Goal: Task Accomplishment & Management: Manage account settings

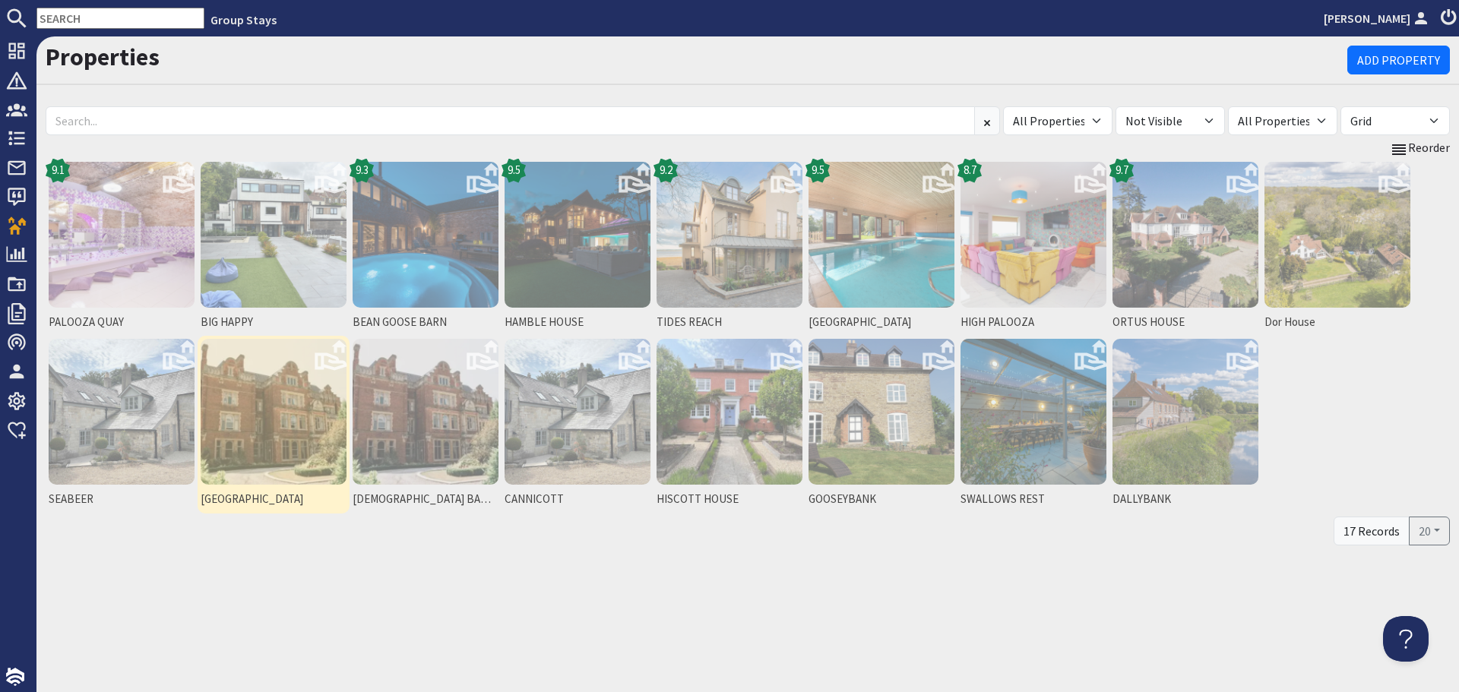
click at [241, 458] on img at bounding box center [274, 412] width 146 height 146
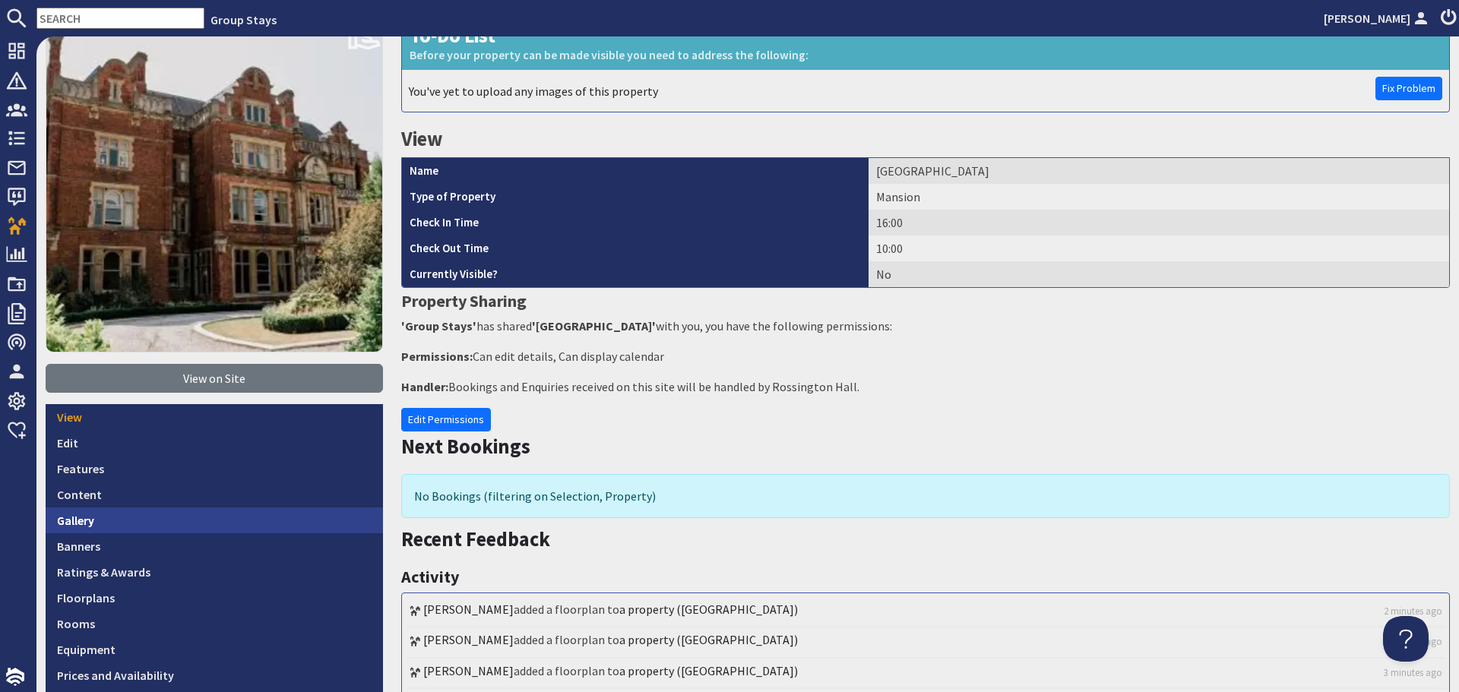
click at [197, 513] on link "Gallery" at bounding box center [214, 521] width 337 height 26
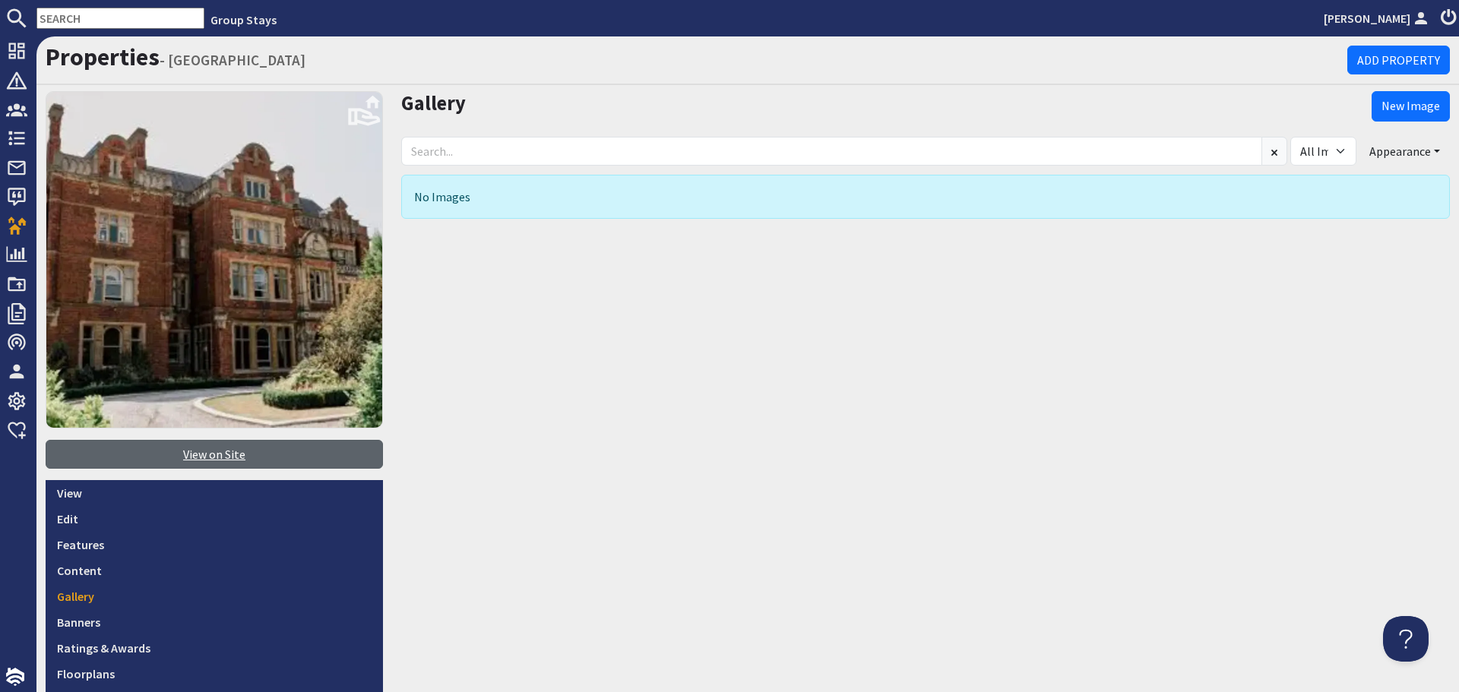
click at [182, 457] on link "View on Site" at bounding box center [214, 454] width 337 height 29
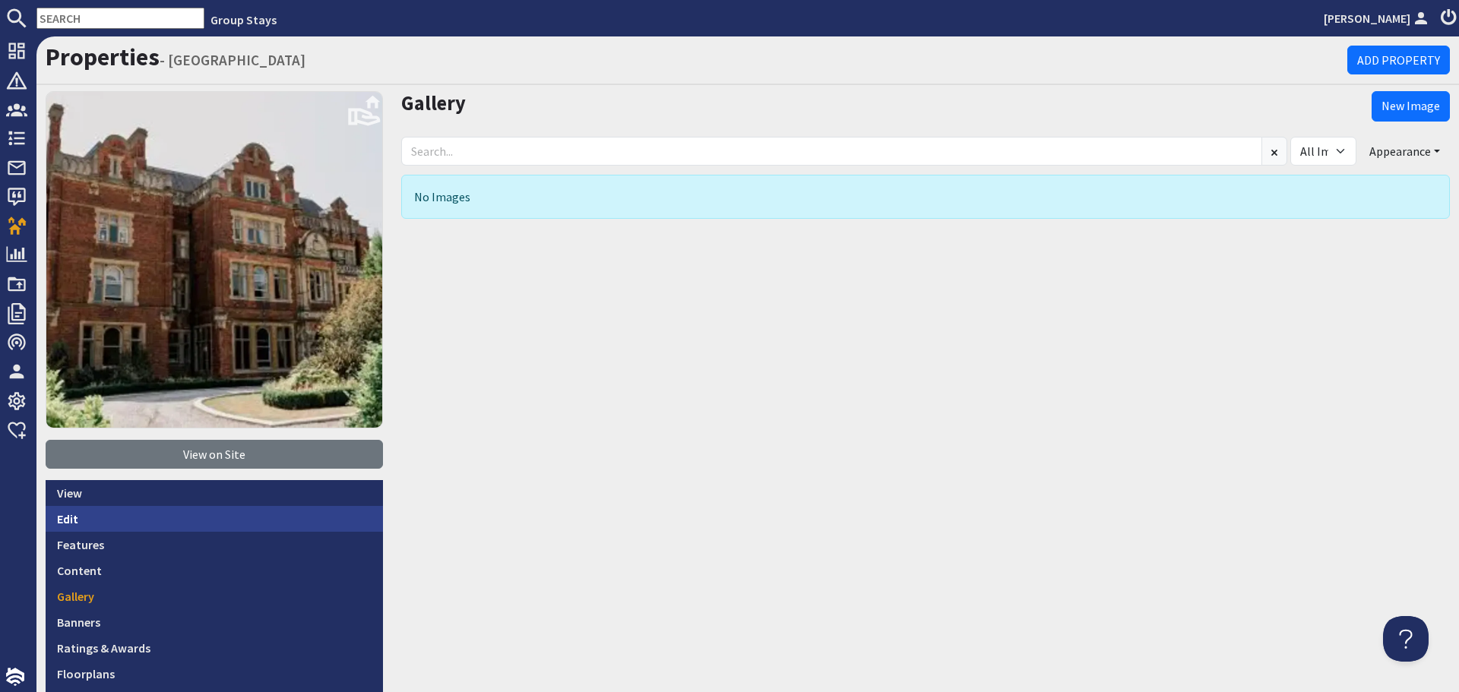
click at [68, 516] on link "Edit" at bounding box center [214, 519] width 337 height 26
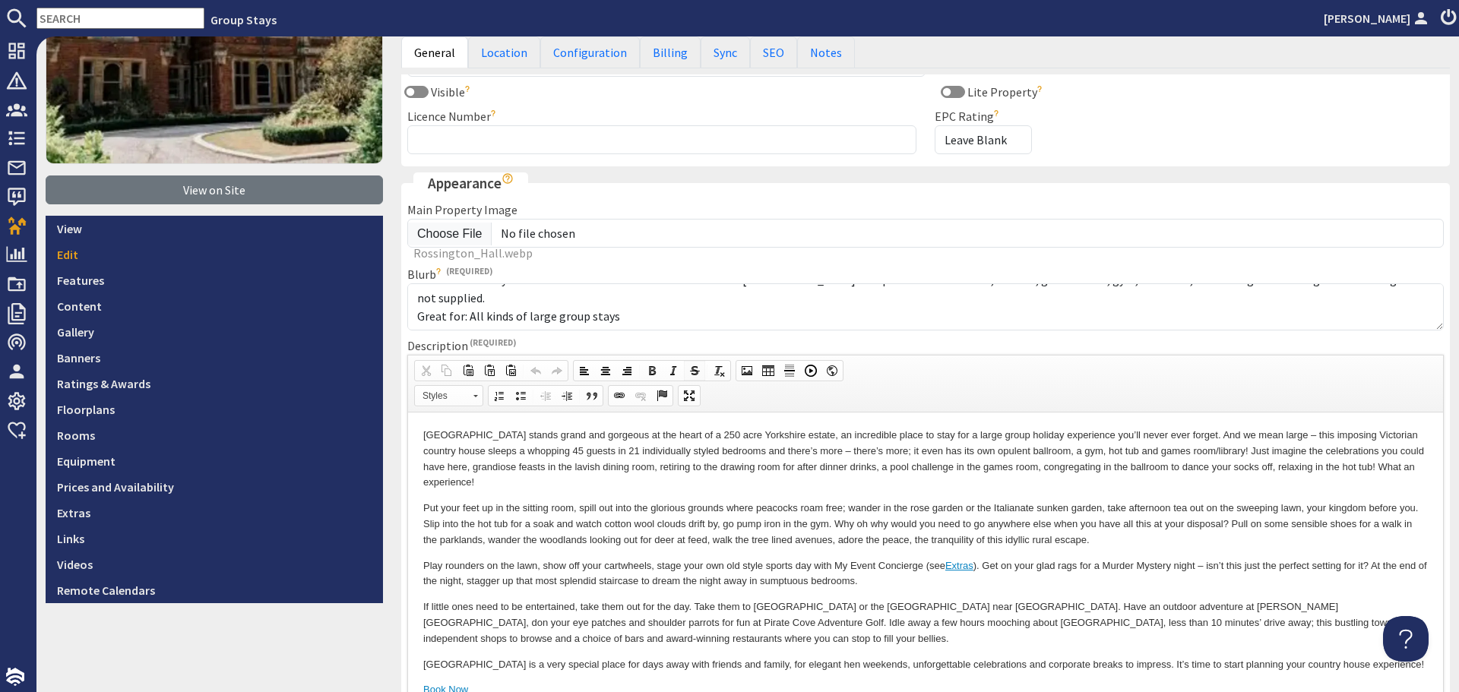
scroll to position [304, 0]
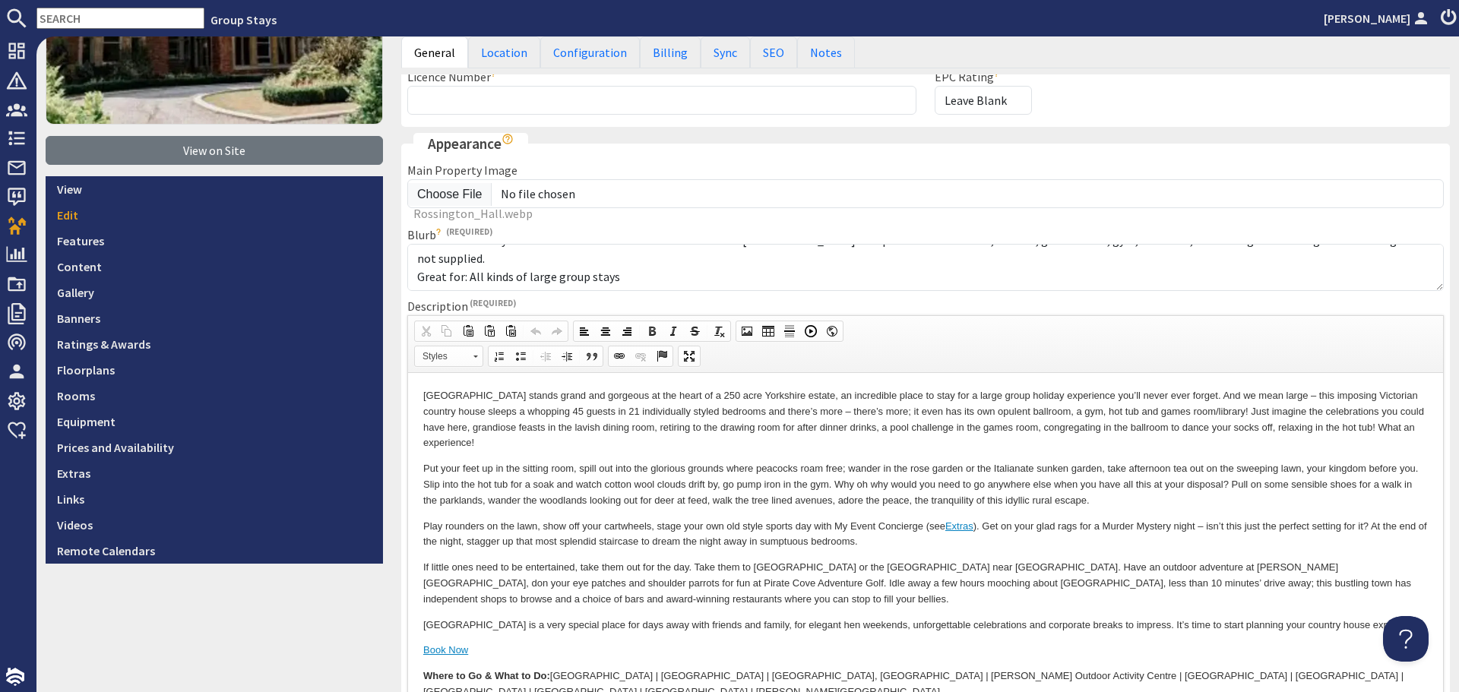
click at [745, 502] on p "Put your feet up in the sitting room, spill out into the glorious grounds where…" at bounding box center [925, 484] width 1005 height 47
drag, startPoint x: 1357, startPoint y: 428, endPoint x: 1358, endPoint y: 437, distance: 9.2
click at [1358, 437] on p "Pennons Park stands grand and gorgeous at the heart of a 250 acre Yorkshire est…" at bounding box center [925, 419] width 1005 height 63
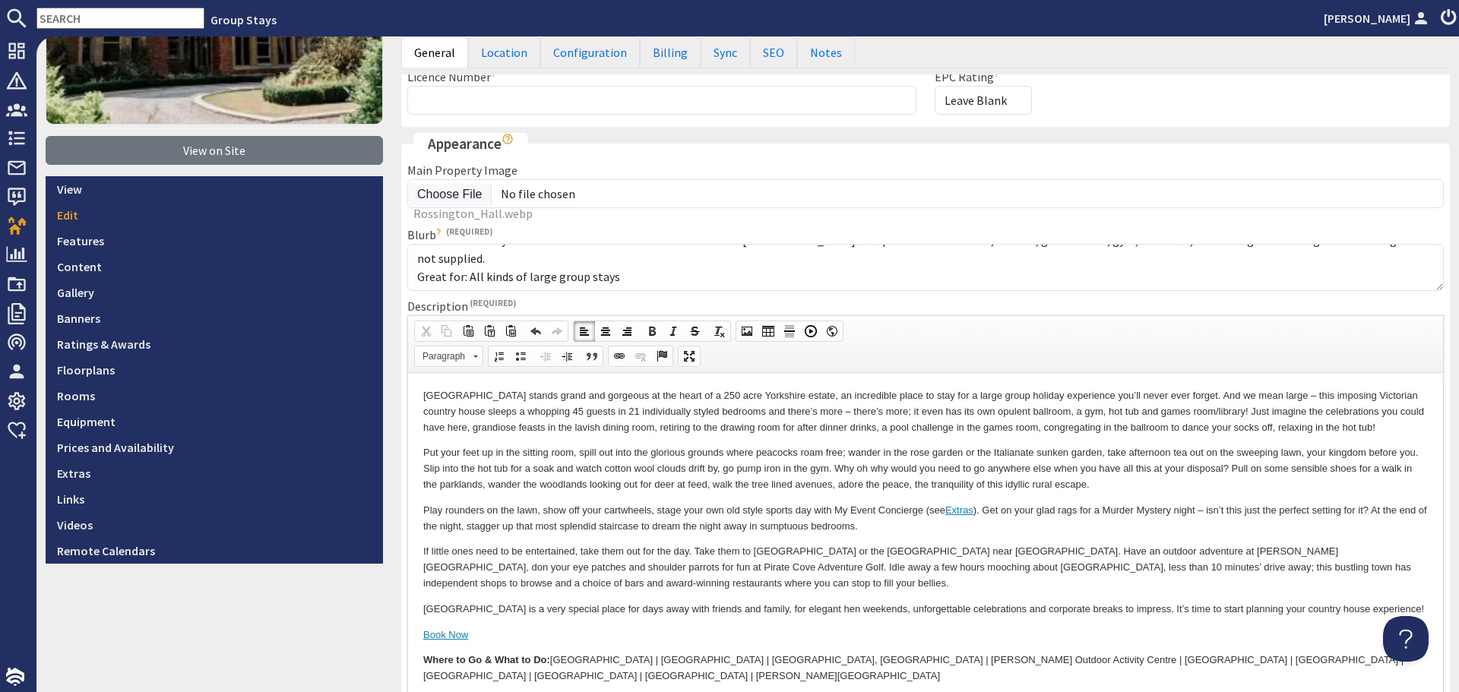
click at [831, 486] on p "Put your feet up in the sitting room, spill out into the glorious grounds where…" at bounding box center [925, 468] width 1005 height 47
drag, startPoint x: 925, startPoint y: 484, endPoint x: 878, endPoint y: 488, distance: 47.3
click at [878, 488] on p "Put your feet up in the sitting room, spill out into the glorious grounds where…" at bounding box center [925, 468] width 1005 height 47
click at [1399, 467] on p "Put your feet up in the sitting room, spill out into the glorious grounds where…" at bounding box center [925, 468] width 1005 height 47
click at [521, 486] on p "Put your feet up in the sitting room, spill out into the glorious grounds where…" at bounding box center [925, 468] width 1005 height 47
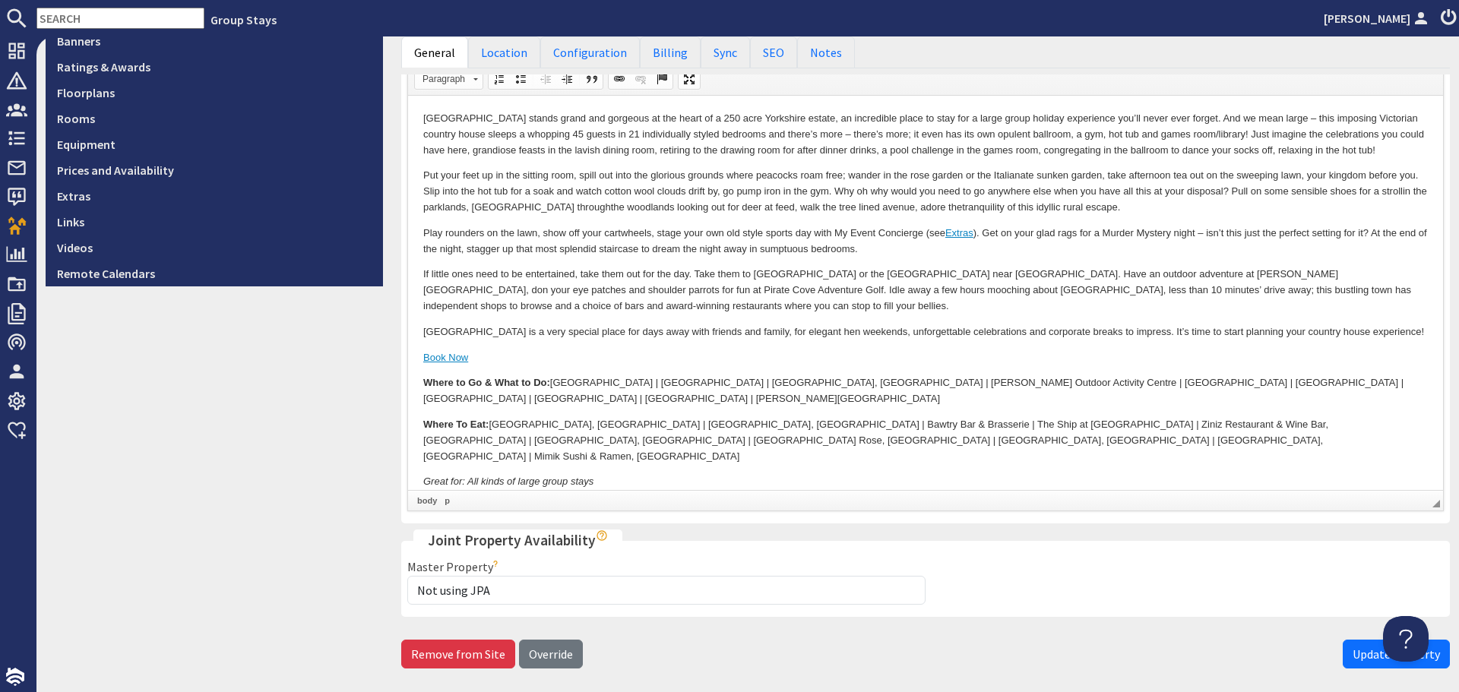
scroll to position [641, 0]
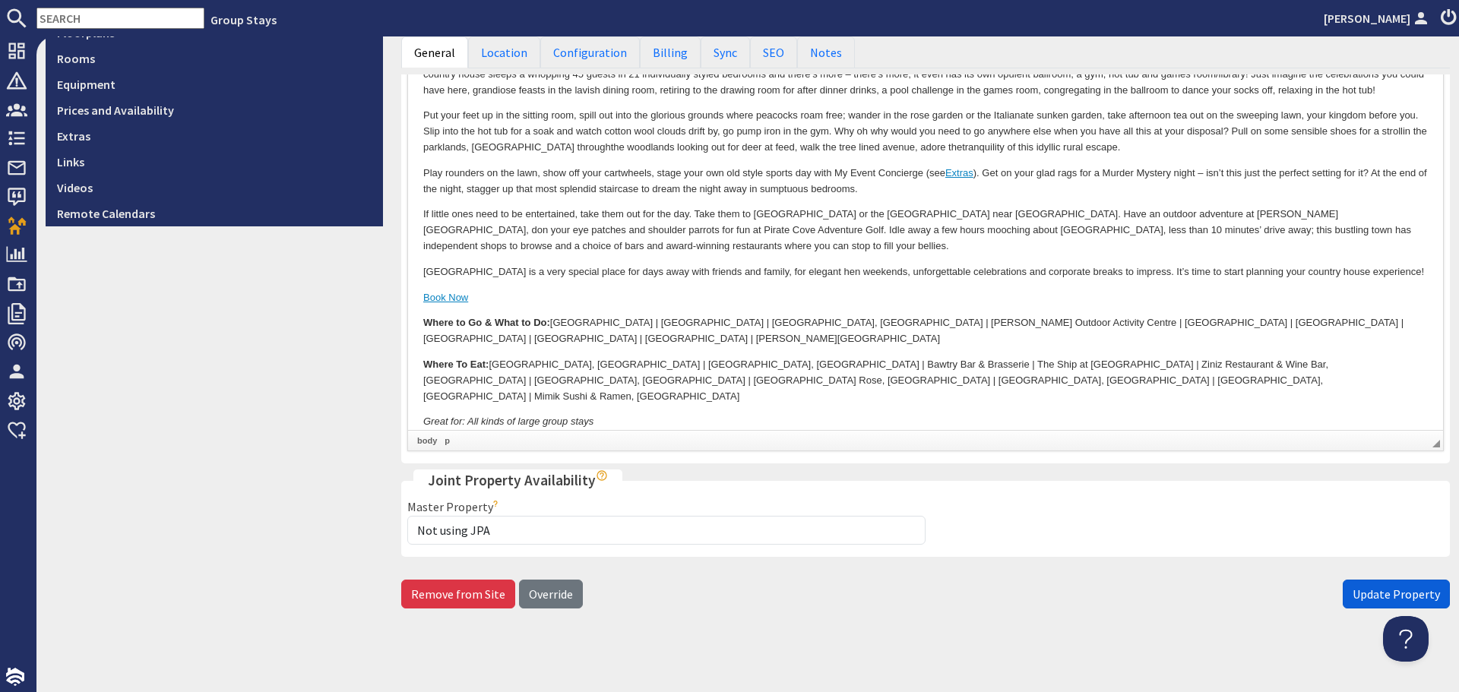
click at [1353, 591] on span "Update Property" at bounding box center [1396, 594] width 87 height 15
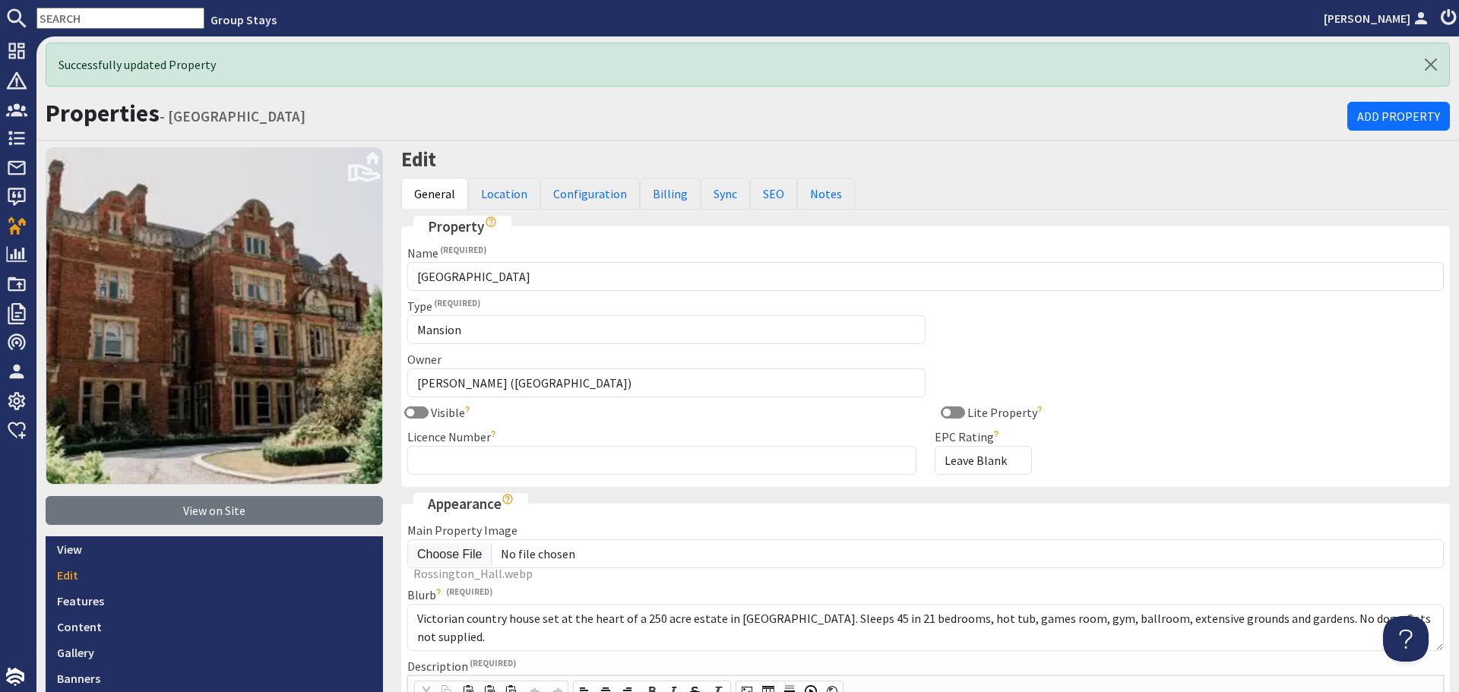
scroll to position [0, 0]
click at [765, 198] on link "SEO" at bounding box center [773, 194] width 47 height 32
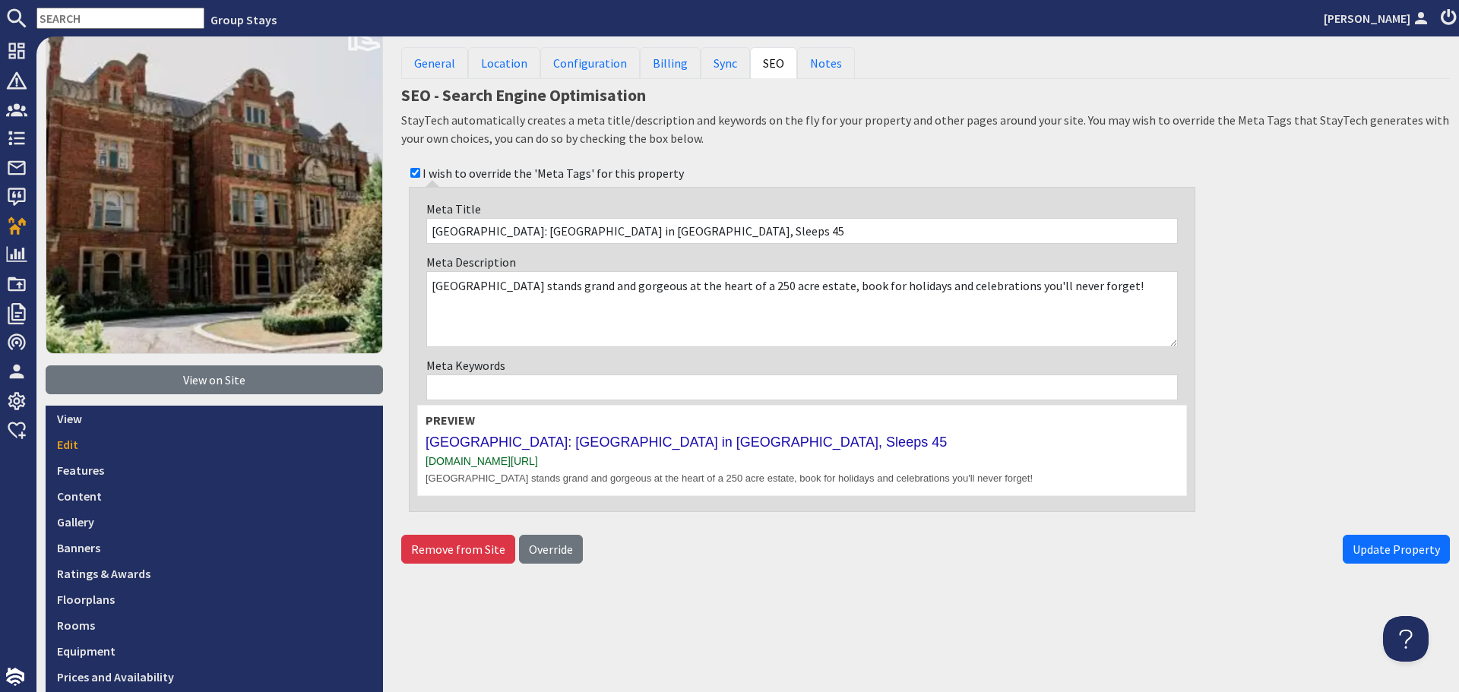
scroll to position [306, 0]
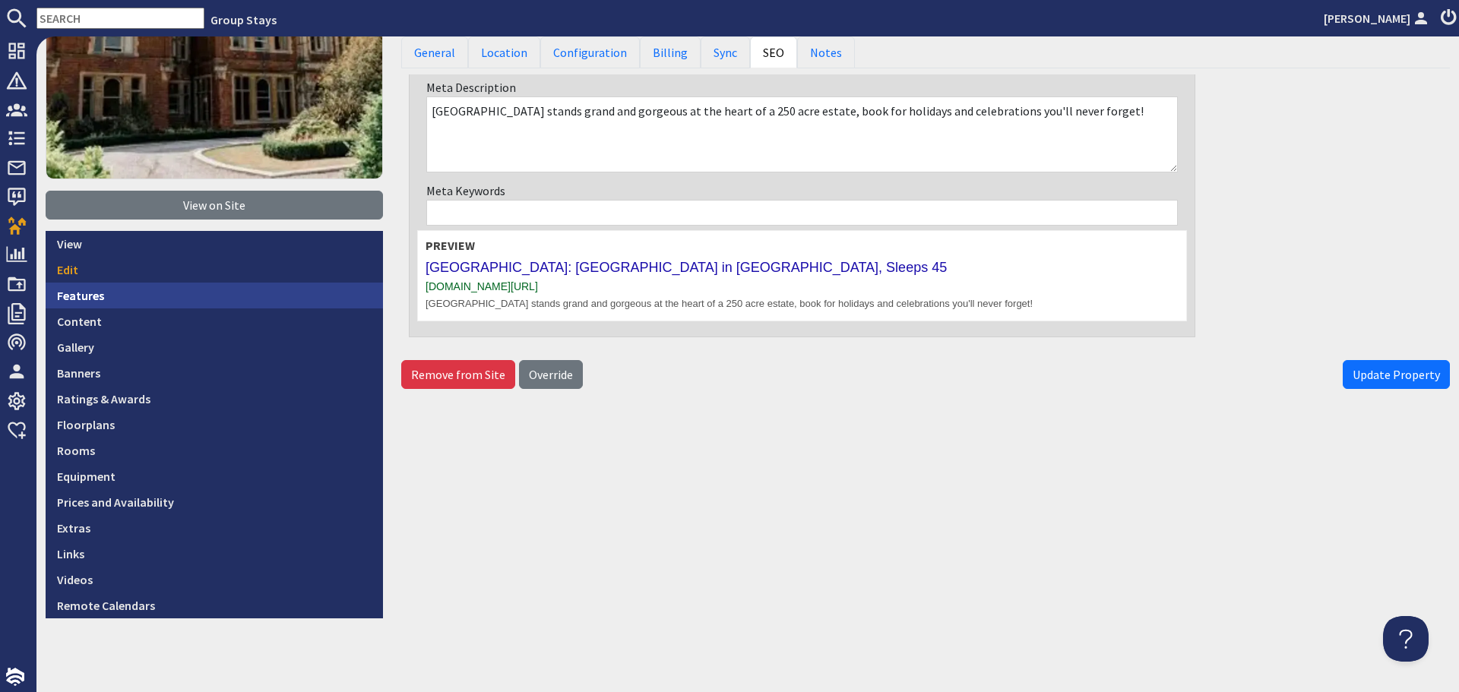
click at [161, 285] on link "Features" at bounding box center [214, 296] width 337 height 26
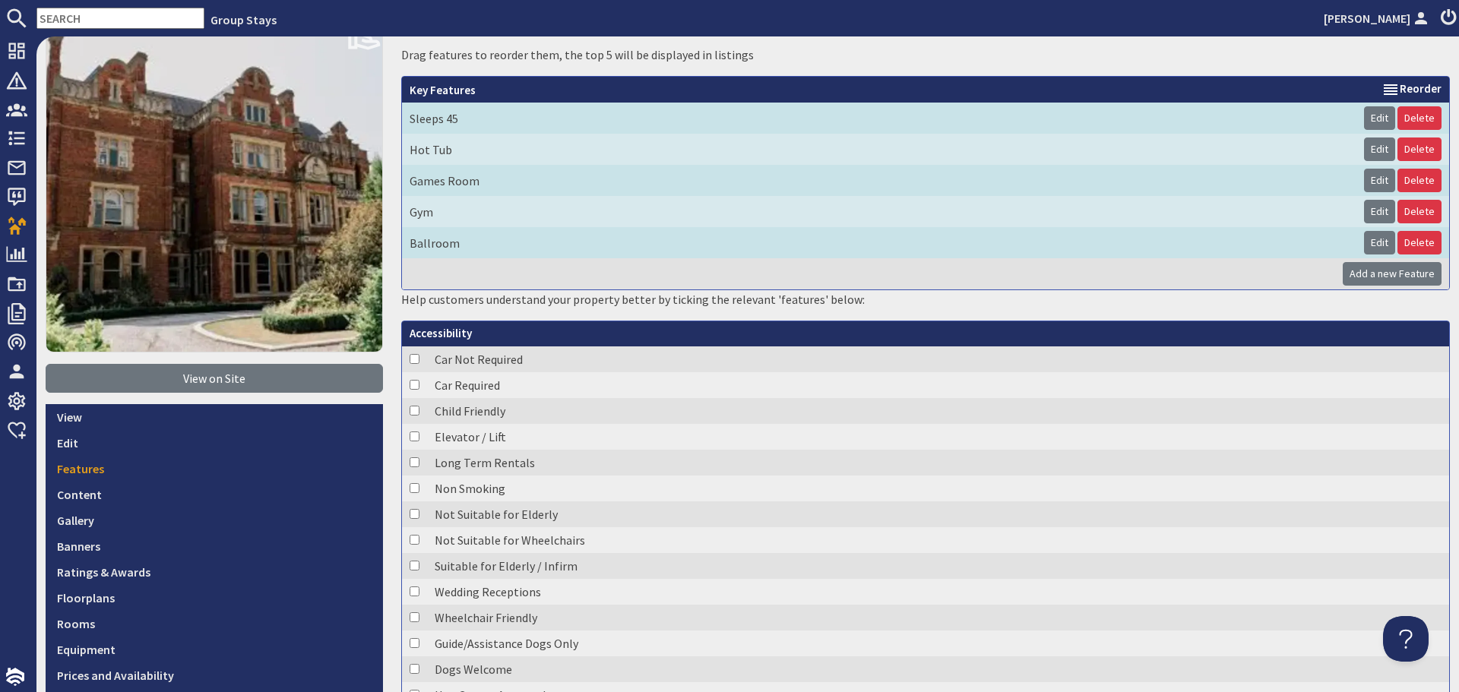
click at [406, 381] on td at bounding box center [414, 385] width 25 height 26
click at [412, 364] on input "checkbox" at bounding box center [415, 359] width 10 height 10
checkbox input "true"
click at [410, 364] on input "checkbox" at bounding box center [415, 359] width 10 height 10
checkbox input "true"
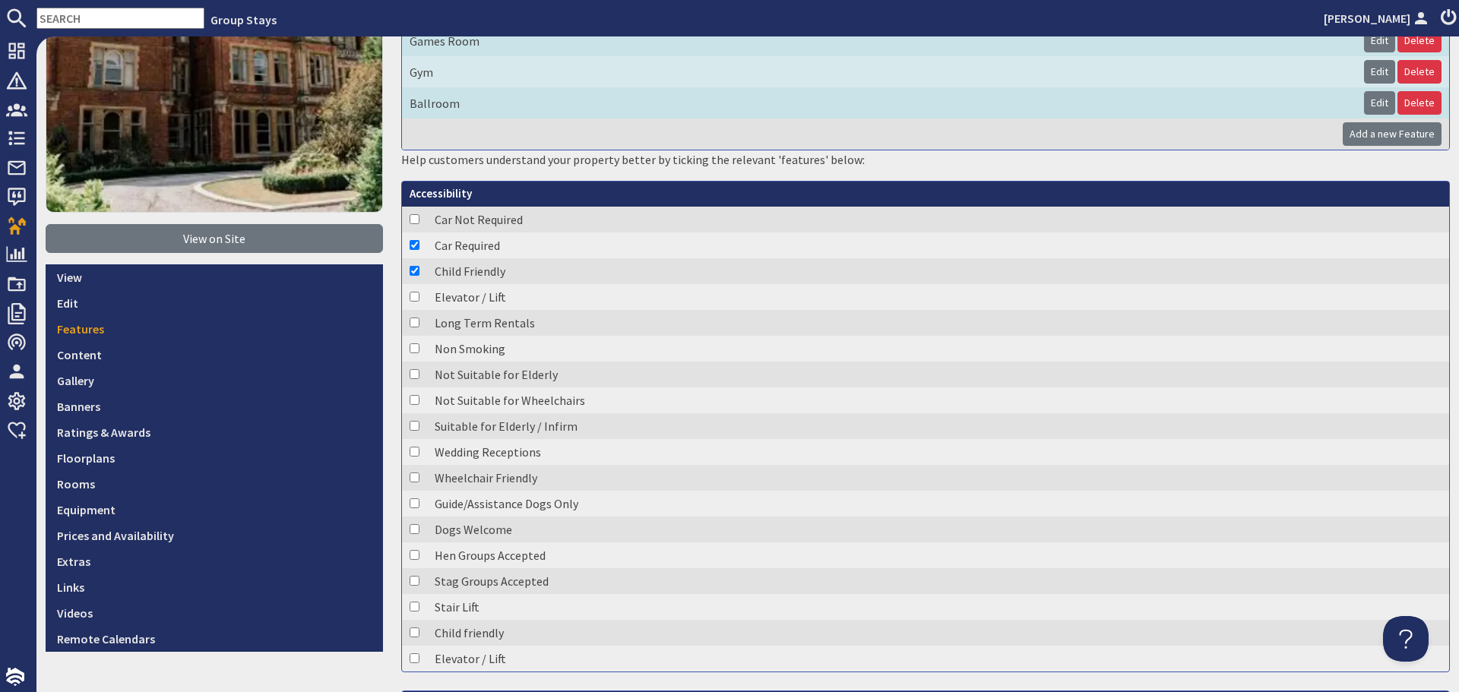
scroll to position [228, 0]
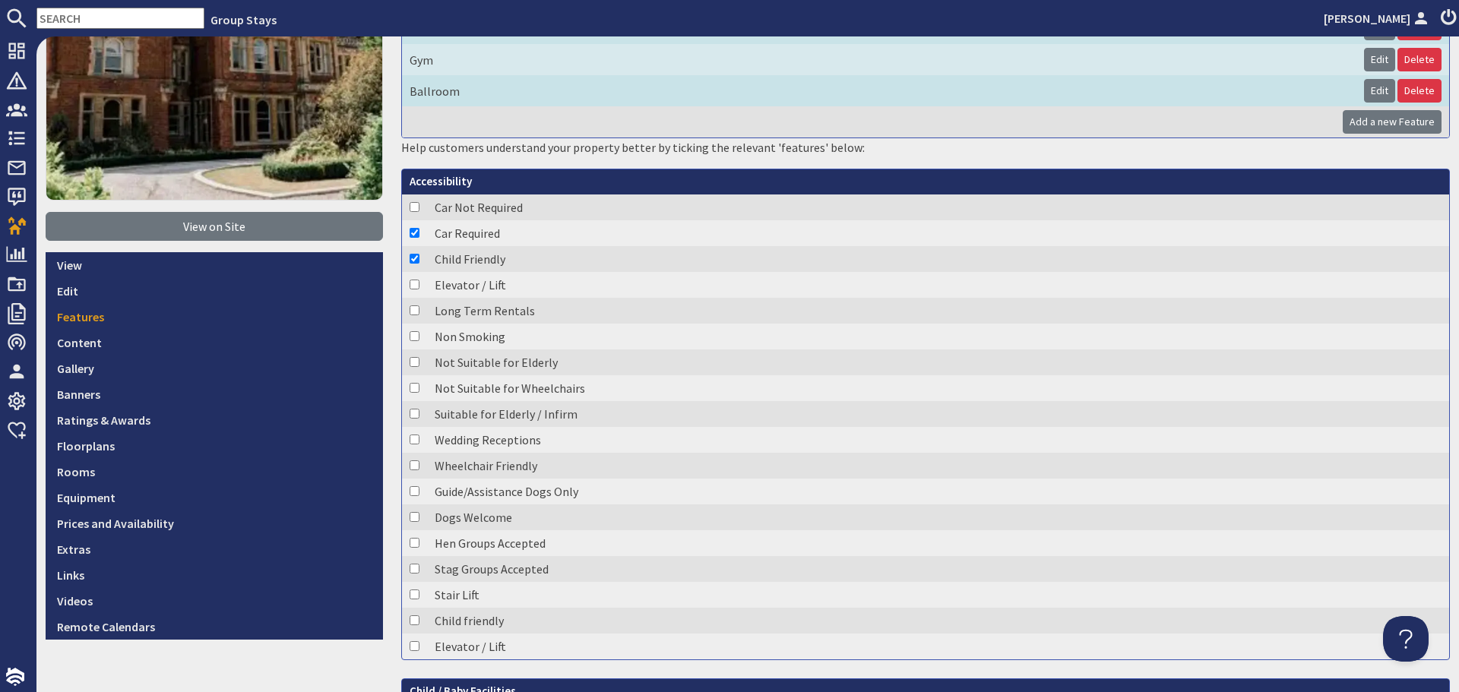
click at [414, 212] on input "checkbox" at bounding box center [415, 207] width 10 height 10
checkbox input "true"
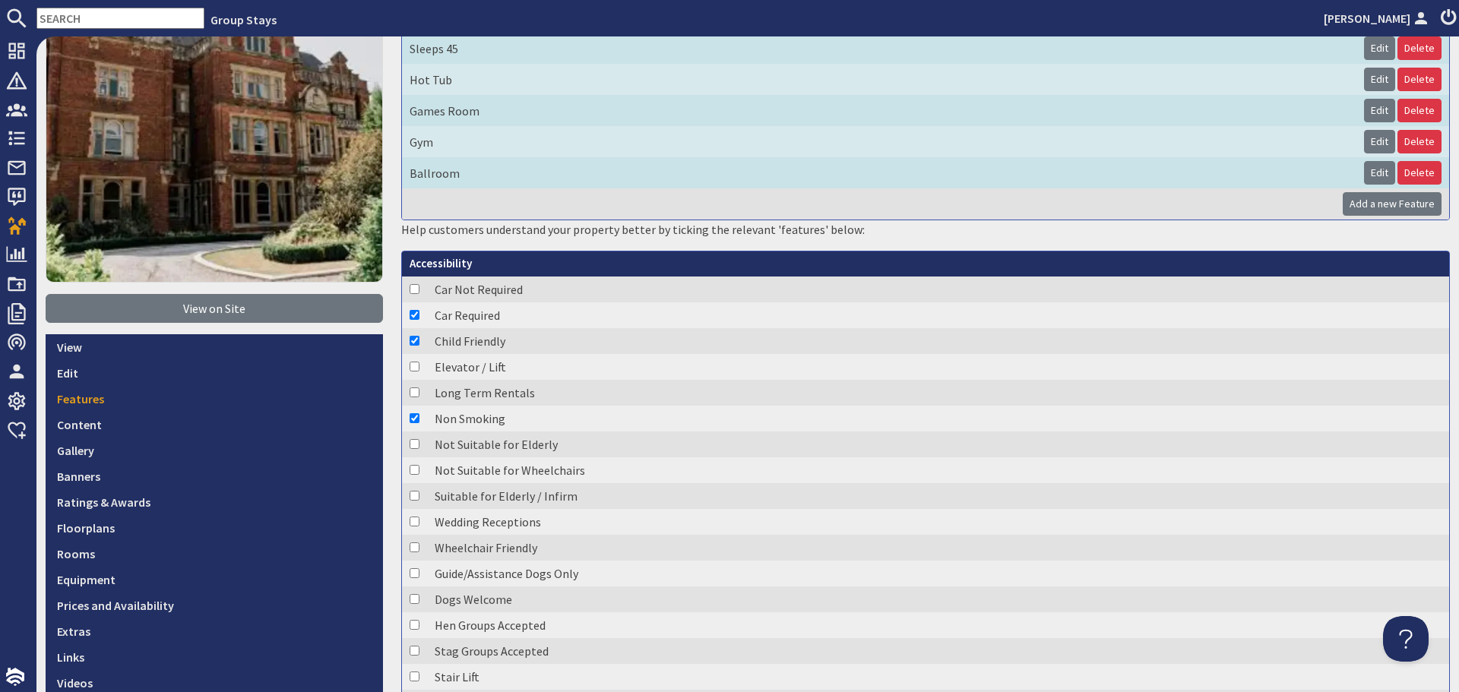
scroll to position [152, 0]
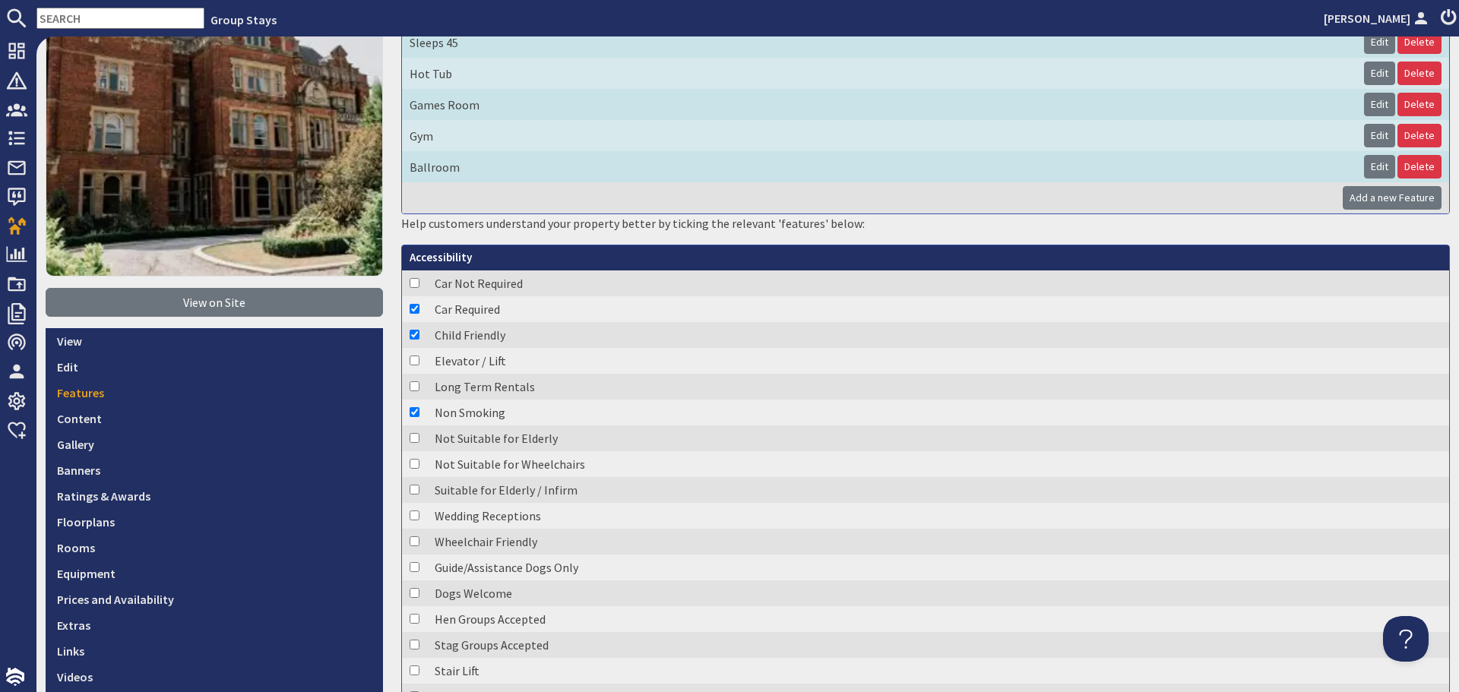
click at [413, 288] on input "checkbox" at bounding box center [415, 283] width 10 height 10
checkbox input "true"
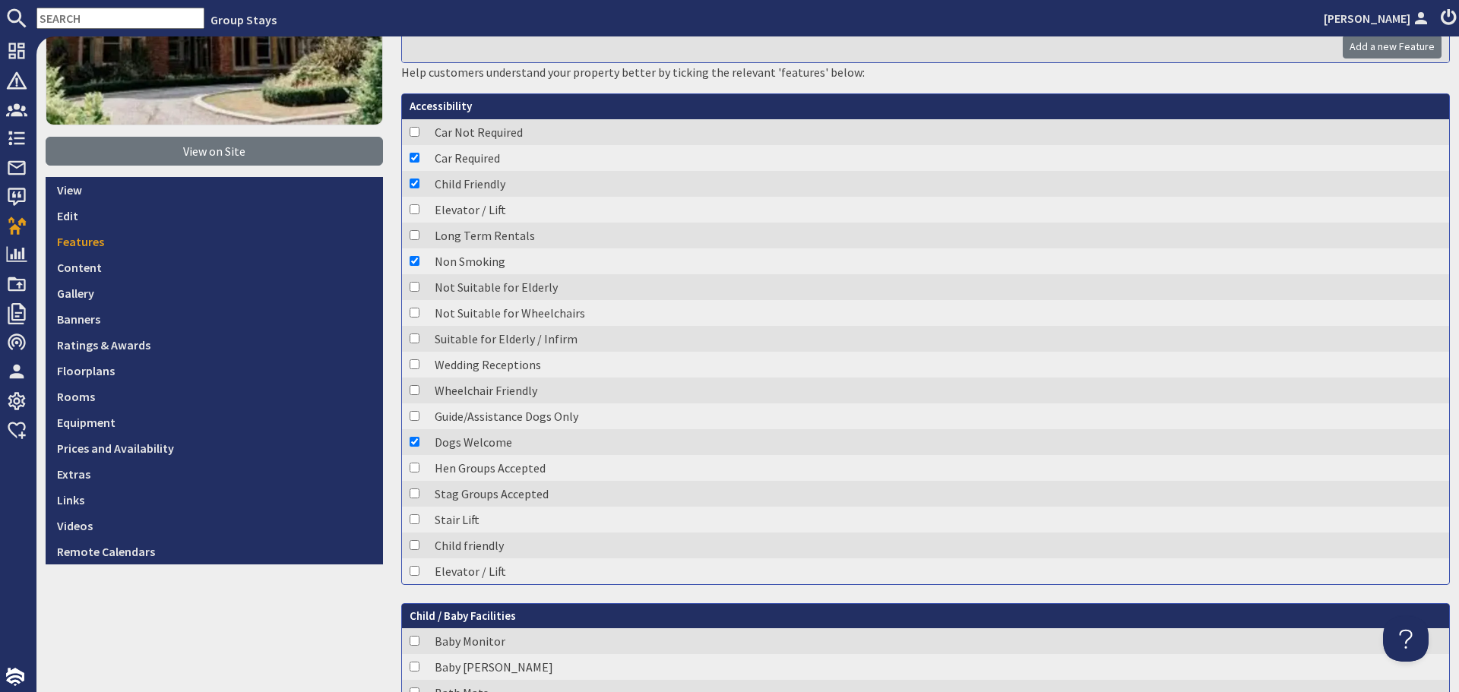
scroll to position [304, 0]
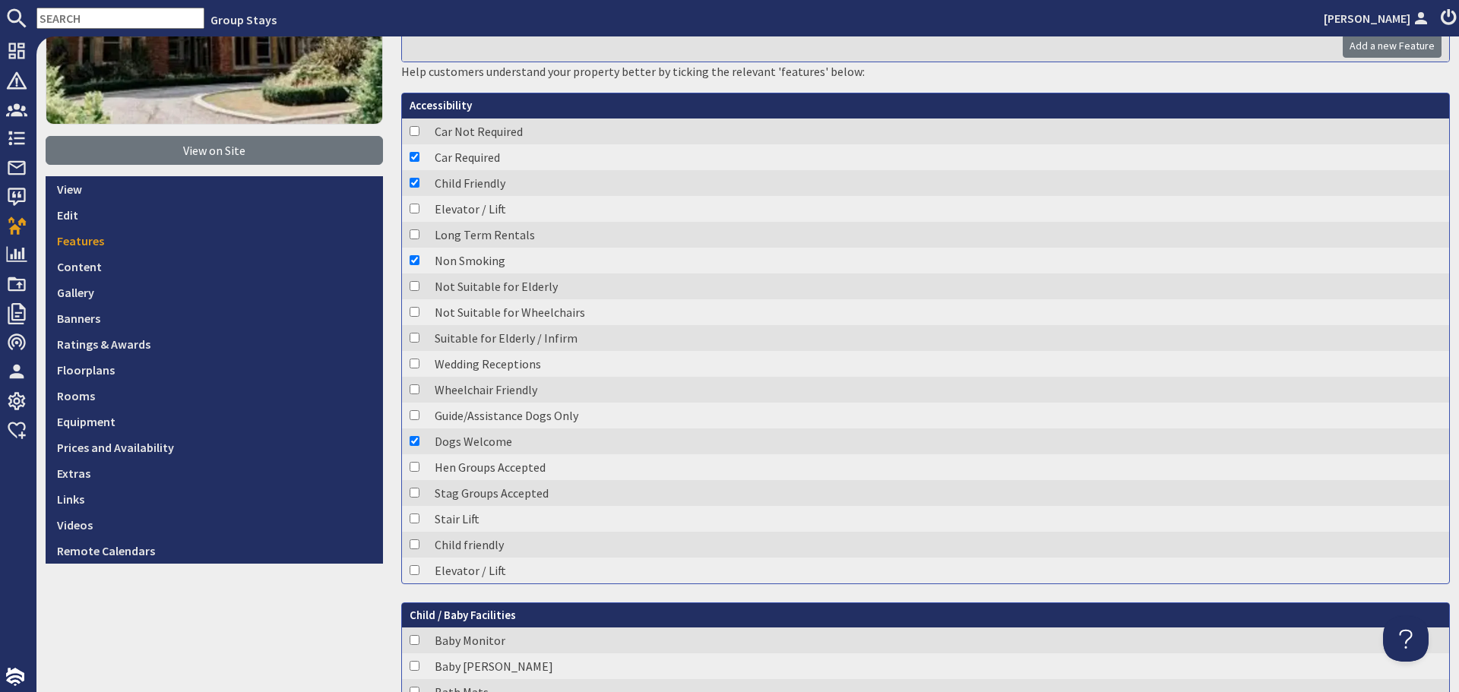
click at [406, 464] on td at bounding box center [414, 468] width 25 height 26
click at [410, 136] on input "checkbox" at bounding box center [415, 131] width 10 height 10
checkbox input "true"
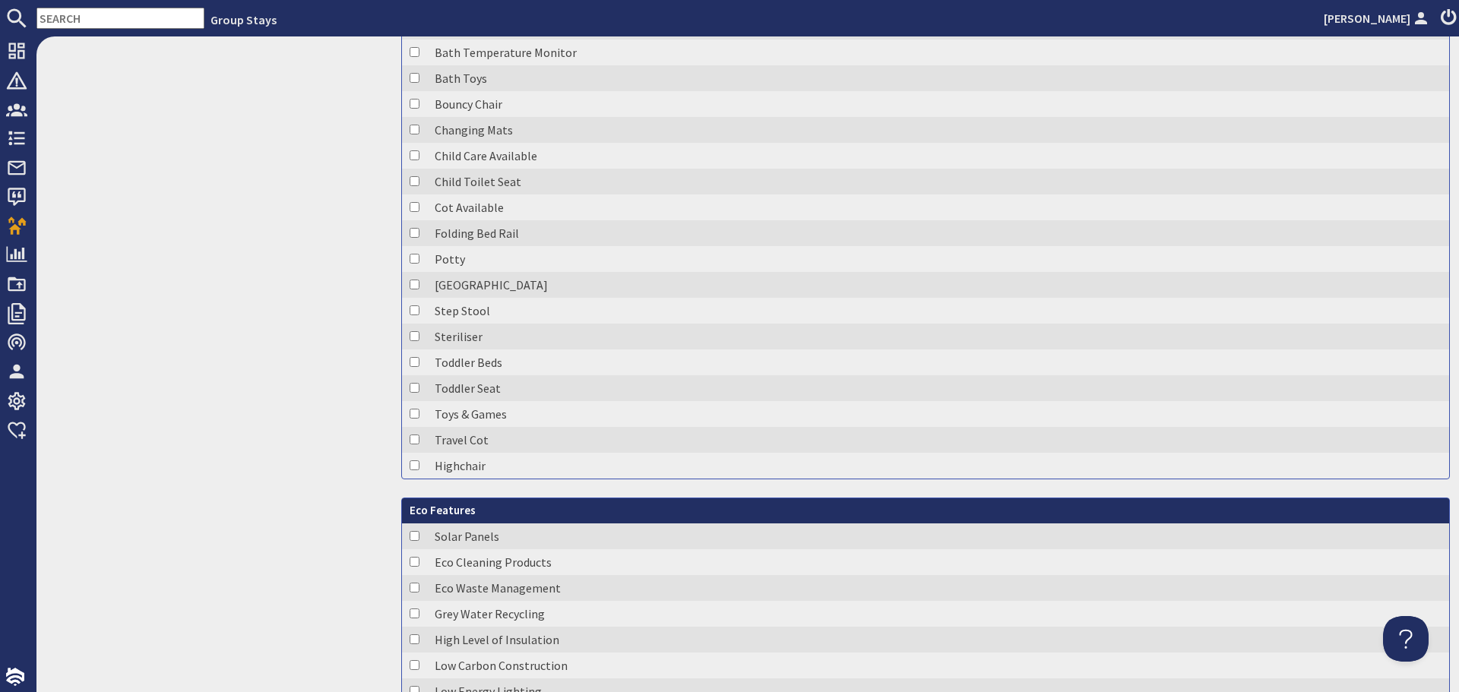
scroll to position [988, 0]
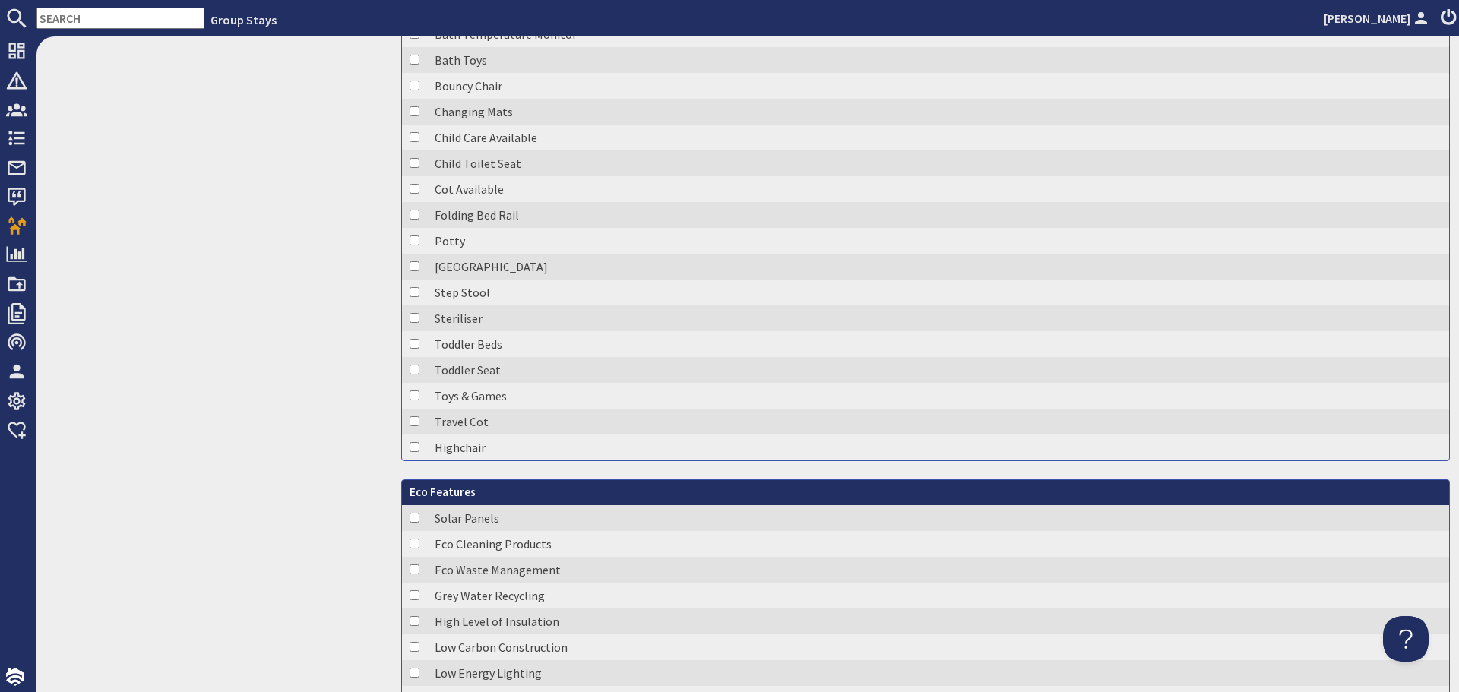
checkbox input "true"
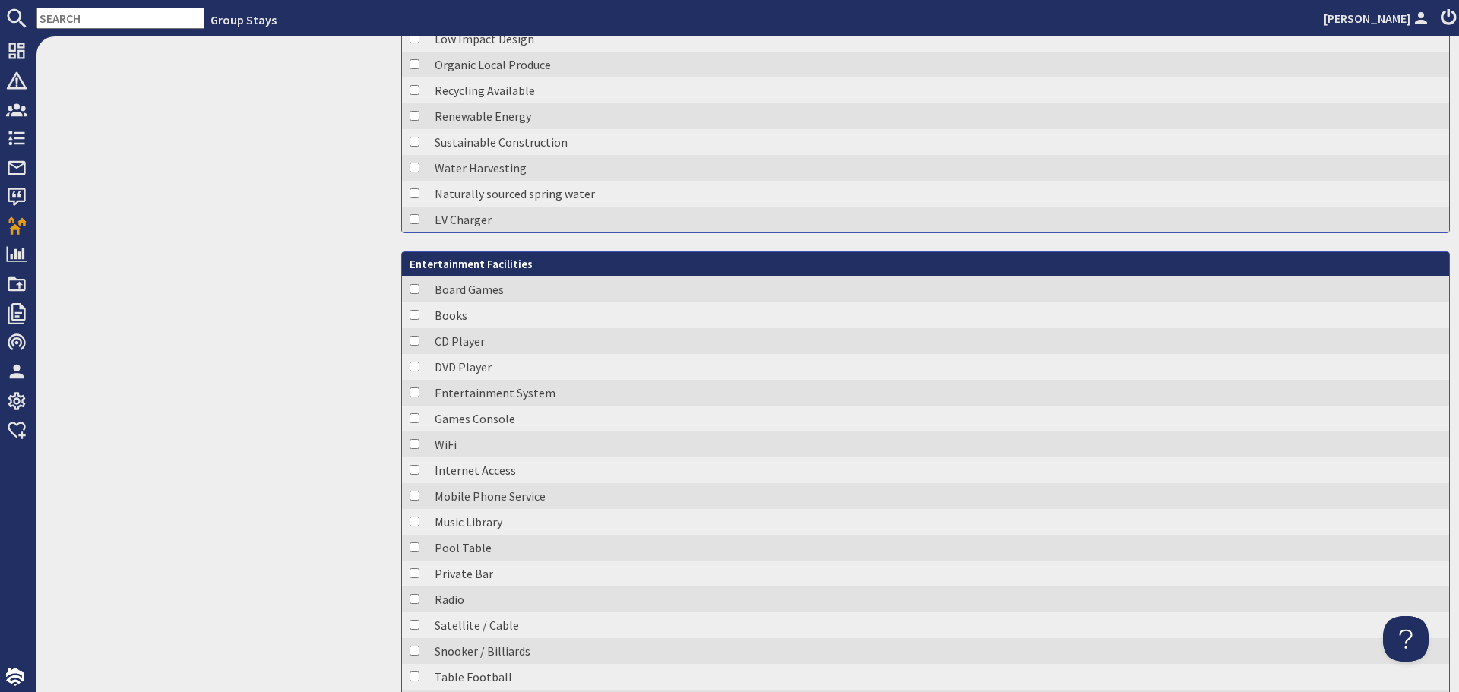
scroll to position [1672, 0]
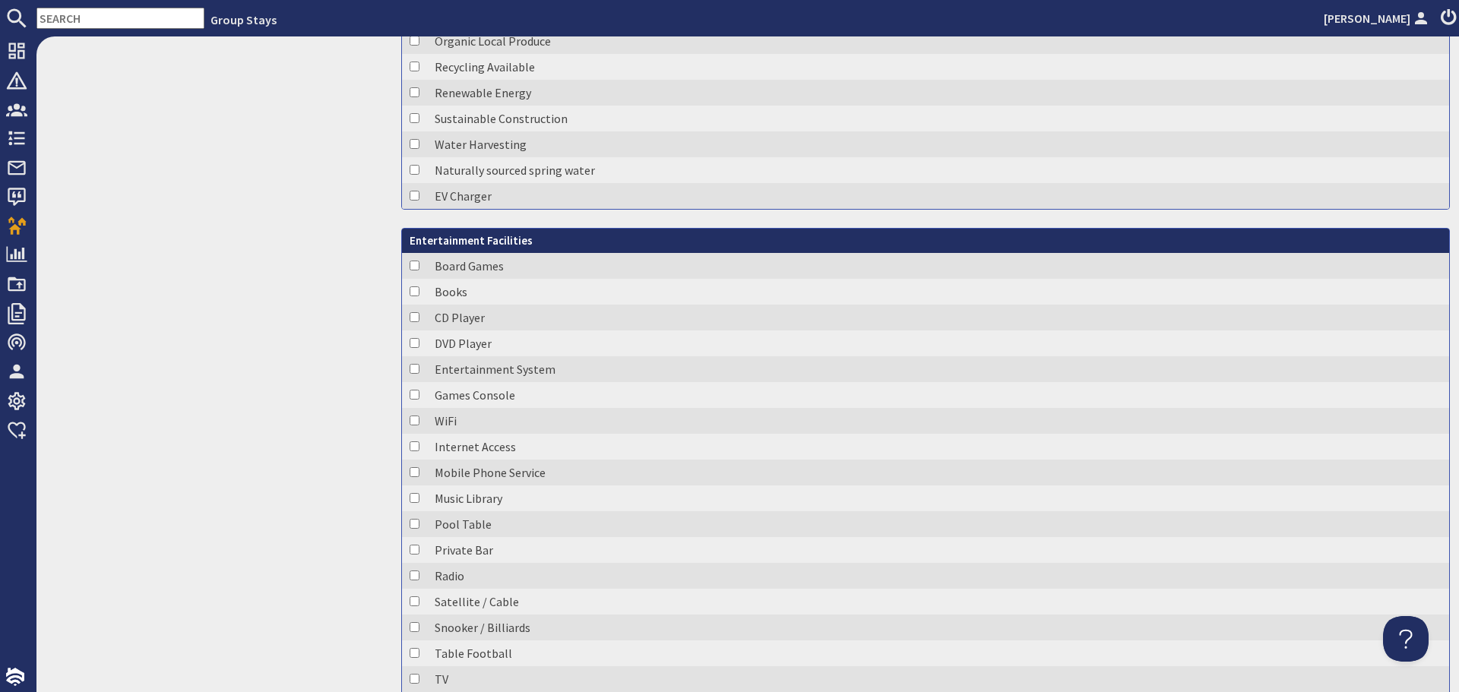
checkbox input "true"
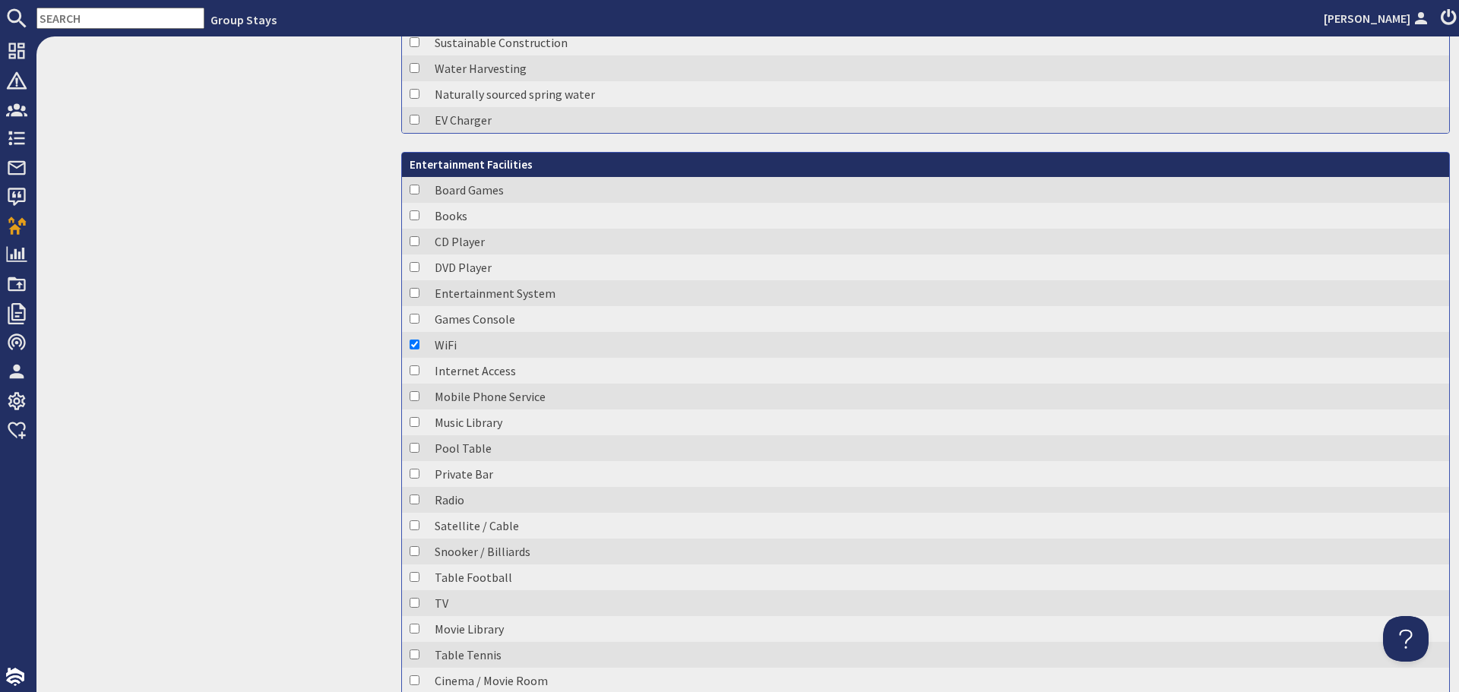
checkbox input "true"
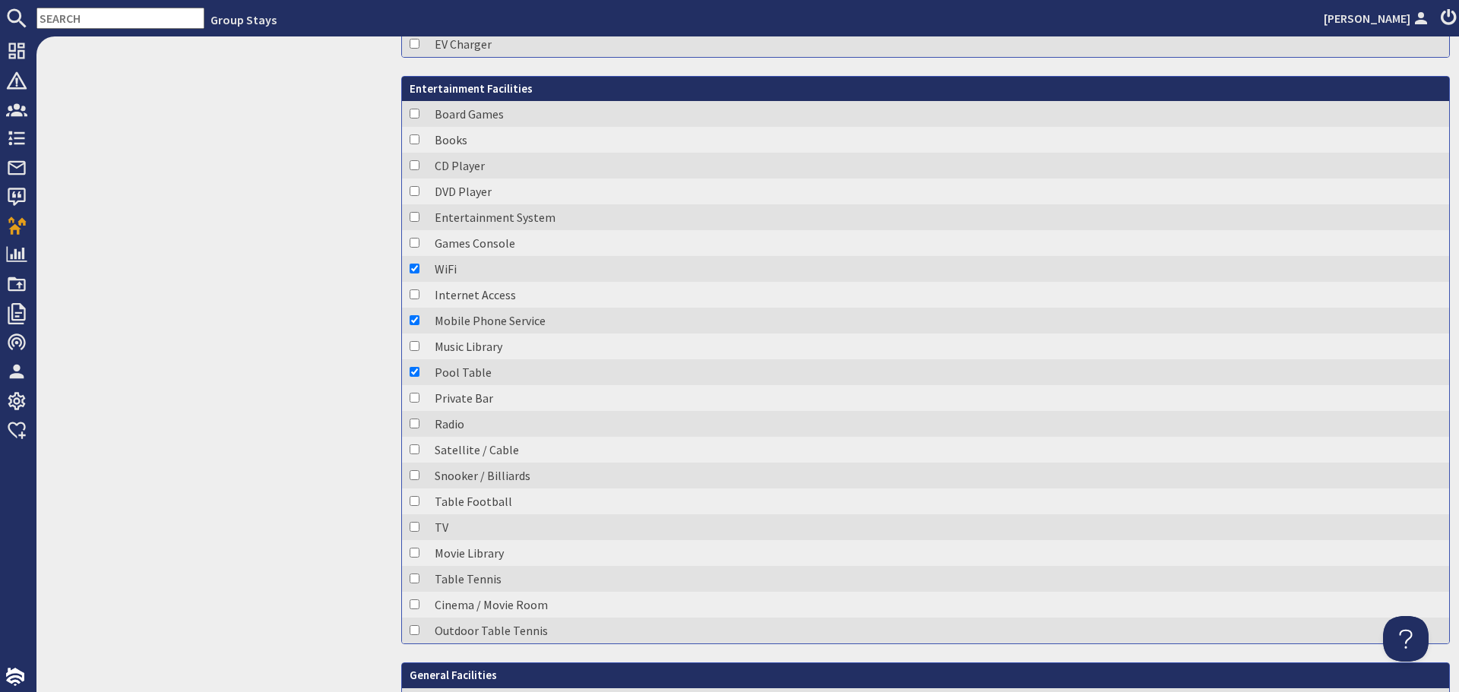
scroll to position [1900, 0]
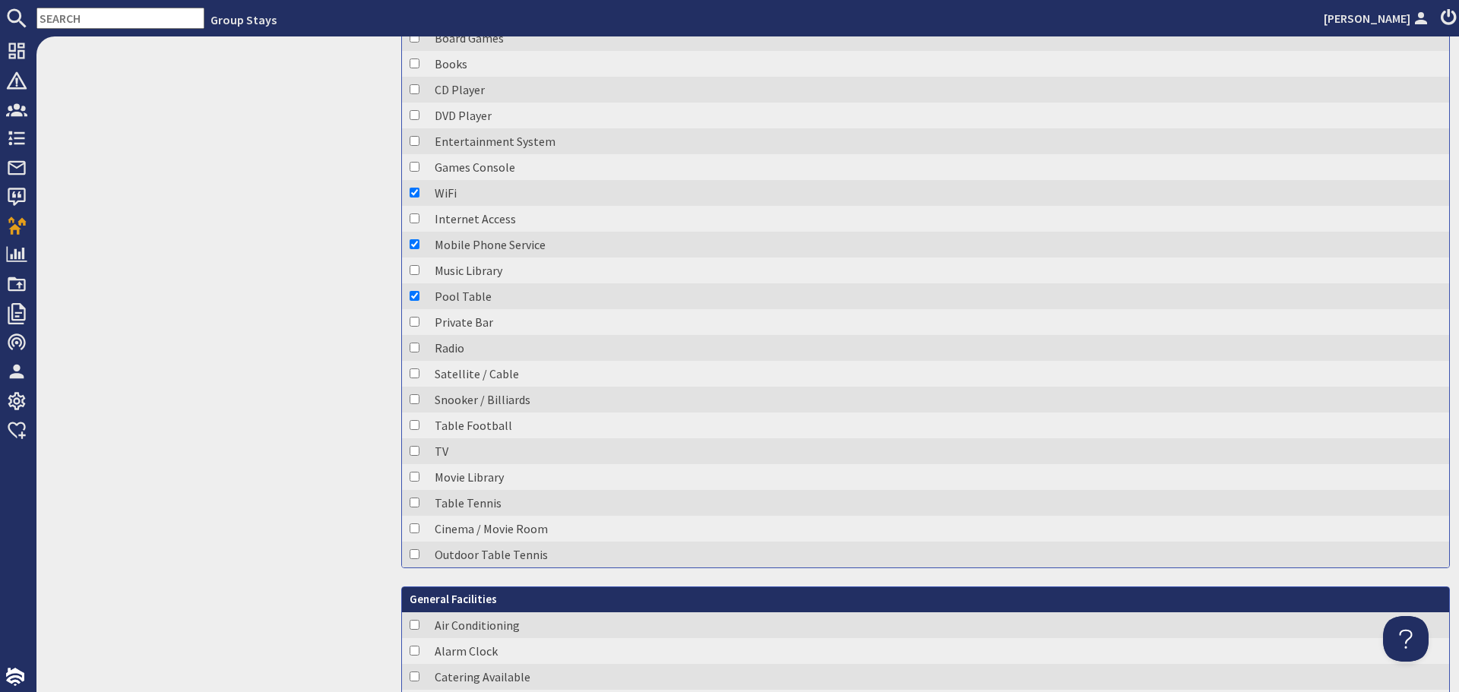
checkbox input "true"
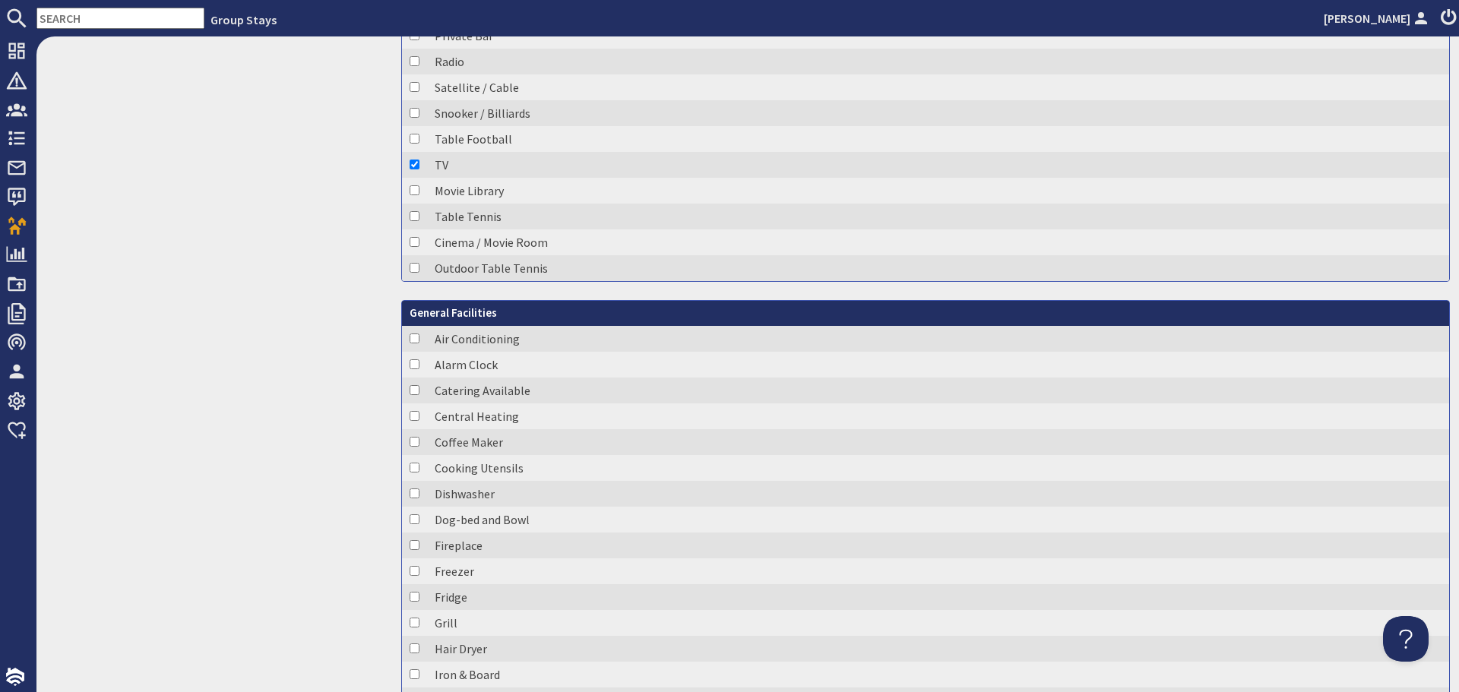
scroll to position [2204, 0]
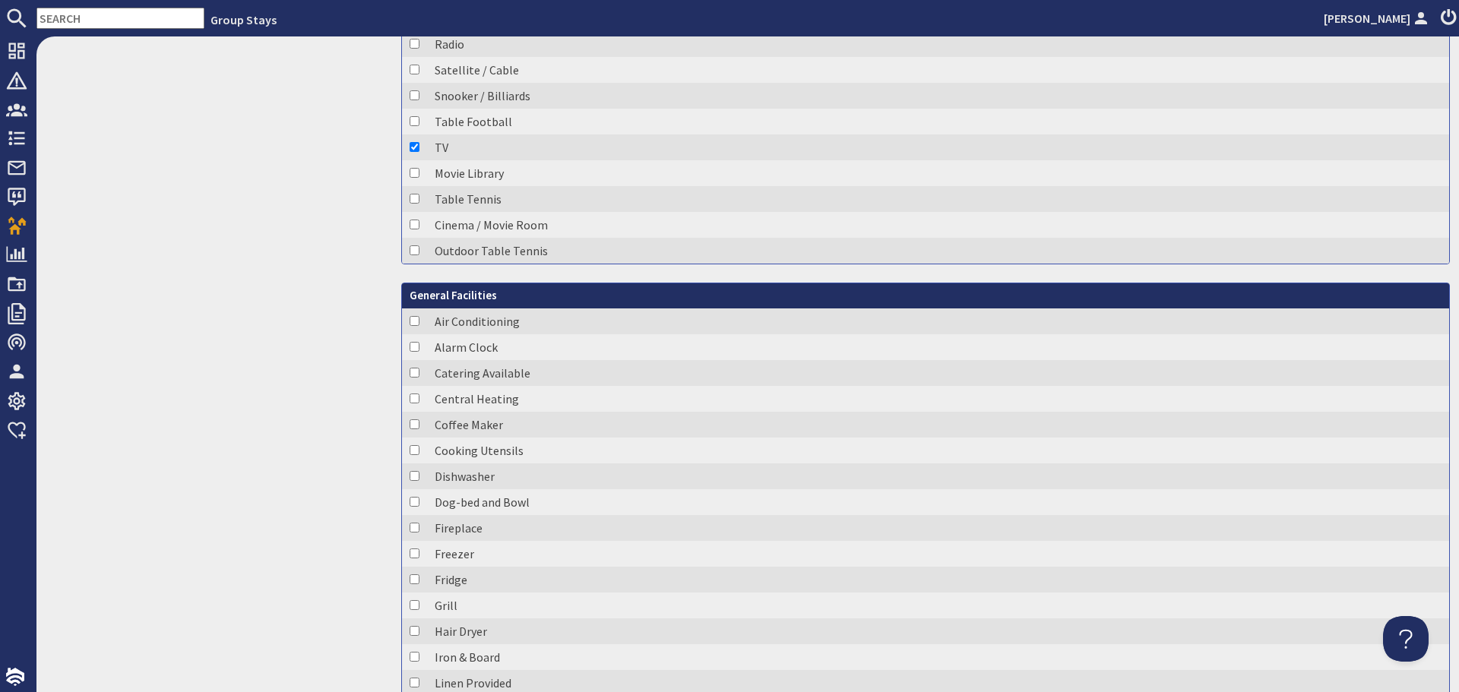
checkbox input "true"
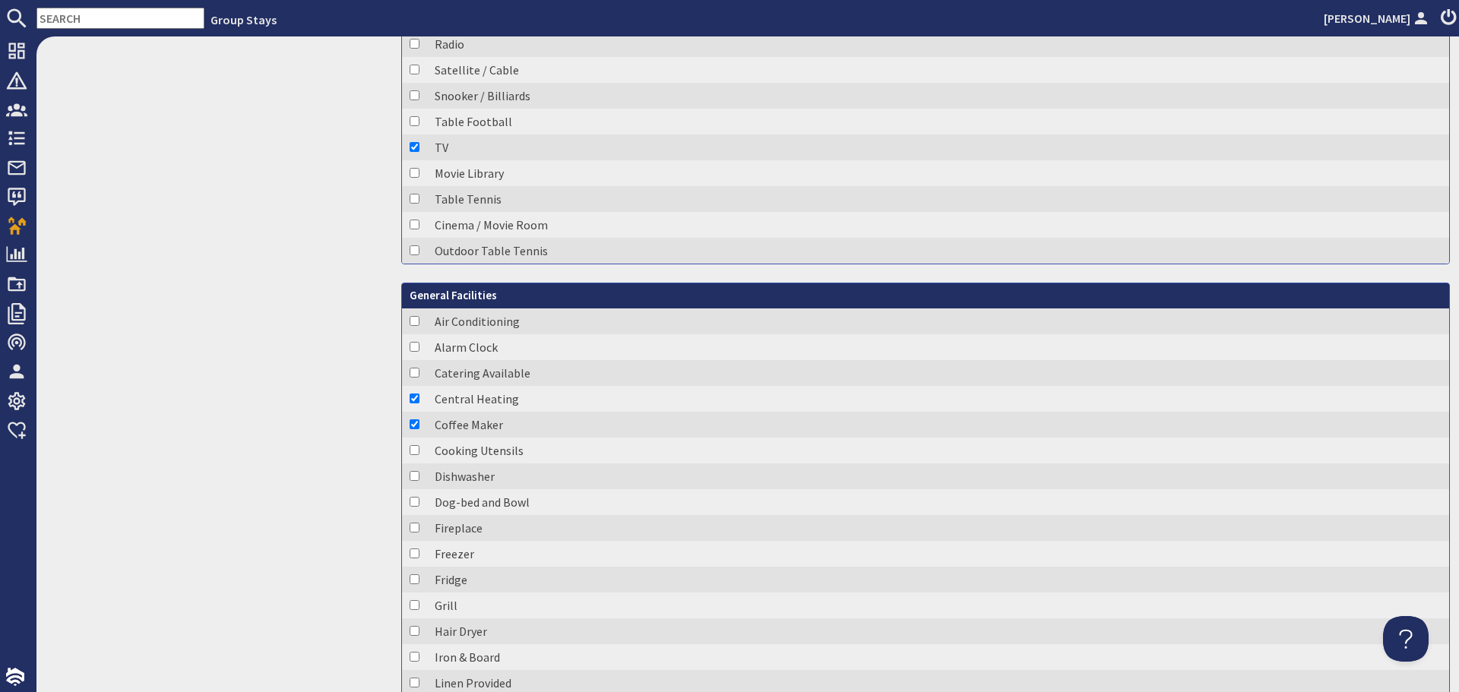
checkbox input "true"
click at [406, 527] on td at bounding box center [414, 528] width 25 height 26
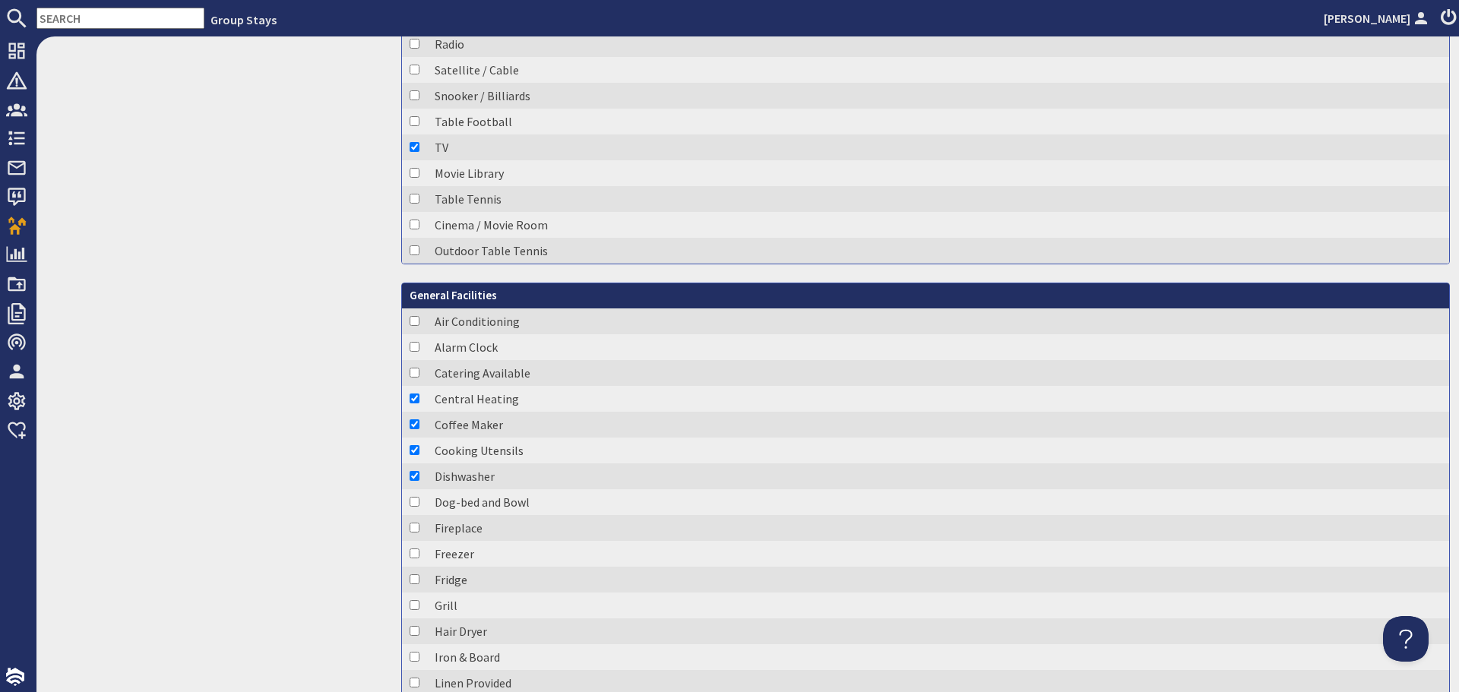
checkbox input "true"
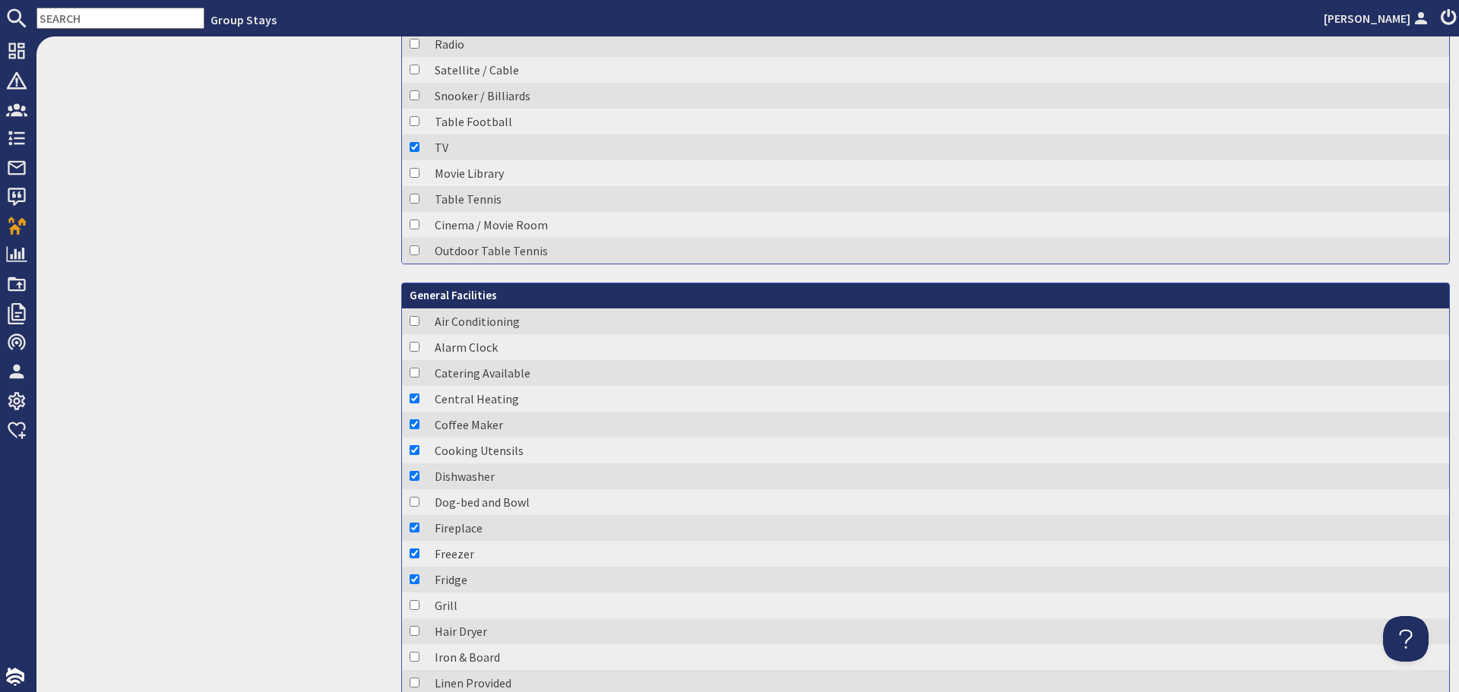
checkbox input "true"
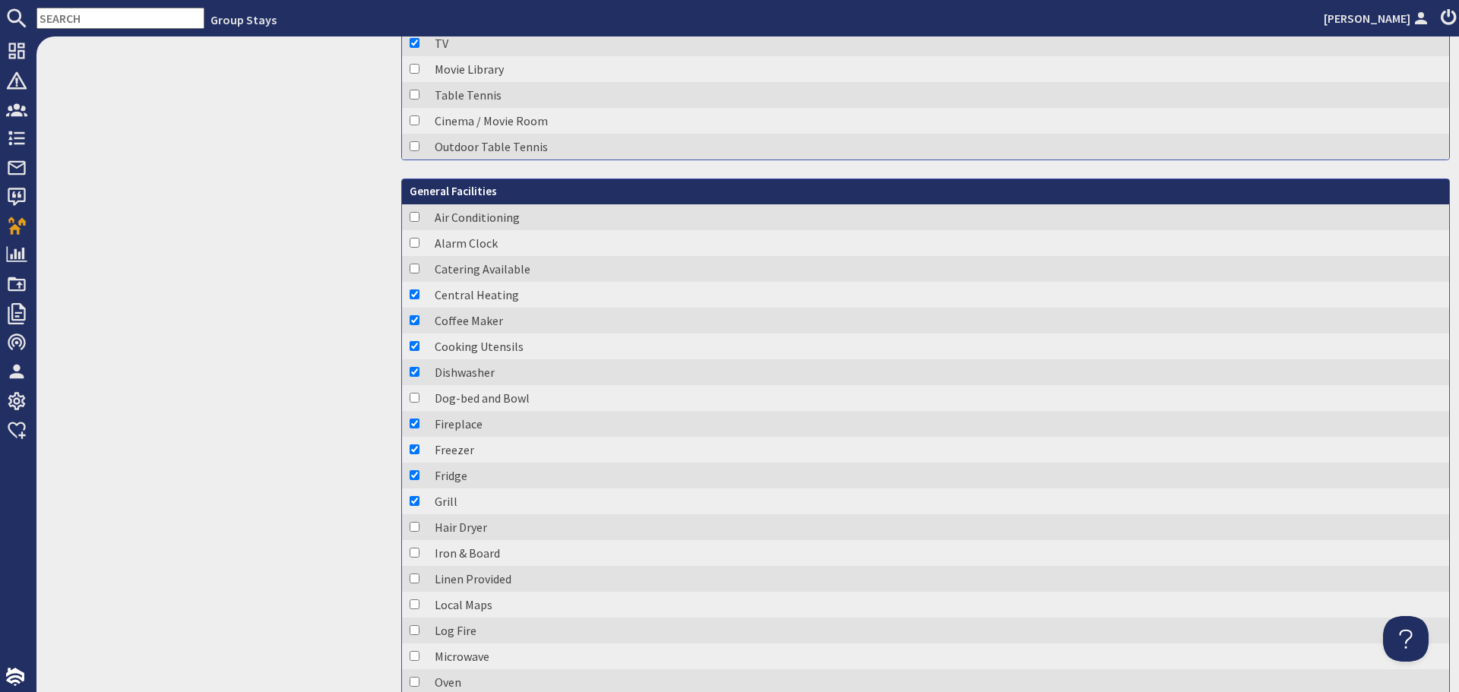
scroll to position [2356, 0]
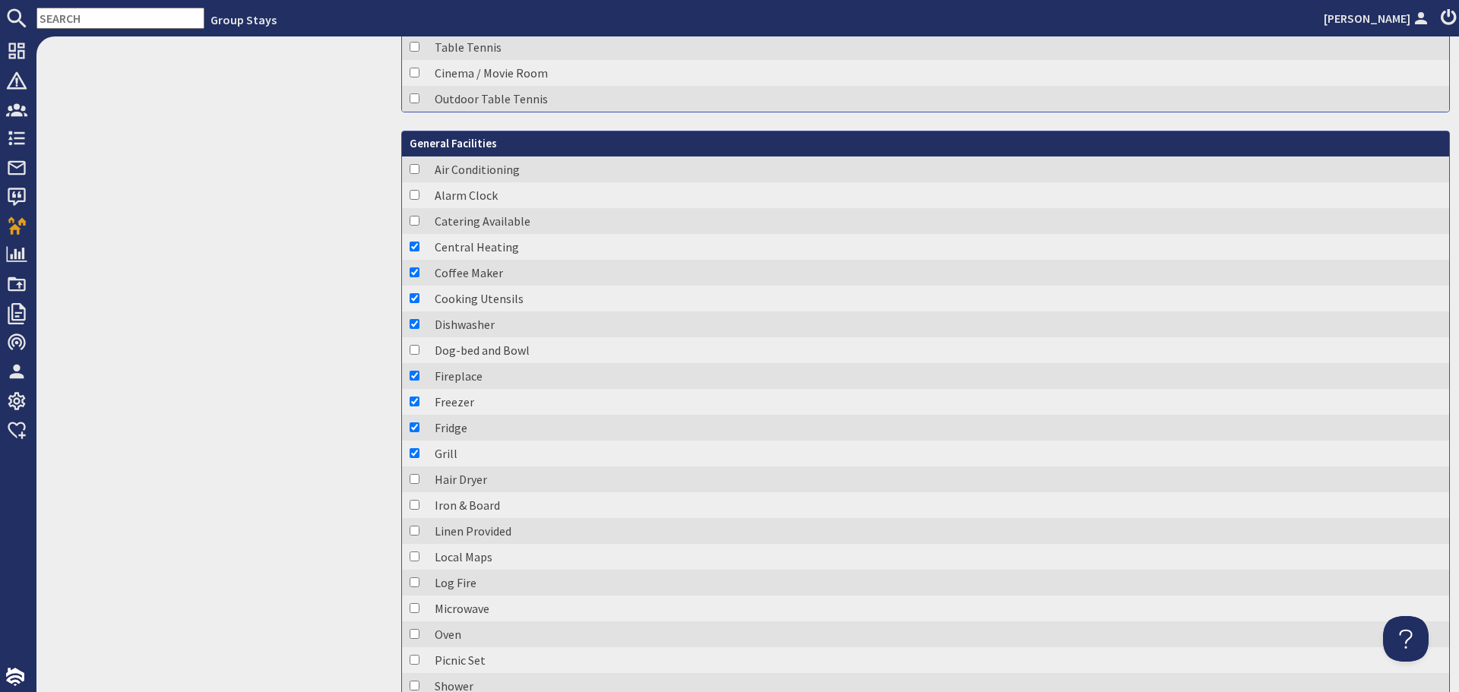
checkbox input "true"
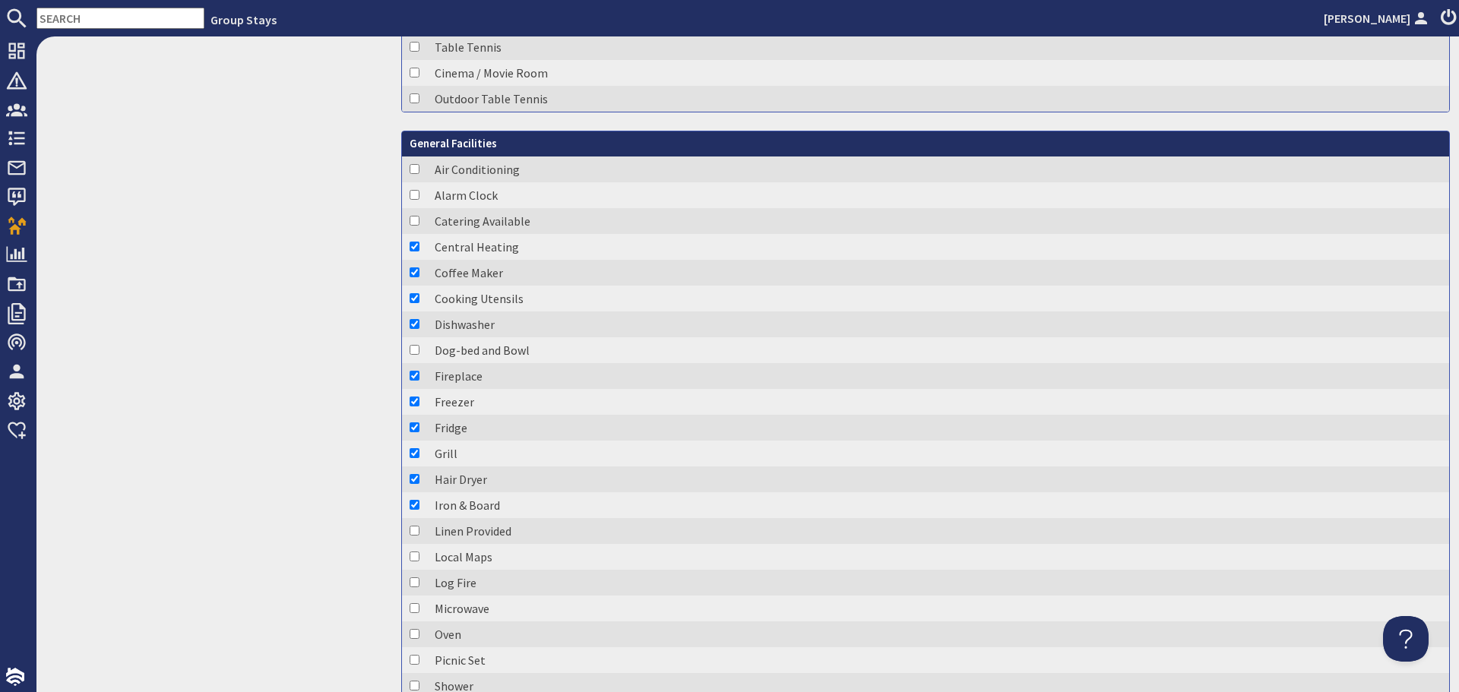
checkbox input "true"
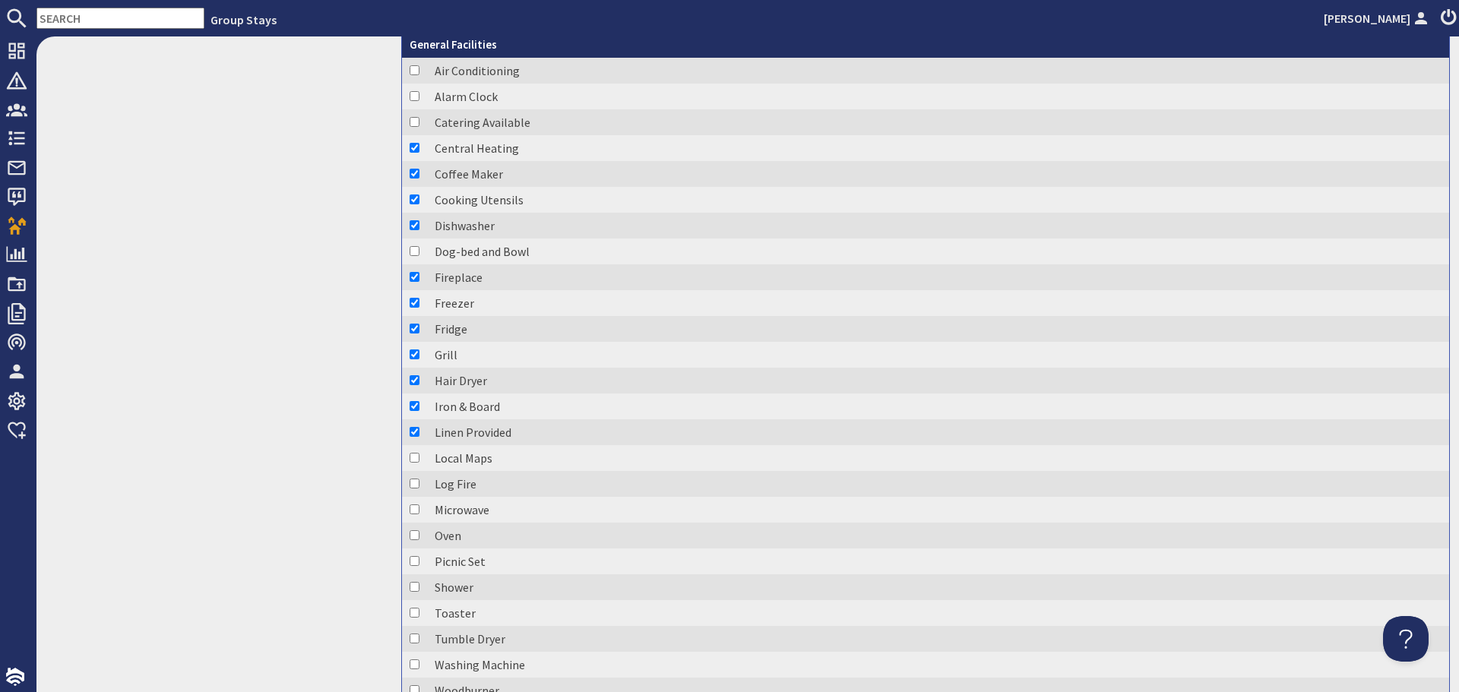
scroll to position [2508, 0]
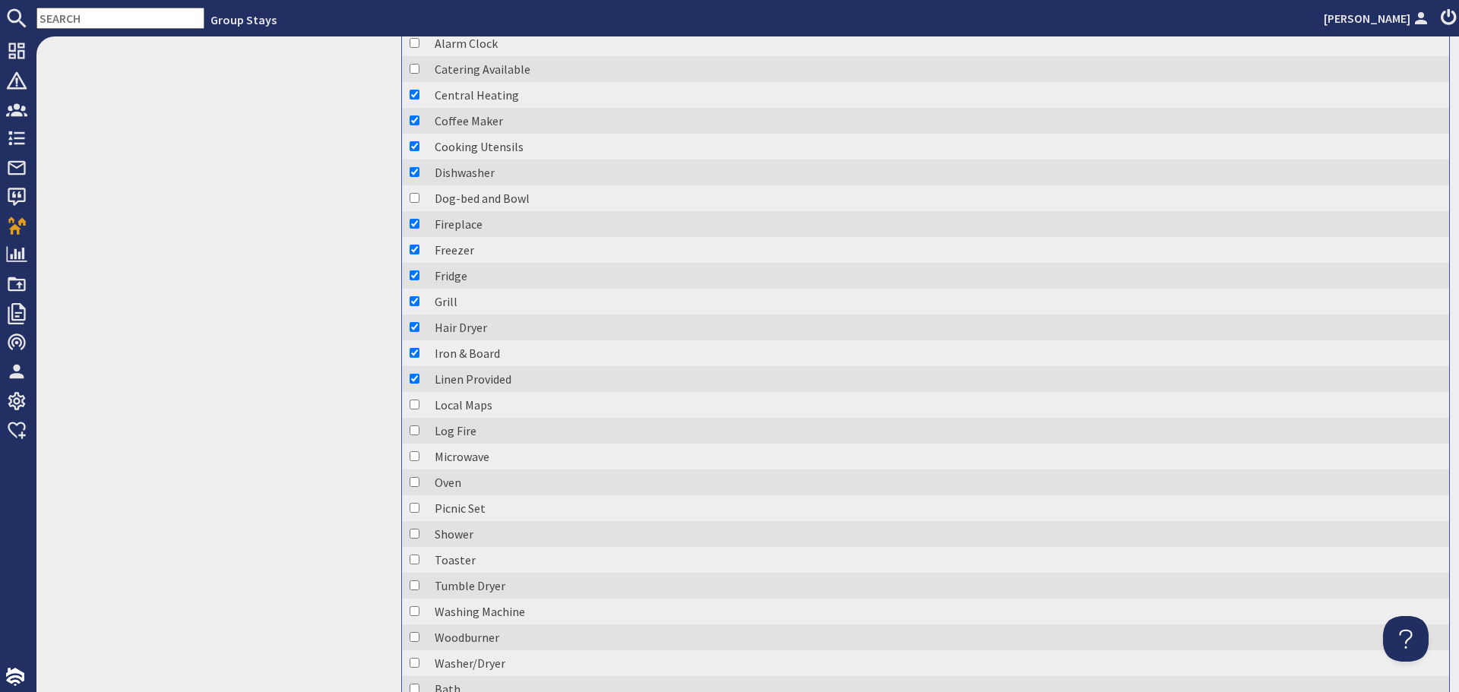
checkbox input "true"
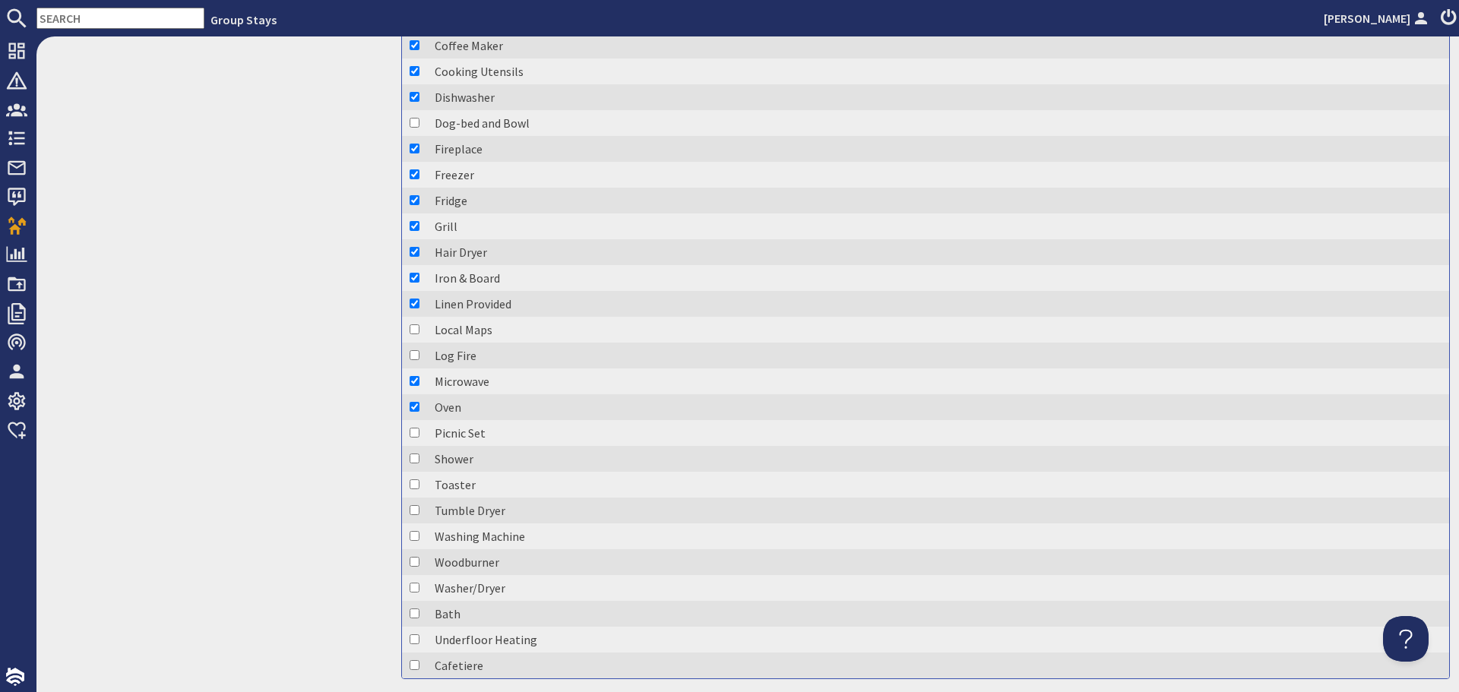
scroll to position [2584, 0]
checkbox input "true"
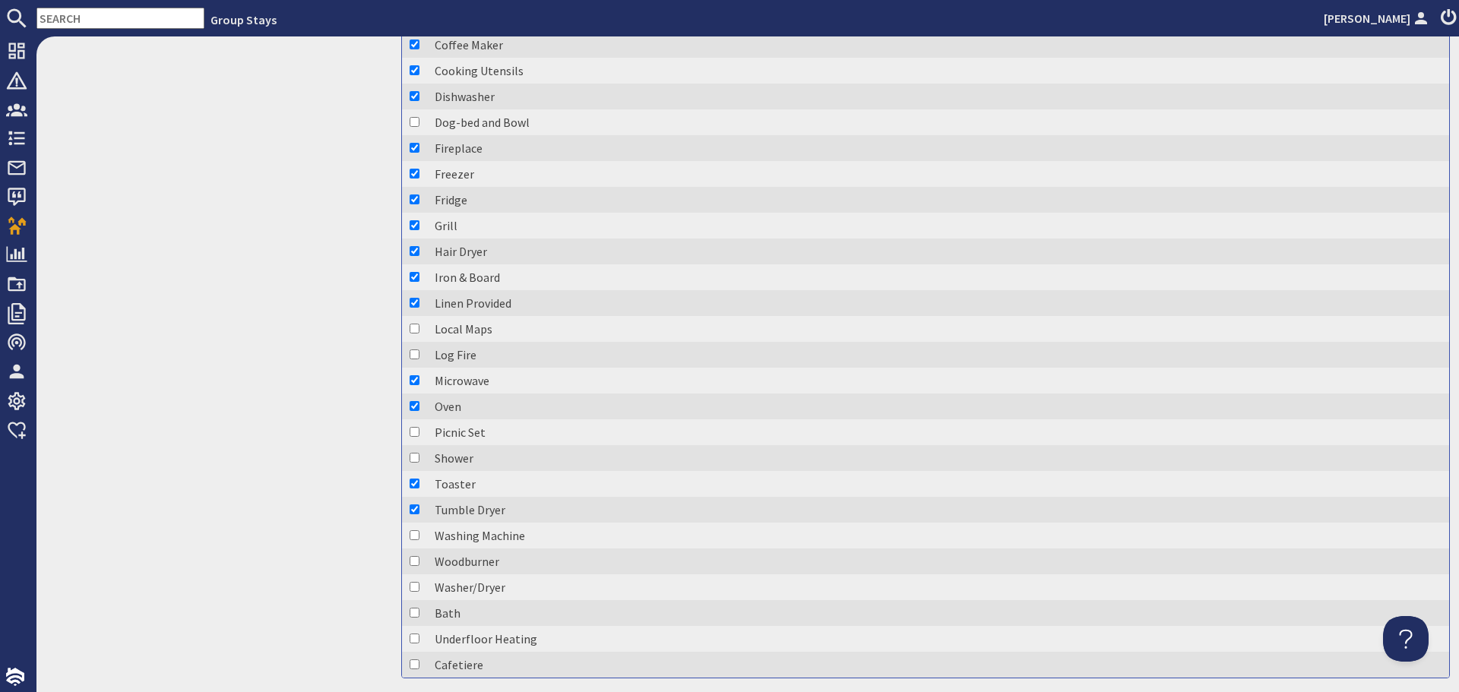
checkbox input "true"
click at [410, 141] on td at bounding box center [414, 148] width 25 height 26
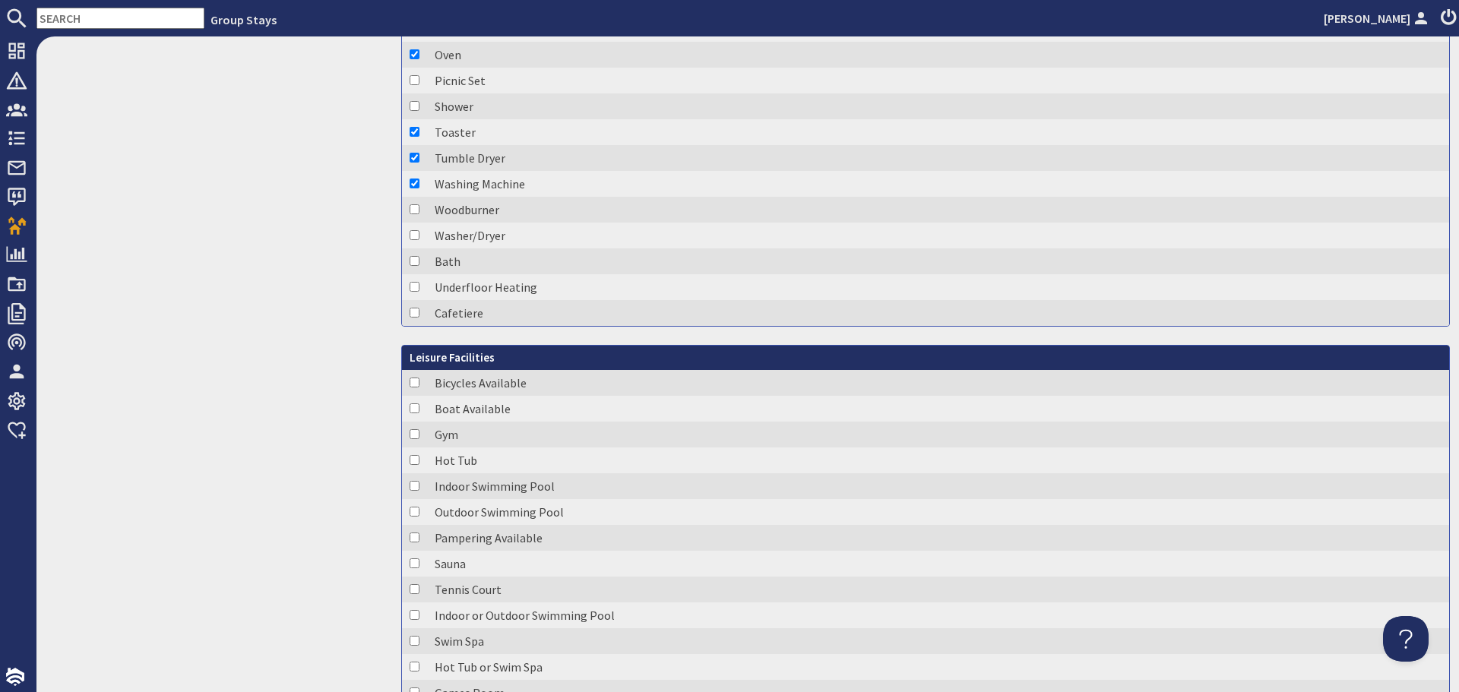
scroll to position [2964, 0]
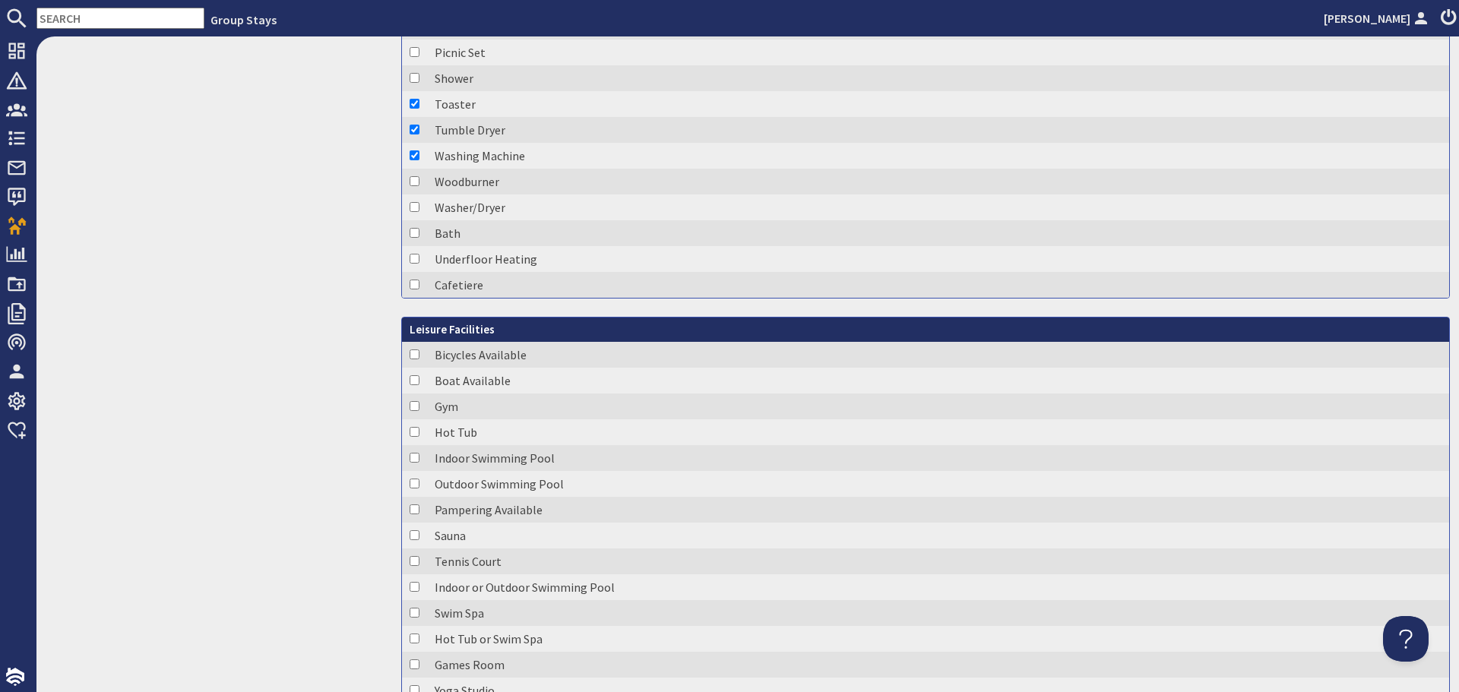
checkbox input "true"
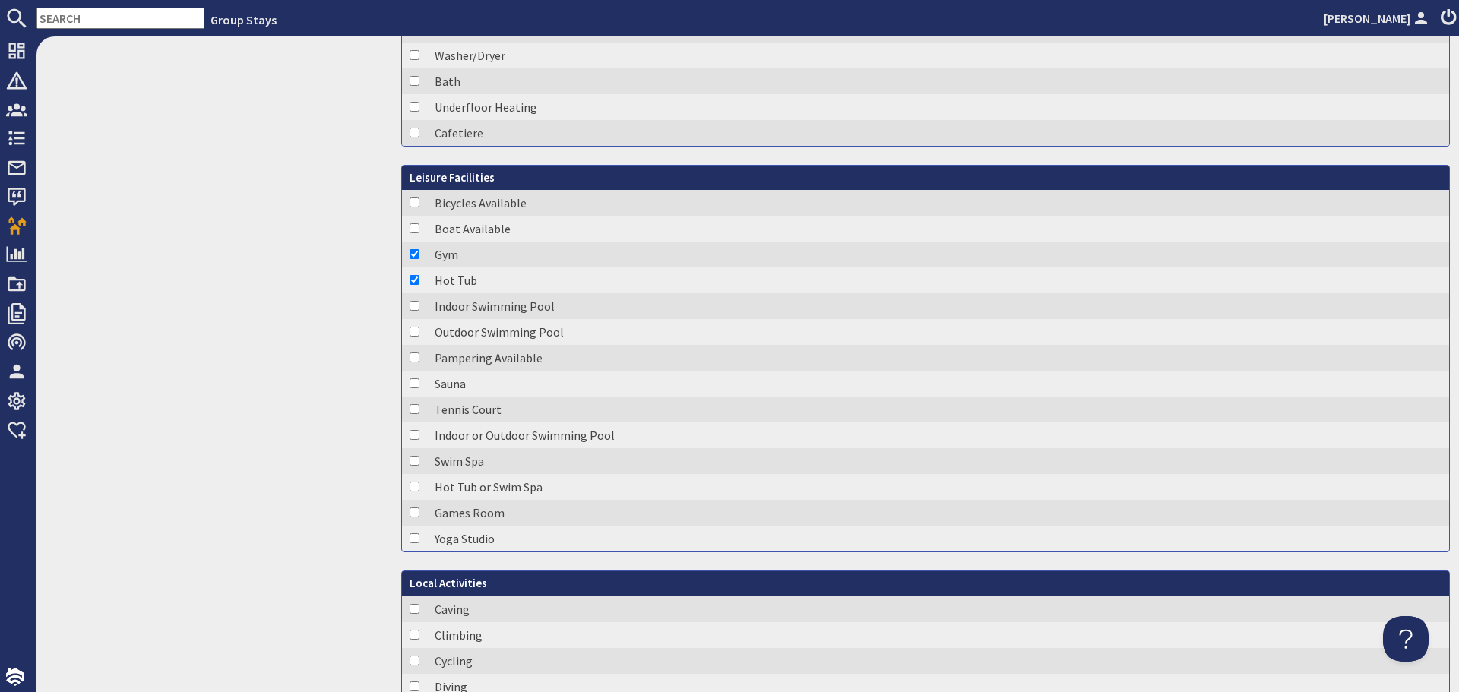
scroll to position [3192, 0]
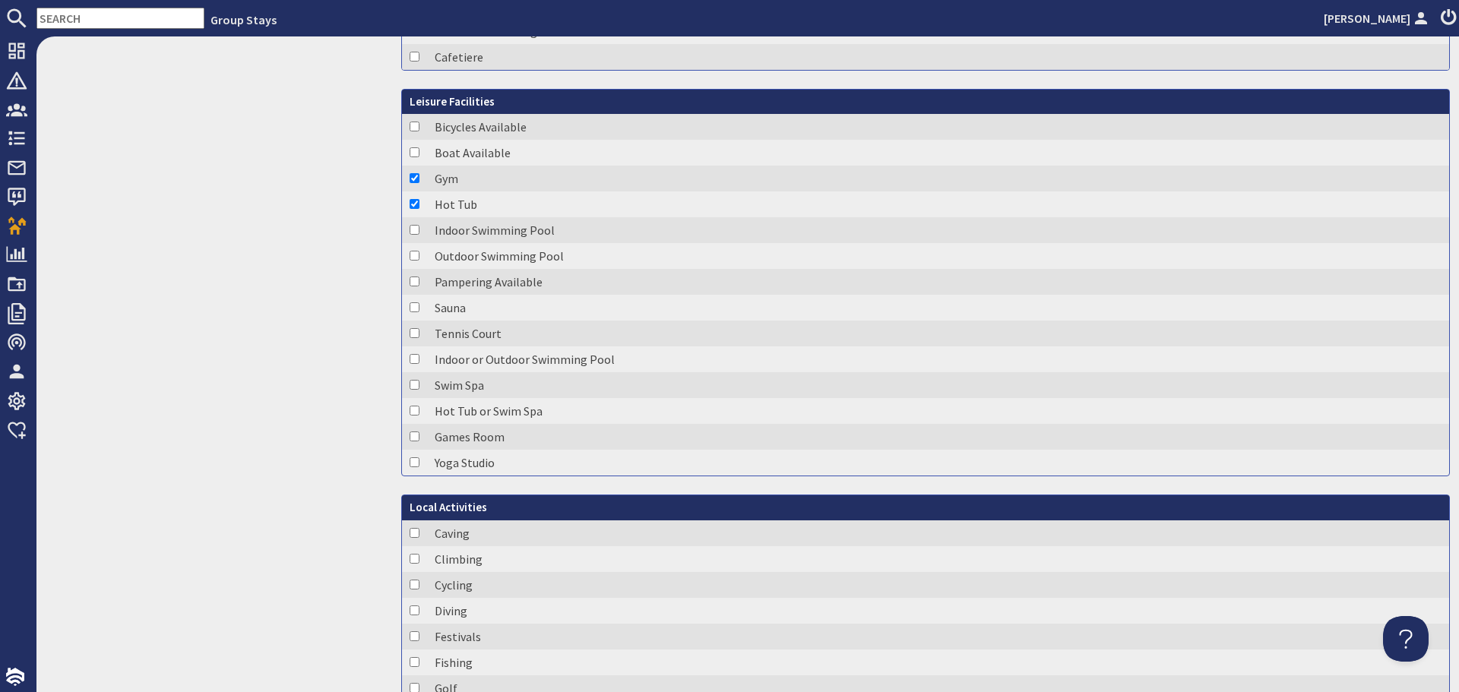
checkbox input "true"
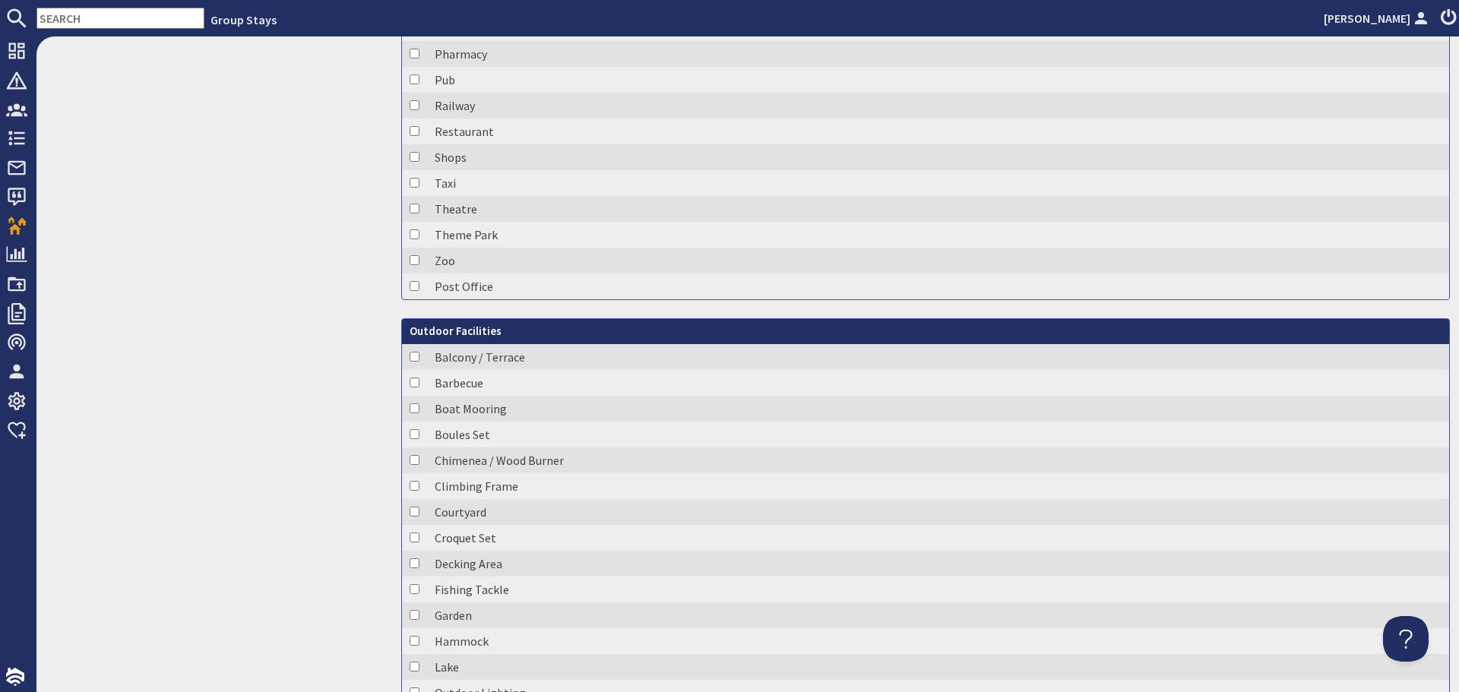
scroll to position [4940, 0]
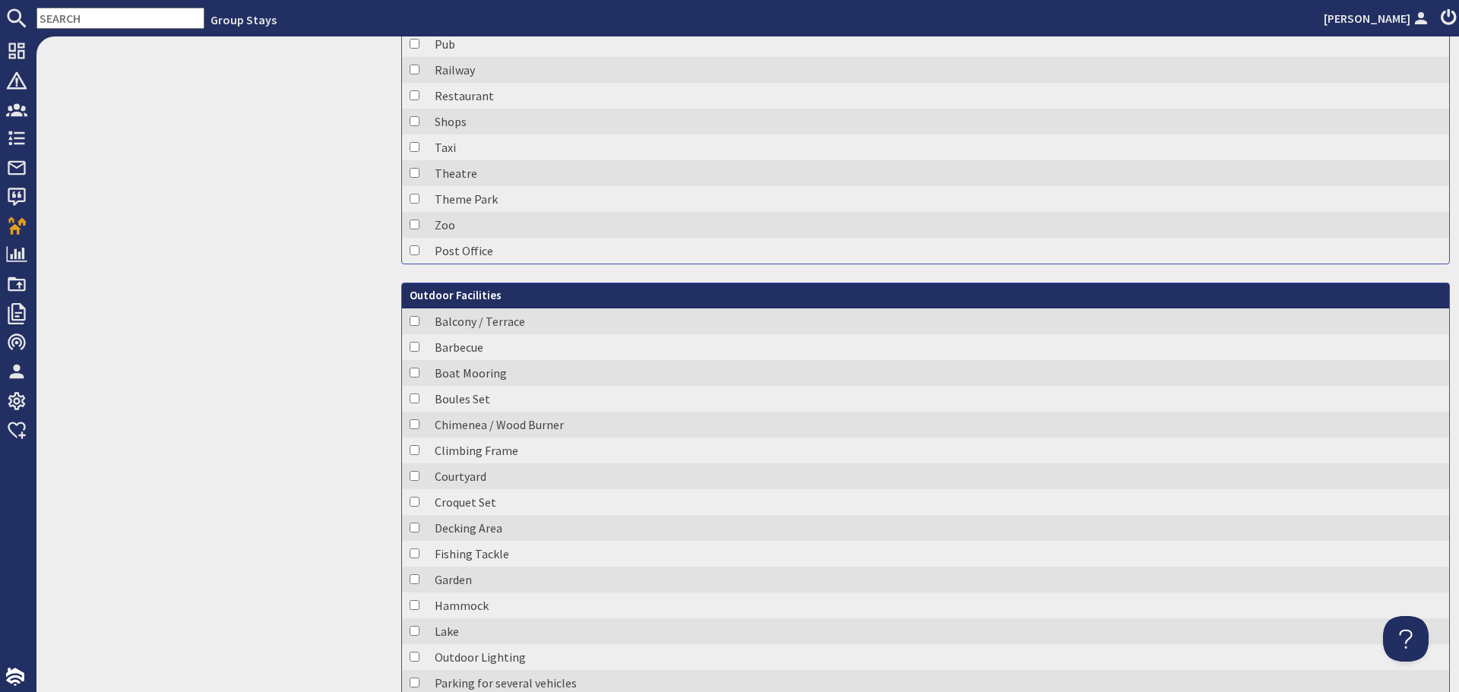
checkbox input "true"
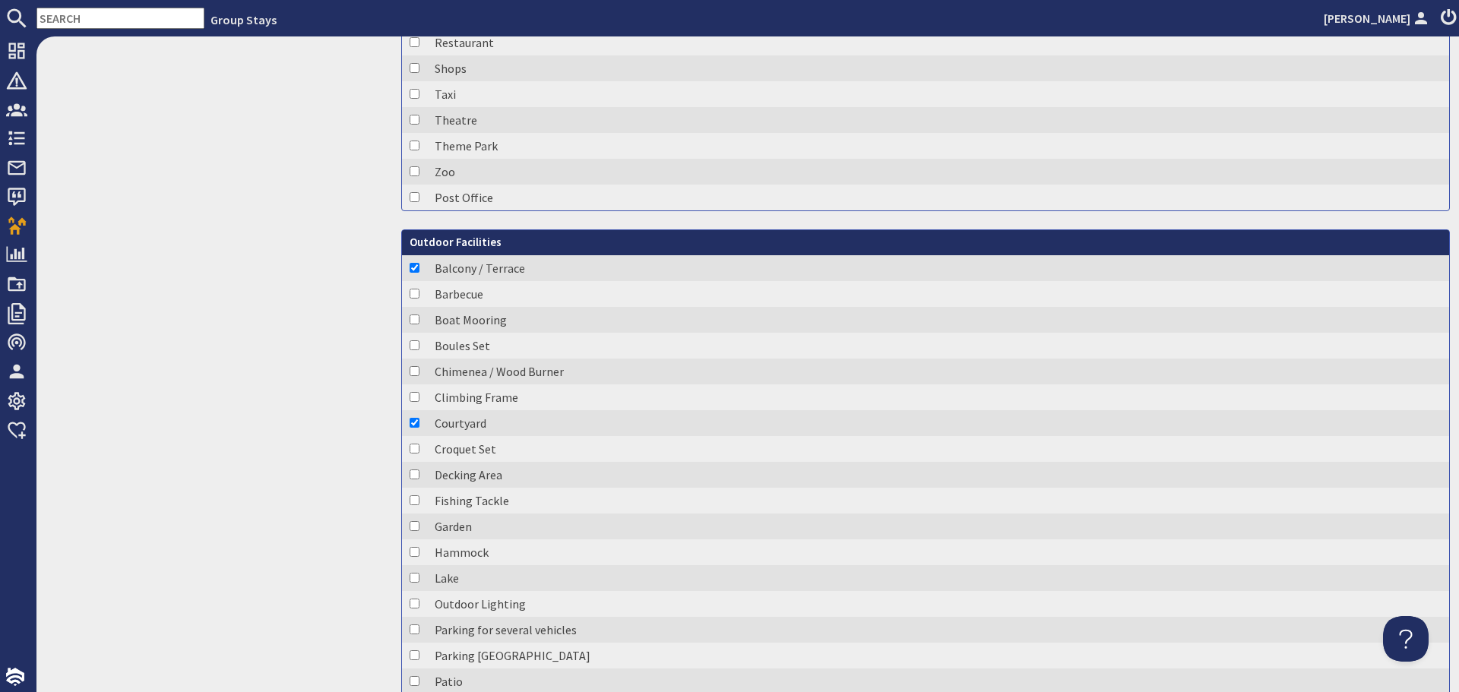
scroll to position [5016, 0]
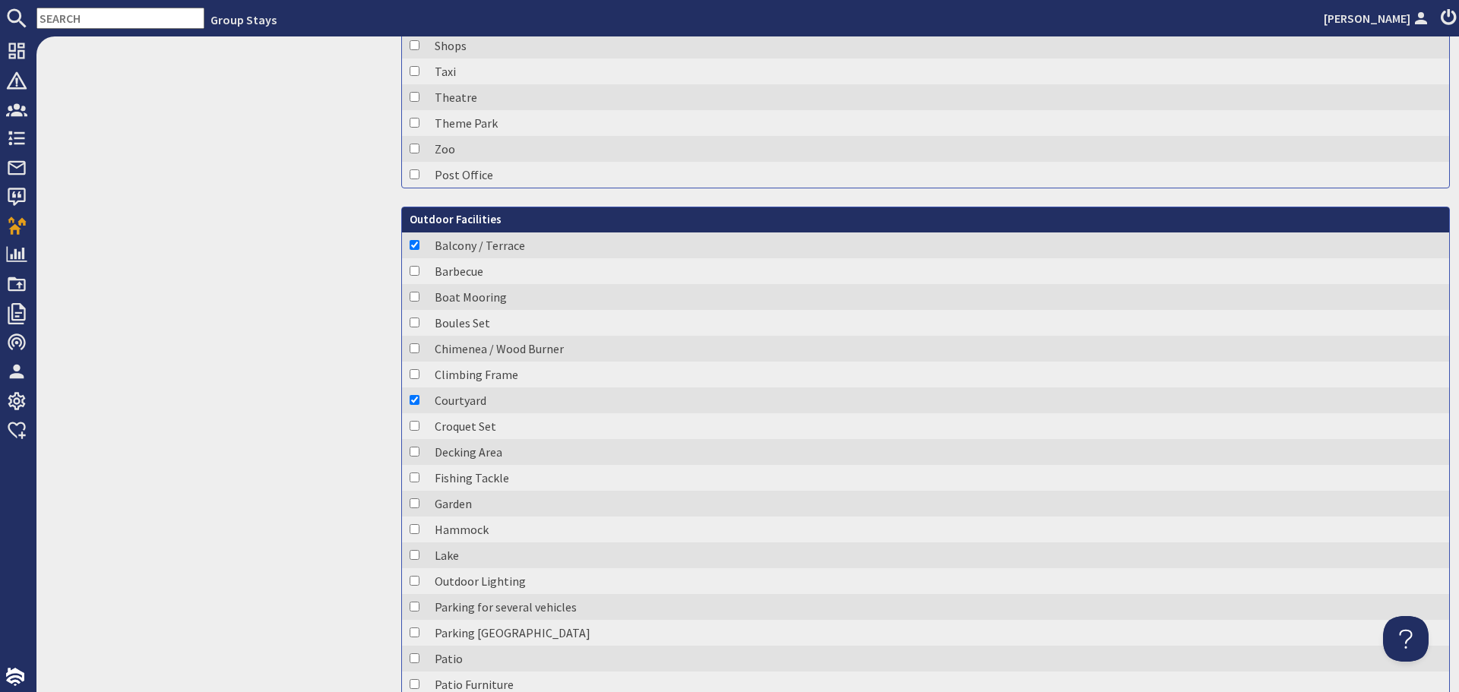
checkbox input "true"
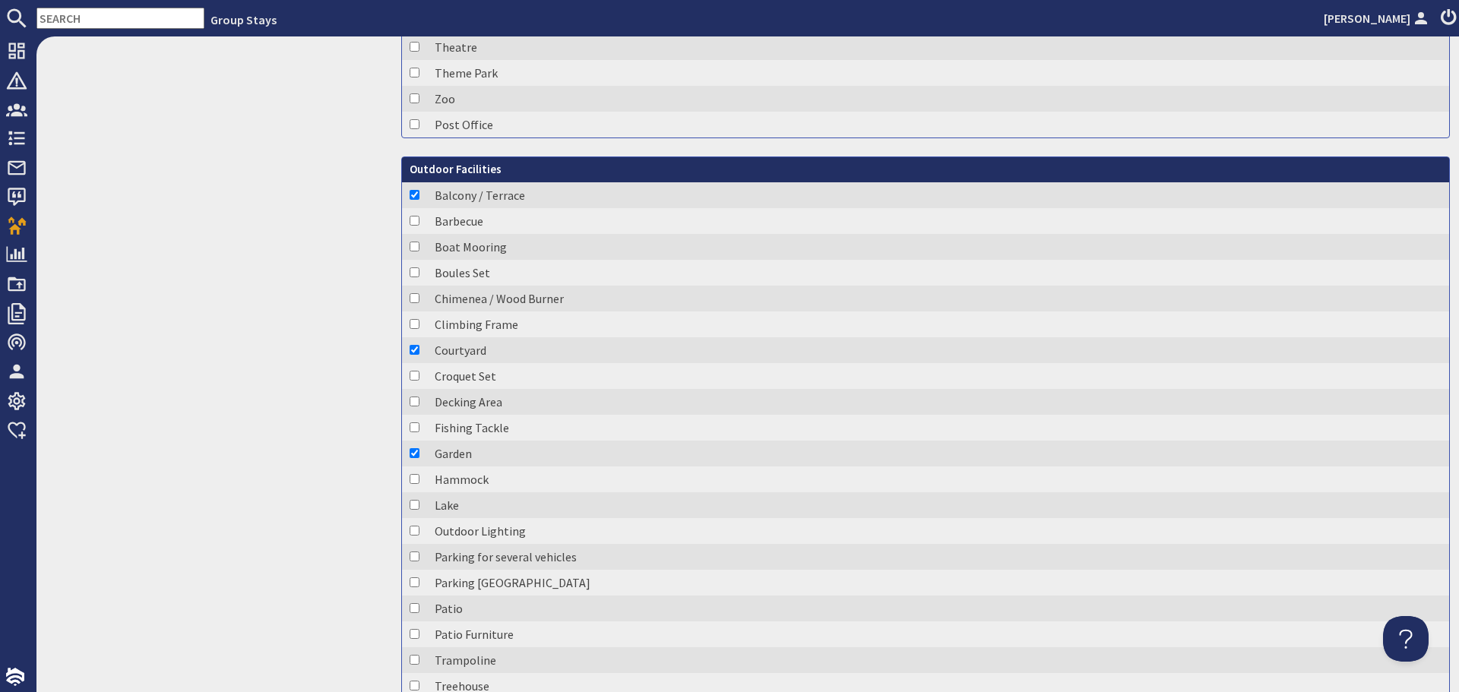
scroll to position [5092, 0]
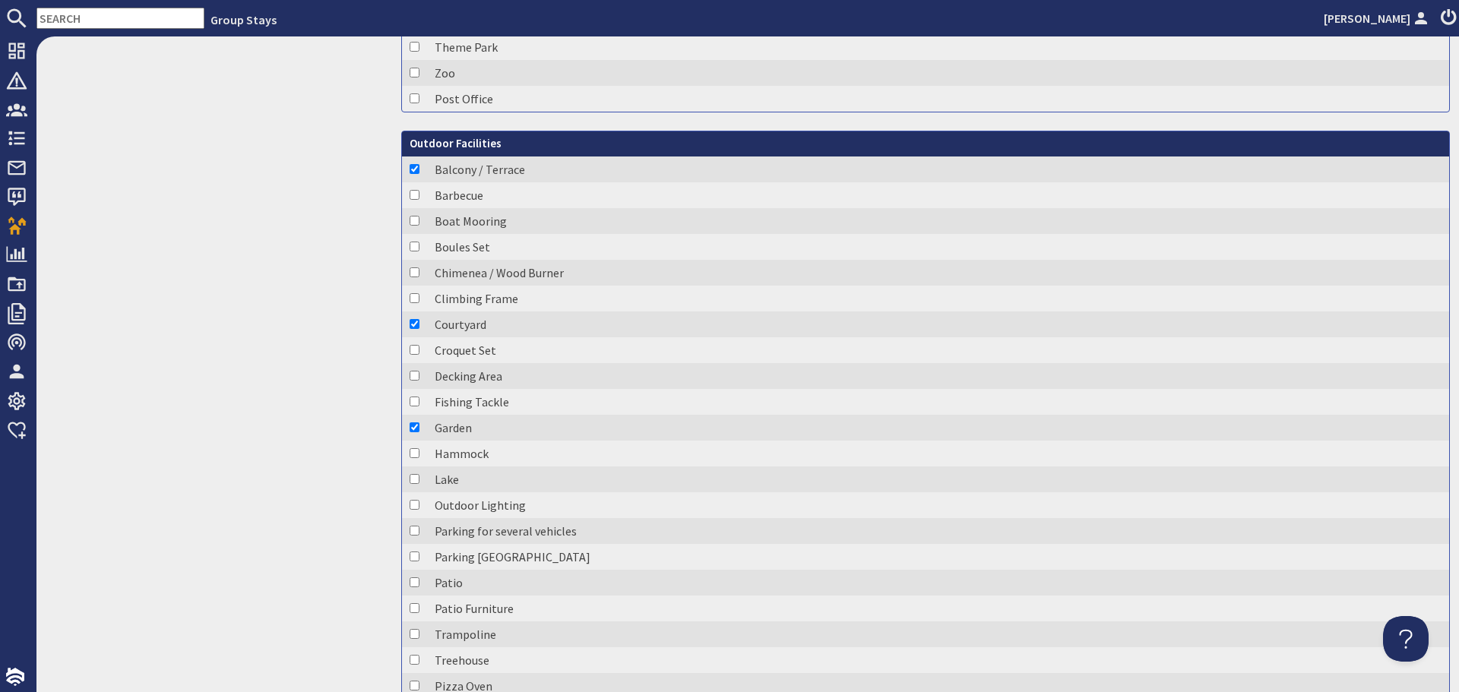
checkbox input "true"
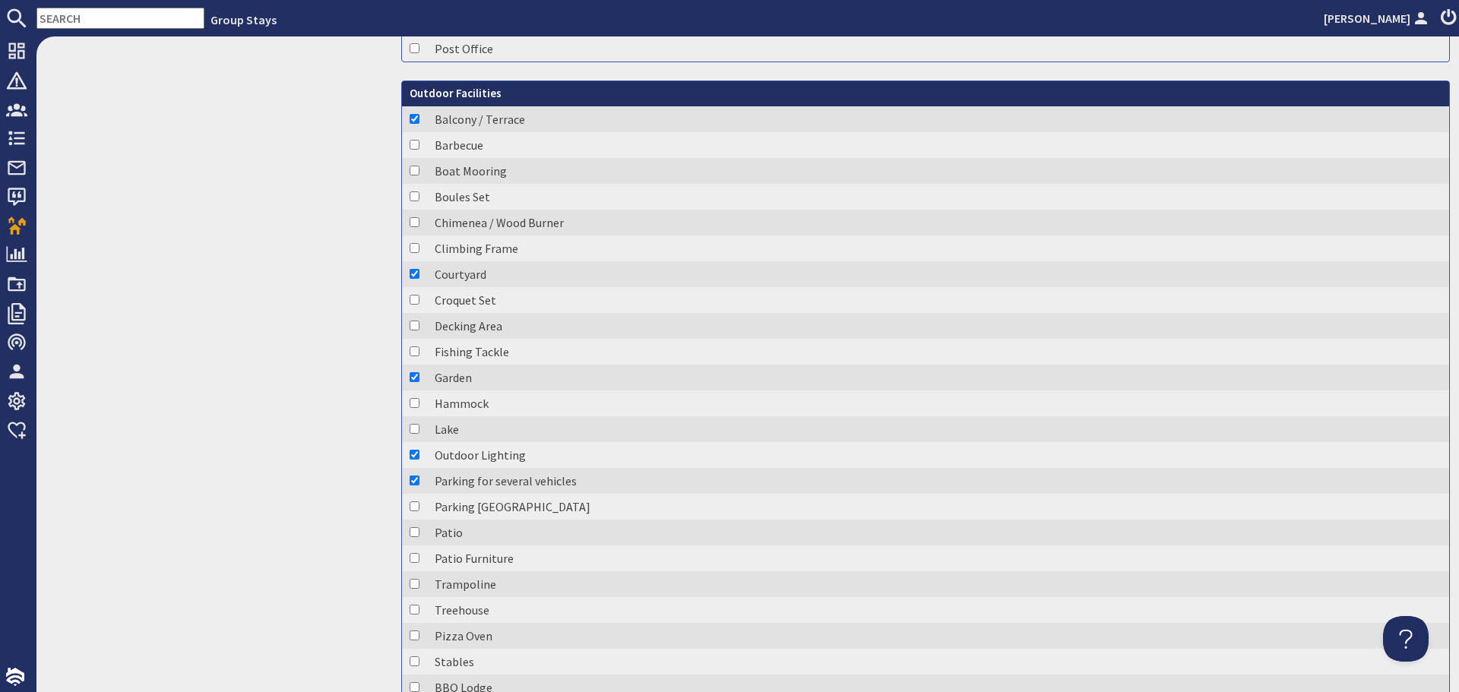
scroll to position [5168, 0]
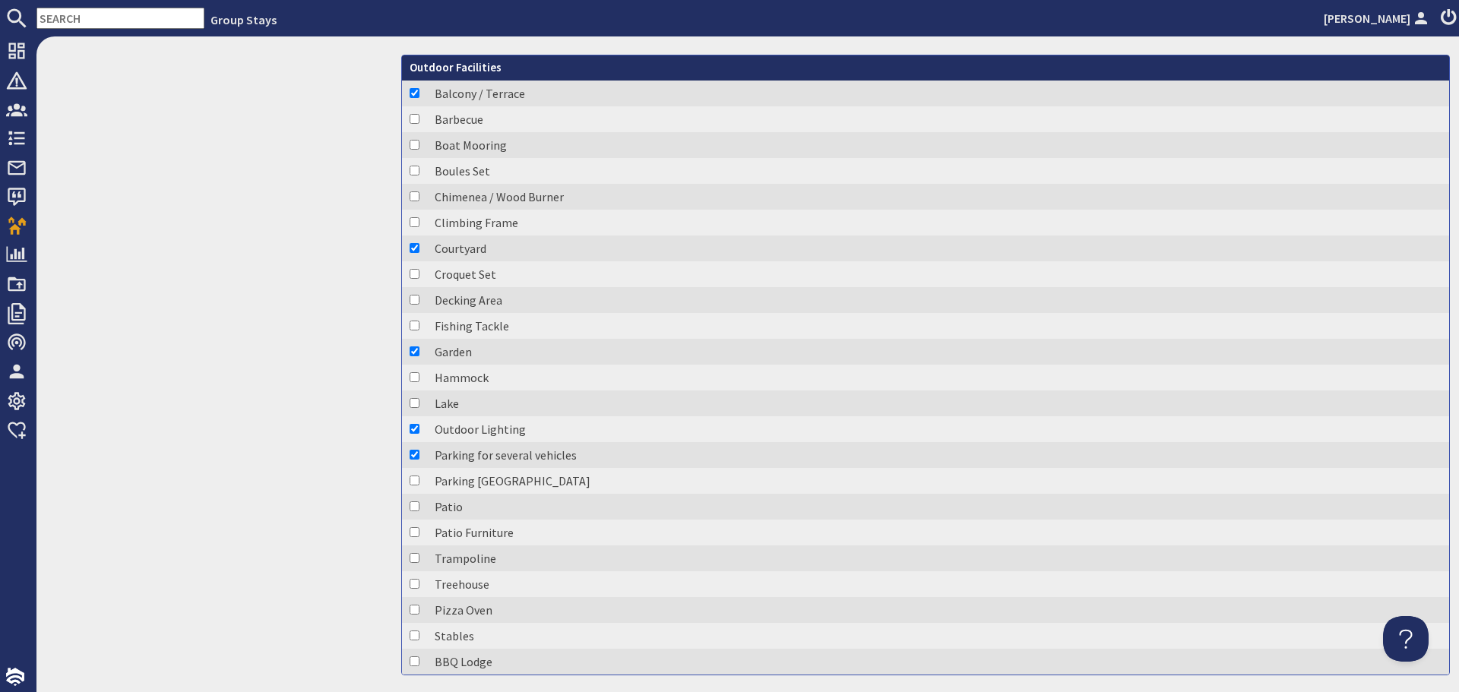
checkbox input "true"
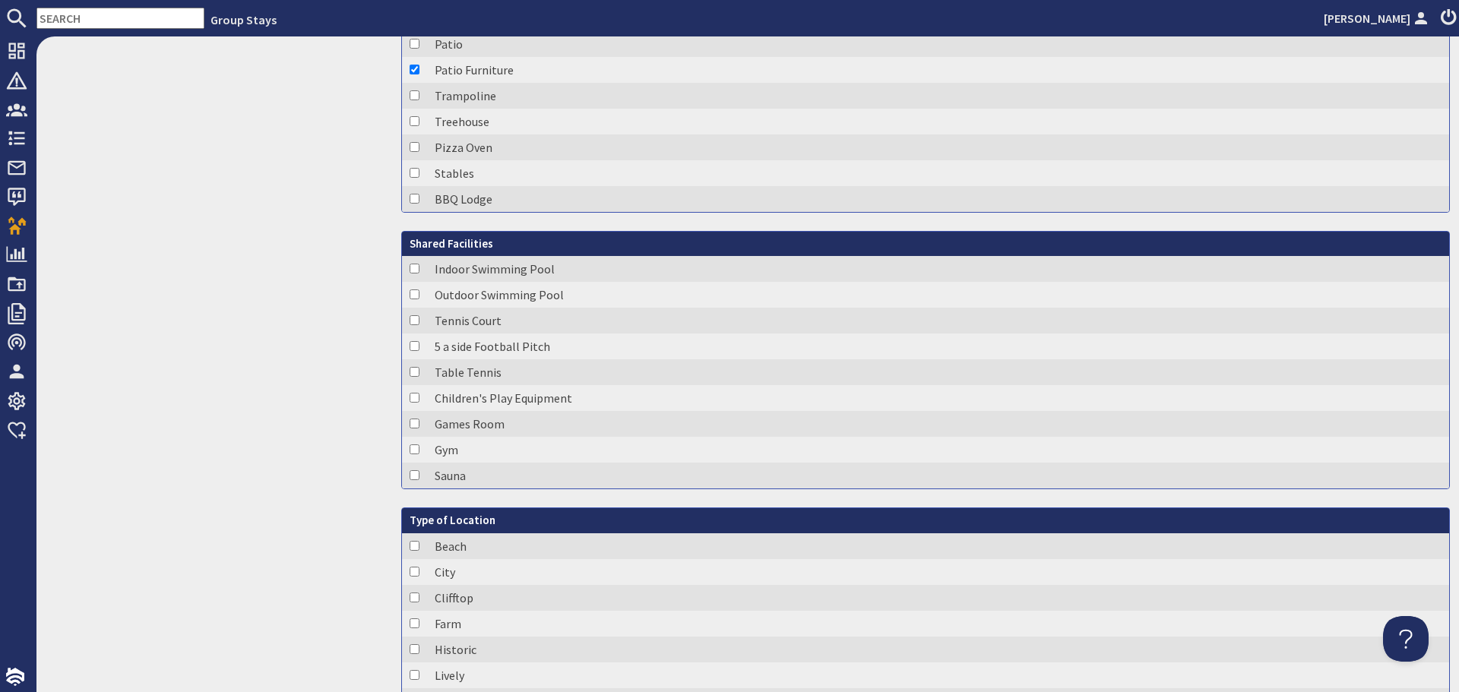
scroll to position [5776, 0]
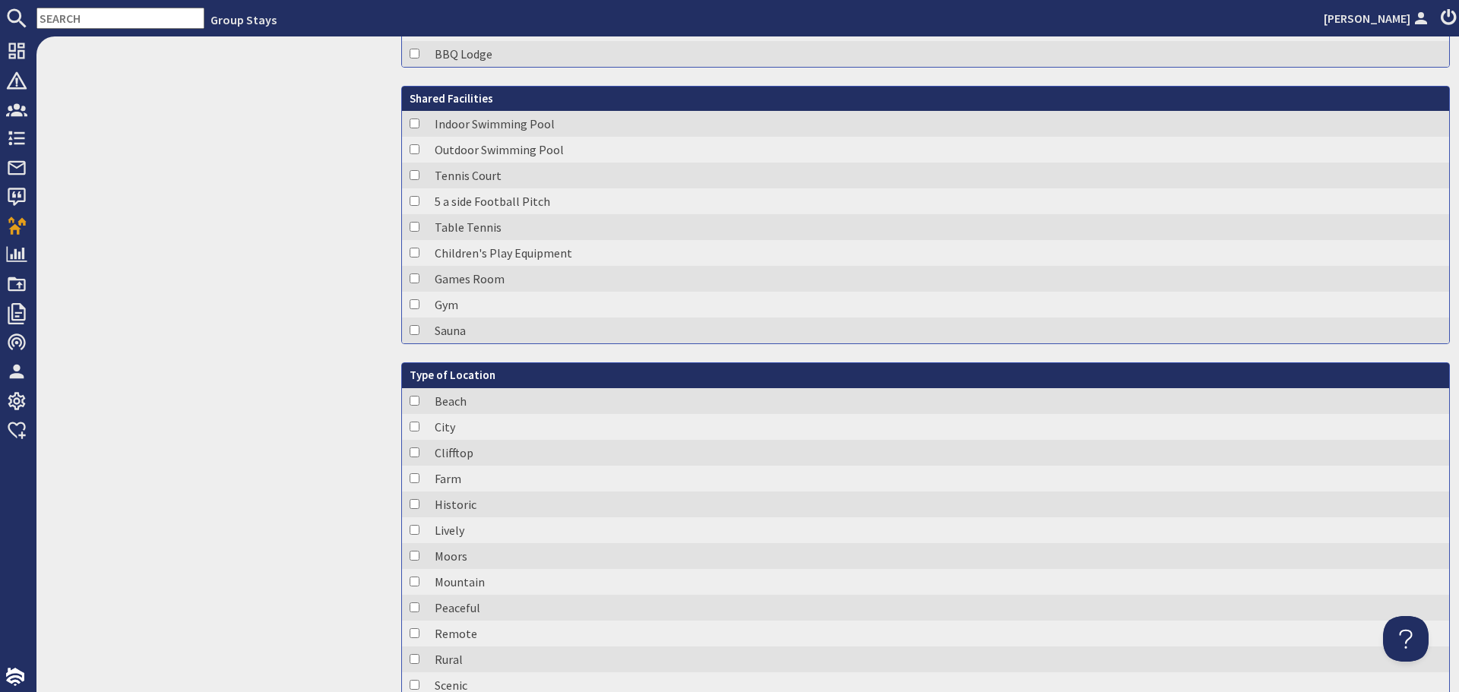
checkbox input "true"
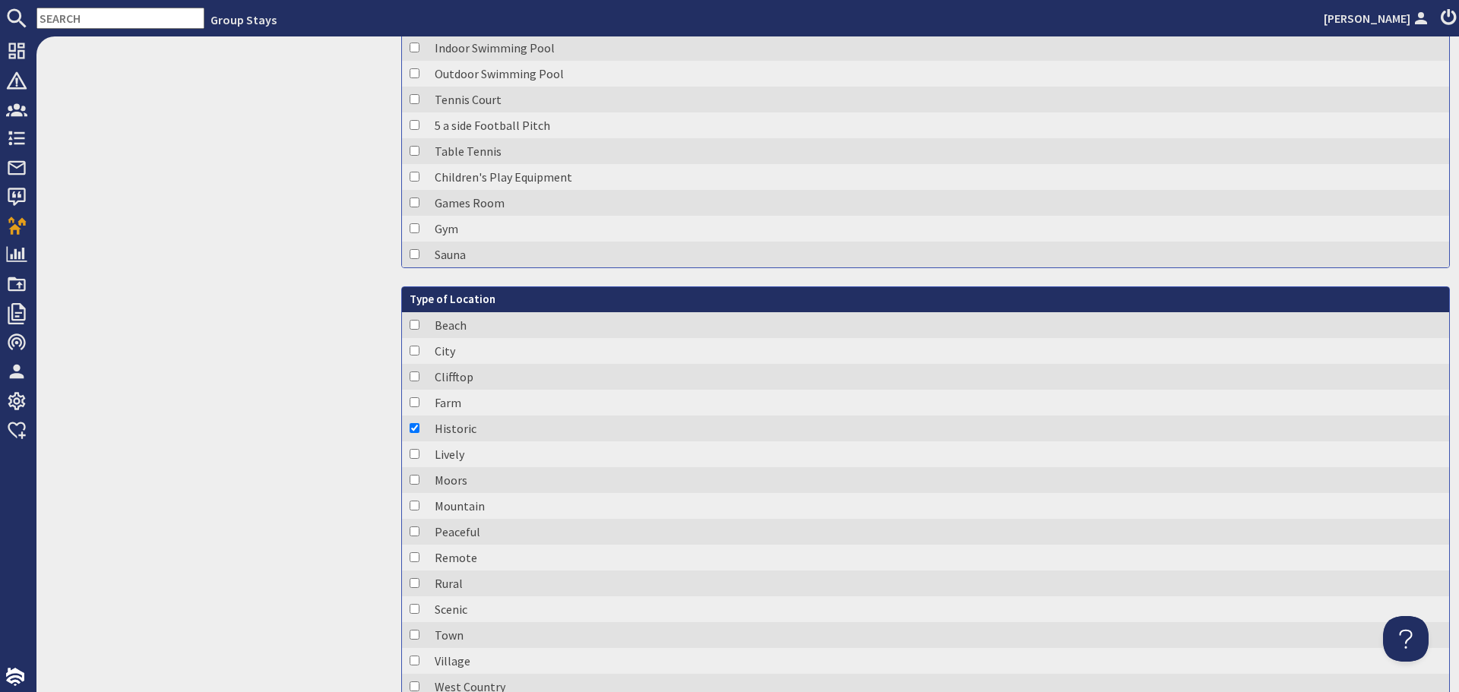
checkbox input "true"
checkbox input "false"
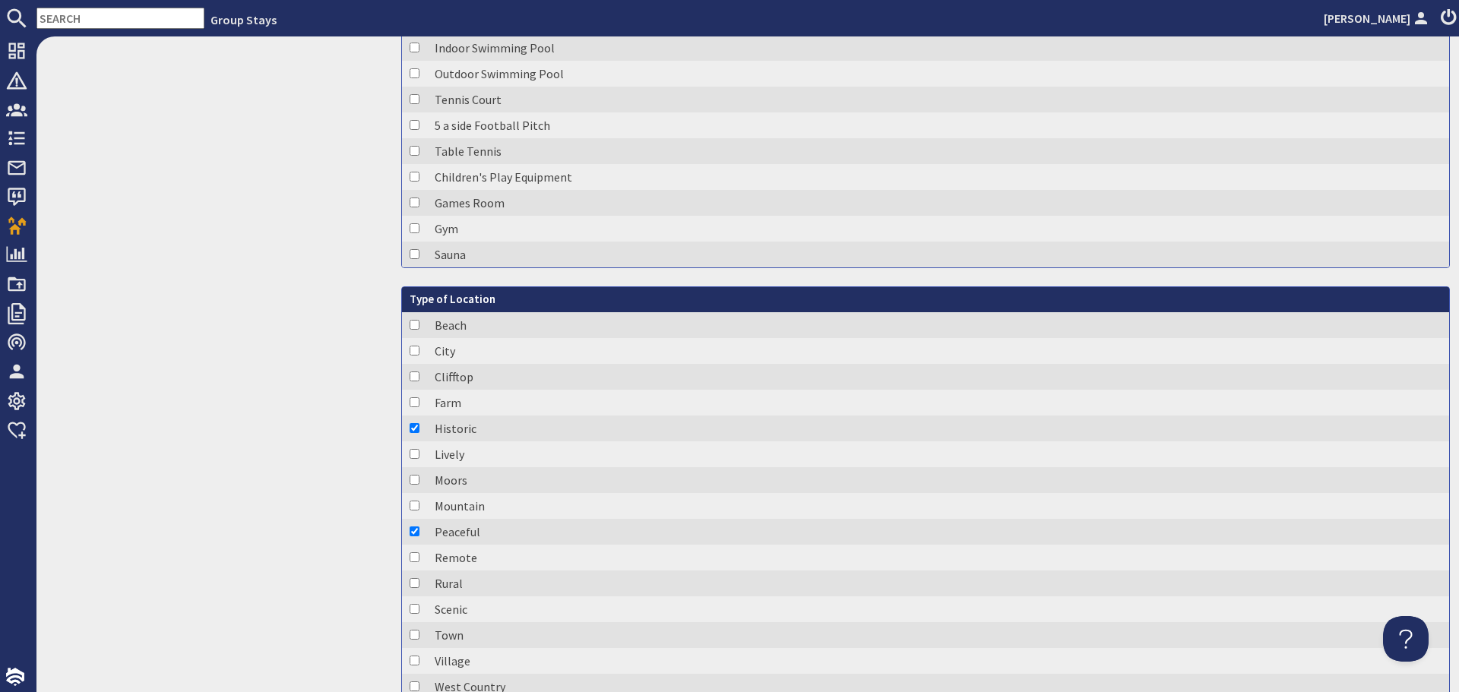
checkbox input "true"
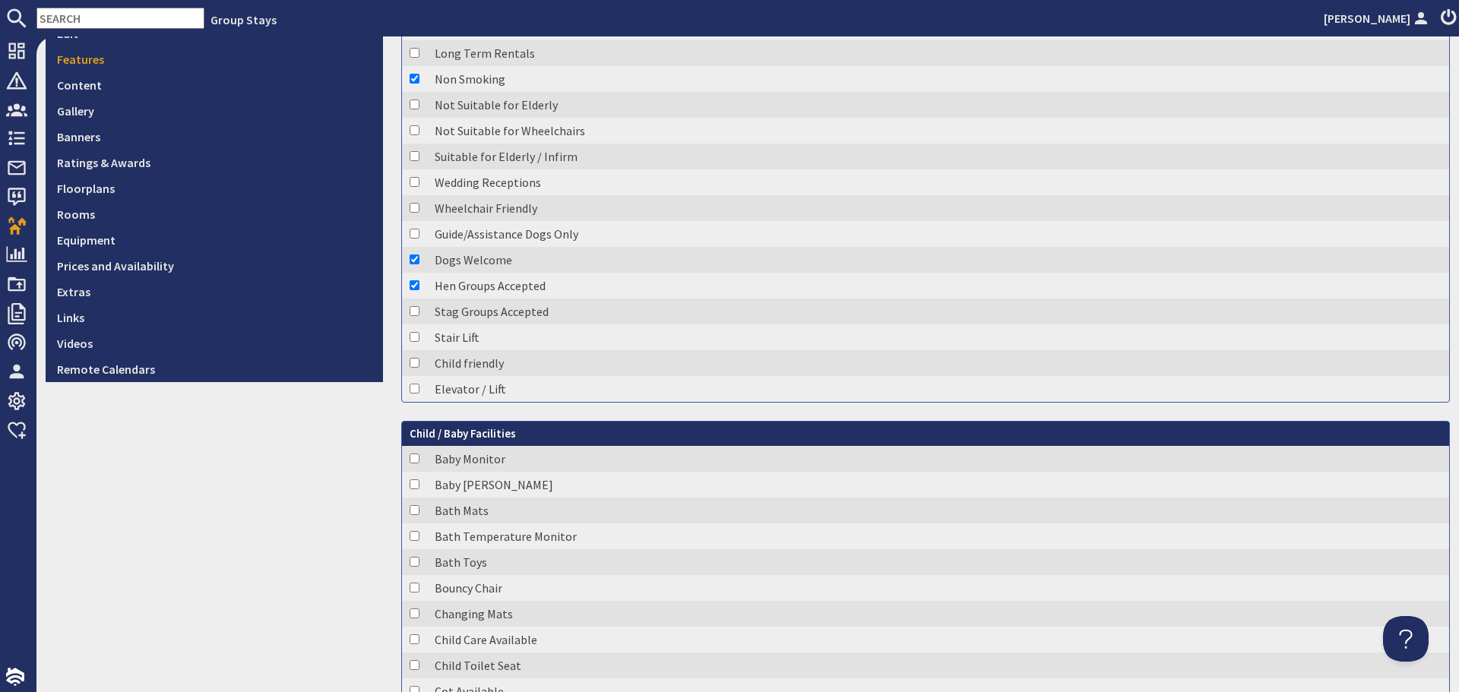
scroll to position [483, 0]
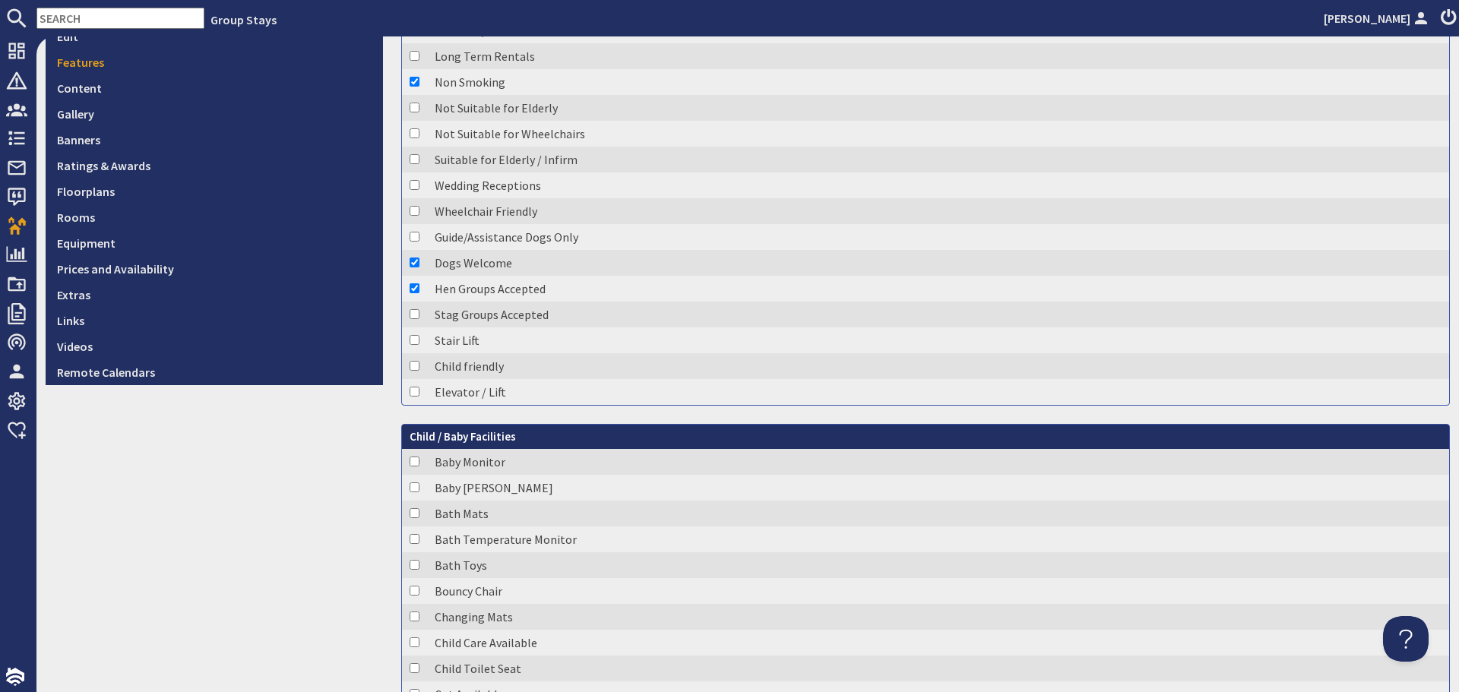
checkbox input "false"
click at [98, 92] on link "Content" at bounding box center [214, 88] width 337 height 26
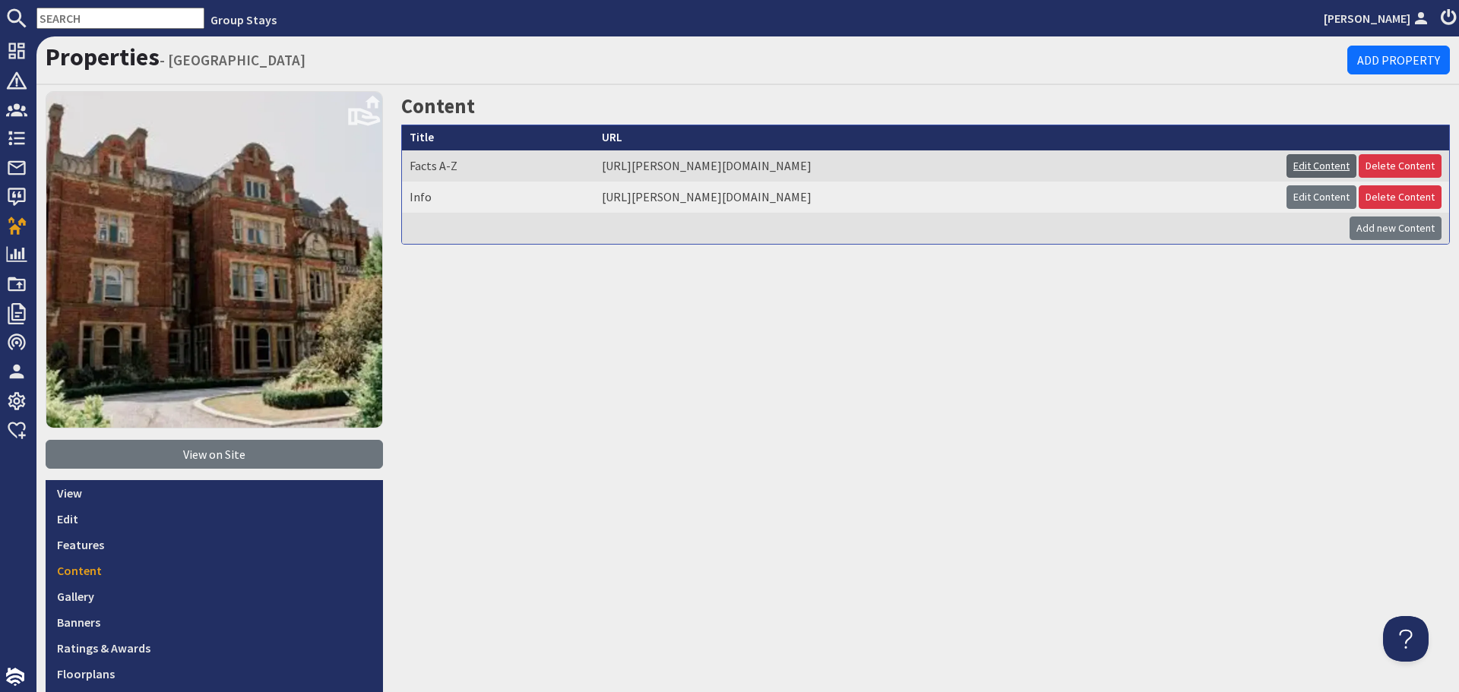
click at [1293, 167] on link "Edit Content" at bounding box center [1322, 166] width 70 height 24
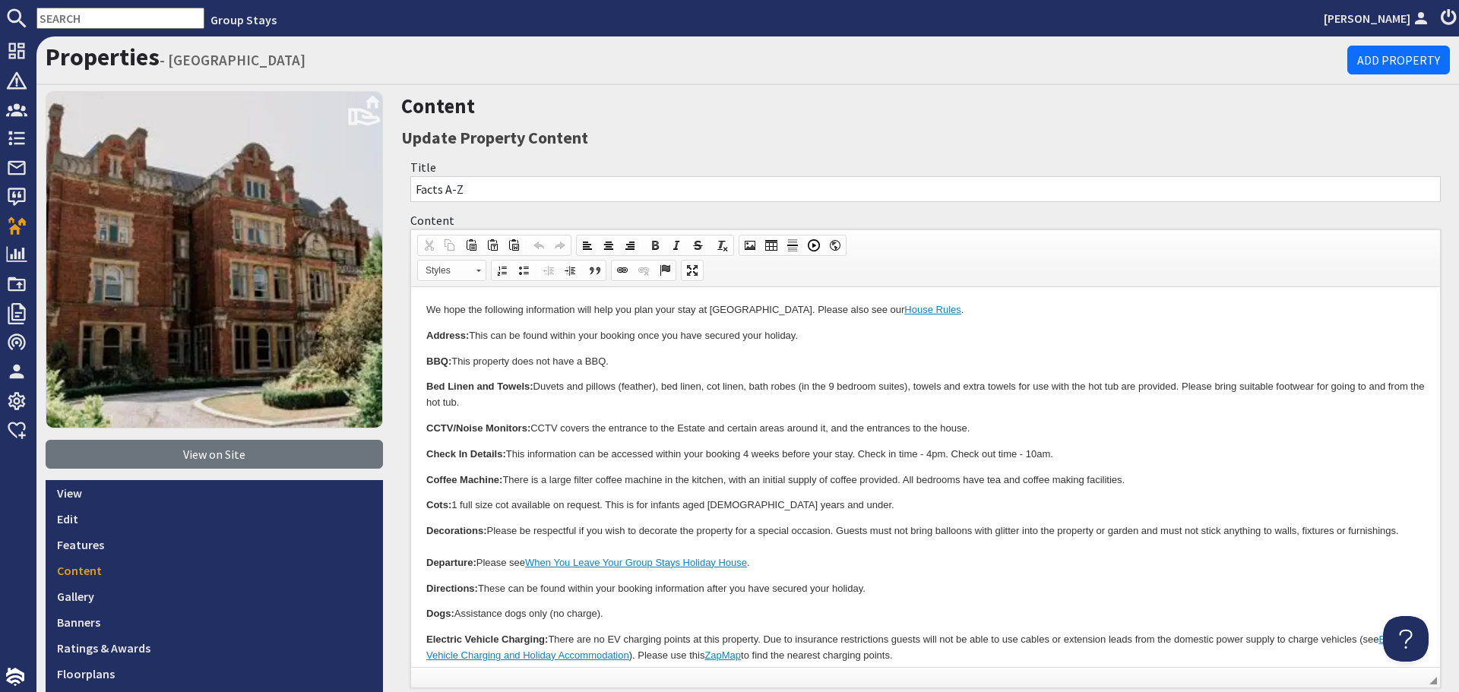
click at [863, 507] on p "Cots: 1 full size cot available on request. This is for infants aged 2 years an…" at bounding box center [925, 506] width 999 height 16
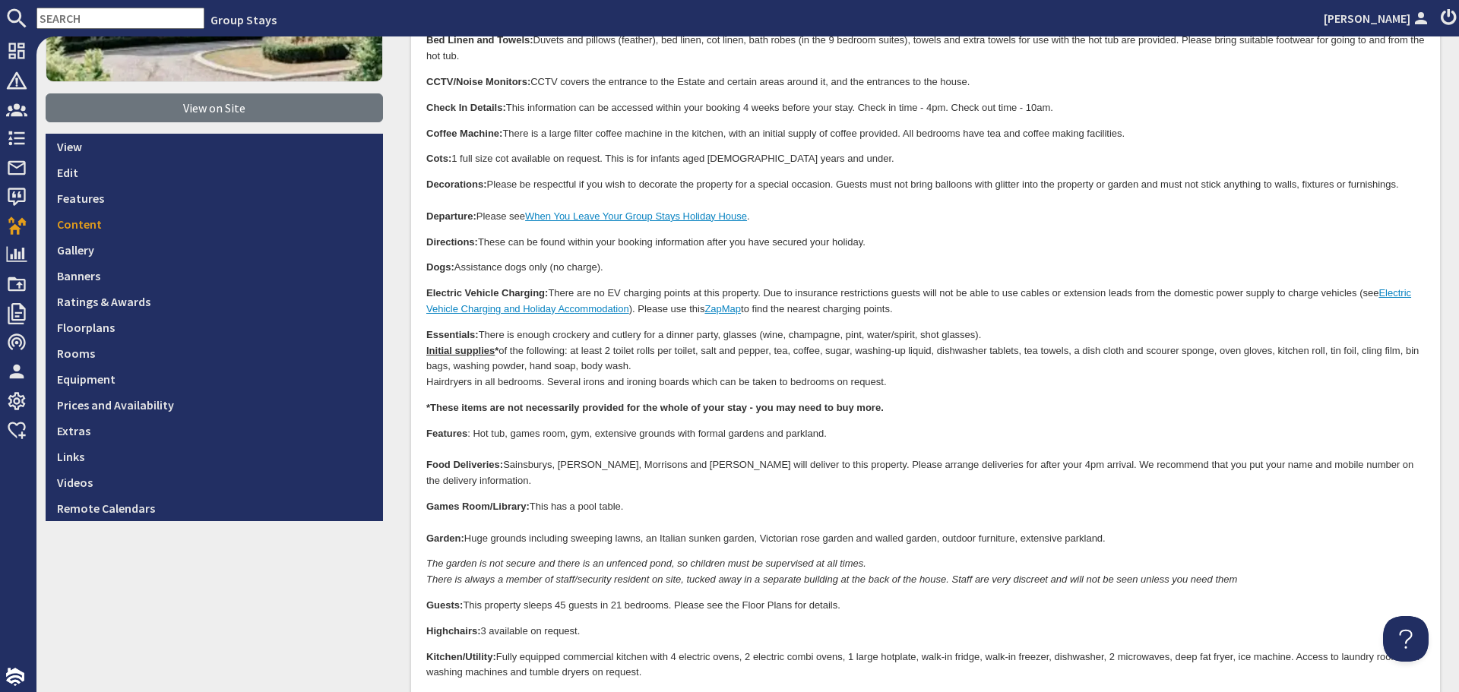
scroll to position [380, 0]
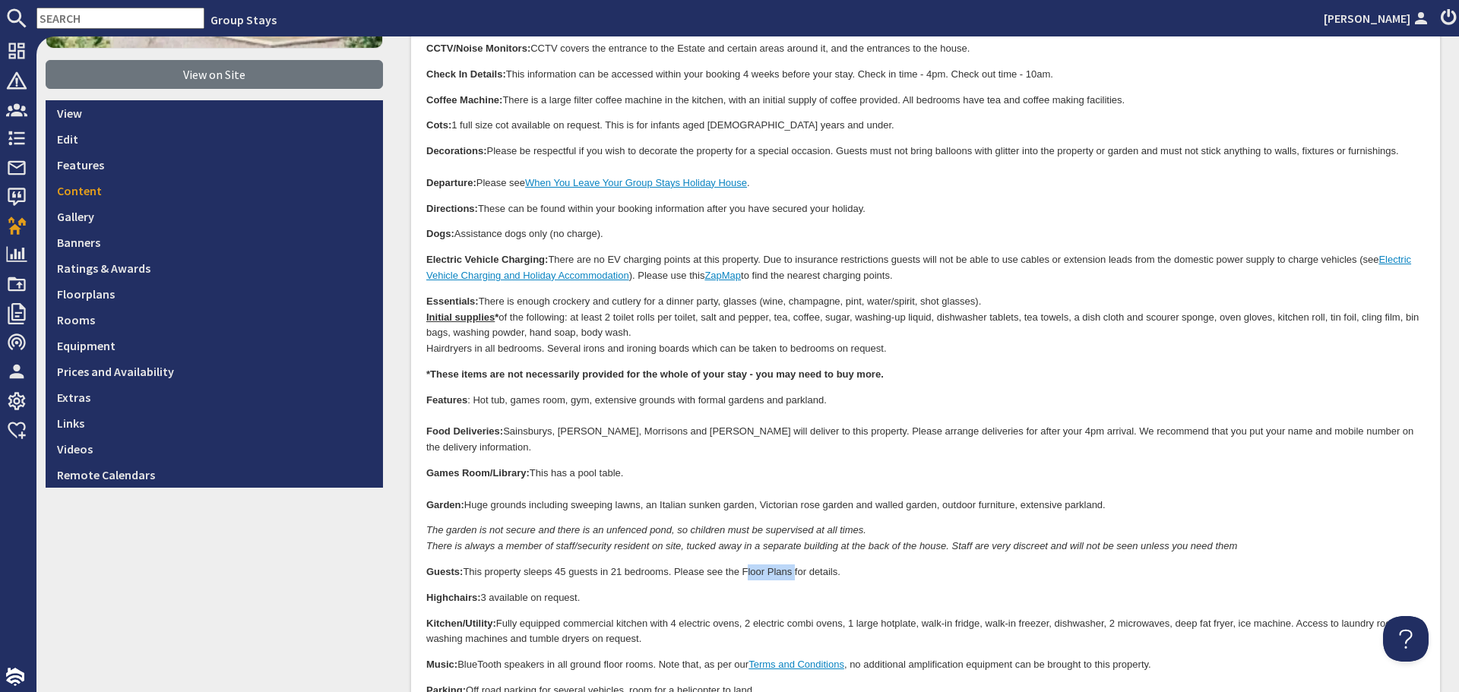
drag, startPoint x: 746, startPoint y: 556, endPoint x: 792, endPoint y: 556, distance: 46.4
click at [792, 565] on p "Guests: This property sleeps 45 guests in 21 bedrooms. Please see the Floor Pla…" at bounding box center [925, 573] width 999 height 16
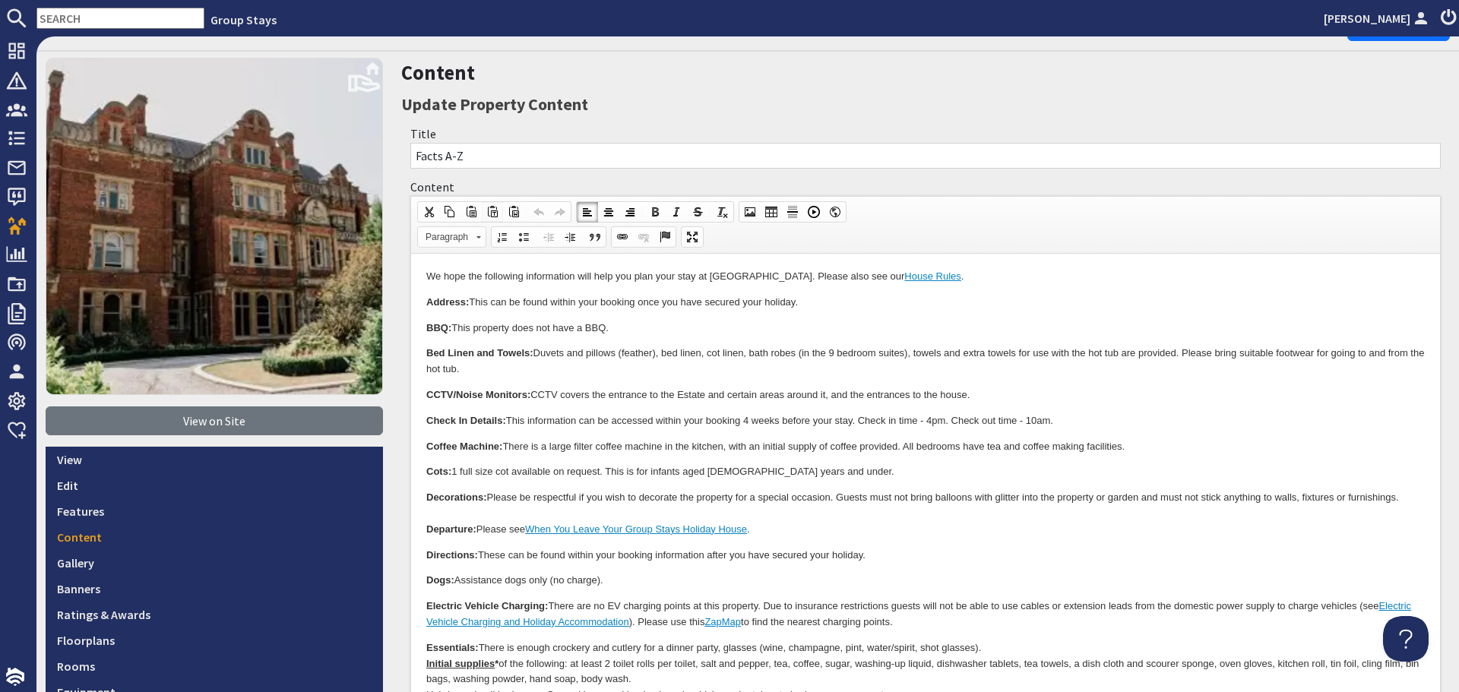
scroll to position [0, 0]
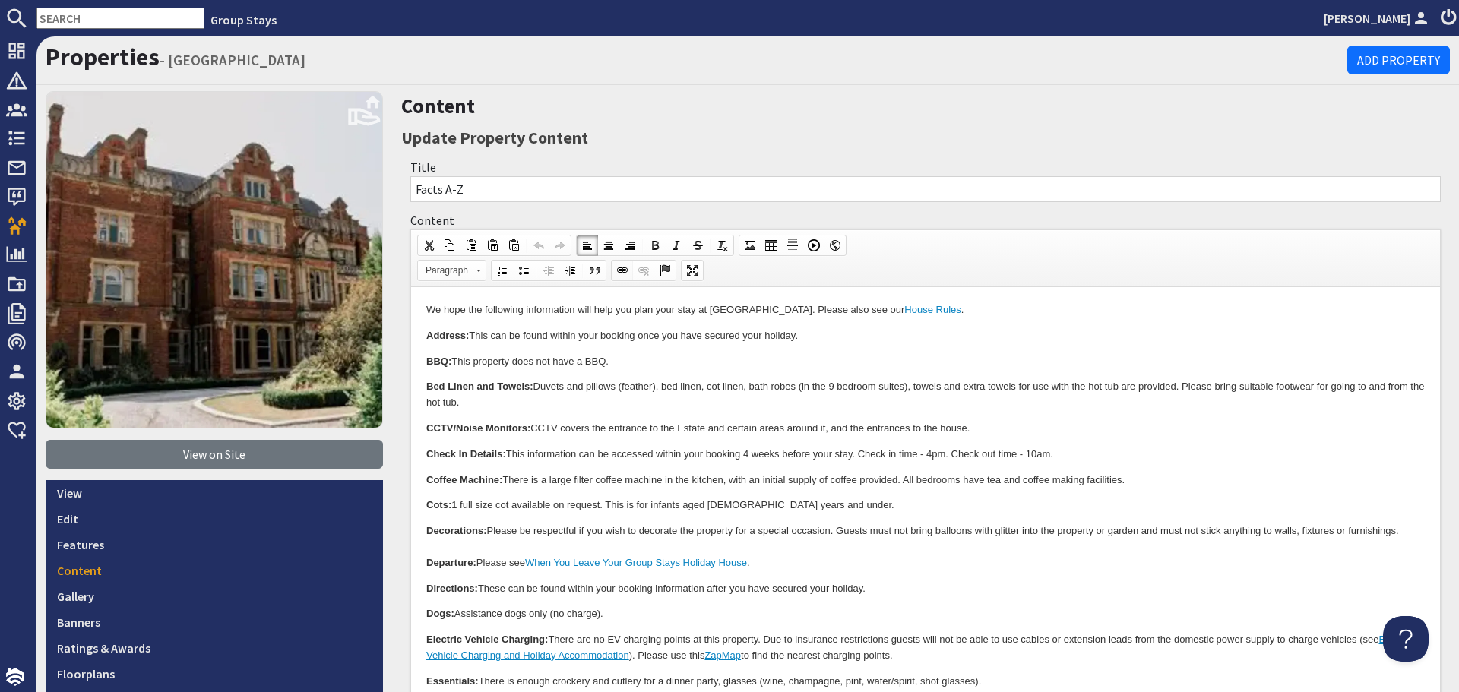
click at [613, 268] on link "Link" at bounding box center [622, 271] width 21 height 20
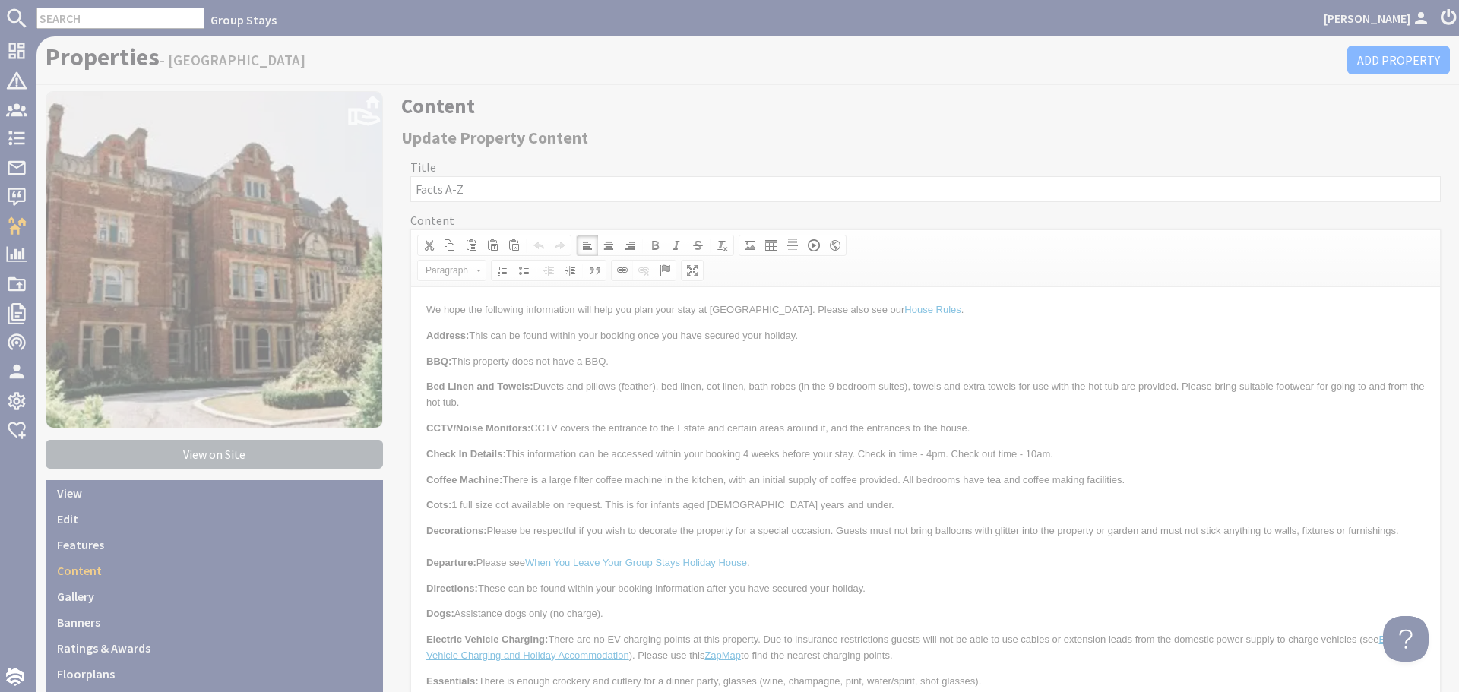
select select "zioncontentpage"
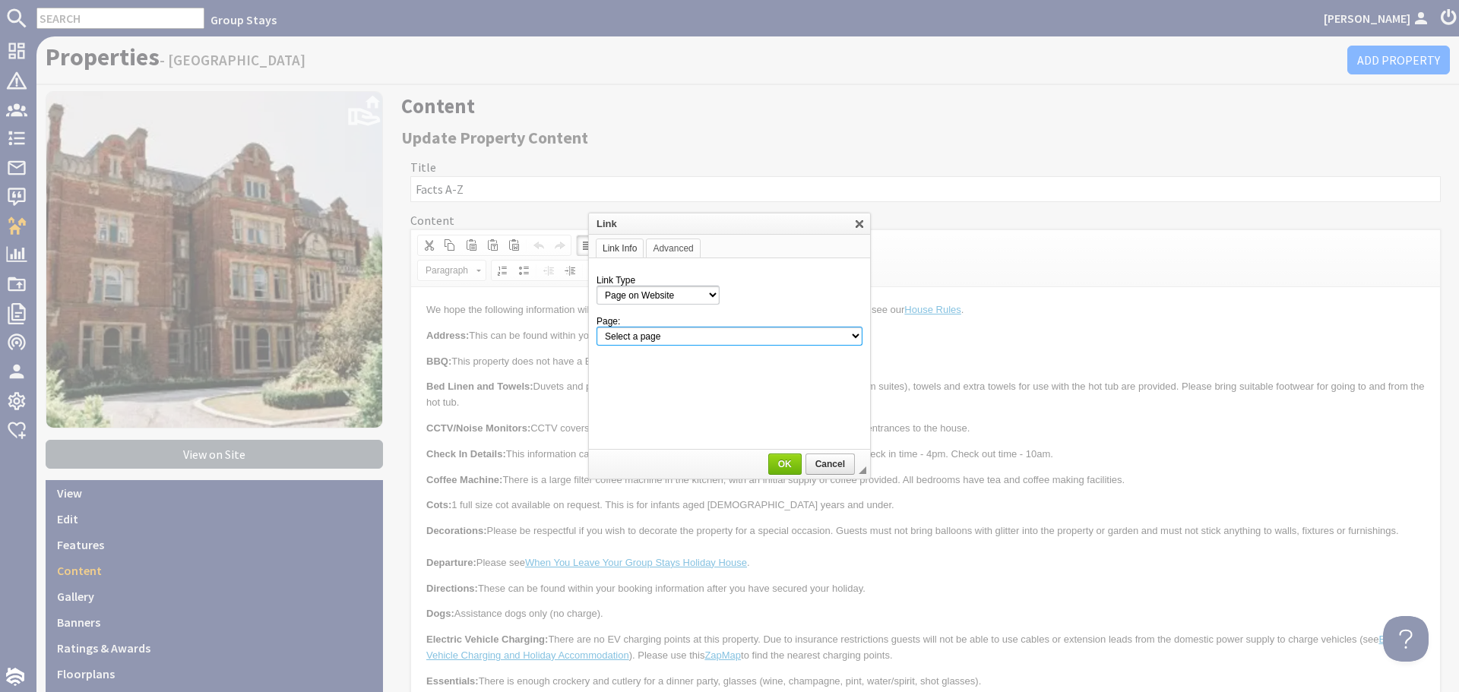
click at [817, 335] on select "Select a page Homepage Content Page · About Us · Cancellations and Charges · Co…" at bounding box center [730, 336] width 266 height 19
select select "property_floorplans!pennons-park"
click at [597, 327] on select "Select a page Homepage Content Page · About Us · Cancellations and Charges · Co…" at bounding box center [730, 336] width 266 height 19
click at [778, 459] on span "OK" at bounding box center [785, 464] width 30 height 11
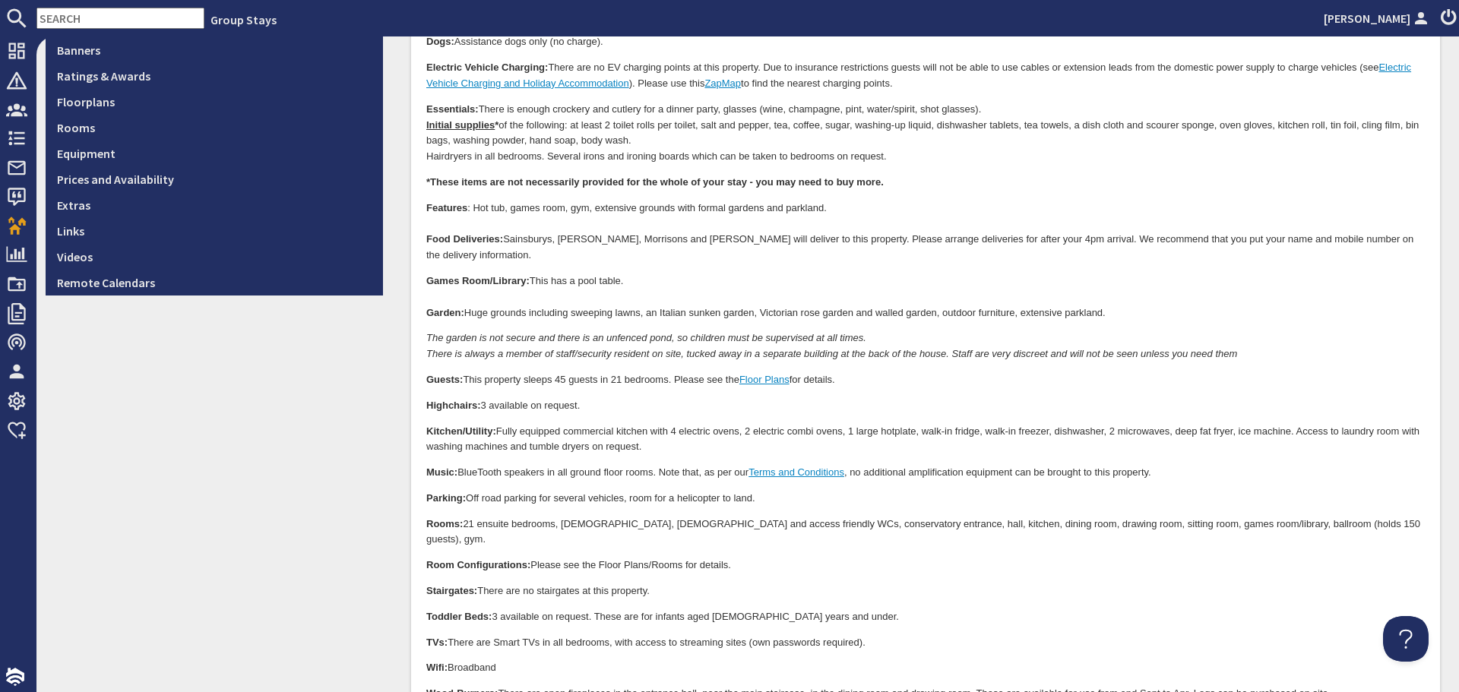
click at [998, 544] on body "We hope the following information will help you plan your stay at Pennons Park.…" at bounding box center [925, 245] width 999 height 1029
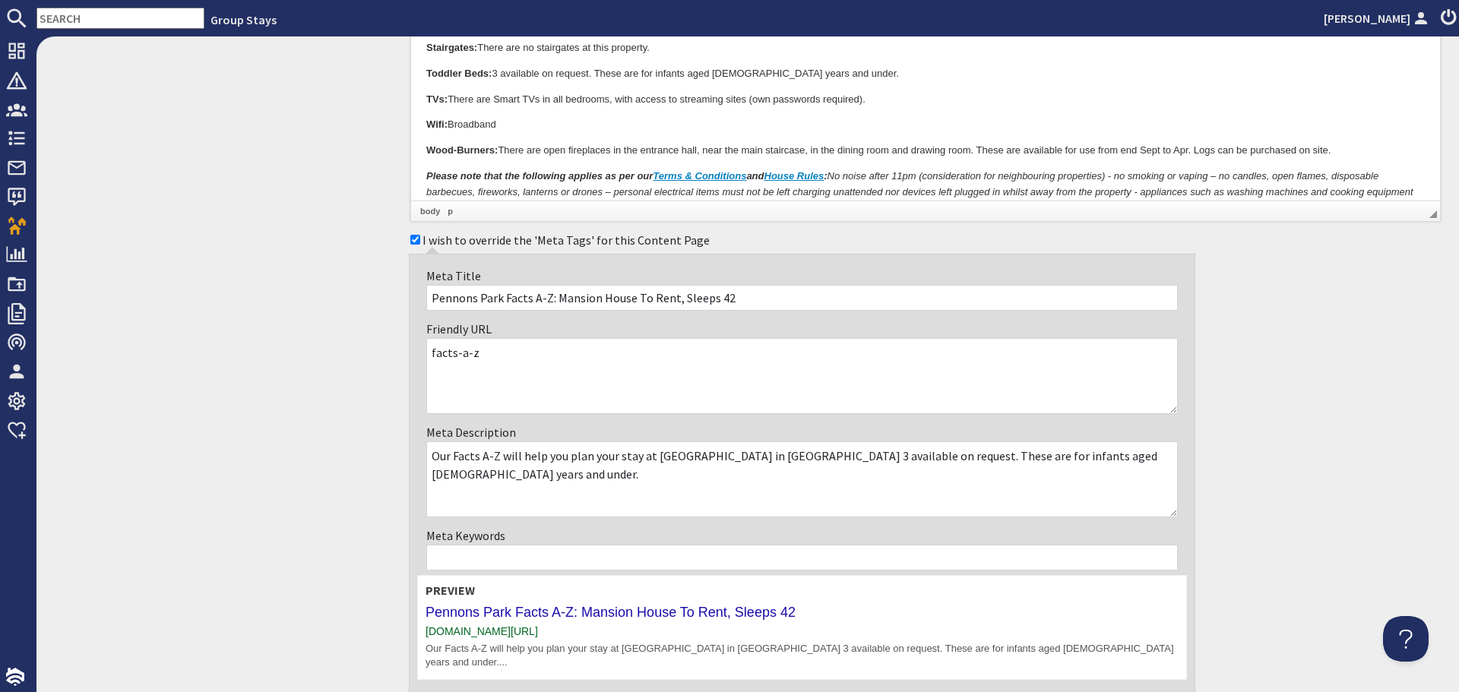
scroll to position [1226, 0]
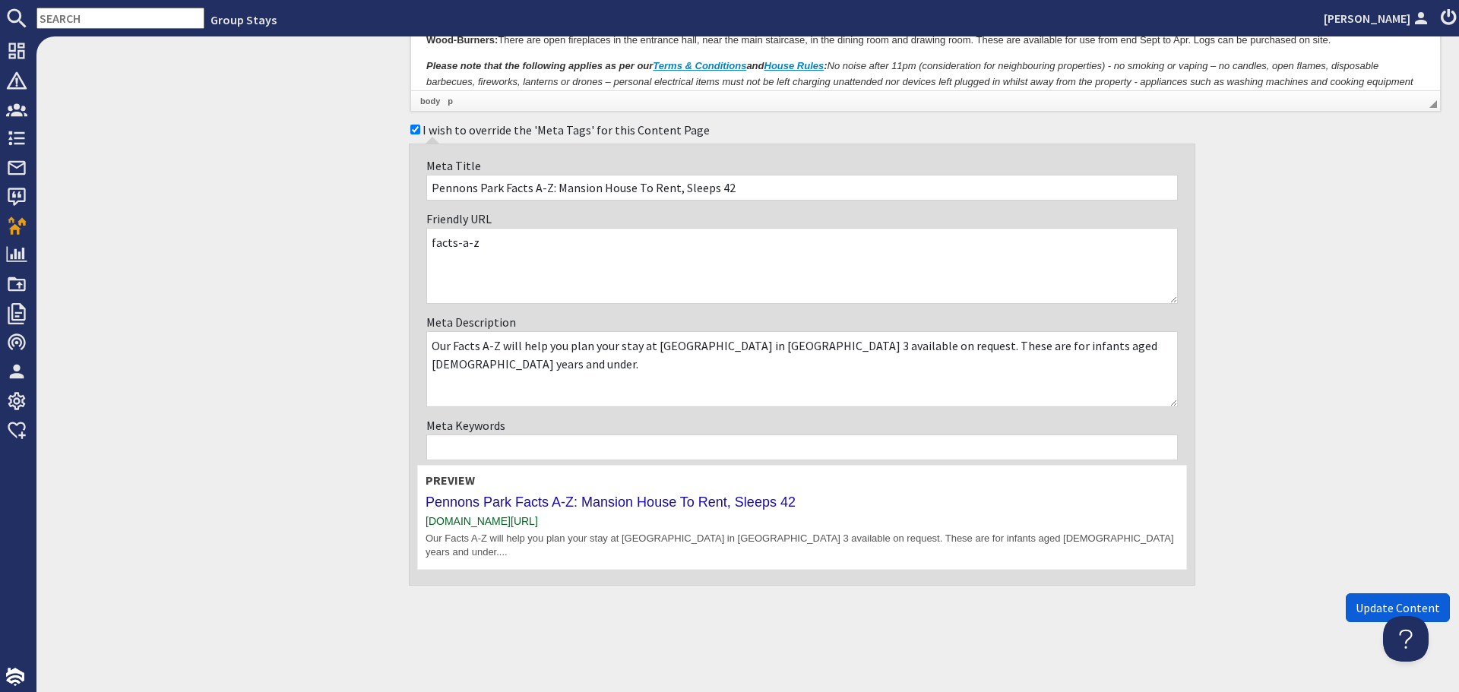
click at [1386, 600] on span "Update Content" at bounding box center [1398, 607] width 84 height 15
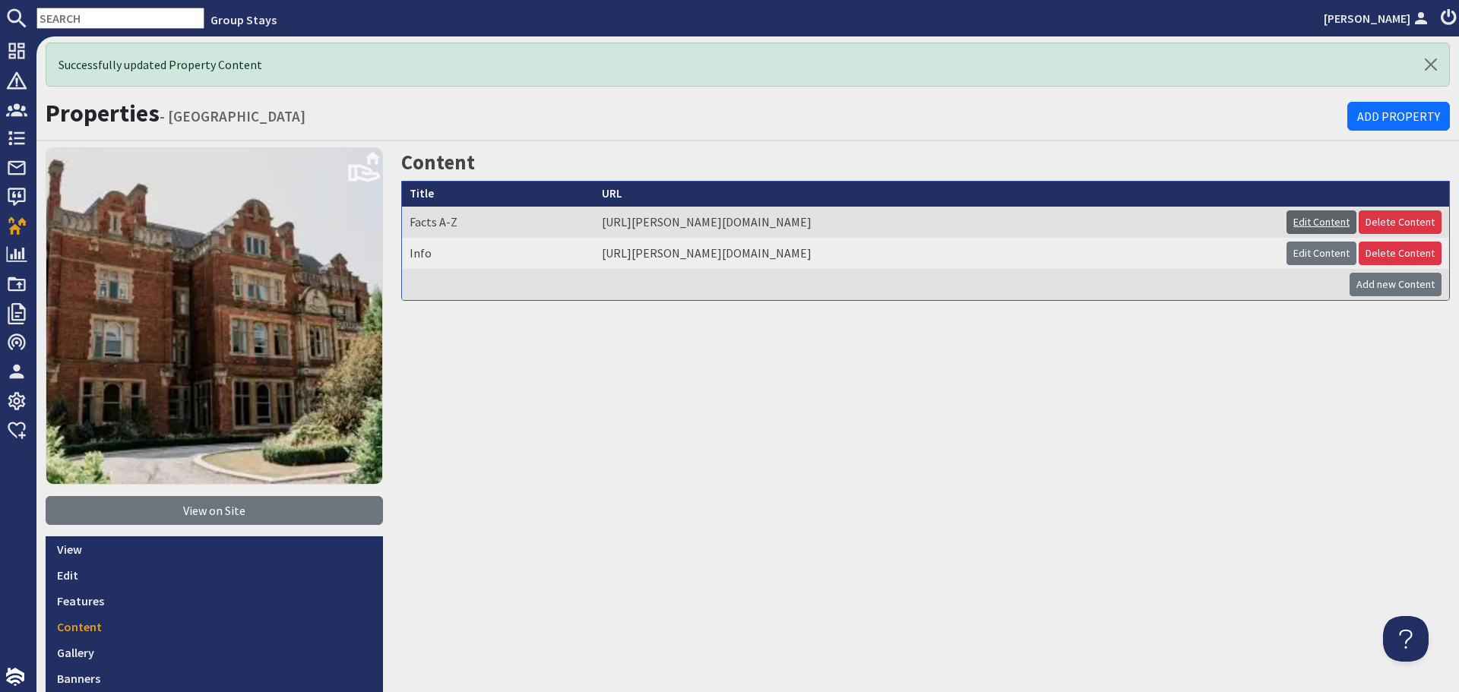
click at [1323, 224] on link "Edit Content" at bounding box center [1322, 223] width 70 height 24
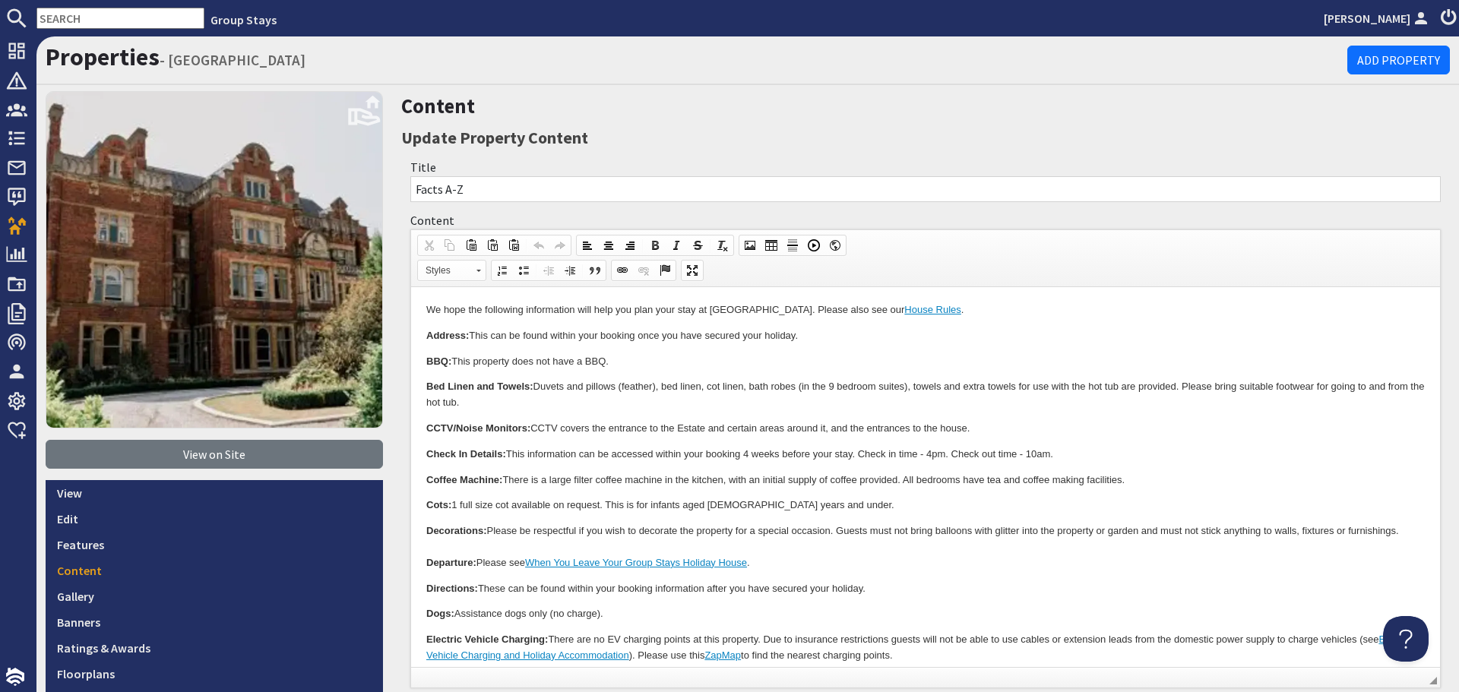
click at [943, 513] on p "Cots: 1 full size cot available on request. This is for infants aged 2 years an…" at bounding box center [925, 506] width 999 height 16
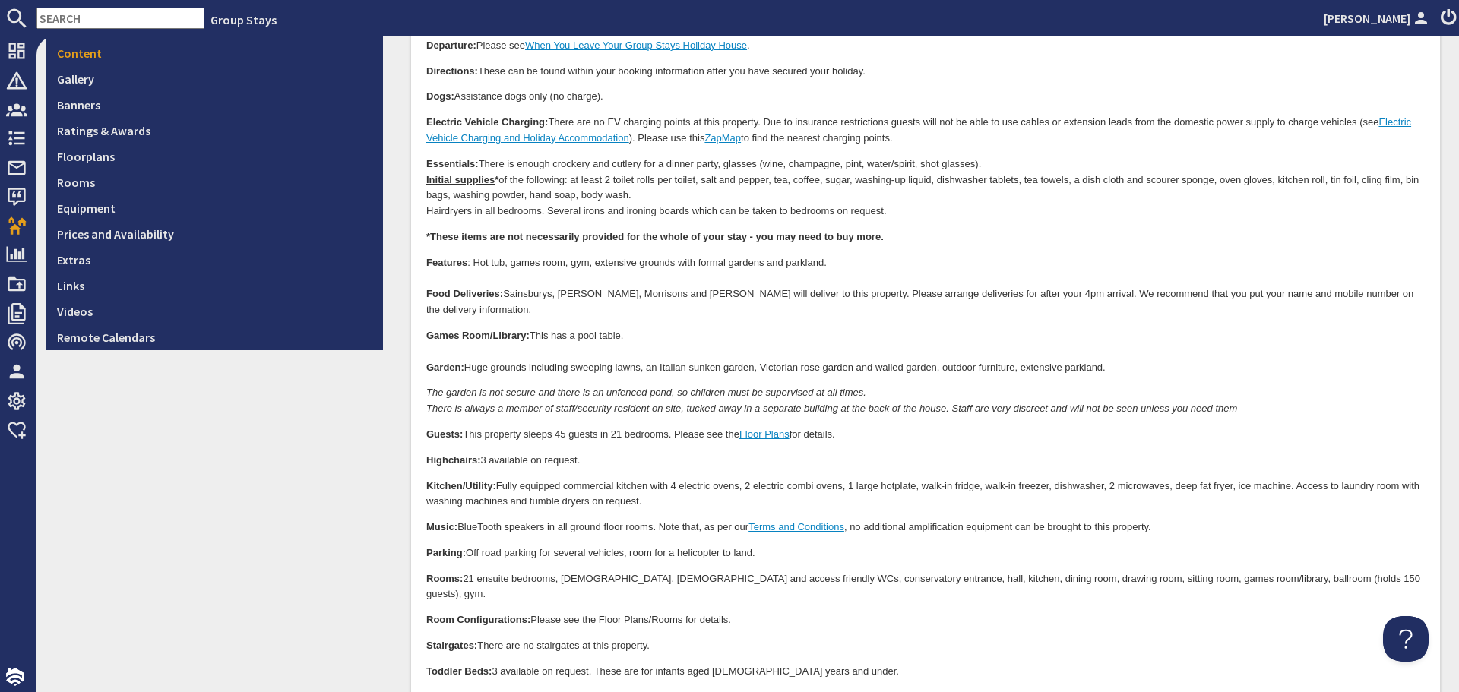
scroll to position [532, 0]
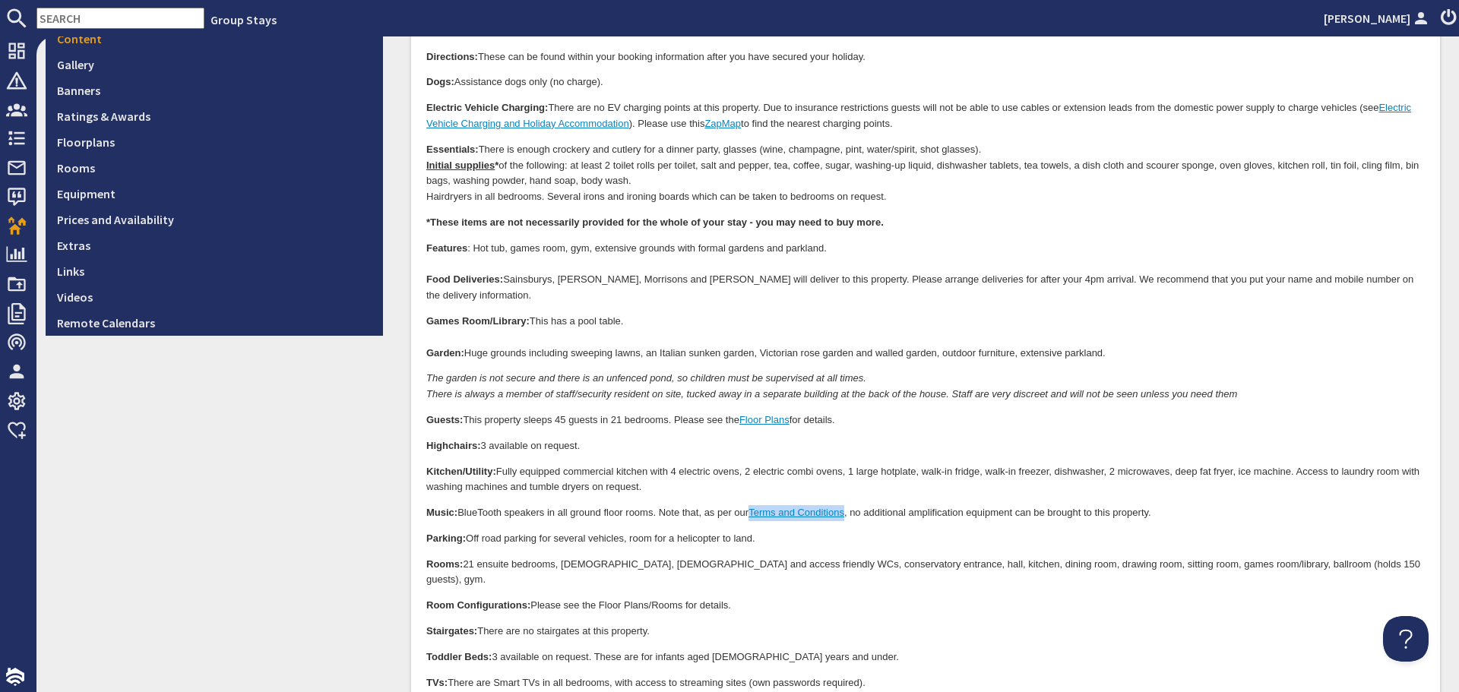
drag, startPoint x: 754, startPoint y: 497, endPoint x: 849, endPoint y: 503, distance: 95.2
click at [849, 506] on p "Music: BlueTooth speakers in all ground floor rooms. Note that, as per our Term…" at bounding box center [925, 514] width 999 height 16
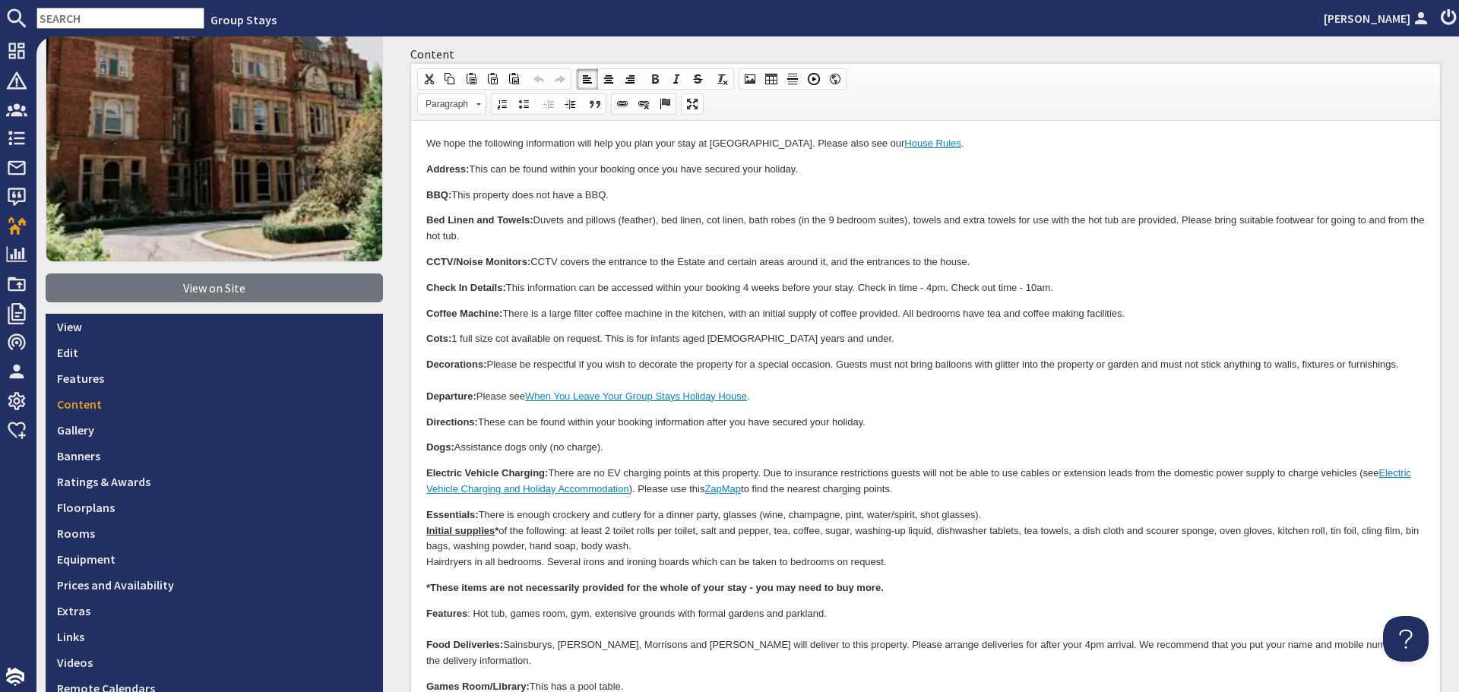
scroll to position [152, 0]
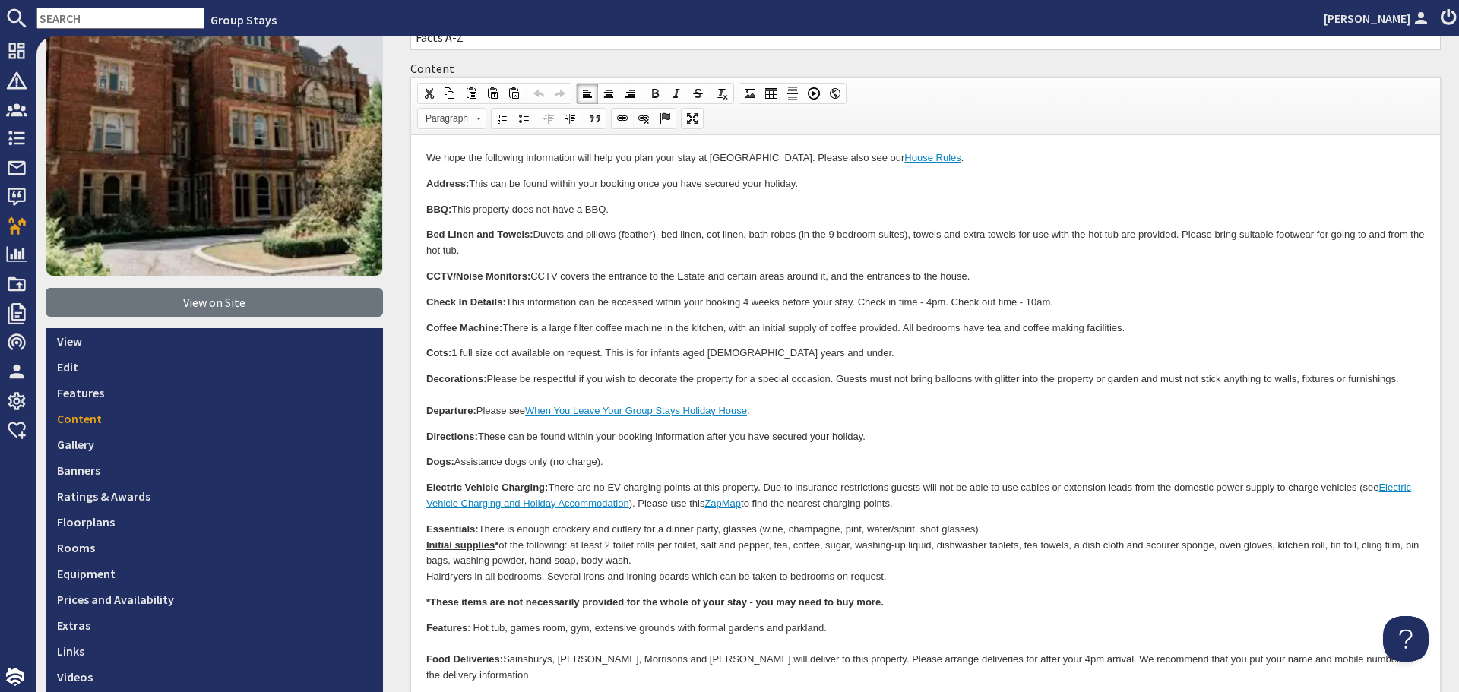
click at [646, 122] on span at bounding box center [644, 118] width 12 height 12
click at [619, 119] on span at bounding box center [622, 118] width 12 height 12
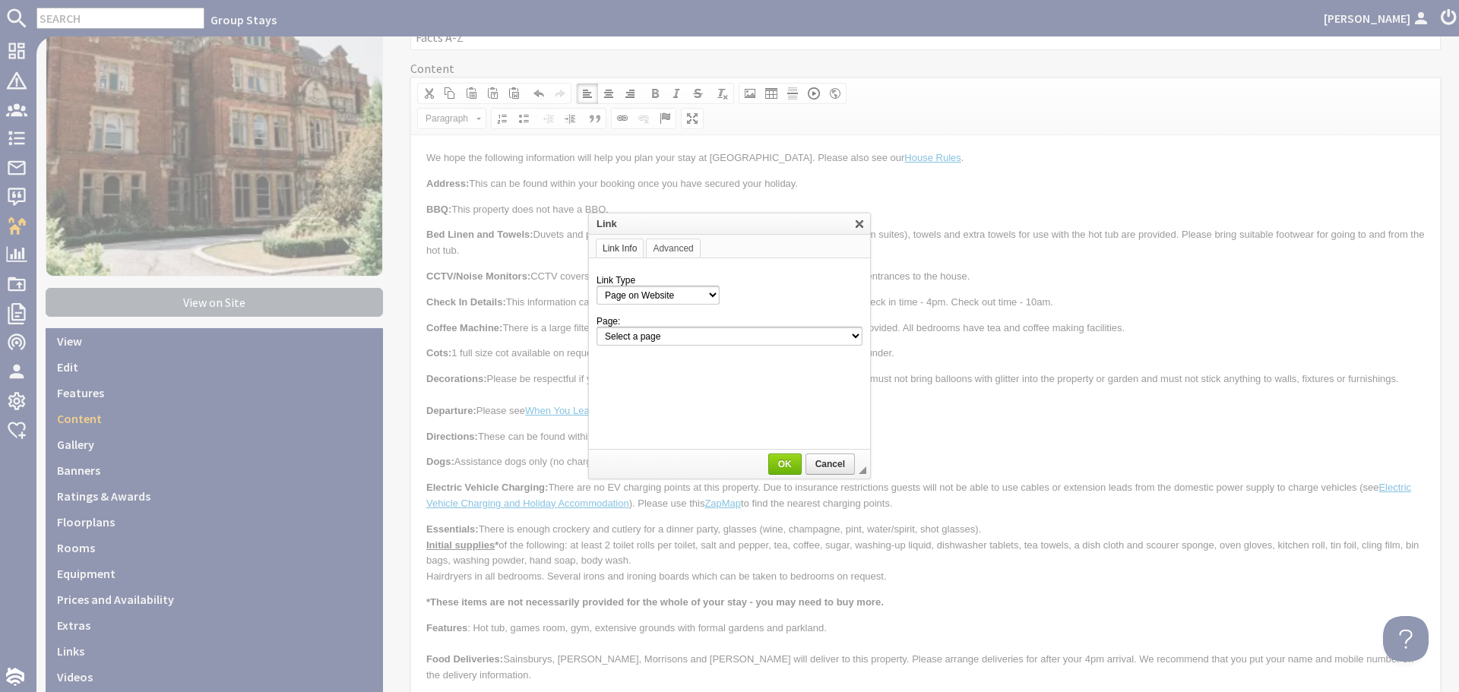
scroll to position [0, 0]
drag, startPoint x: 683, startPoint y: 295, endPoint x: 681, endPoint y: 304, distance: 9.2
click at [683, 295] on select "Page on Website Custom URL Link to anchor in the text E-mail" at bounding box center [658, 295] width 123 height 19
select select "url"
click at [597, 286] on select "Page on Website Custom URL Link to anchor in the text E-mail" at bounding box center [658, 295] width 123 height 19
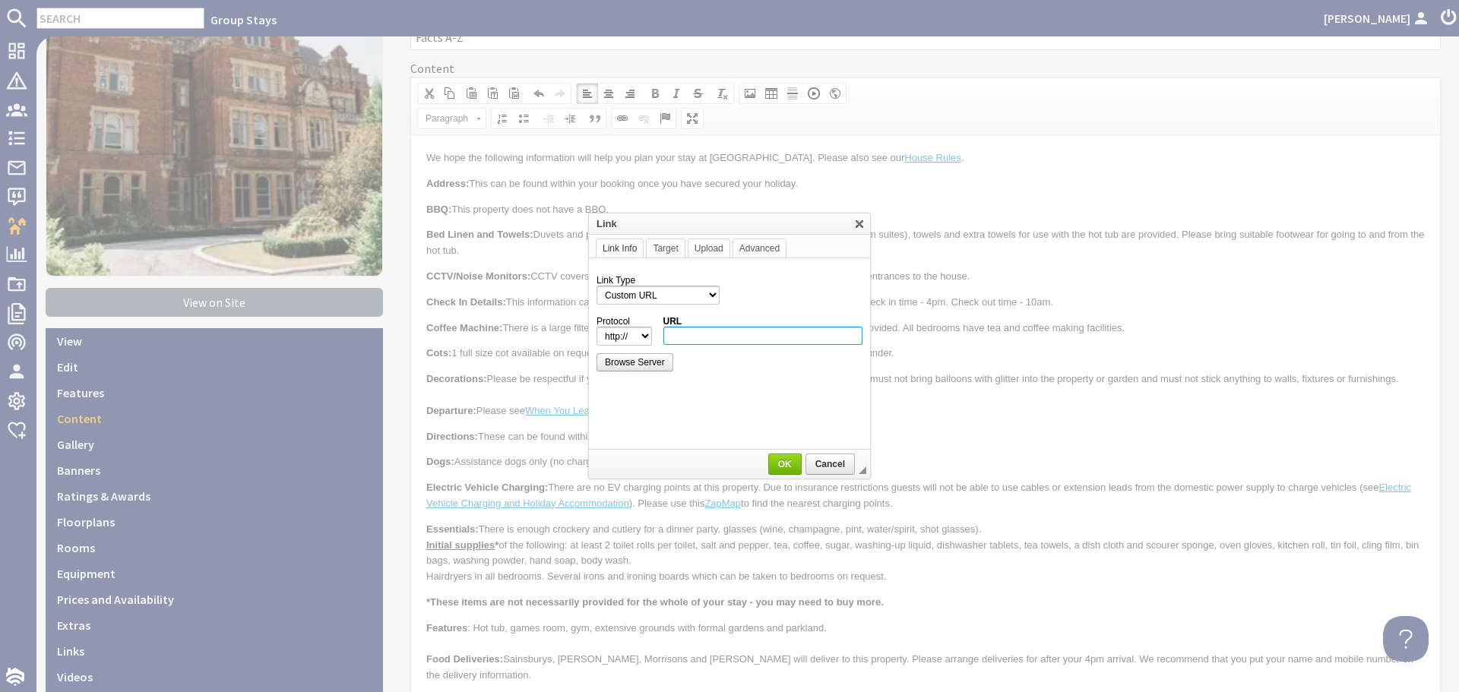
click at [681, 329] on input "URL" at bounding box center [764, 336] width 200 height 18
paste input "https://www.groupstays.co.uk/properties/pennons-park/terms"
type input "https://www.groupstays.co.uk/properties/pennons-park/terms"
select select "https://"
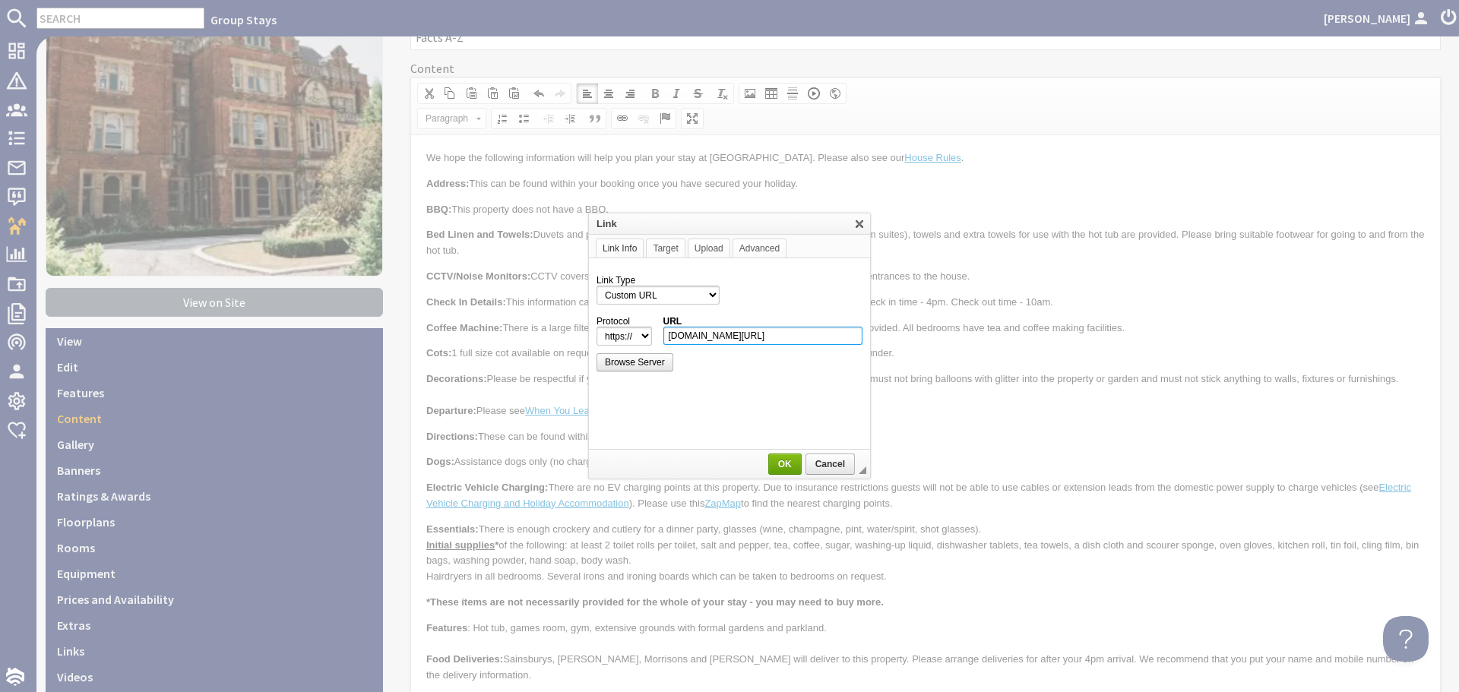
type input "www.groupstays.co.uk/properties/pennons-park/terms"
click at [786, 467] on span "OK" at bounding box center [785, 464] width 30 height 11
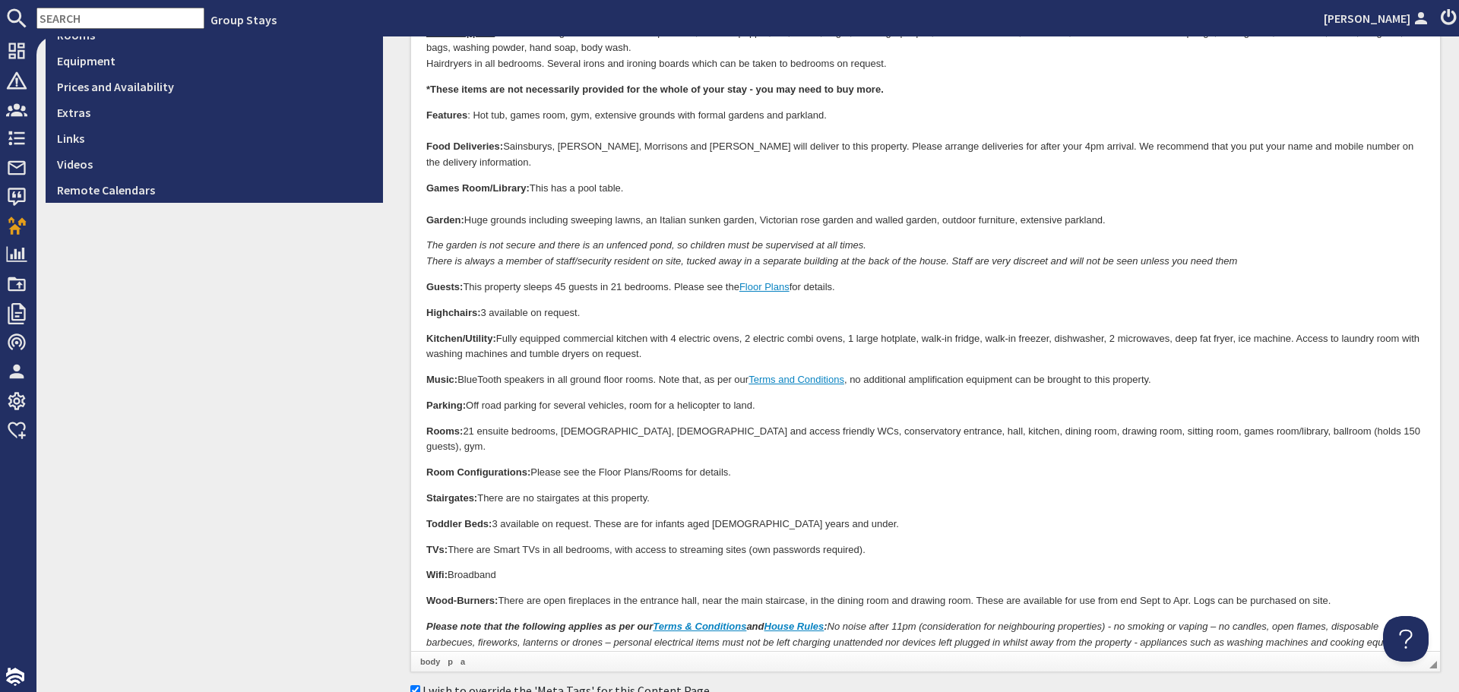
click at [733, 569] on p "Wifi: Broadband" at bounding box center [925, 577] width 999 height 16
drag, startPoint x: 656, startPoint y: 593, endPoint x: 749, endPoint y: 590, distance: 93.5
click at [749, 620] on p "Please note that the following applies as per our Terms & Conditions and House …" at bounding box center [925, 643] width 999 height 47
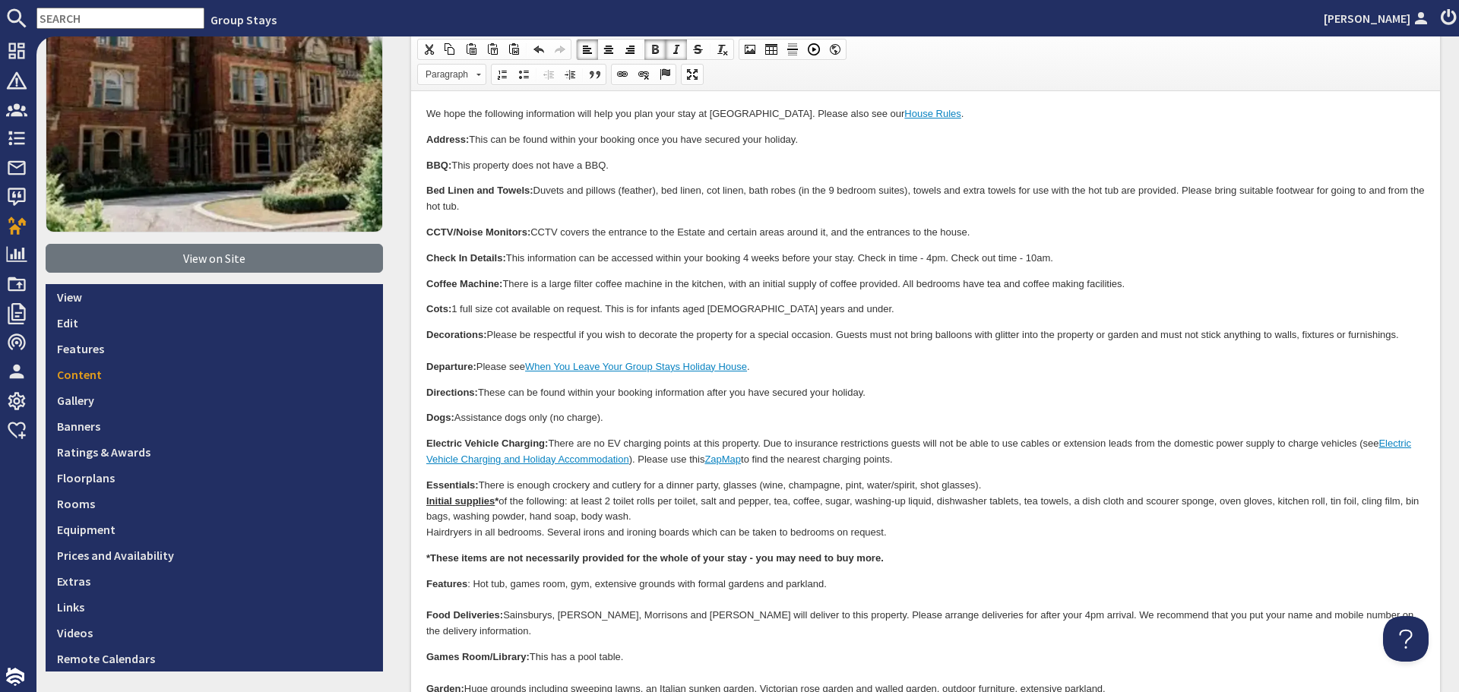
scroll to position [133, 0]
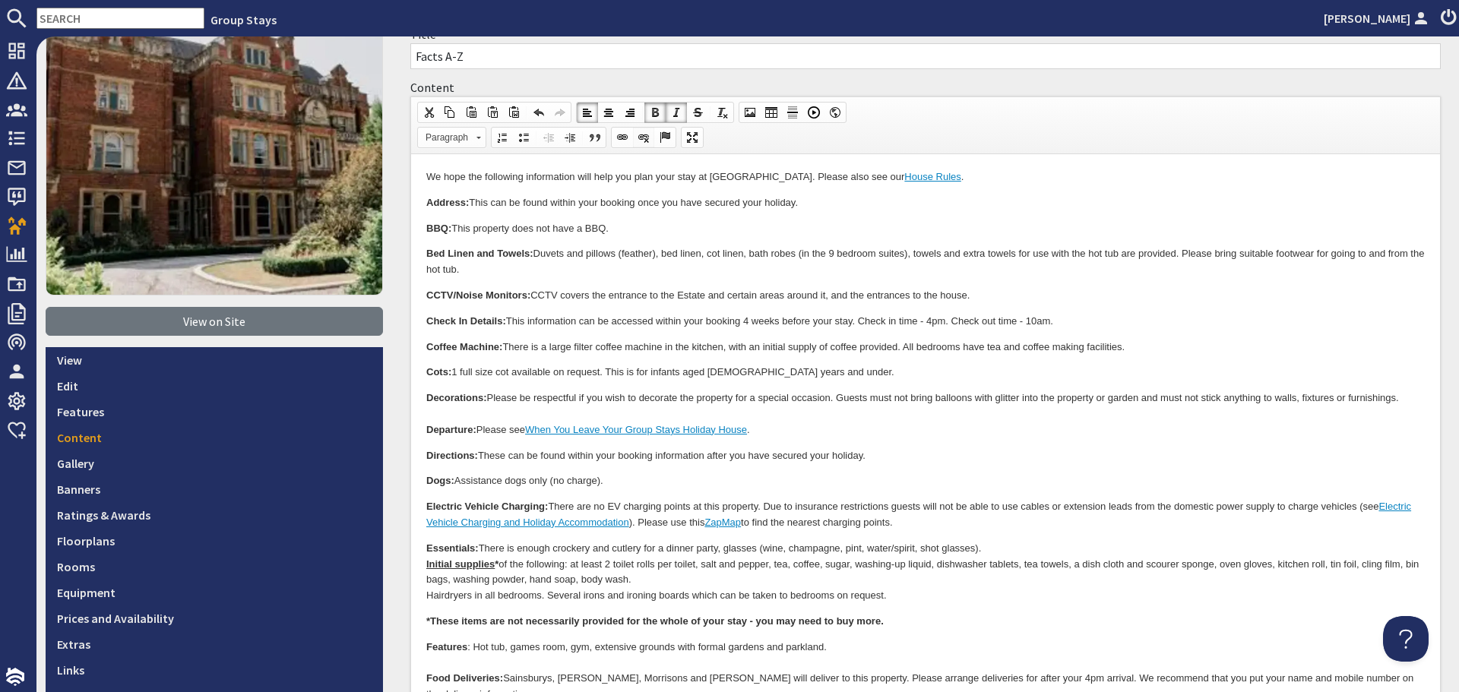
click at [633, 135] on link "Unlink" at bounding box center [643, 138] width 21 height 20
click at [621, 141] on span at bounding box center [622, 137] width 12 height 12
select select "http://"
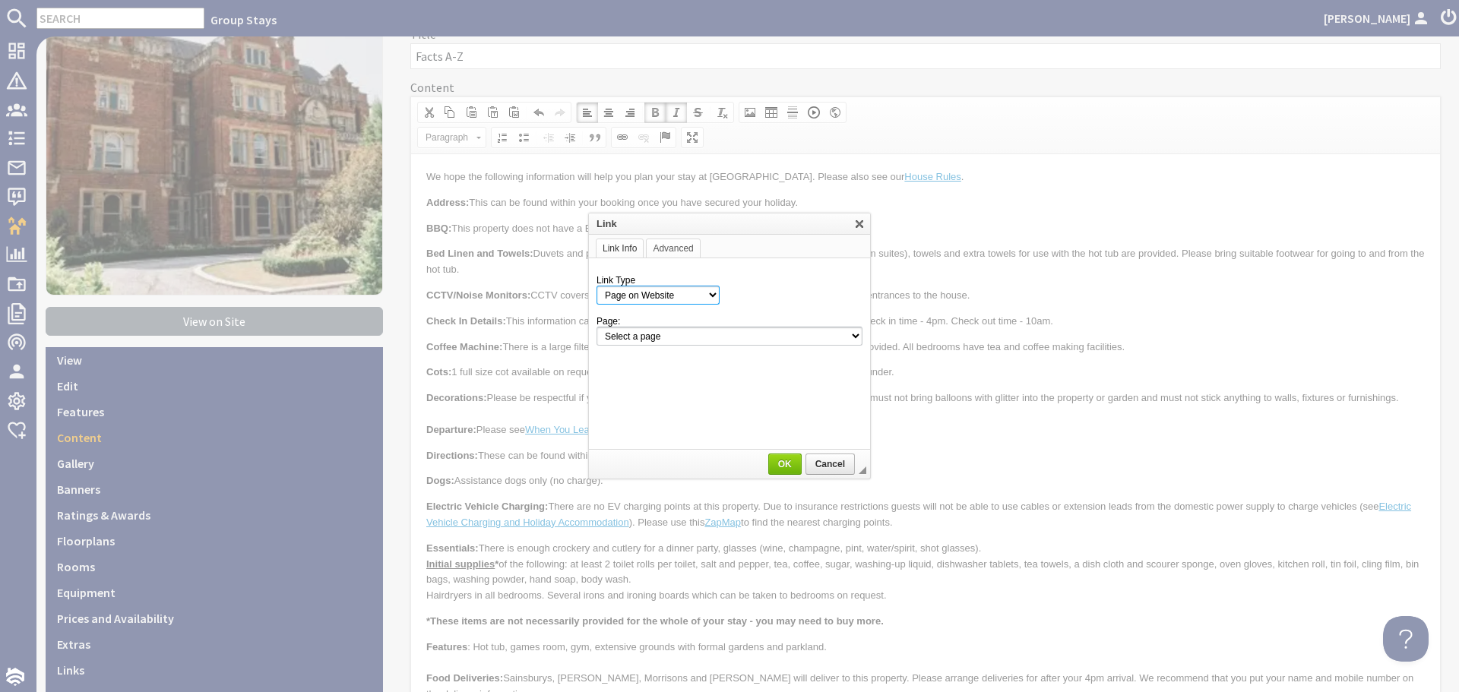
drag, startPoint x: 713, startPoint y: 296, endPoint x: 705, endPoint y: 304, distance: 11.3
click at [713, 296] on select "Page on Website Custom URL Link to anchor in the text E-mail" at bounding box center [658, 295] width 123 height 19
select select "url"
click at [597, 286] on select "Page on Website Custom URL Link to anchor in the text E-mail" at bounding box center [658, 295] width 123 height 19
click at [708, 331] on input "URL" at bounding box center [764, 336] width 200 height 18
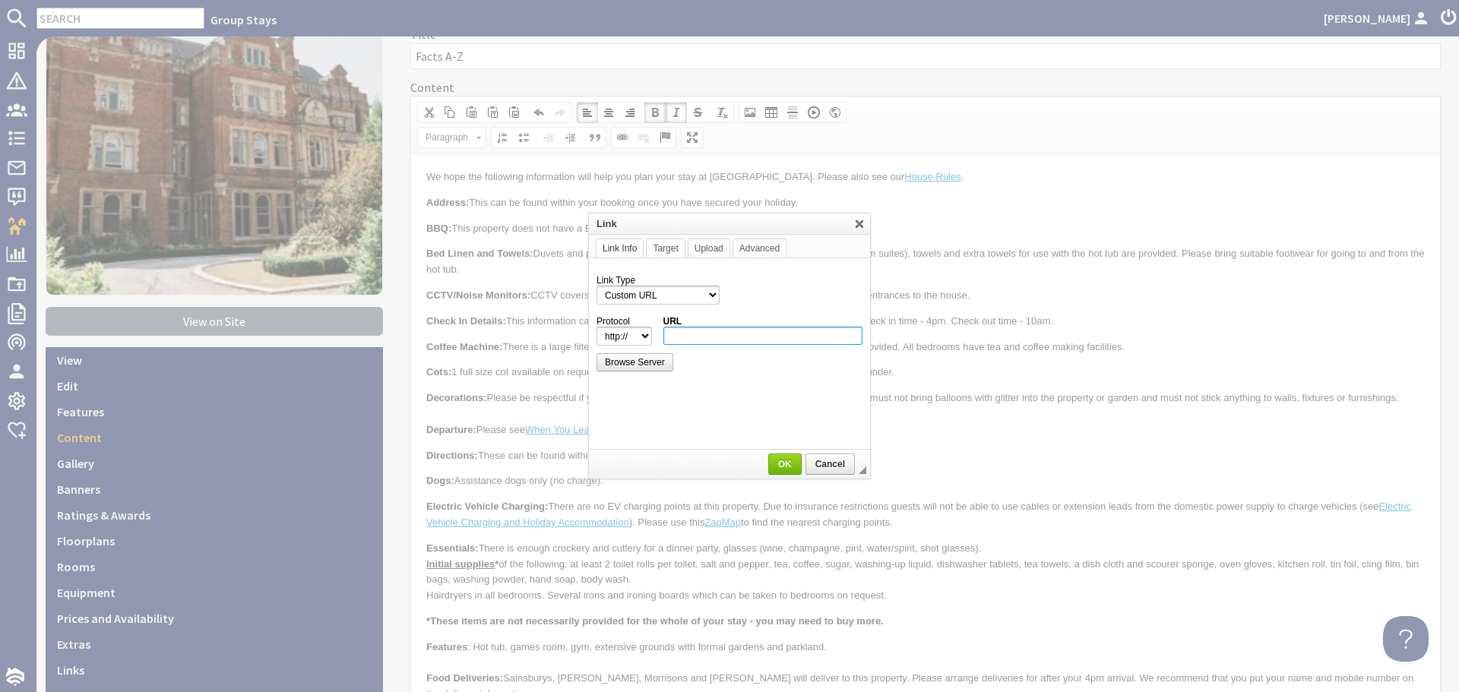
paste input "https://www.groupstays.co.uk/properties/pennons-park/terms"
type input "www.groupstays.co.uk/properties/pennons-park/terms"
select select "https://"
type input "www.groupstays.co.uk/properties/pennons-park/terms"
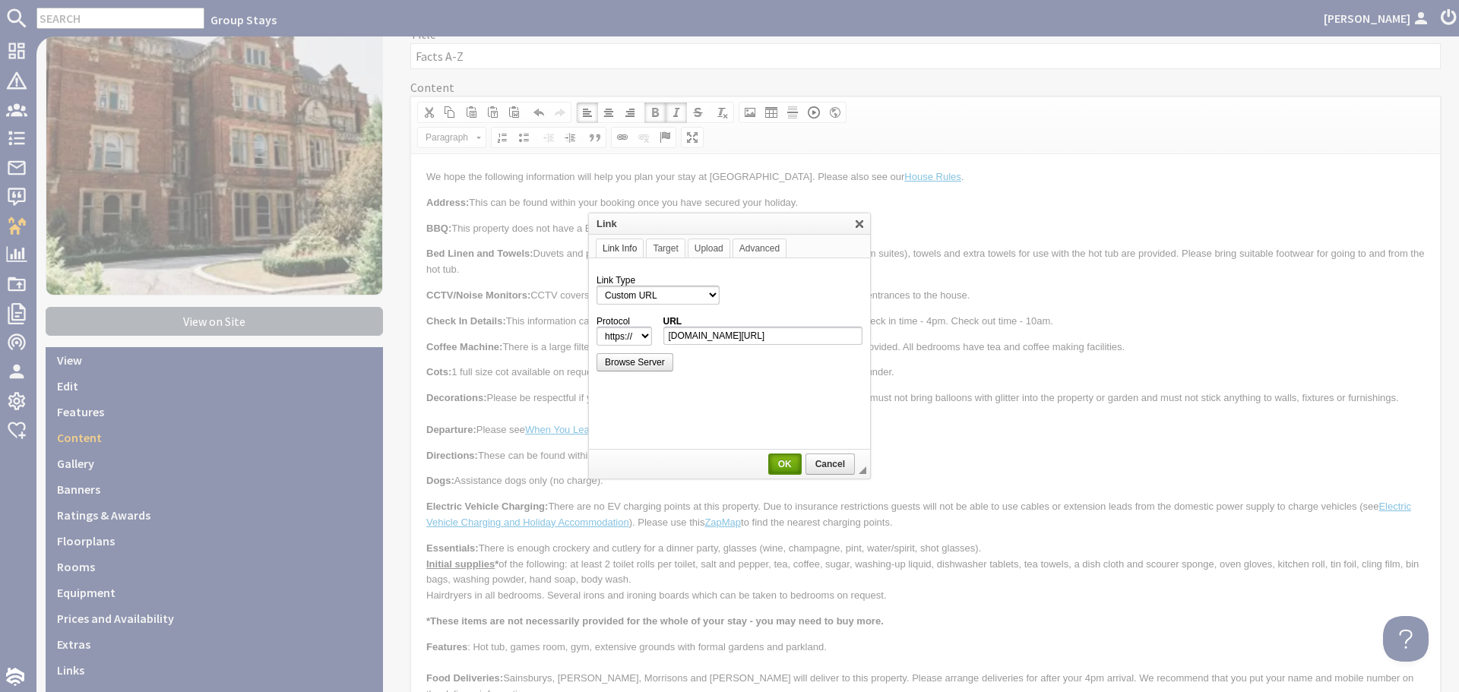
click at [787, 461] on span "OK" at bounding box center [785, 464] width 30 height 11
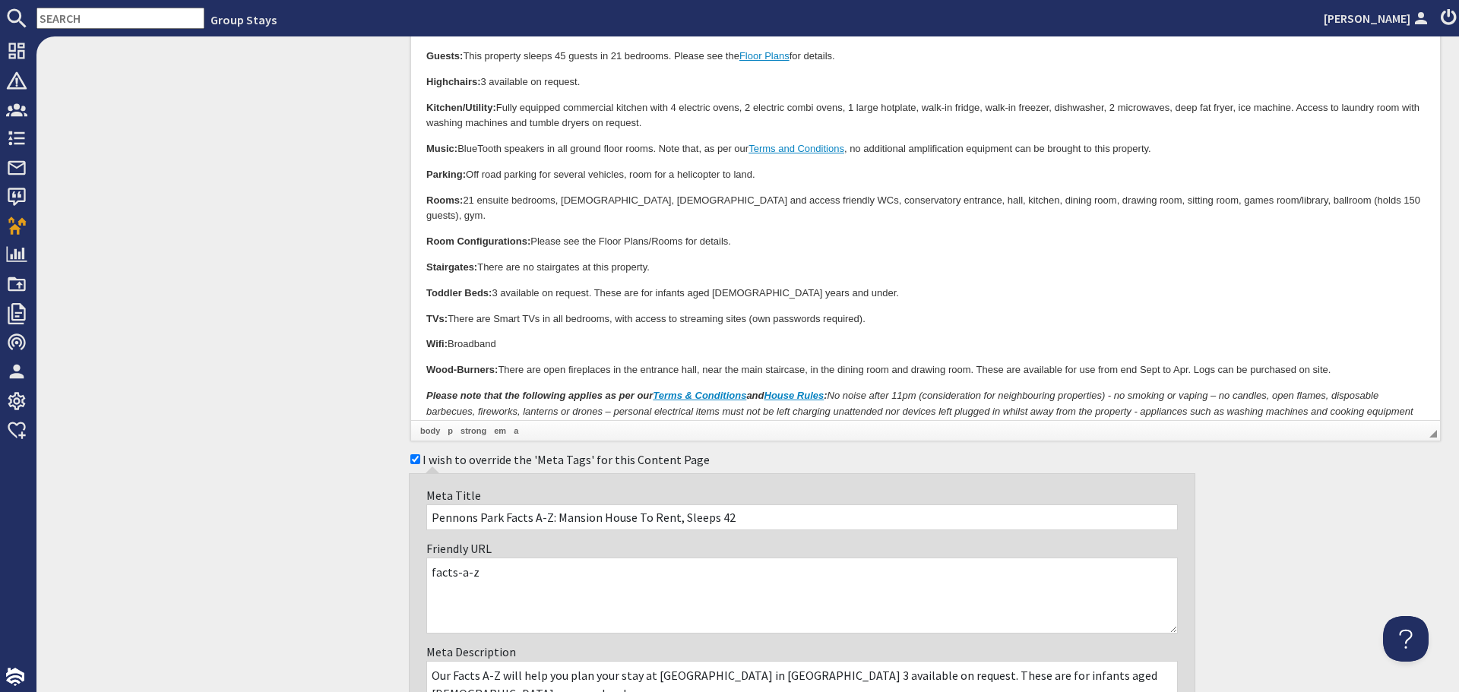
click at [767, 312] on p "TVs: There are Smart TVs in all bedrooms, with access to streaming sites (own p…" at bounding box center [925, 320] width 999 height 16
click at [834, 194] on p "Rooms: 21 ensuite bedrooms, ladies, gents and access friendly WCs, conservatory…" at bounding box center [925, 210] width 999 height 32
click at [1244, 194] on p "Rooms: 21 ensuite bedrooms, ladies, gents and access friendly WCs, conservatory…" at bounding box center [925, 210] width 999 height 32
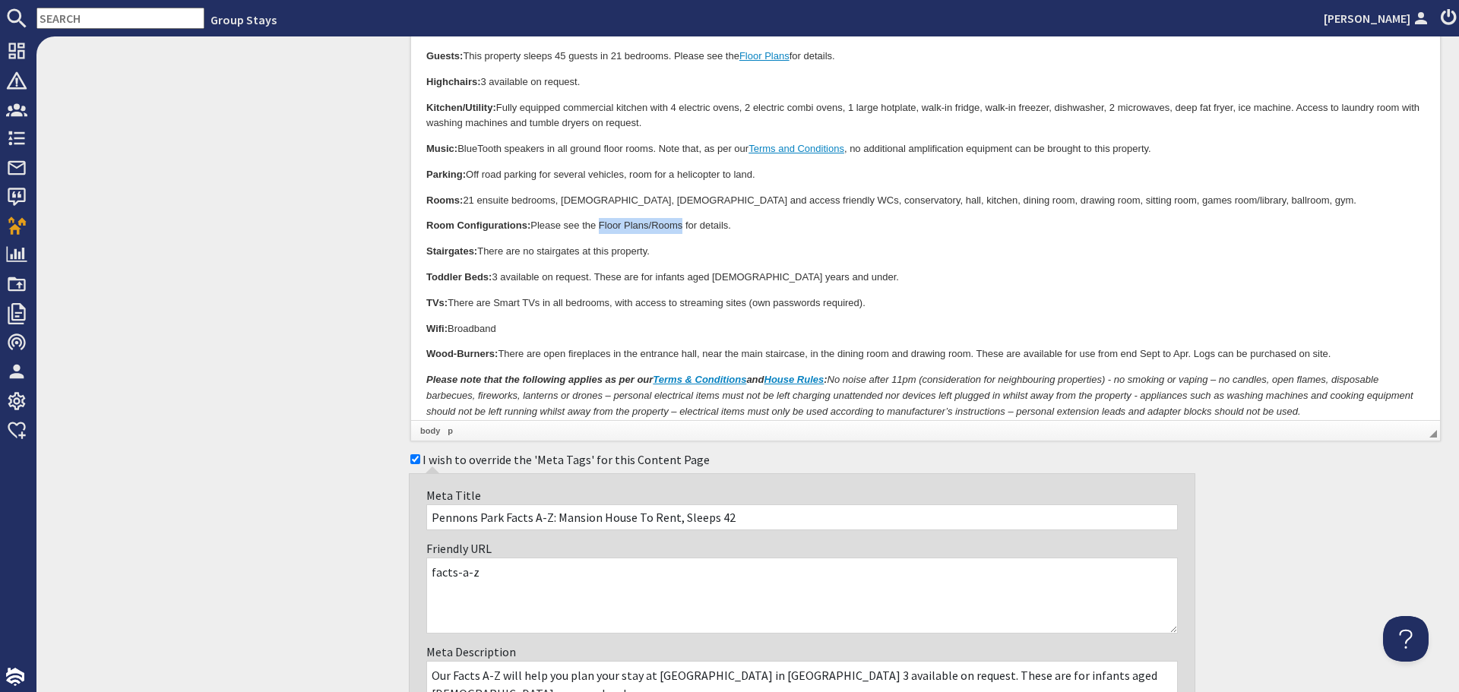
drag, startPoint x: 603, startPoint y: 209, endPoint x: 684, endPoint y: 210, distance: 81.3
click at [684, 219] on p "Room Configurations: Please see the Floor Plans/Rooms for details." at bounding box center [925, 227] width 999 height 16
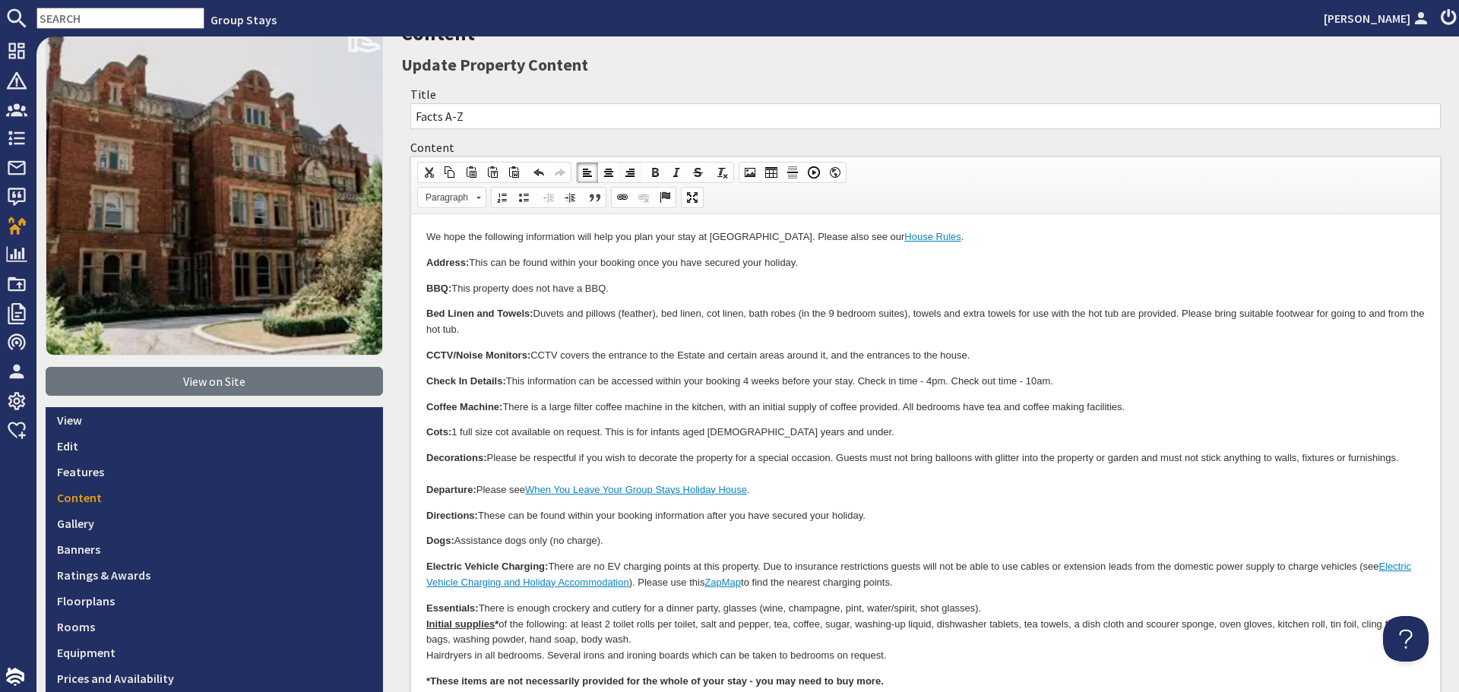
scroll to position [60, 0]
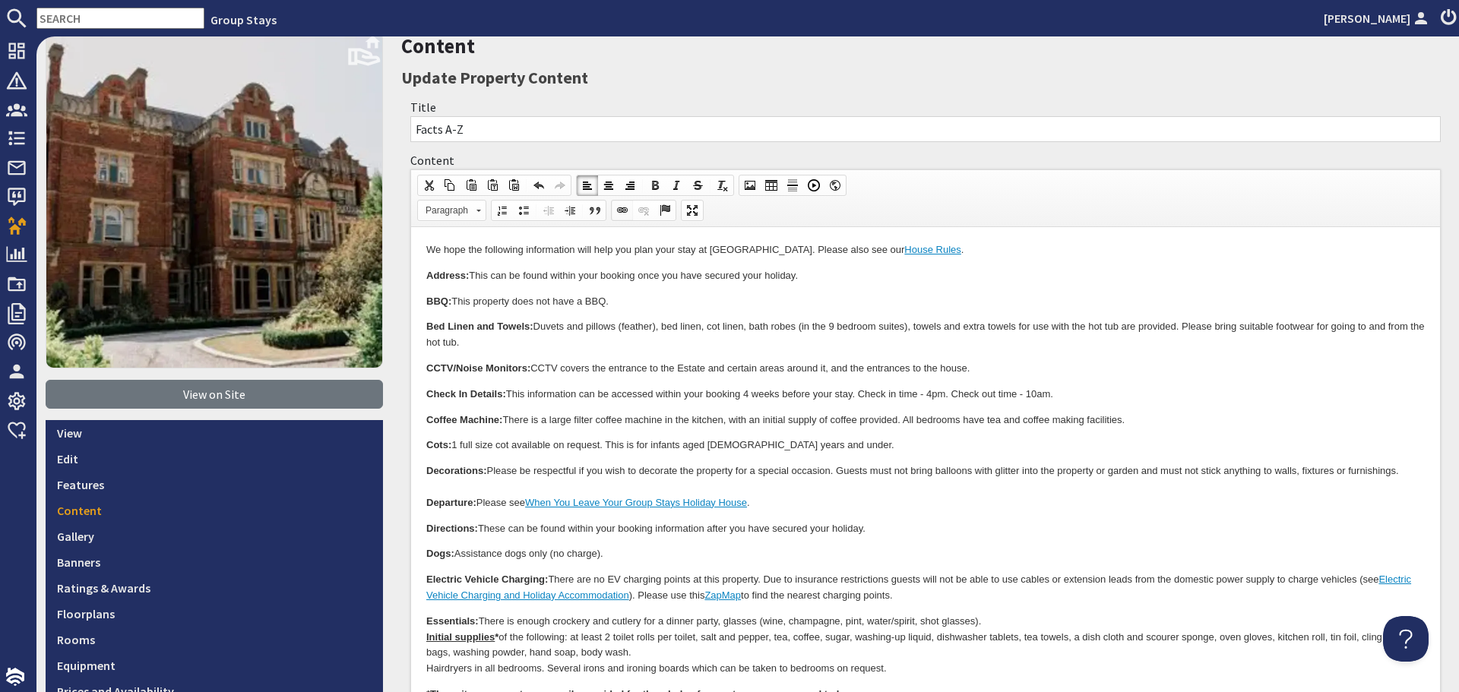
click at [624, 211] on span at bounding box center [622, 210] width 12 height 12
select select "http://"
select select "zioncontentpage"
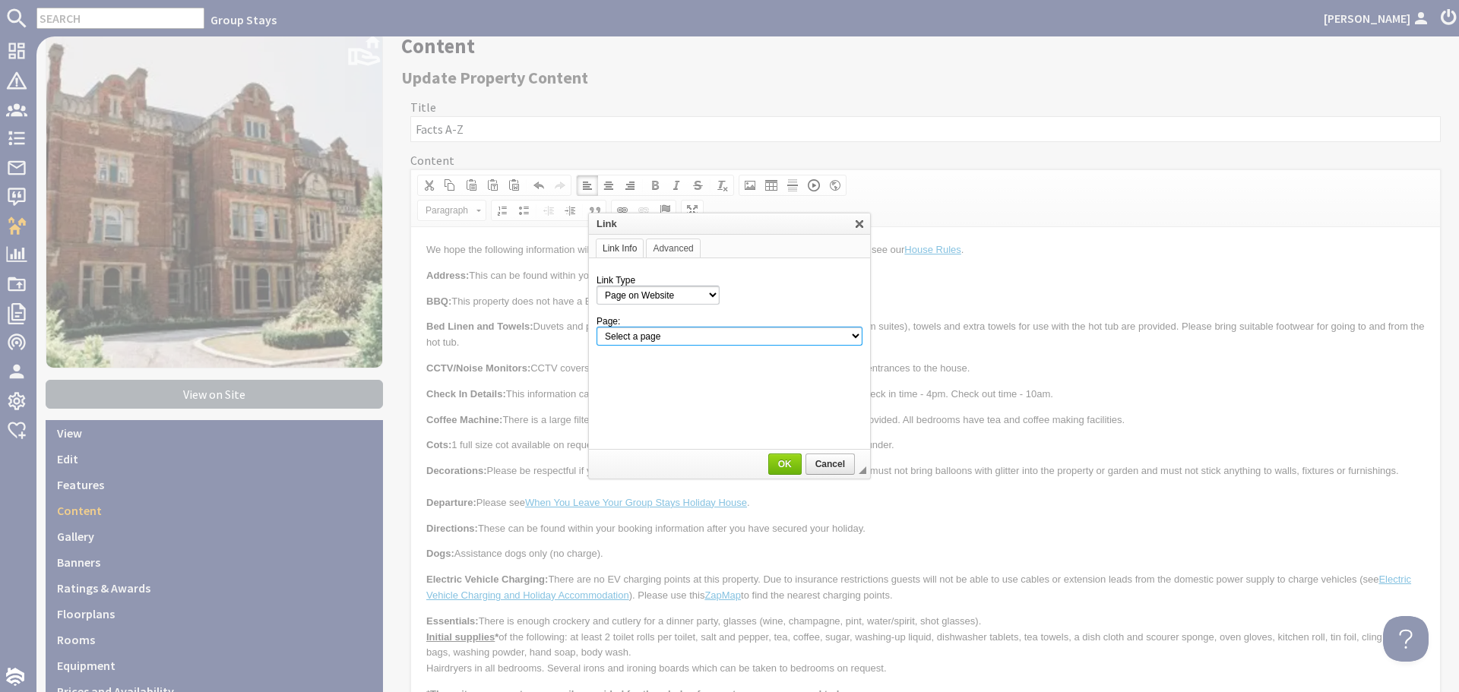
click at [857, 341] on select "Select a page Homepage Content Page · About Us · Cancellations and Charges · Co…" at bounding box center [730, 336] width 266 height 19
select select "property_floorplans!pennons-park"
click at [597, 327] on select "Select a page Homepage Content Page · About Us · Cancellations and Charges · Co…" at bounding box center [730, 336] width 266 height 19
click at [786, 473] on link "OK" at bounding box center [784, 464] width 33 height 21
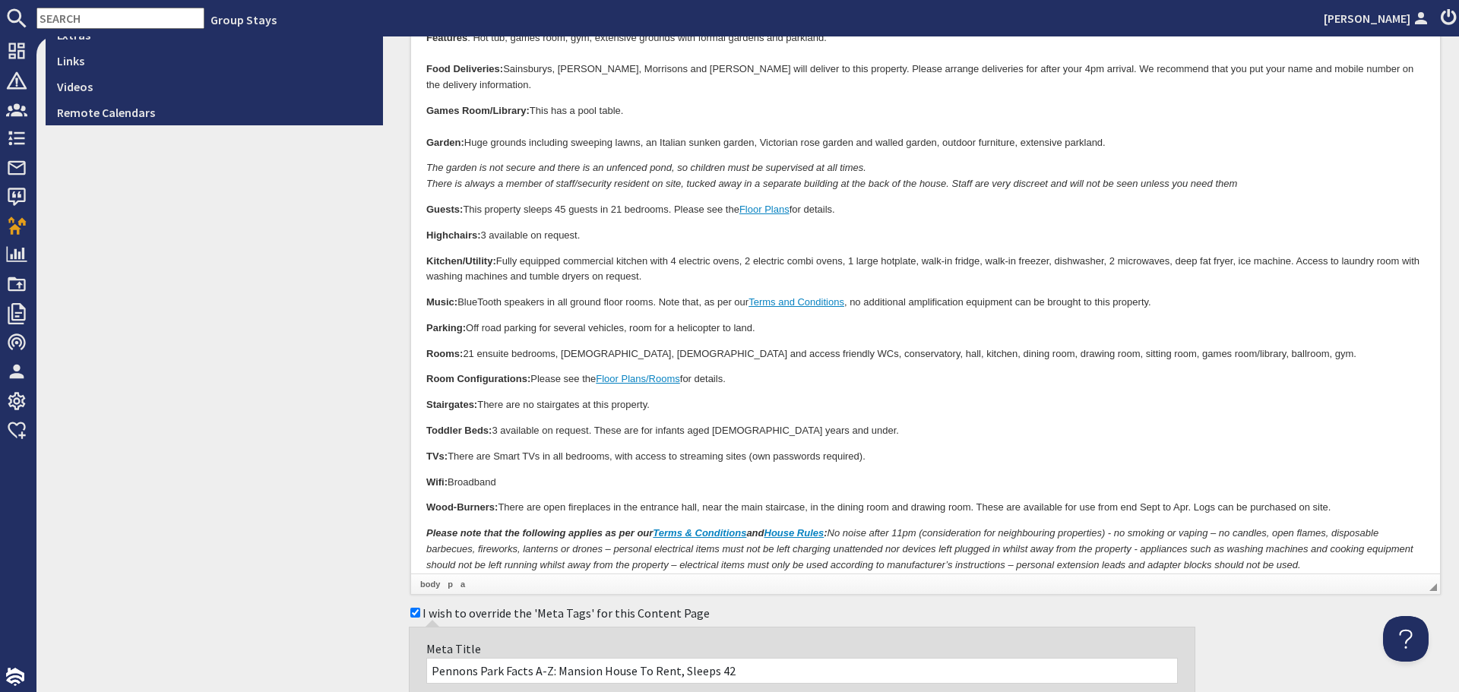
click at [931, 403] on body "We hope the following information will help you plan your stay at Pennons Park.…" at bounding box center [925, 68] width 999 height 1014
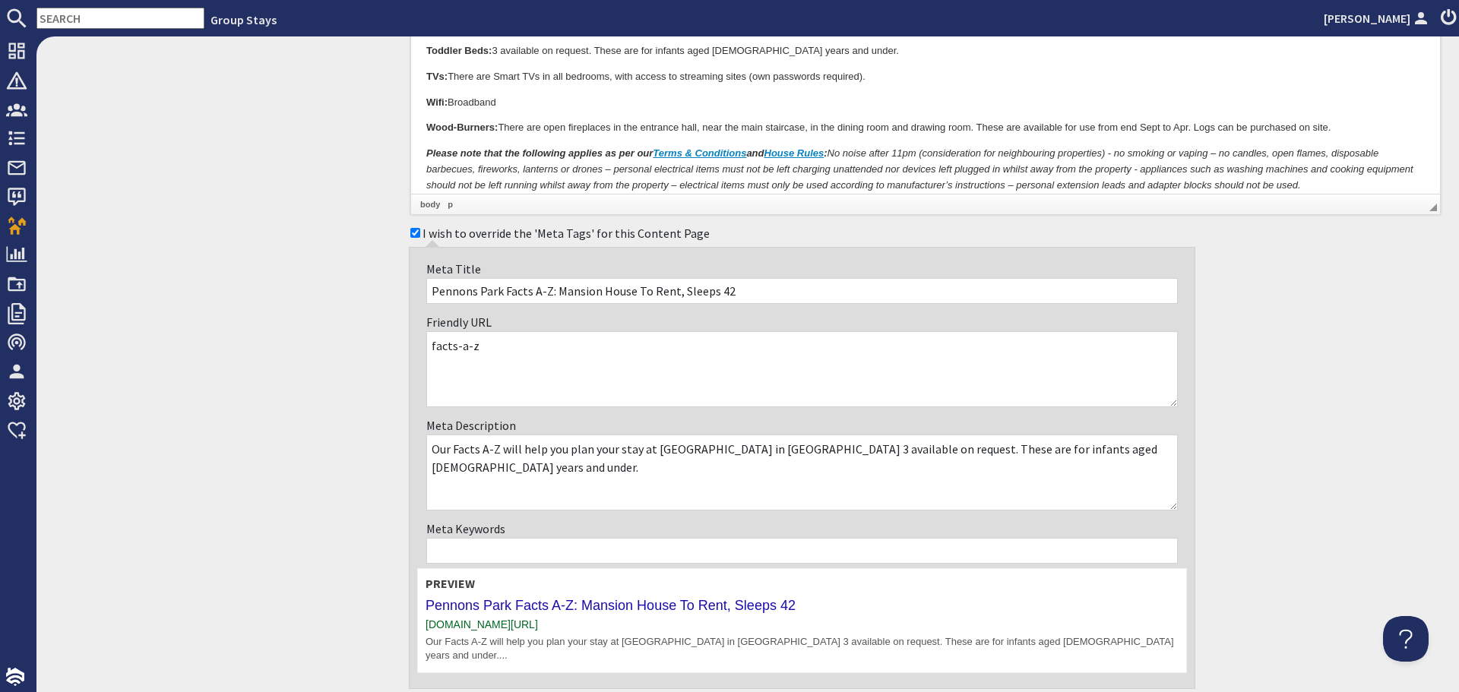
scroll to position [1199, 0]
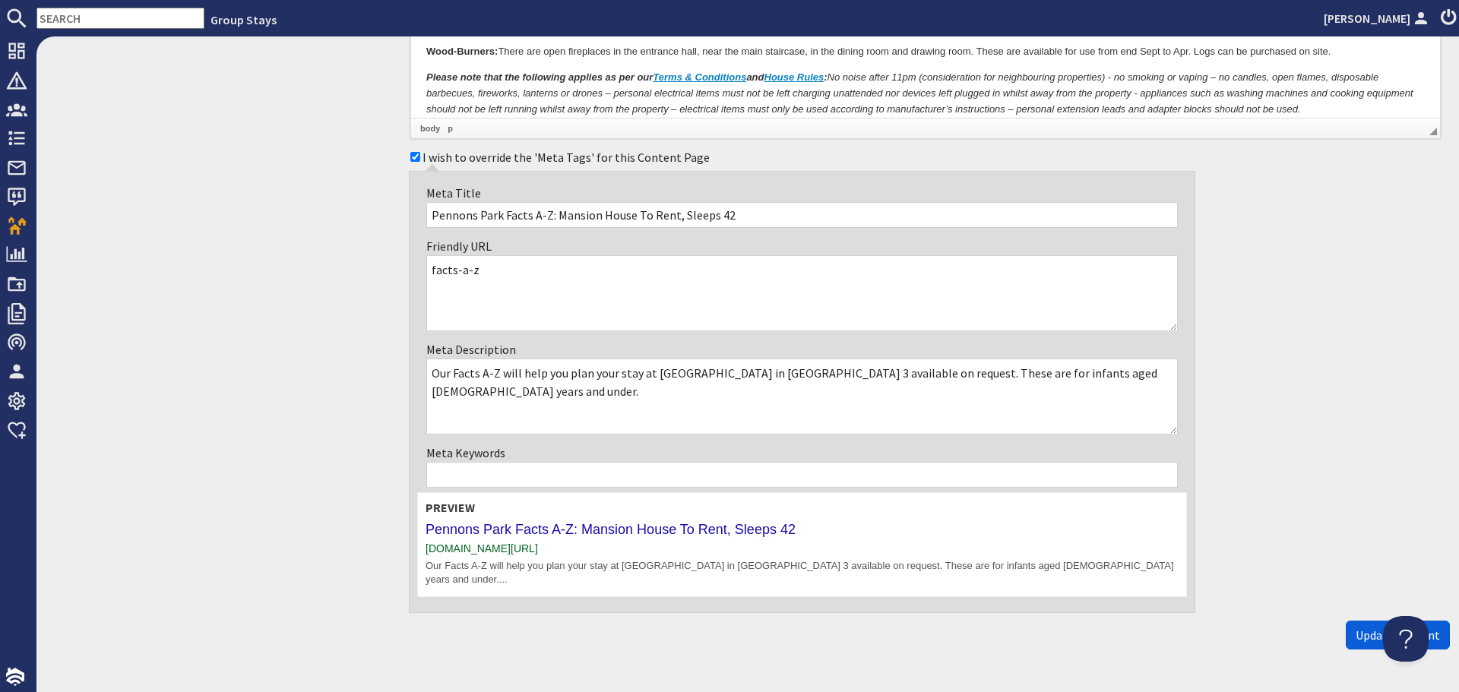
click at [1359, 628] on span "Update Content" at bounding box center [1398, 635] width 84 height 15
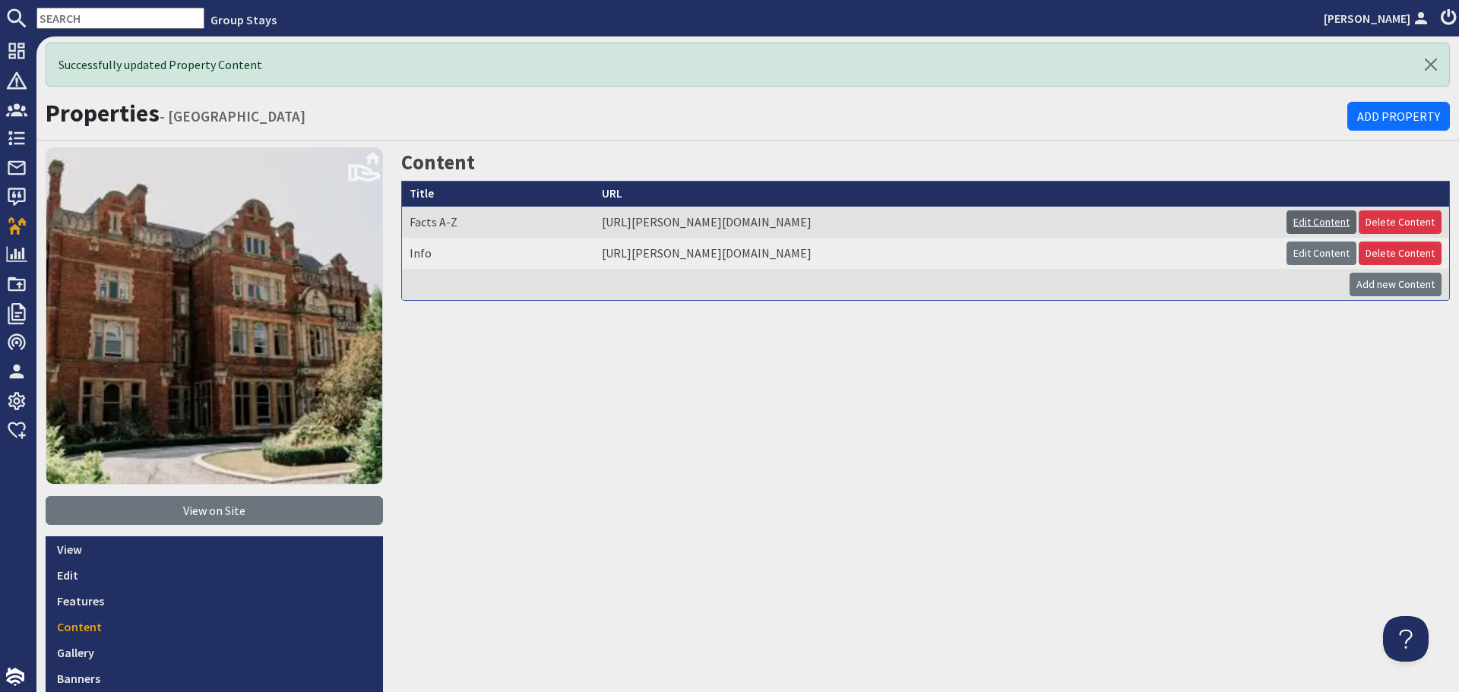
click at [1308, 220] on link "Edit Content" at bounding box center [1322, 223] width 70 height 24
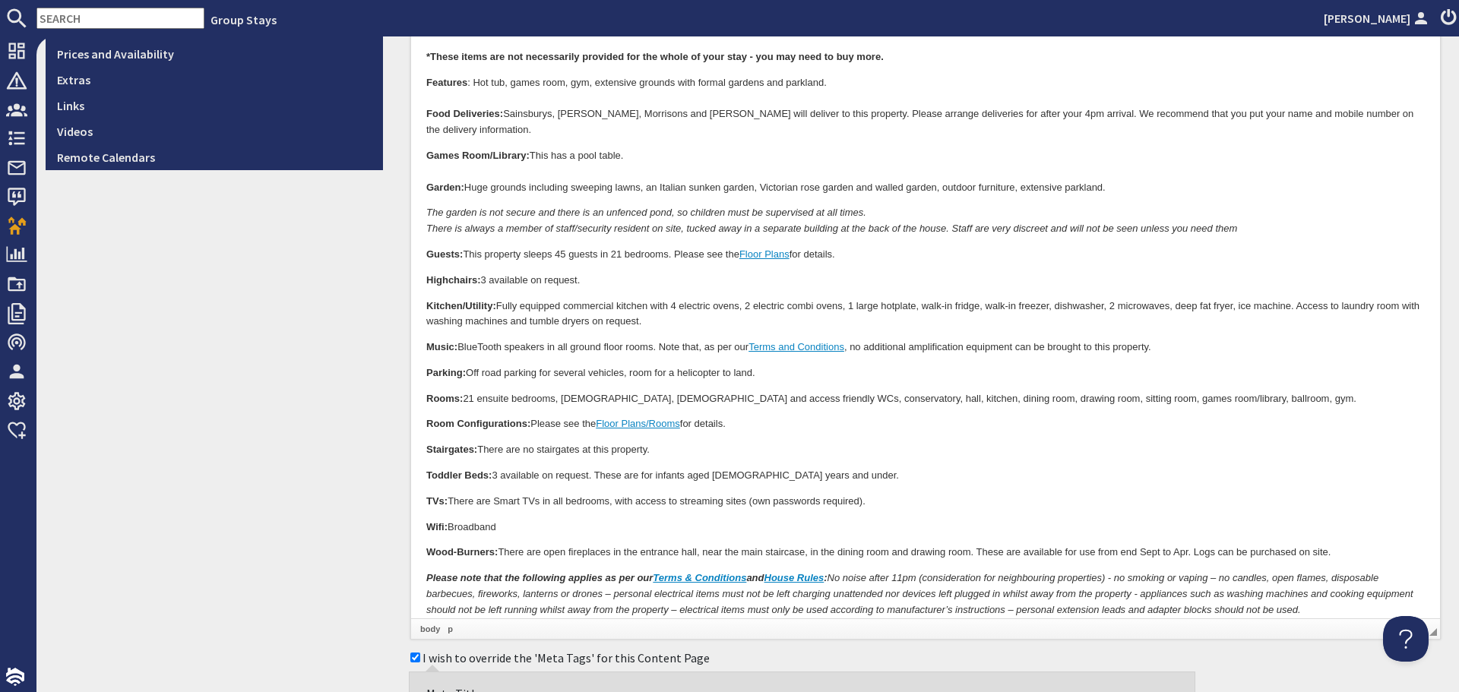
scroll to position [988, 0]
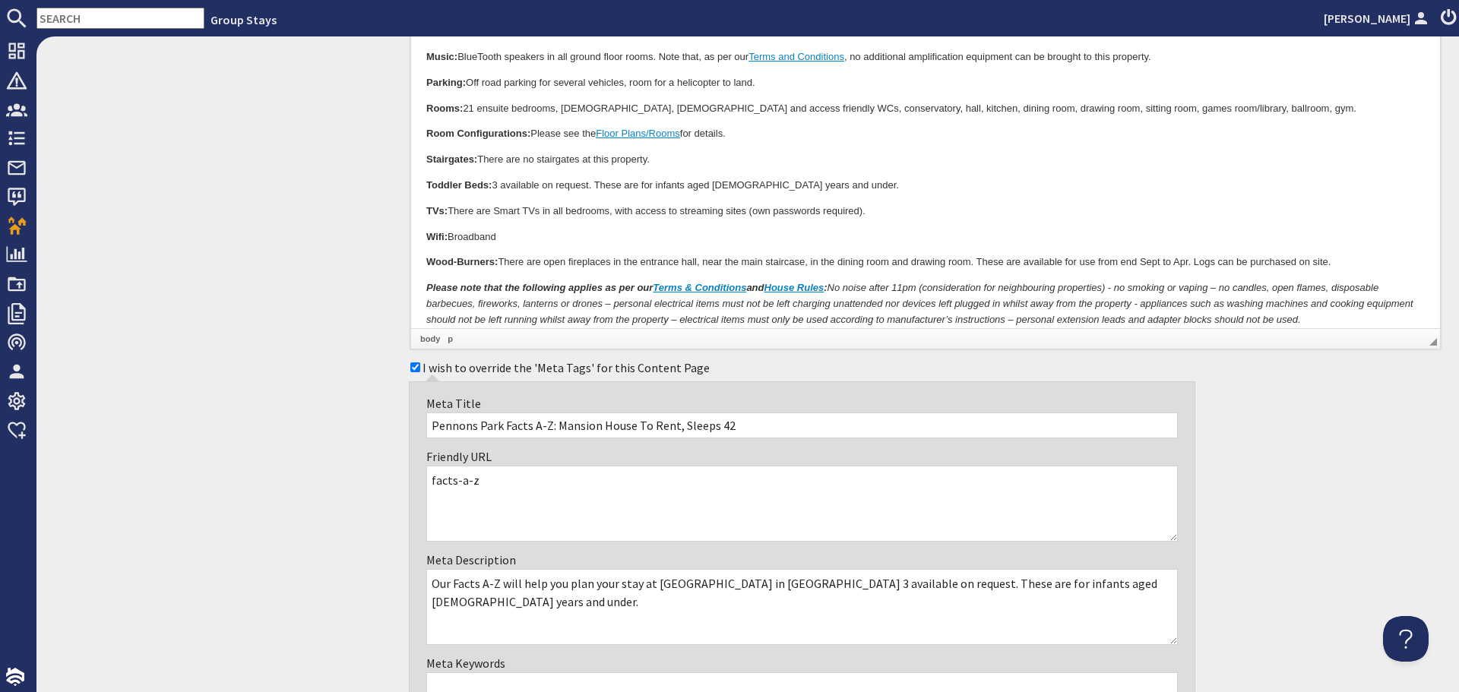
drag, startPoint x: 820, startPoint y: 584, endPoint x: 1161, endPoint y: 590, distance: 341.3
click at [1161, 590] on textarea "Our Facts A-Z will help you plan your stay at Pennons Park in South Yorkshire. …" at bounding box center [802, 607] width 752 height 76
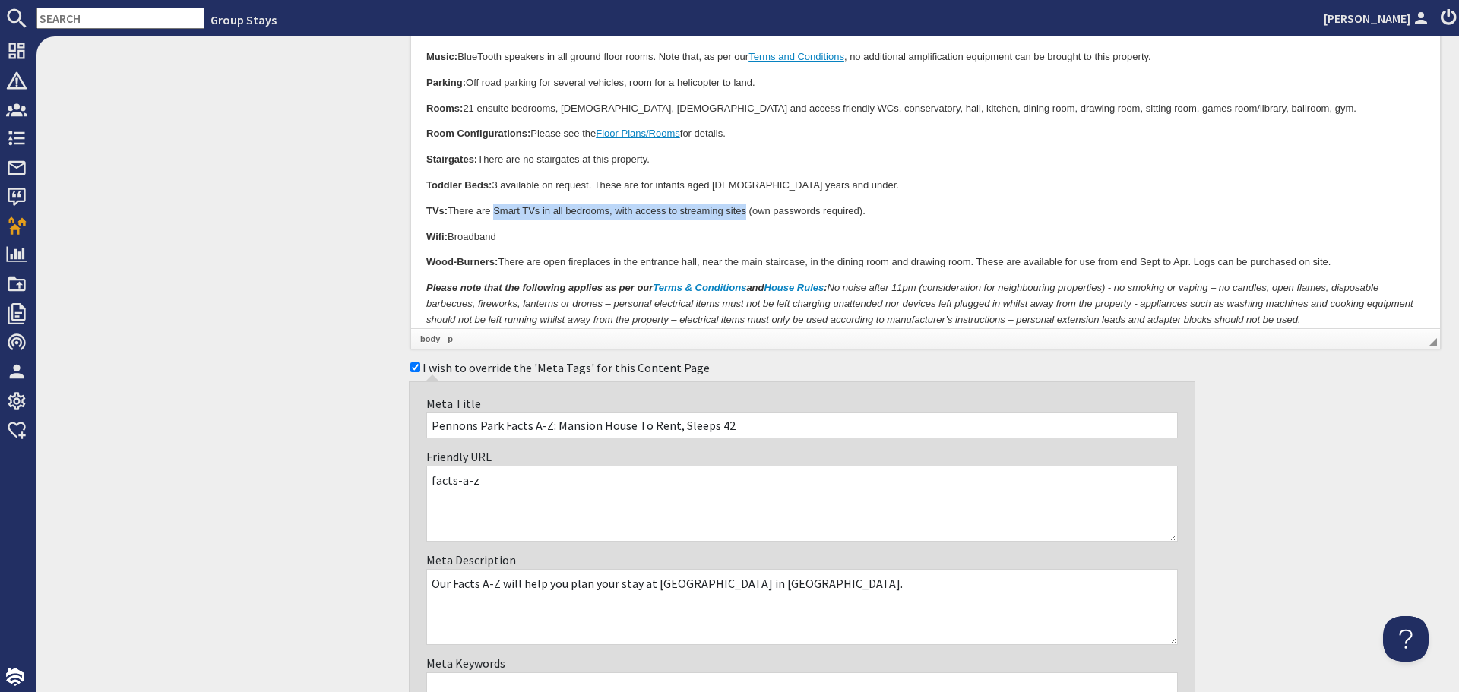
drag, startPoint x: 747, startPoint y: 195, endPoint x: 496, endPoint y: 197, distance: 250.8
click at [496, 204] on p "TVs: There are Smart TVs in all bedrooms, with access to streaming sites (own p…" at bounding box center [925, 212] width 999 height 16
copy p "Smart TVs in all bedrooms, with access to streaming sites"
click at [866, 594] on textarea "Our Facts A-Z will help you plan your stay at Pennons Park in South Yorkshire. …" at bounding box center [802, 607] width 752 height 76
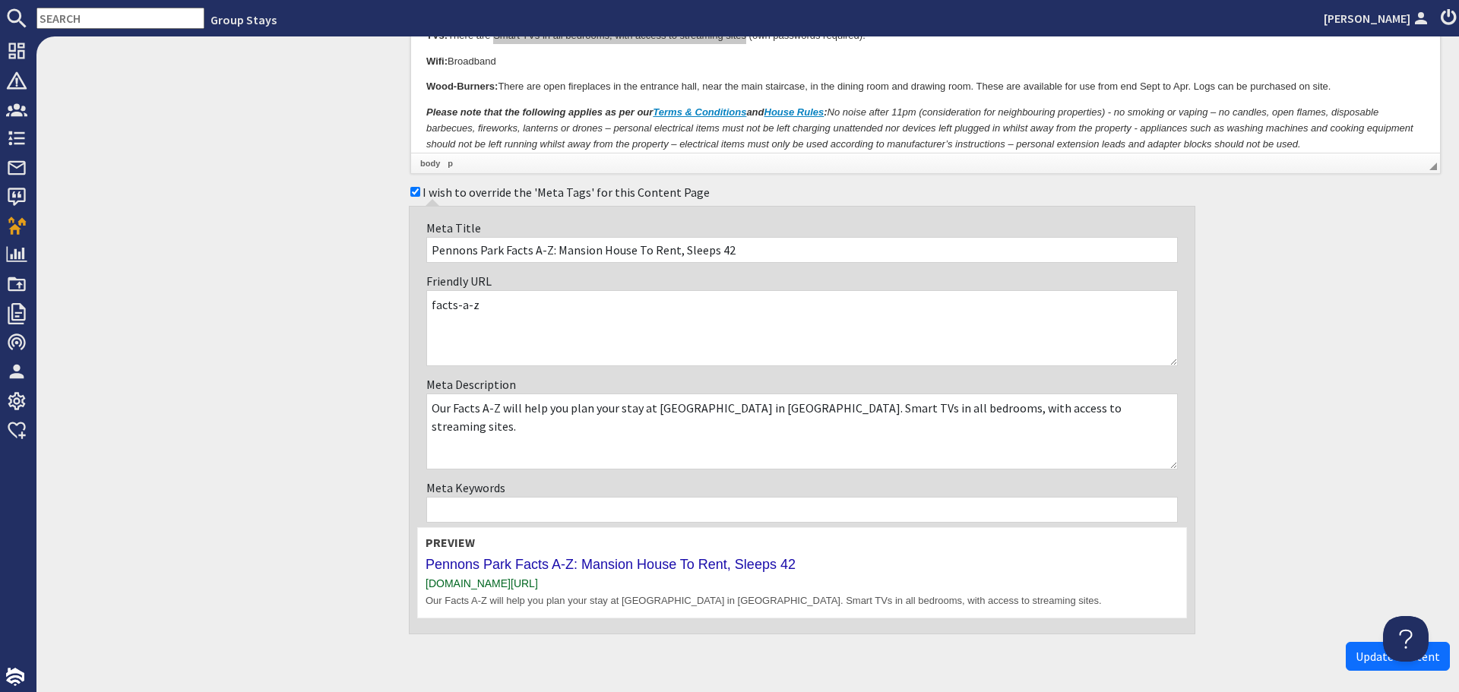
scroll to position [1226, 0]
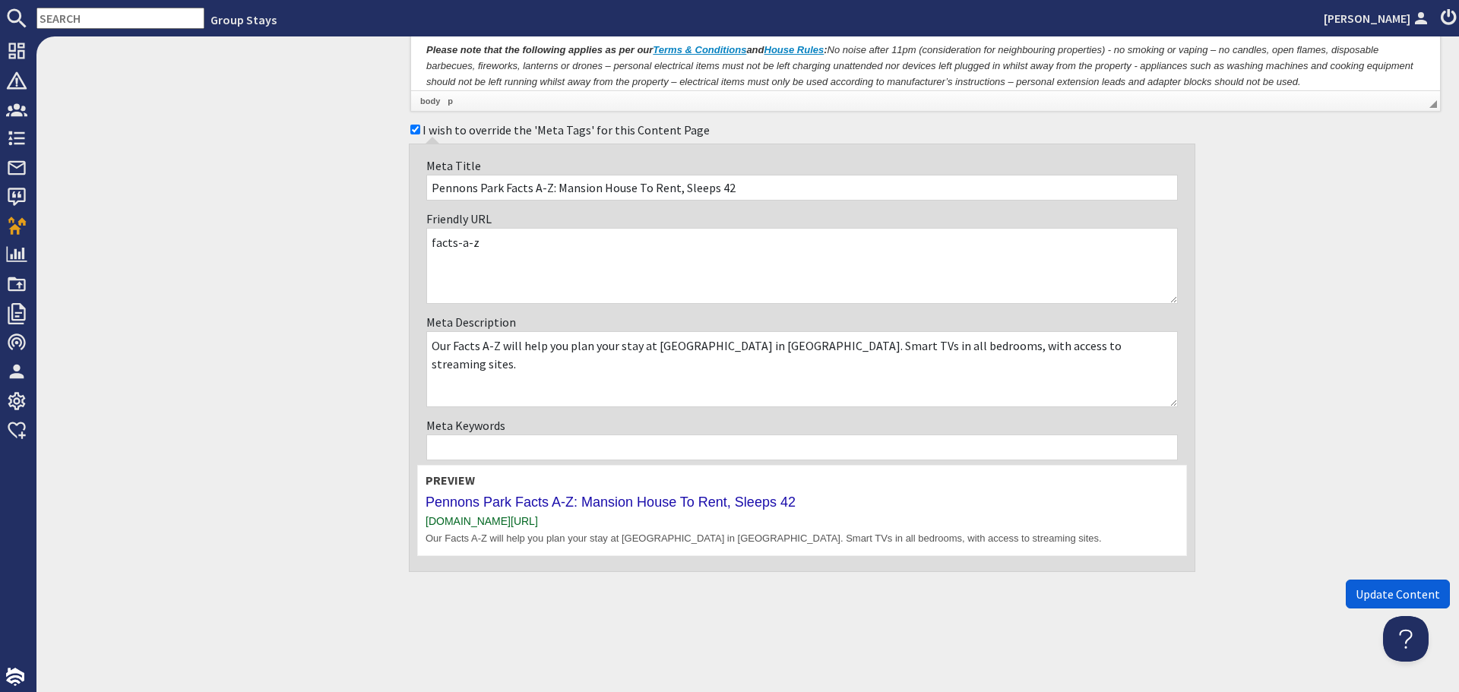
type textarea "Our Facts A-Z will help you plan your stay at Pennons Park in South Yorkshire. …"
click at [1356, 597] on span "Update Content" at bounding box center [1398, 594] width 84 height 15
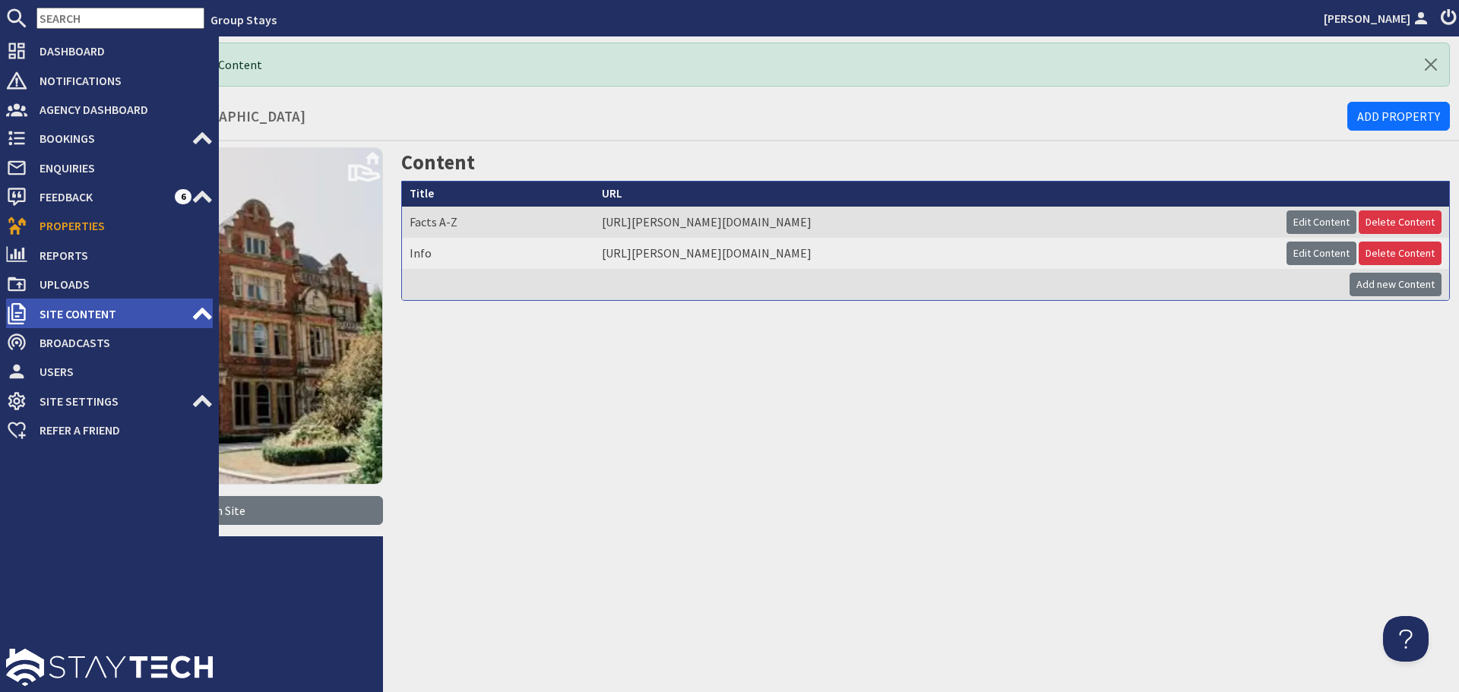
click at [119, 311] on span "Site Content" at bounding box center [109, 314] width 164 height 24
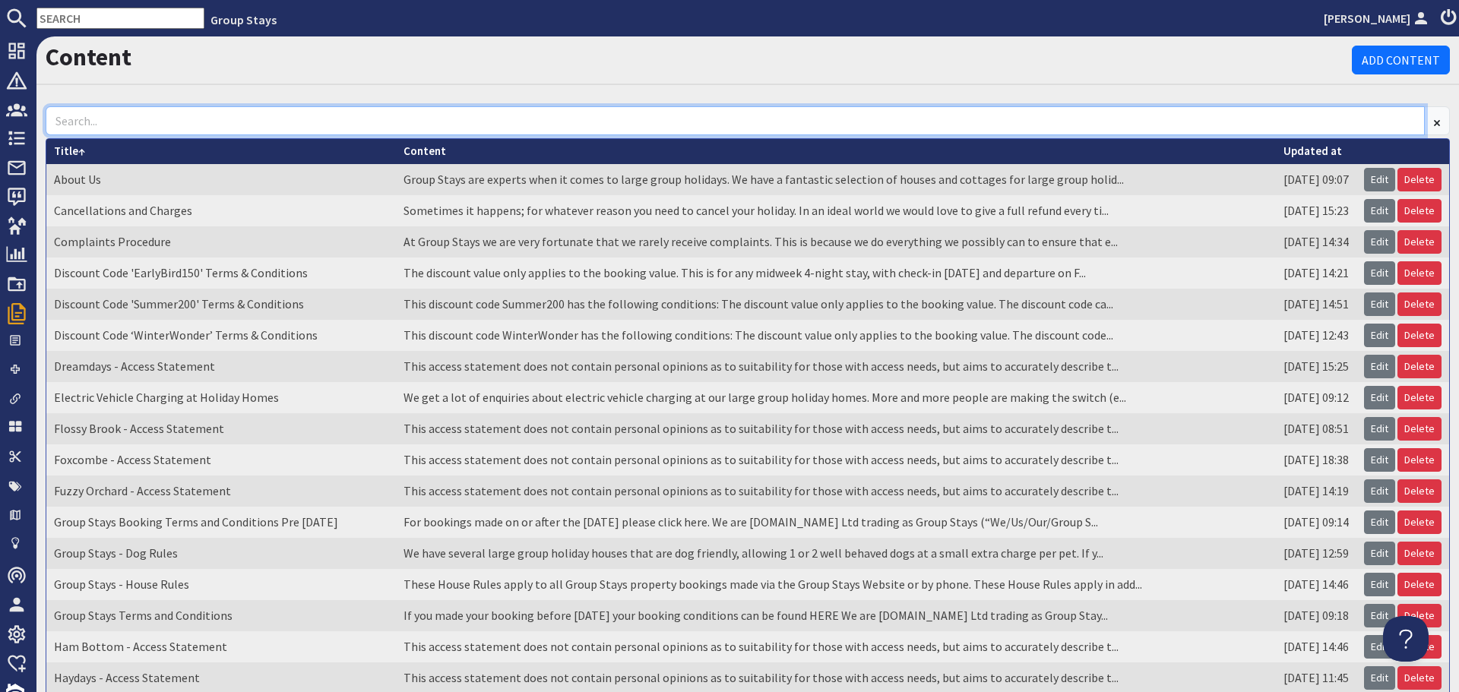
click at [251, 128] on input at bounding box center [735, 120] width 1379 height 29
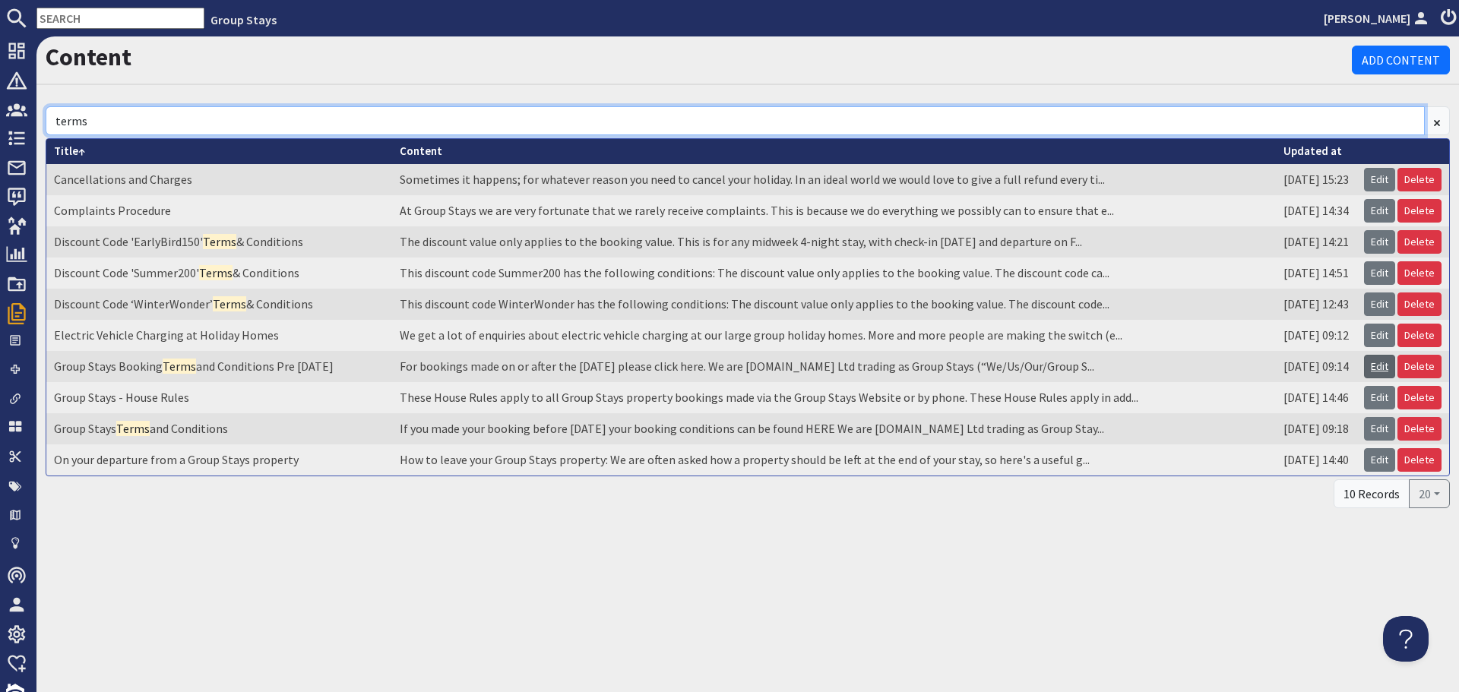
type input "terms"
click at [1383, 367] on link "Edit" at bounding box center [1379, 367] width 31 height 24
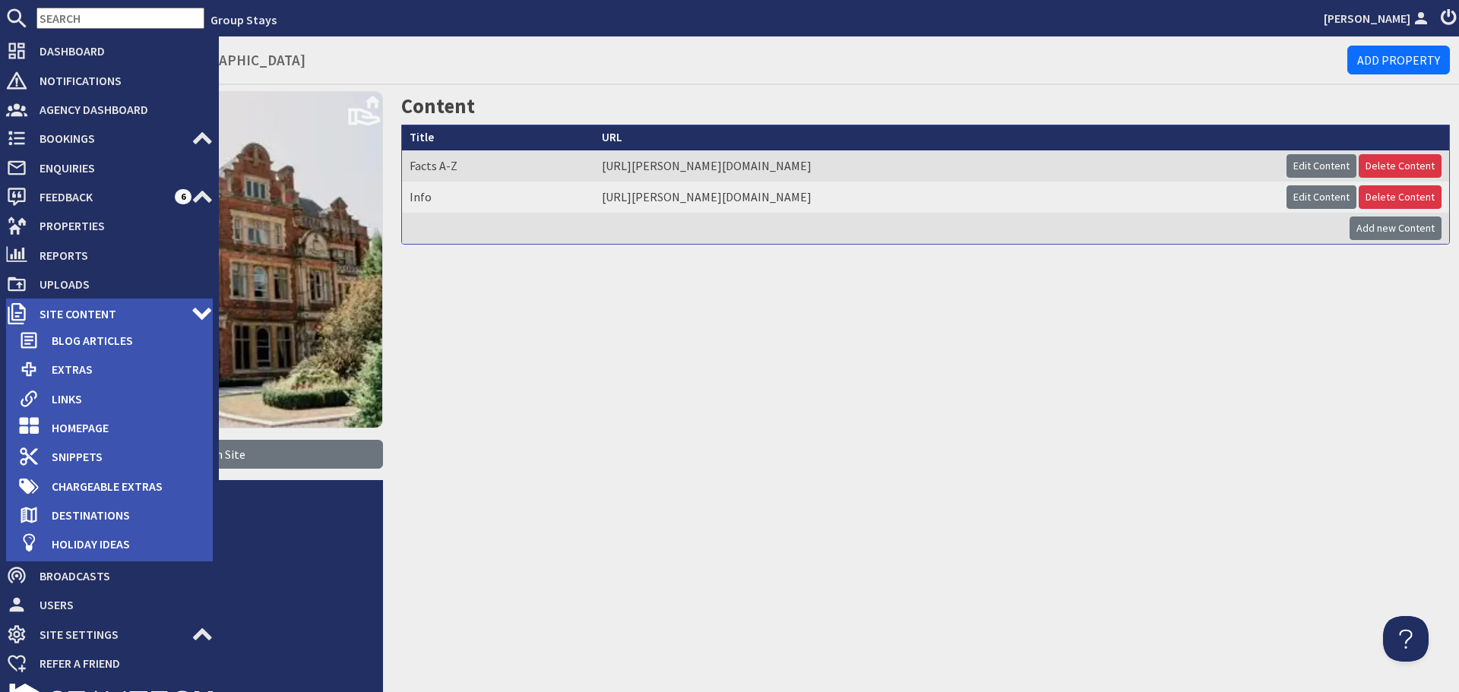
click at [58, 314] on span "Site Content" at bounding box center [109, 314] width 164 height 24
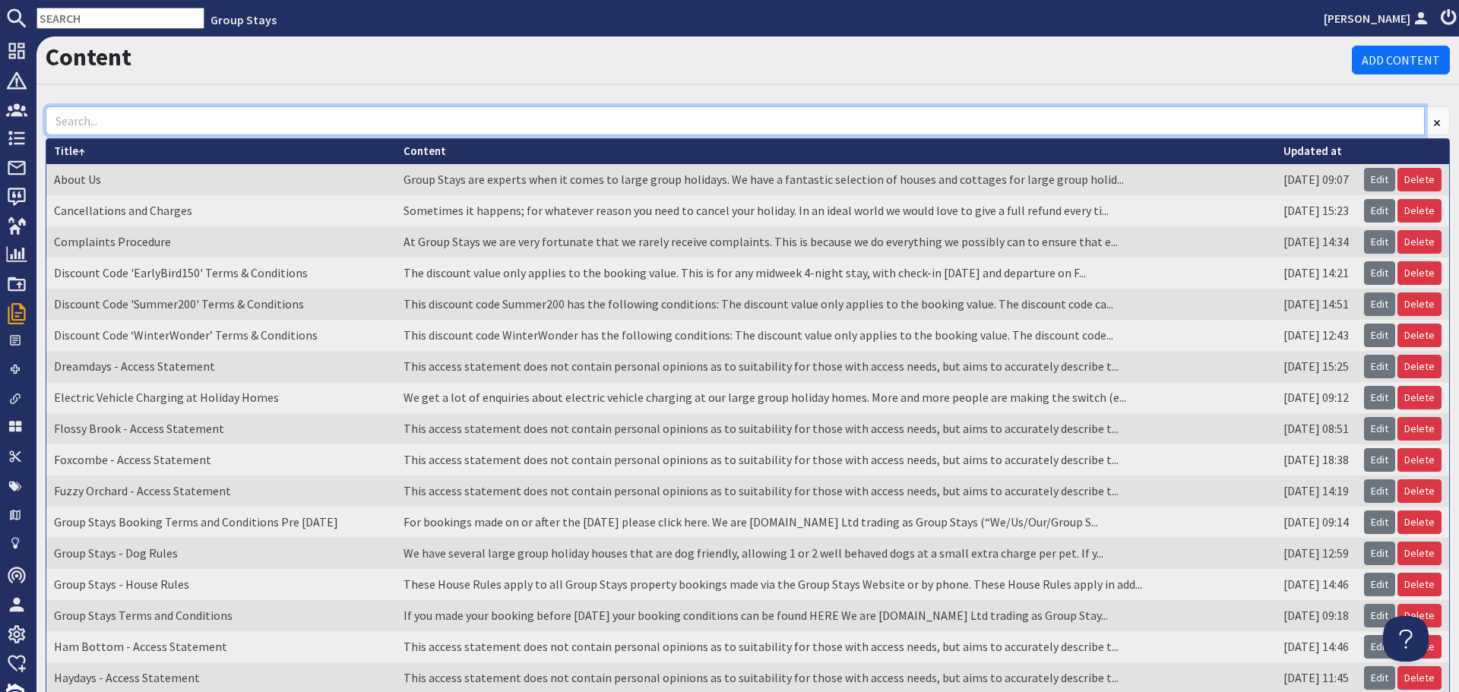
click at [217, 112] on input at bounding box center [735, 120] width 1379 height 29
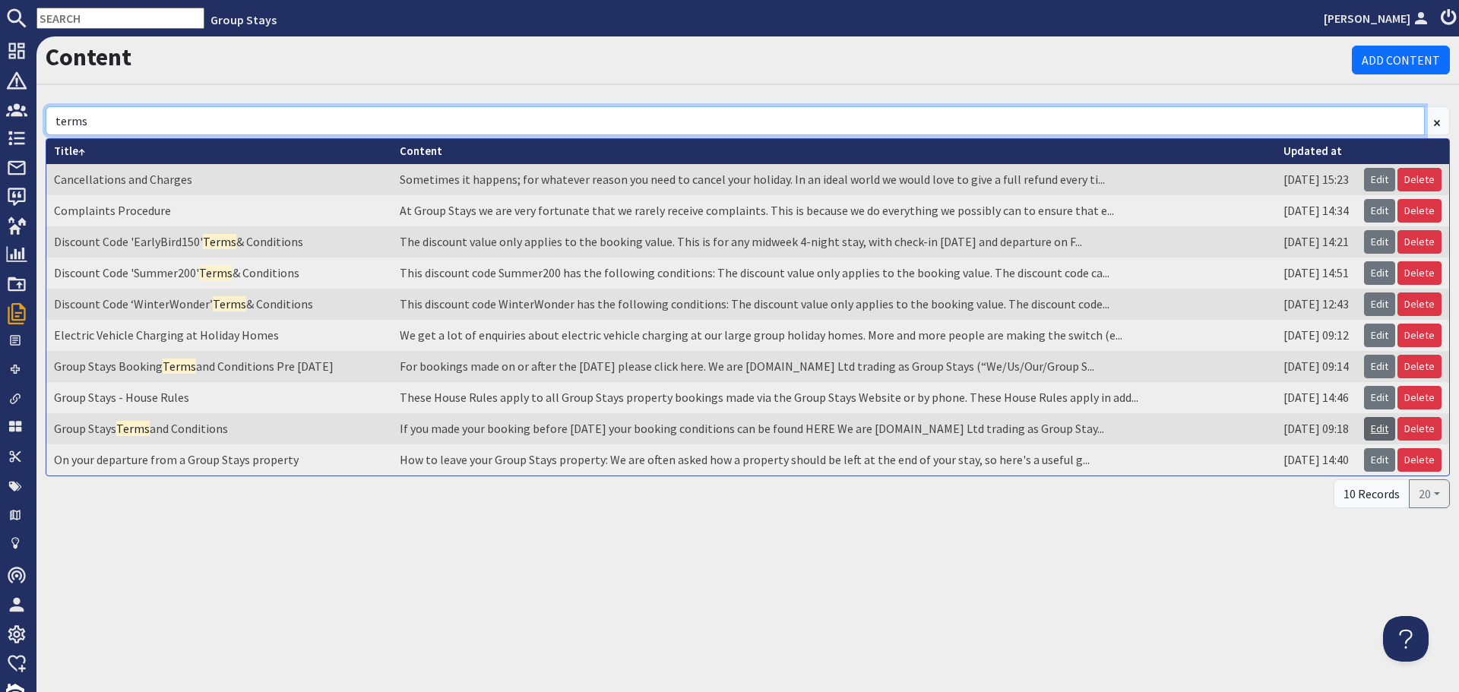
type input "terms"
click at [1378, 426] on link "Edit" at bounding box center [1379, 429] width 31 height 24
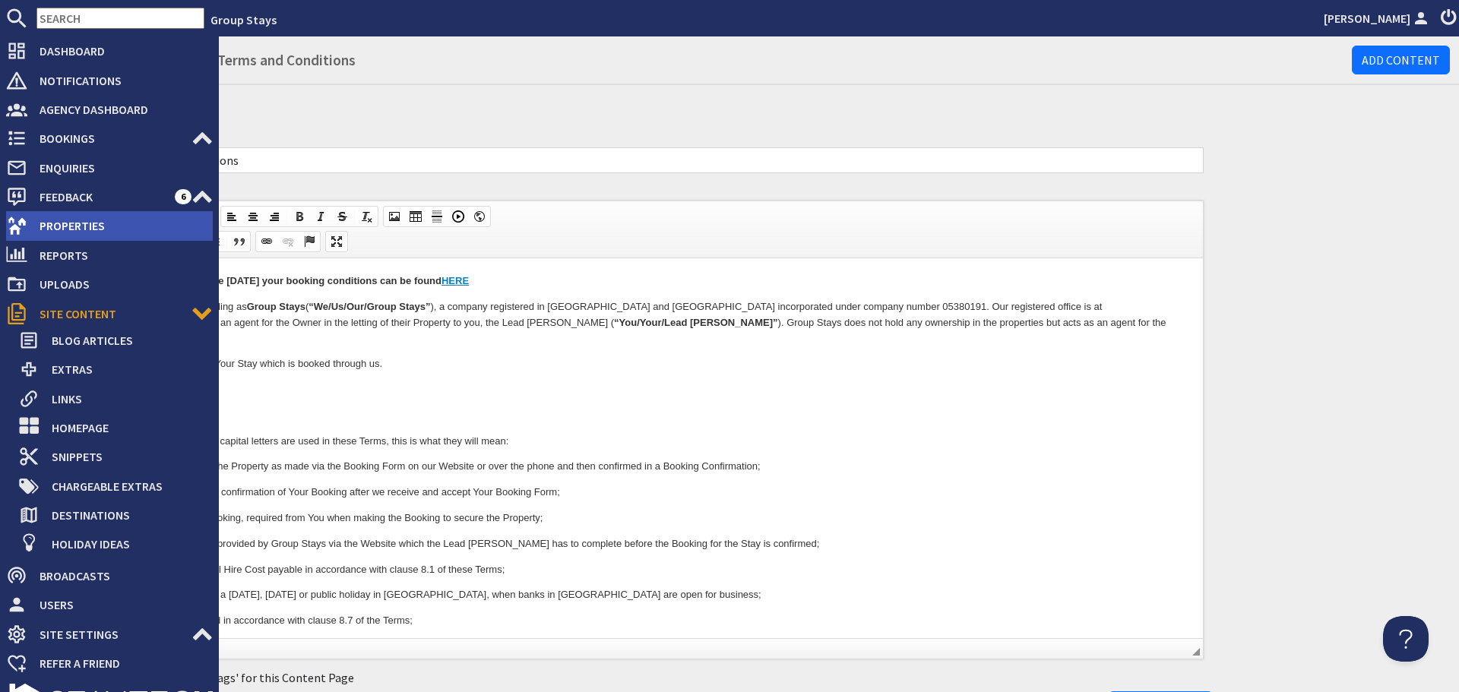
click at [43, 229] on span "Properties" at bounding box center [119, 226] width 185 height 24
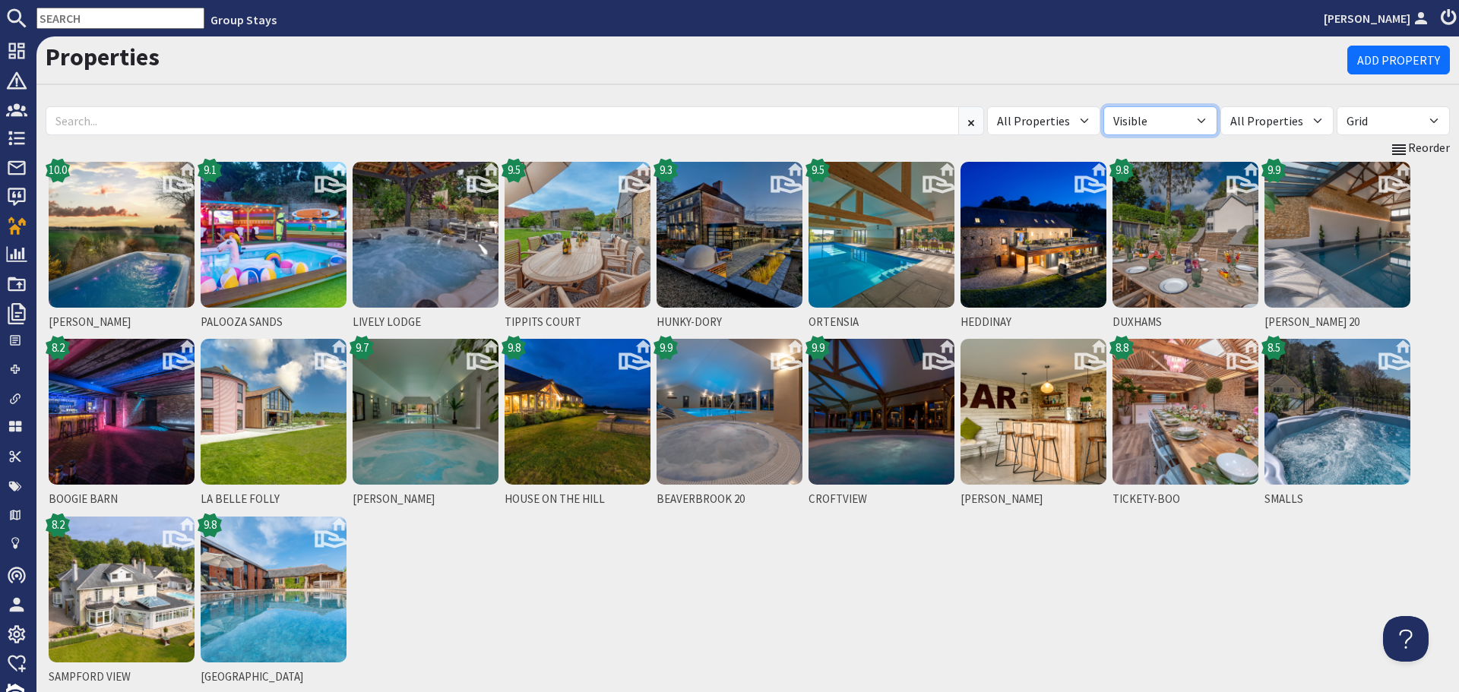
click at [1210, 125] on select "All Visible Not Visible" at bounding box center [1160, 120] width 113 height 29
select select "false"
click at [1132, 106] on select "All Visible Not Visible" at bounding box center [1160, 120] width 113 height 29
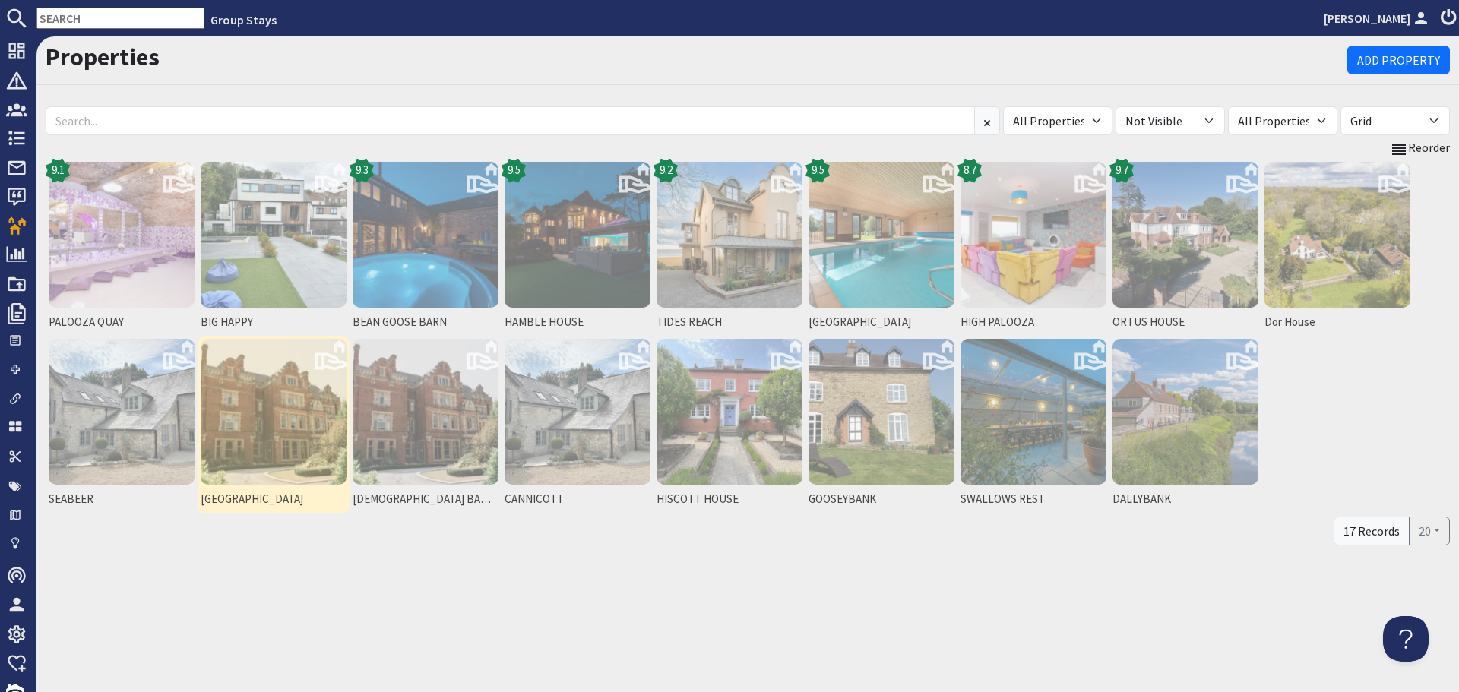
click at [265, 469] on img at bounding box center [274, 412] width 146 height 146
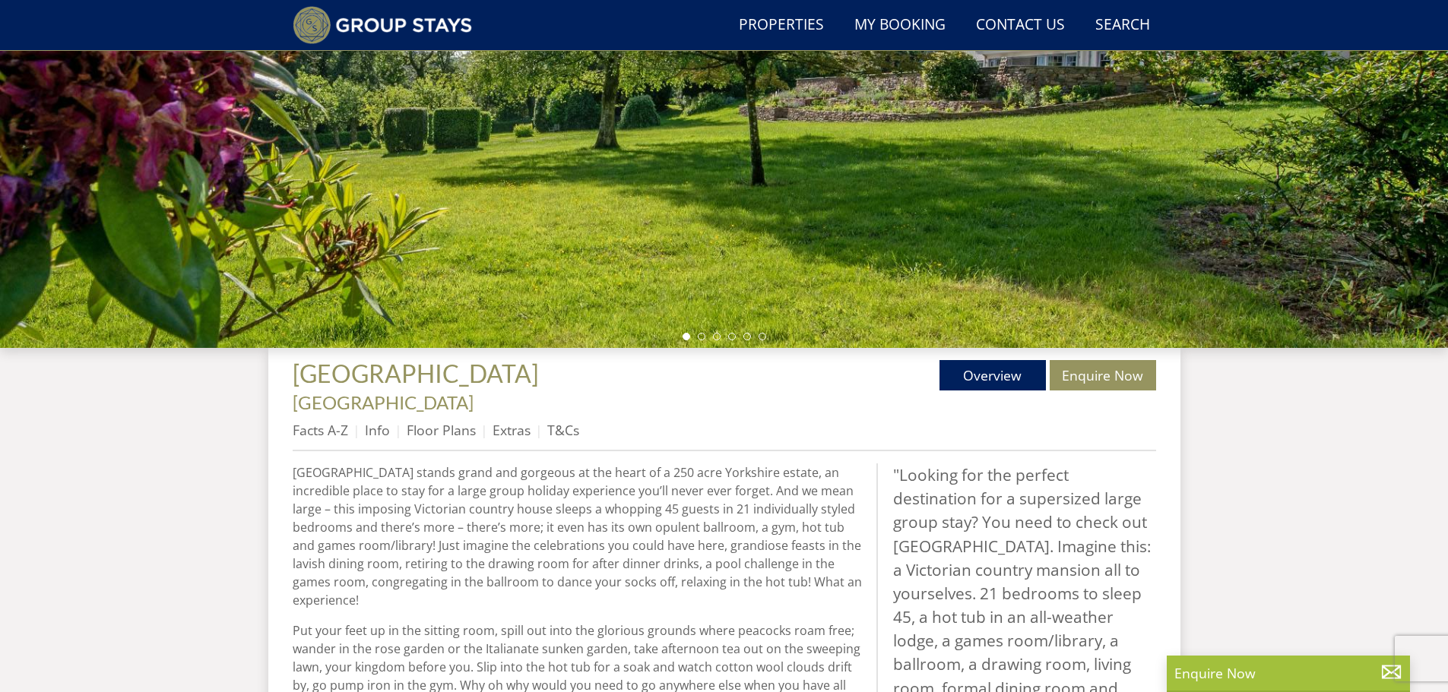
scroll to position [344, 0]
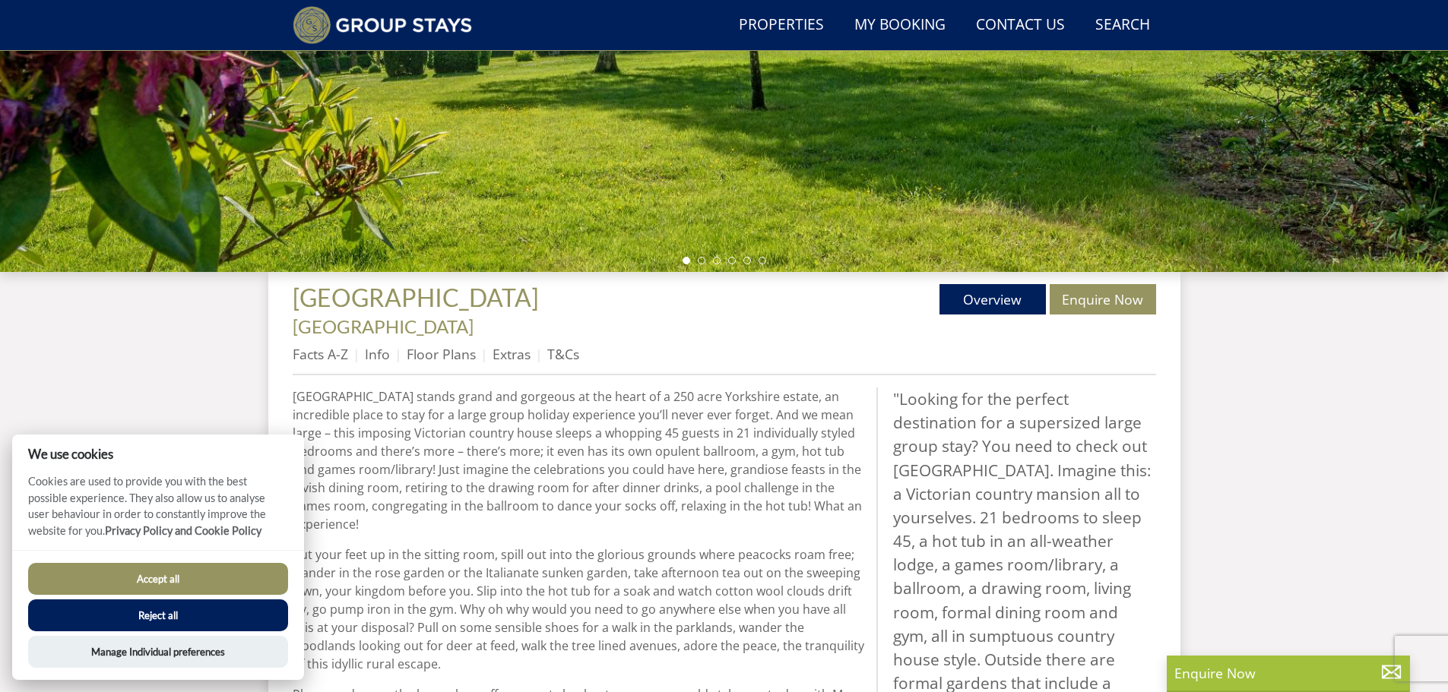
click at [226, 614] on button "Reject all" at bounding box center [158, 616] width 260 height 32
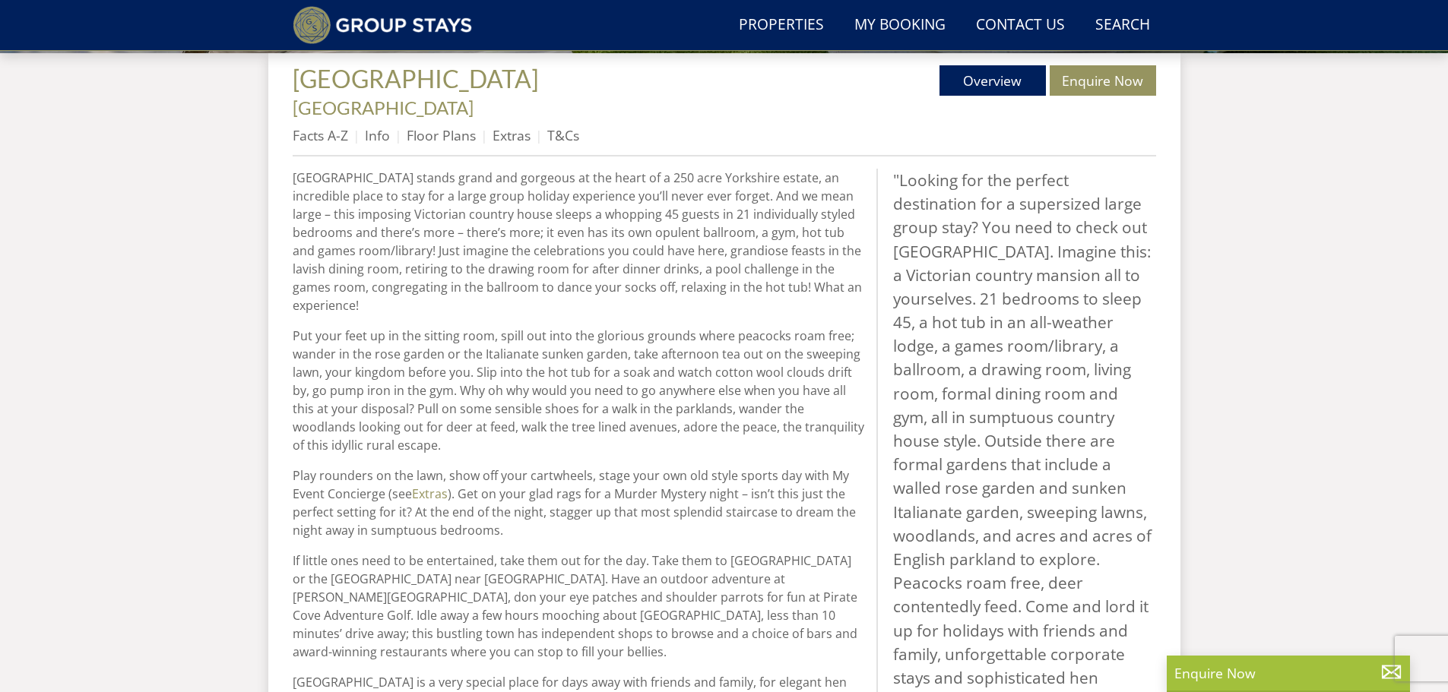
scroll to position [608, 0]
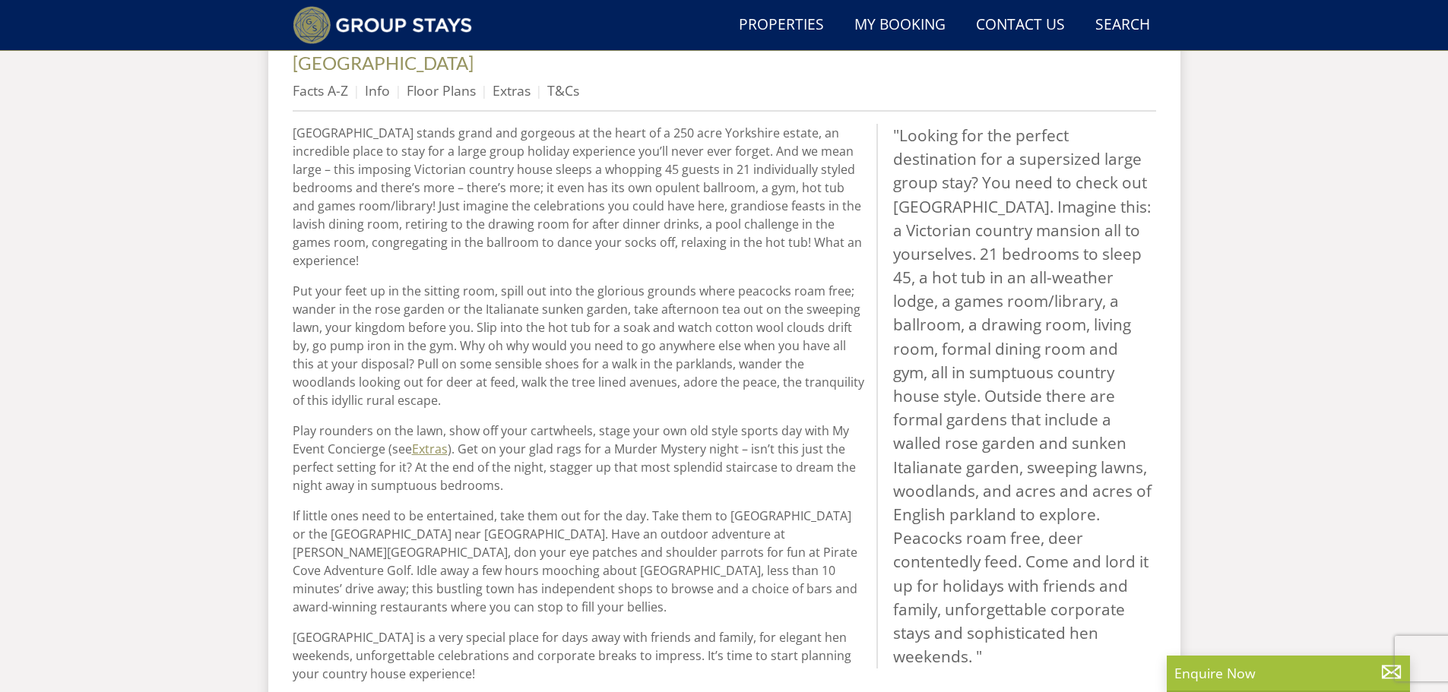
click at [426, 441] on link "Extras" at bounding box center [430, 449] width 36 height 17
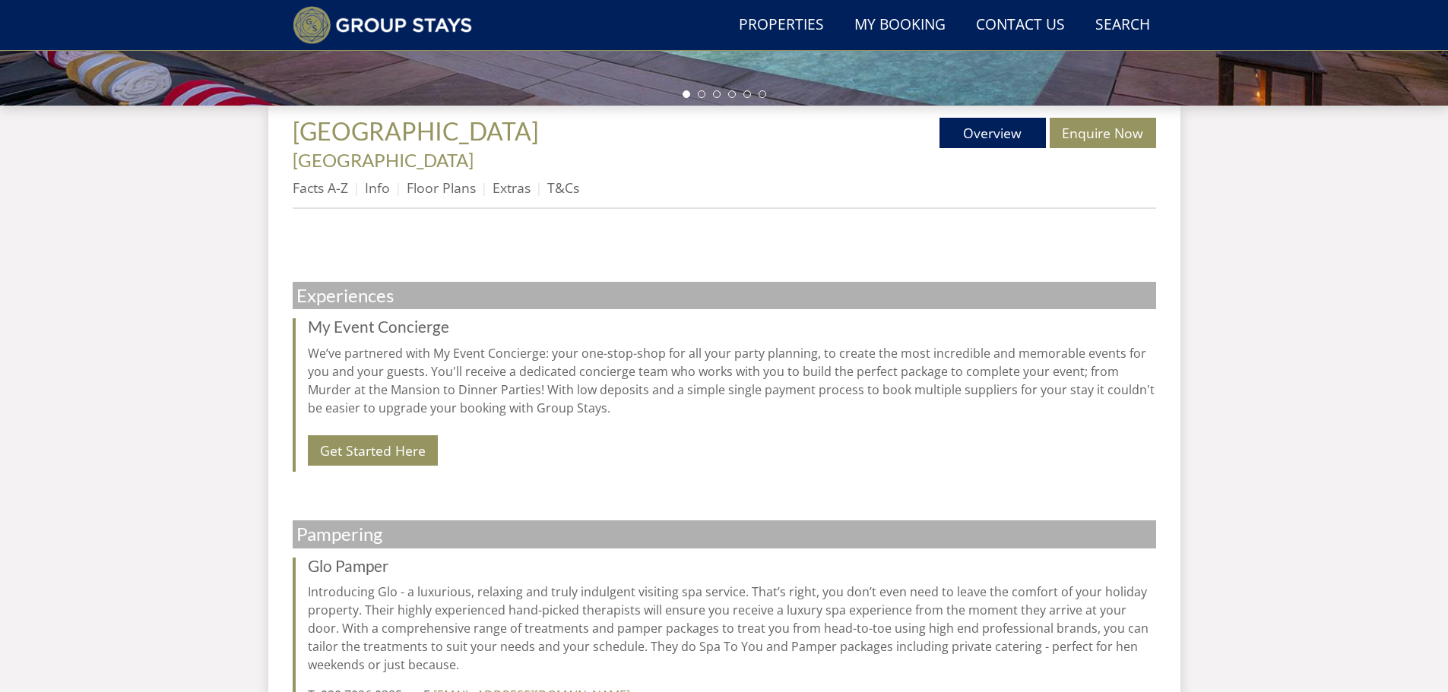
scroll to position [442, 0]
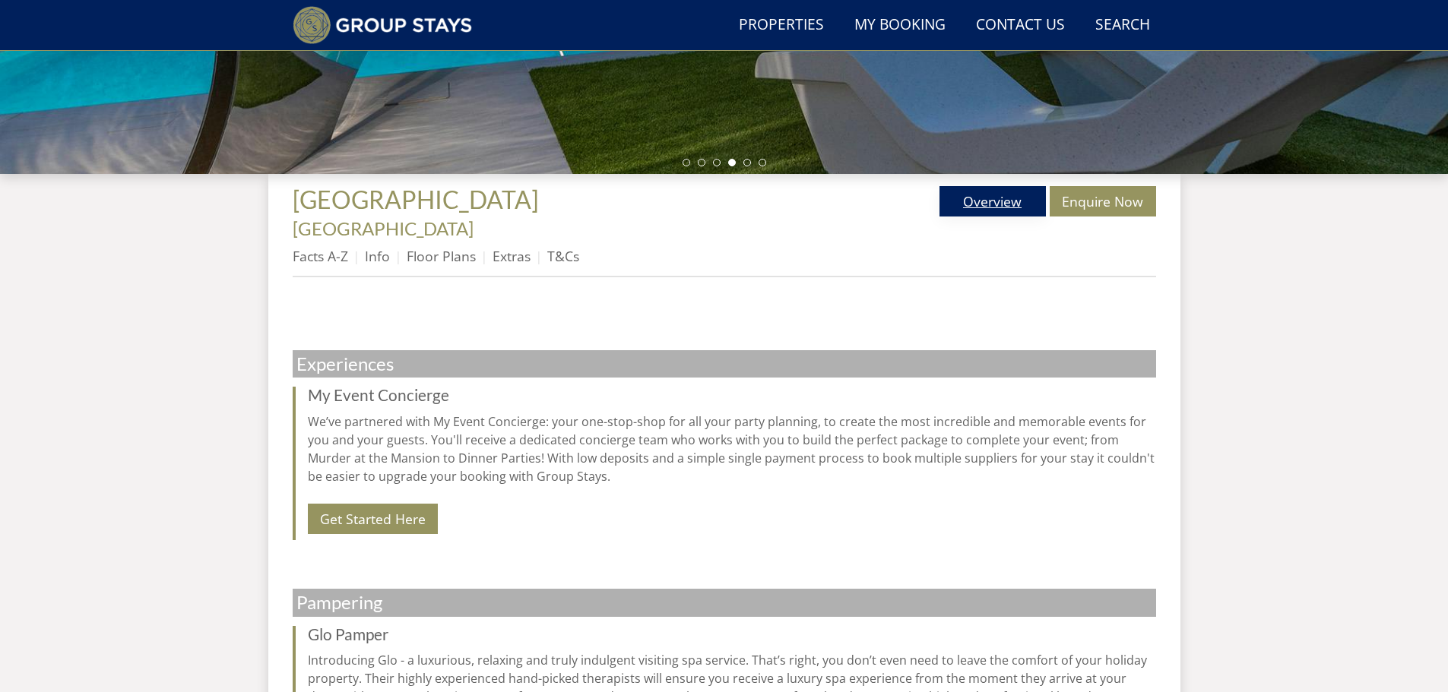
click at [1019, 199] on link "Overview" at bounding box center [992, 201] width 106 height 30
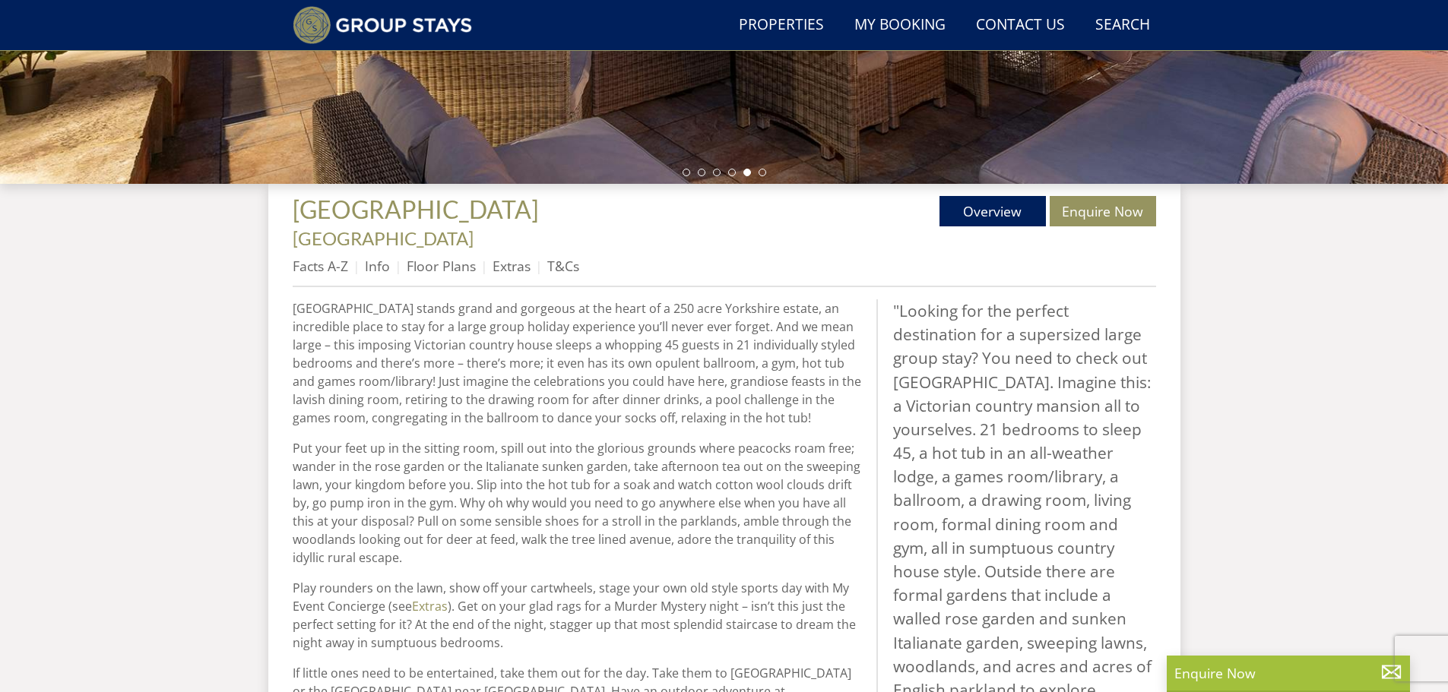
scroll to position [420, 0]
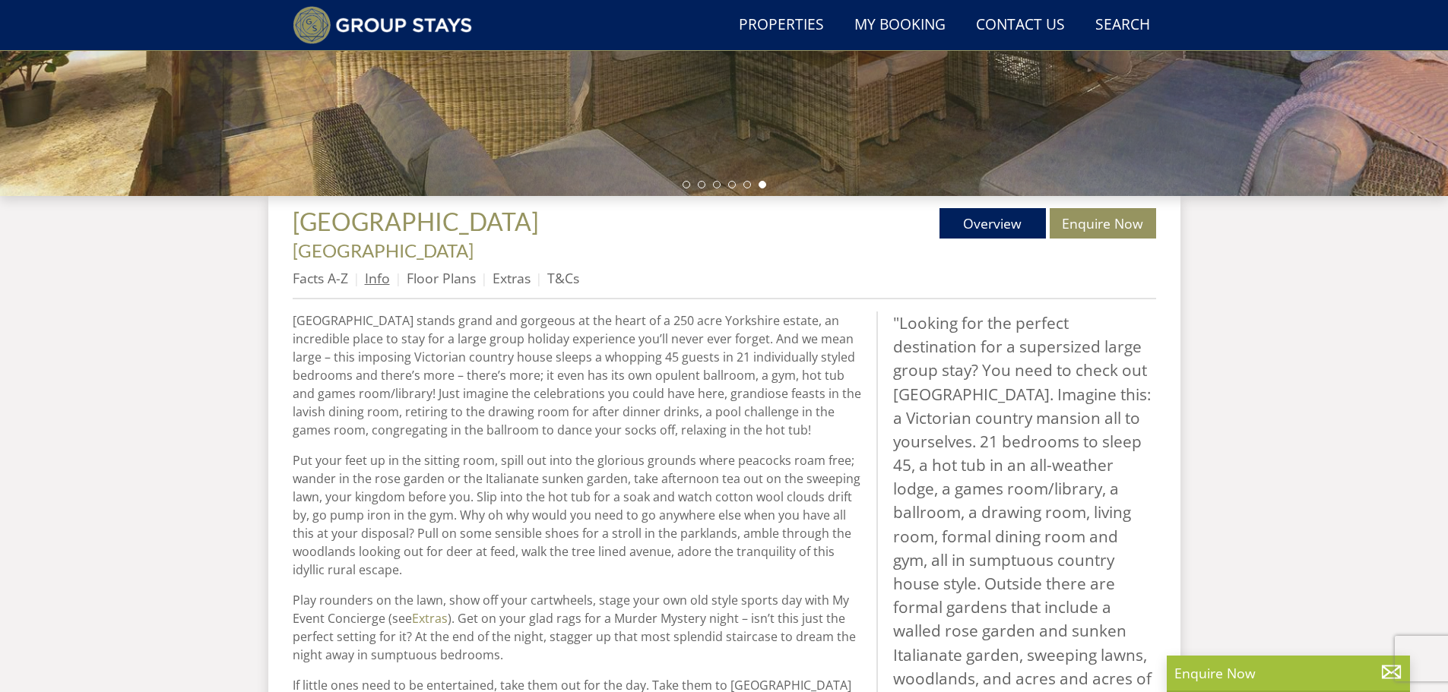
click at [376, 269] on link "Info" at bounding box center [377, 278] width 25 height 18
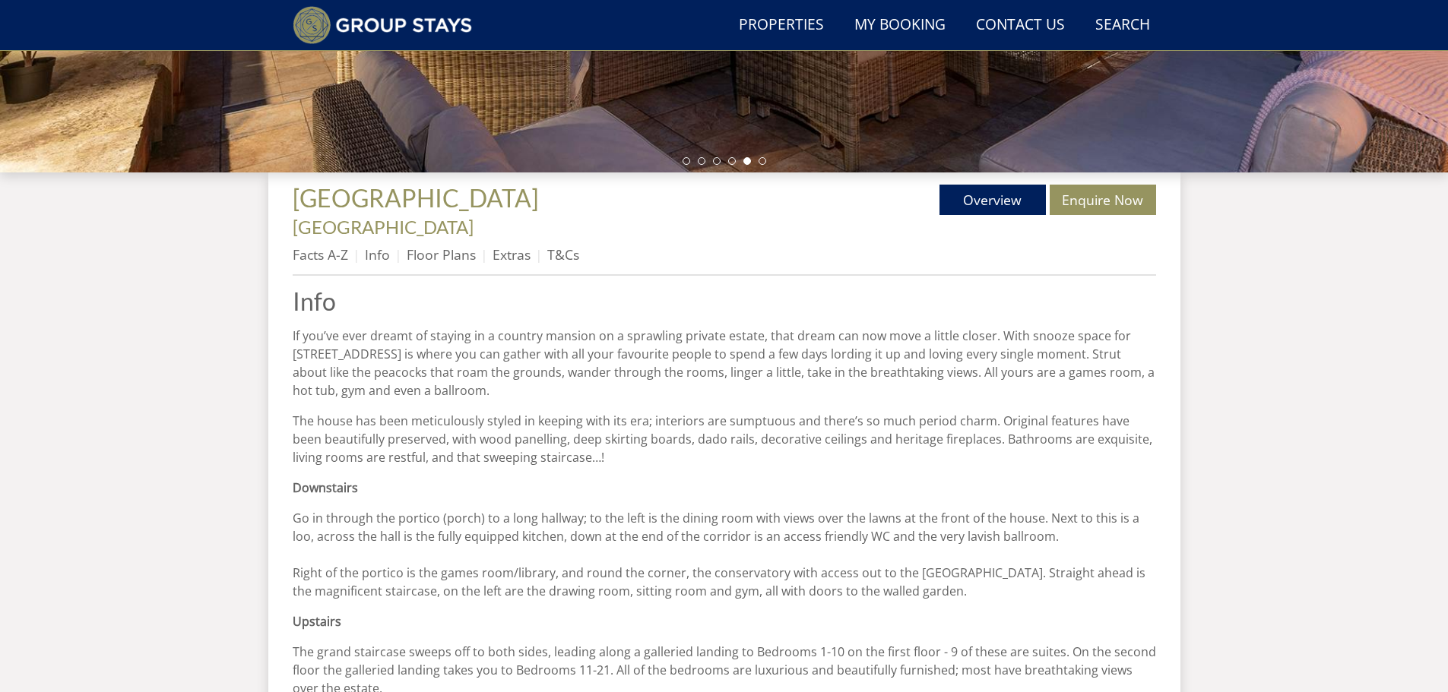
scroll to position [520, 0]
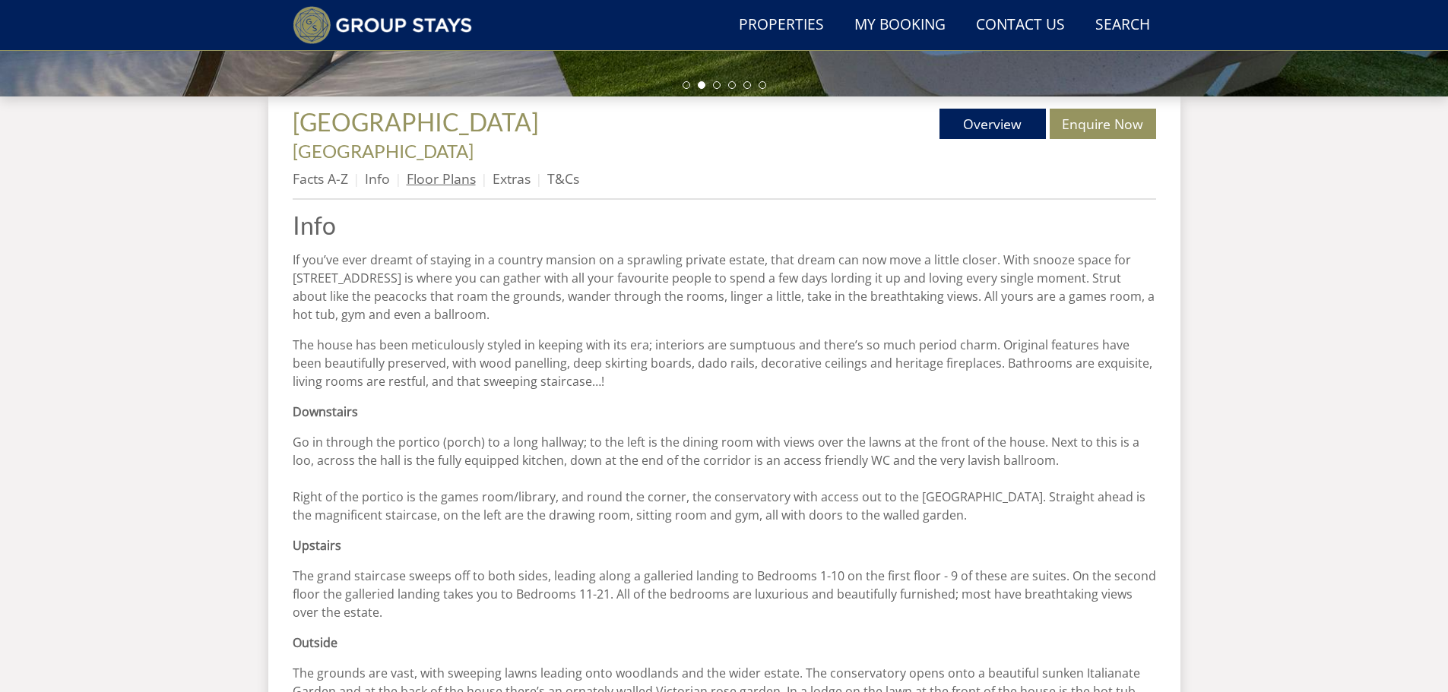
click at [432, 169] on link "Floor Plans" at bounding box center [441, 178] width 69 height 18
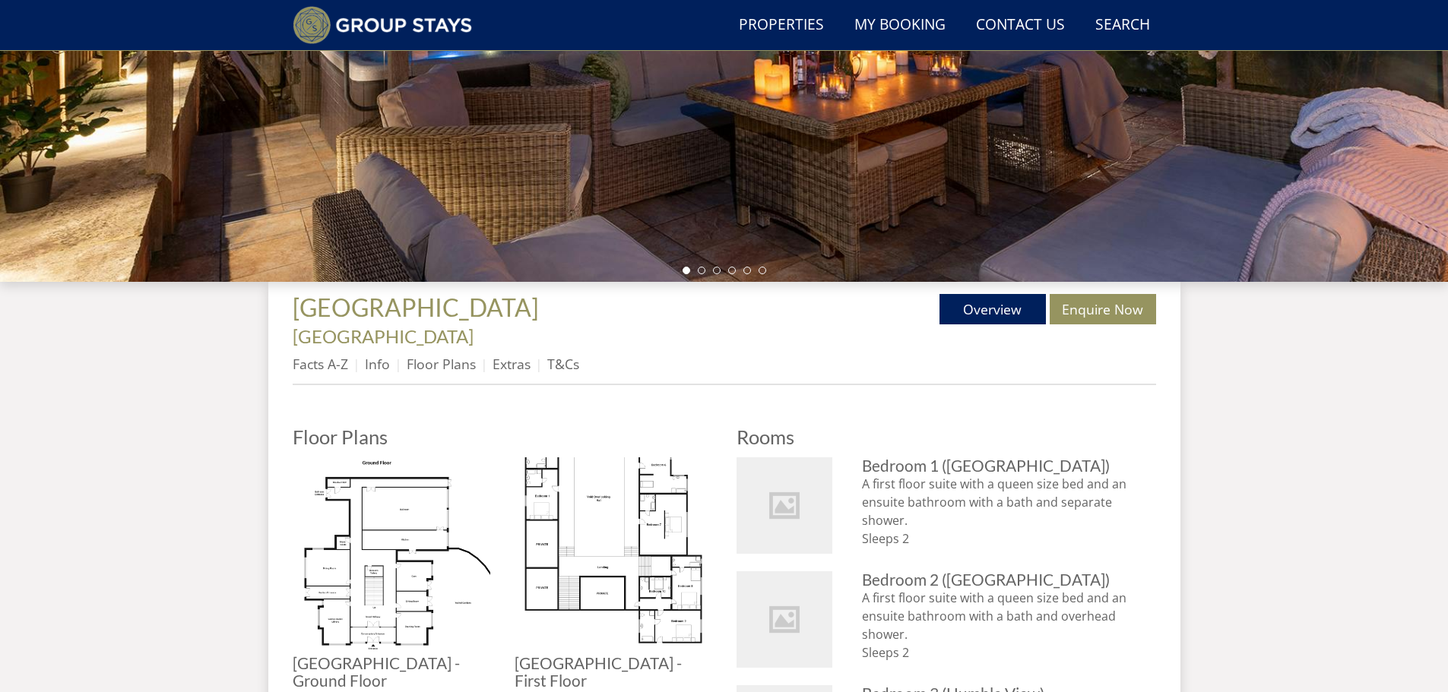
scroll to position [366, 0]
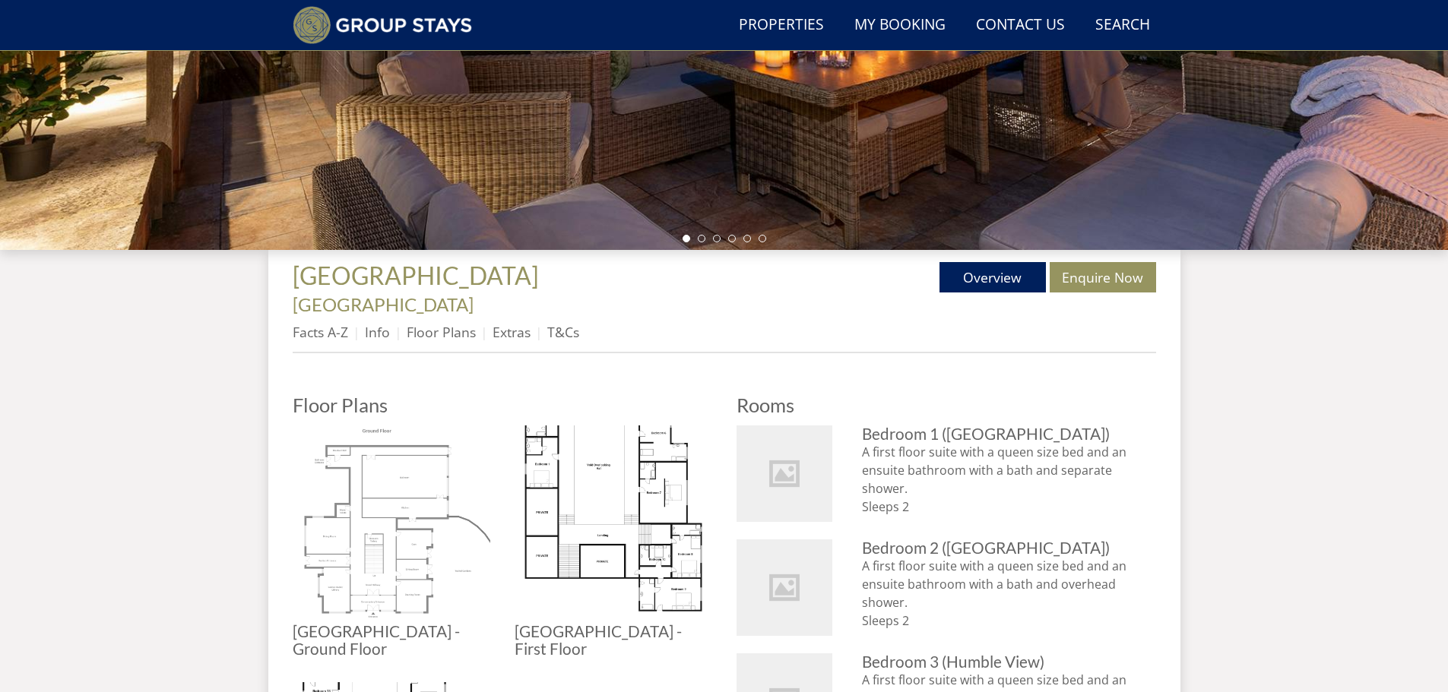
click at [418, 448] on img at bounding box center [392, 525] width 198 height 198
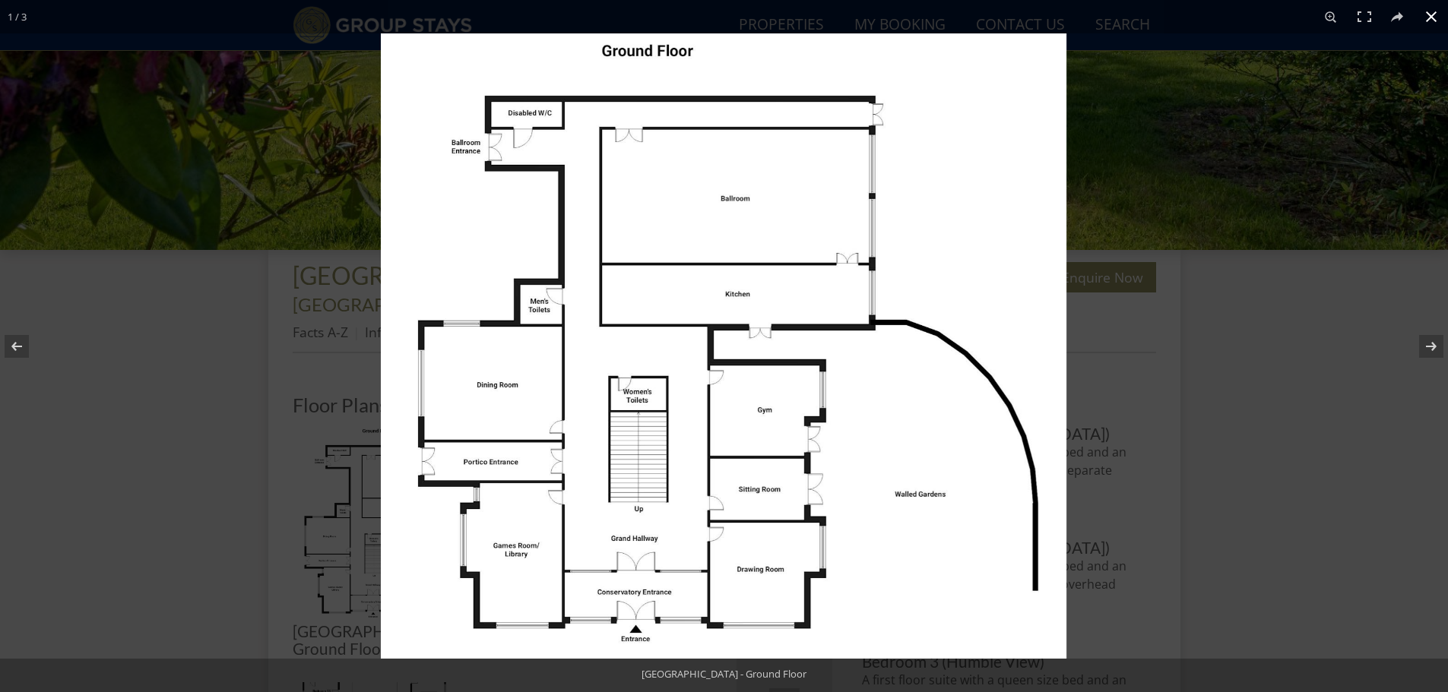
click at [1433, 12] on button at bounding box center [1430, 16] width 33 height 33
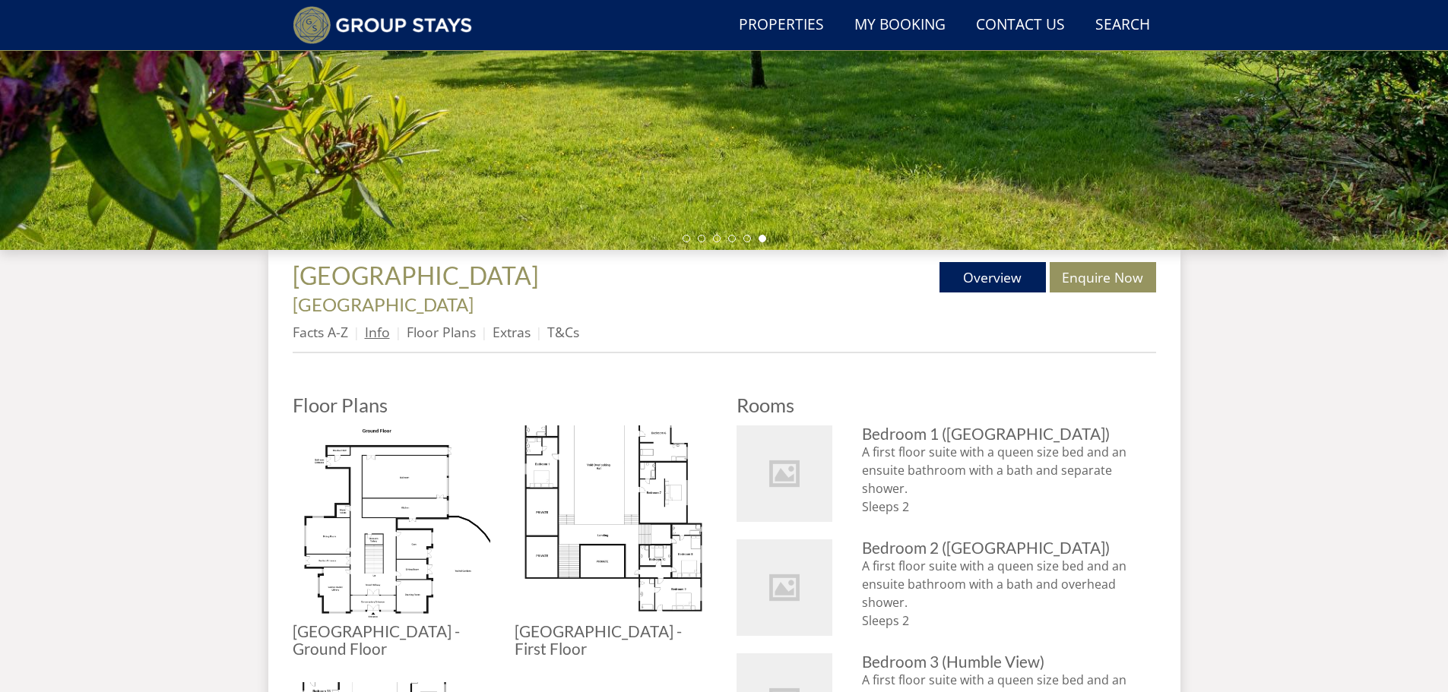
click at [371, 323] on link "Info" at bounding box center [377, 332] width 25 height 18
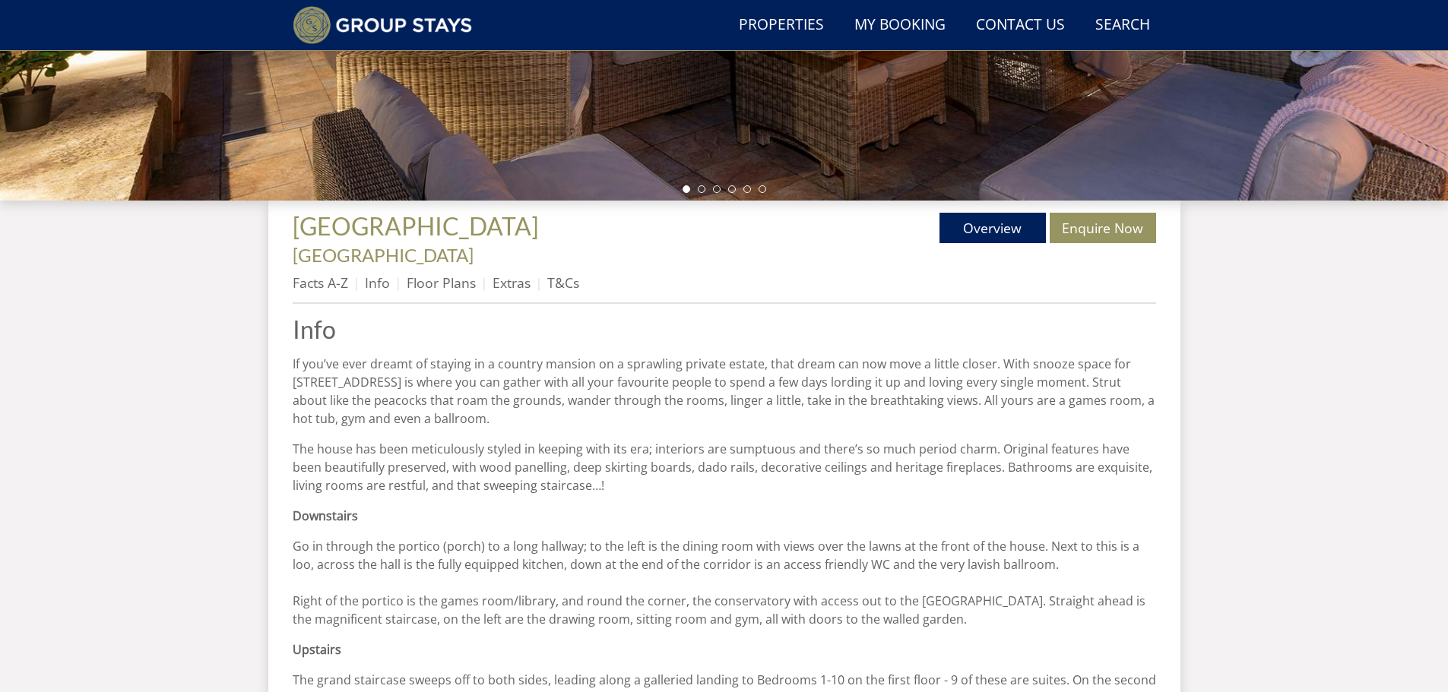
scroll to position [442, 0]
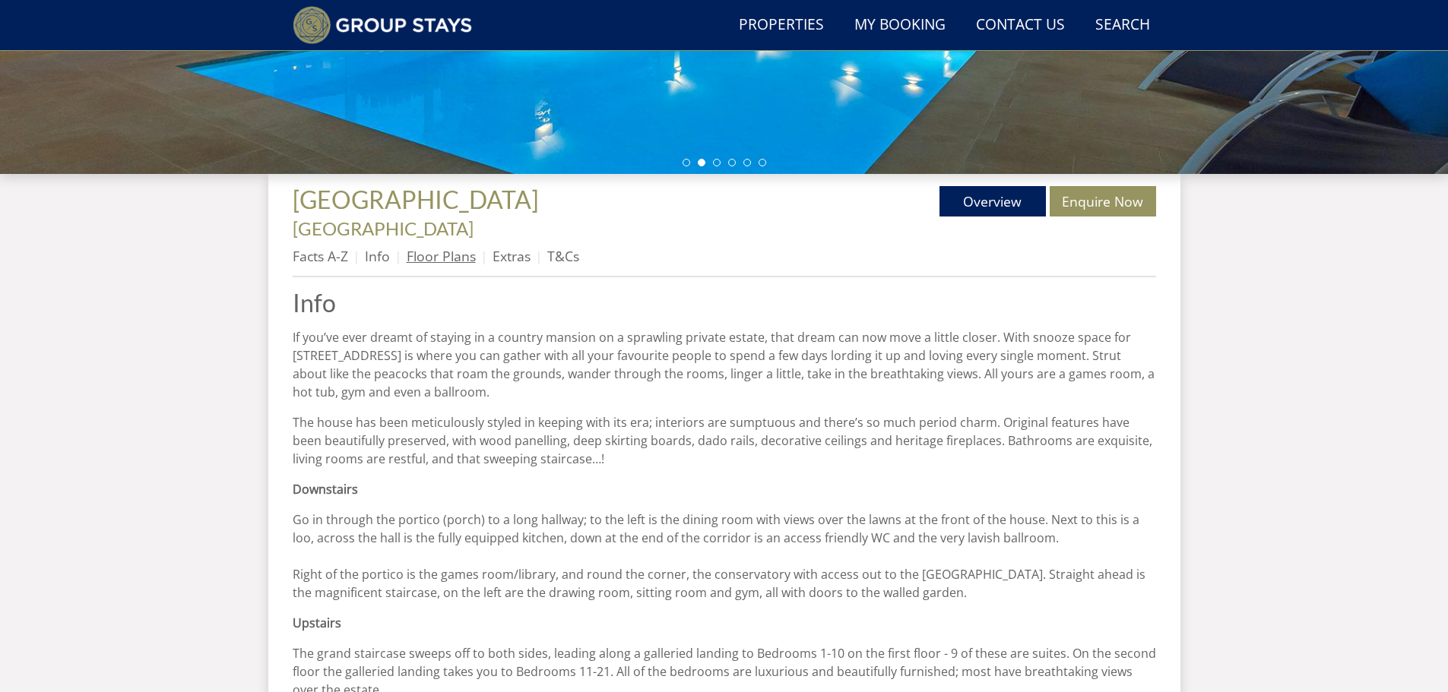
click at [453, 247] on link "Floor Plans" at bounding box center [441, 256] width 69 height 18
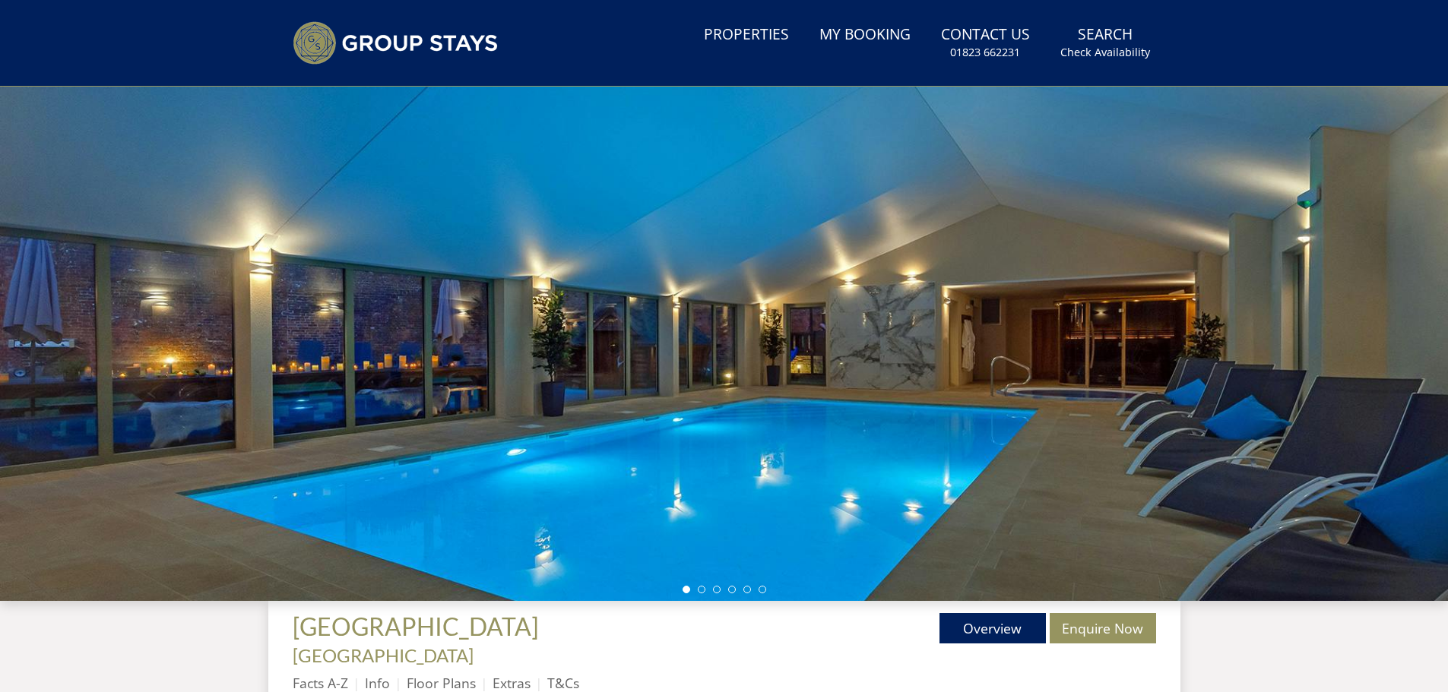
scroll to position [290, 0]
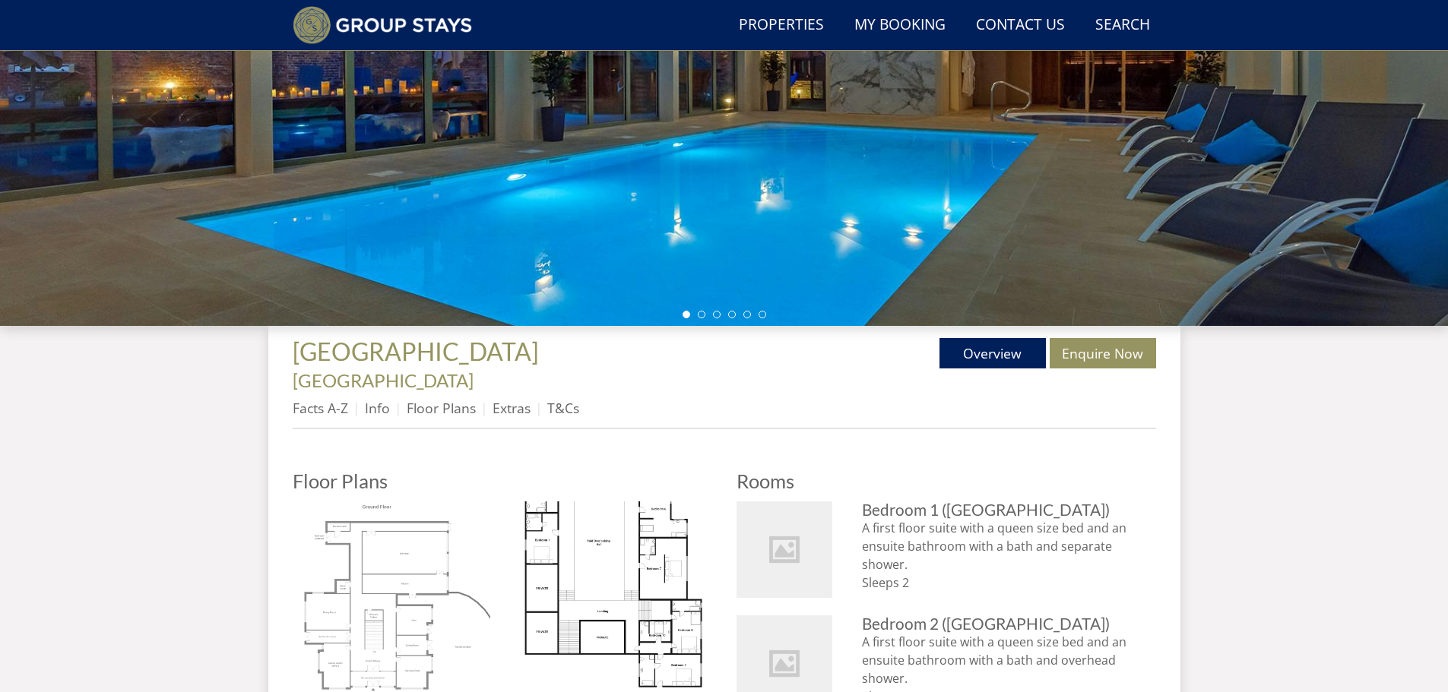
click at [382, 526] on img at bounding box center [392, 601] width 198 height 198
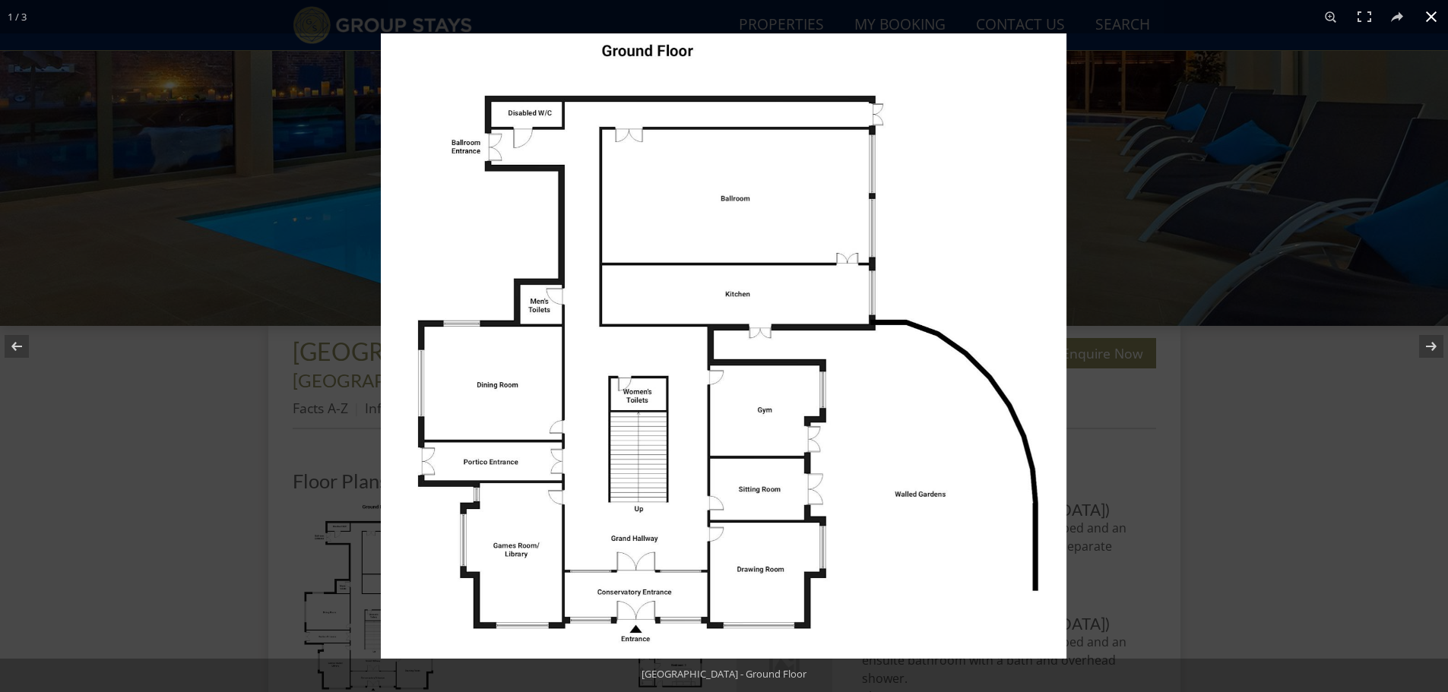
click at [1428, 12] on button at bounding box center [1430, 16] width 33 height 33
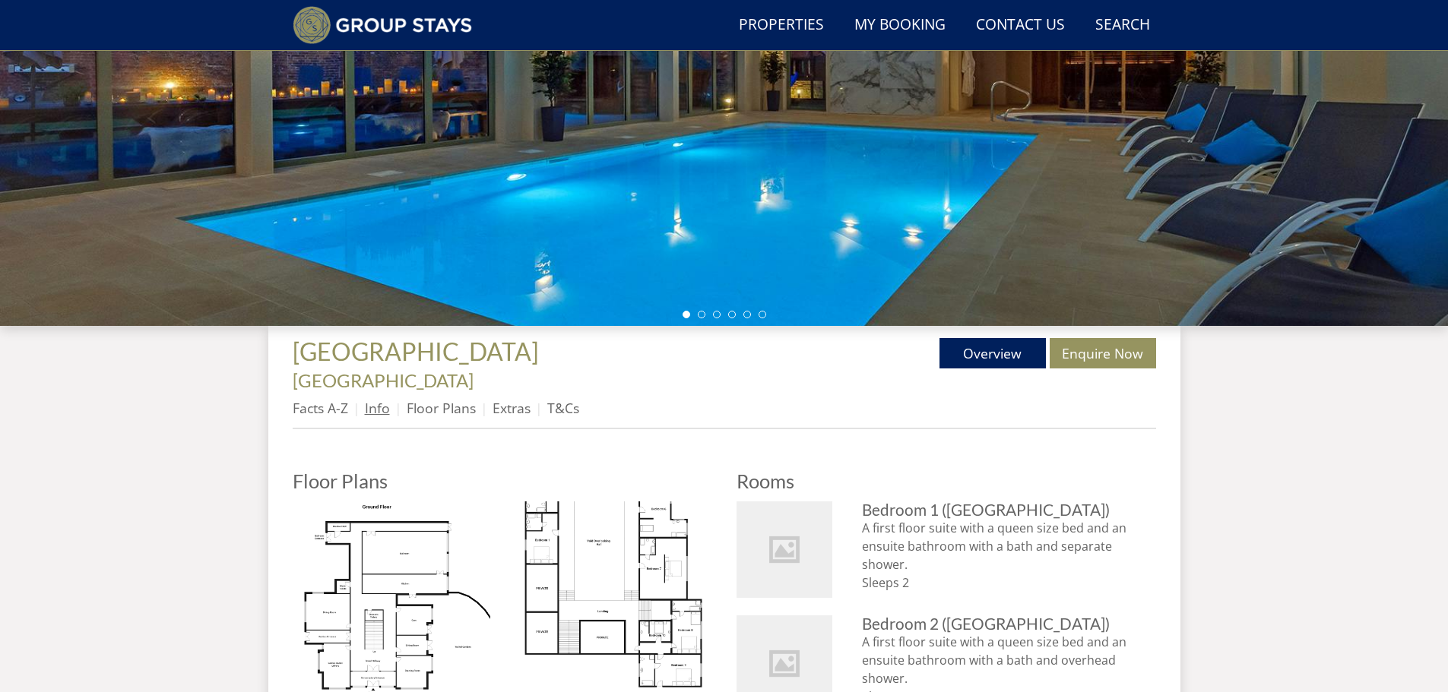
click at [375, 399] on link "Info" at bounding box center [377, 408] width 25 height 18
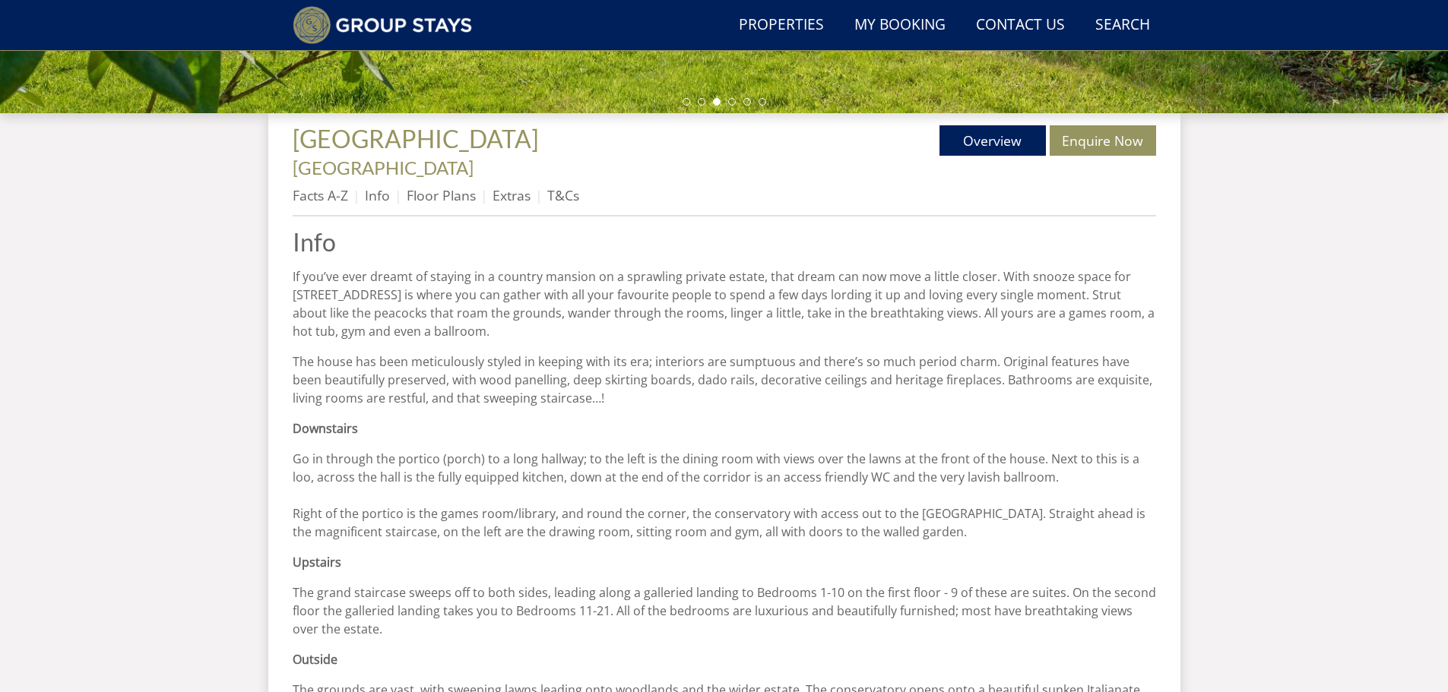
scroll to position [494, 0]
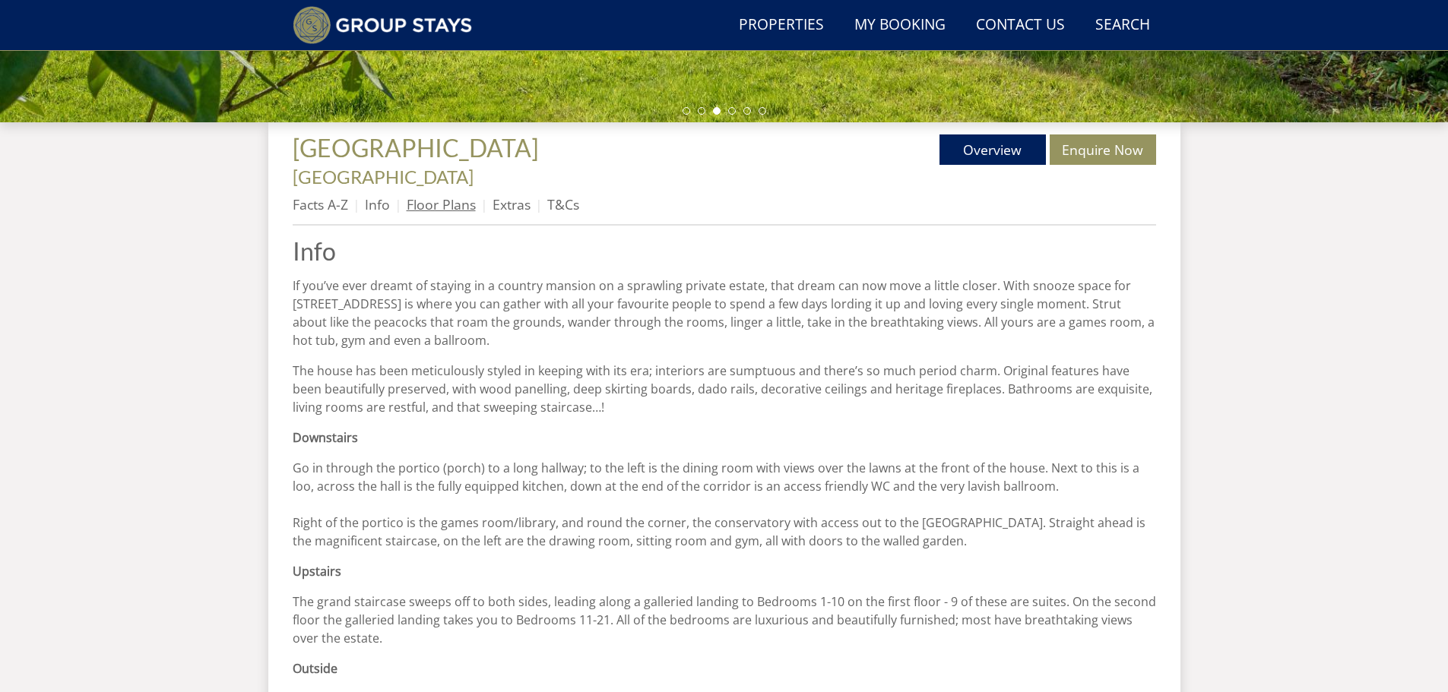
click at [429, 195] on link "Floor Plans" at bounding box center [441, 204] width 69 height 18
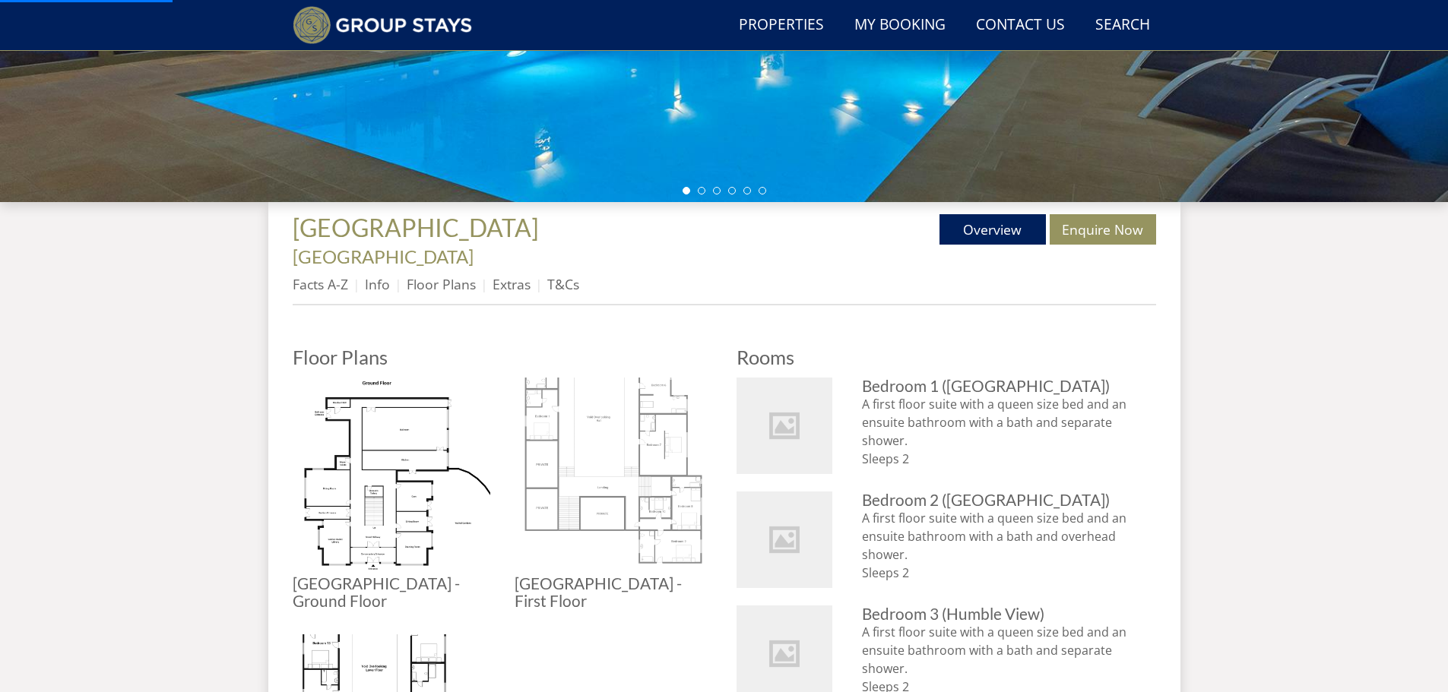
scroll to position [420, 0]
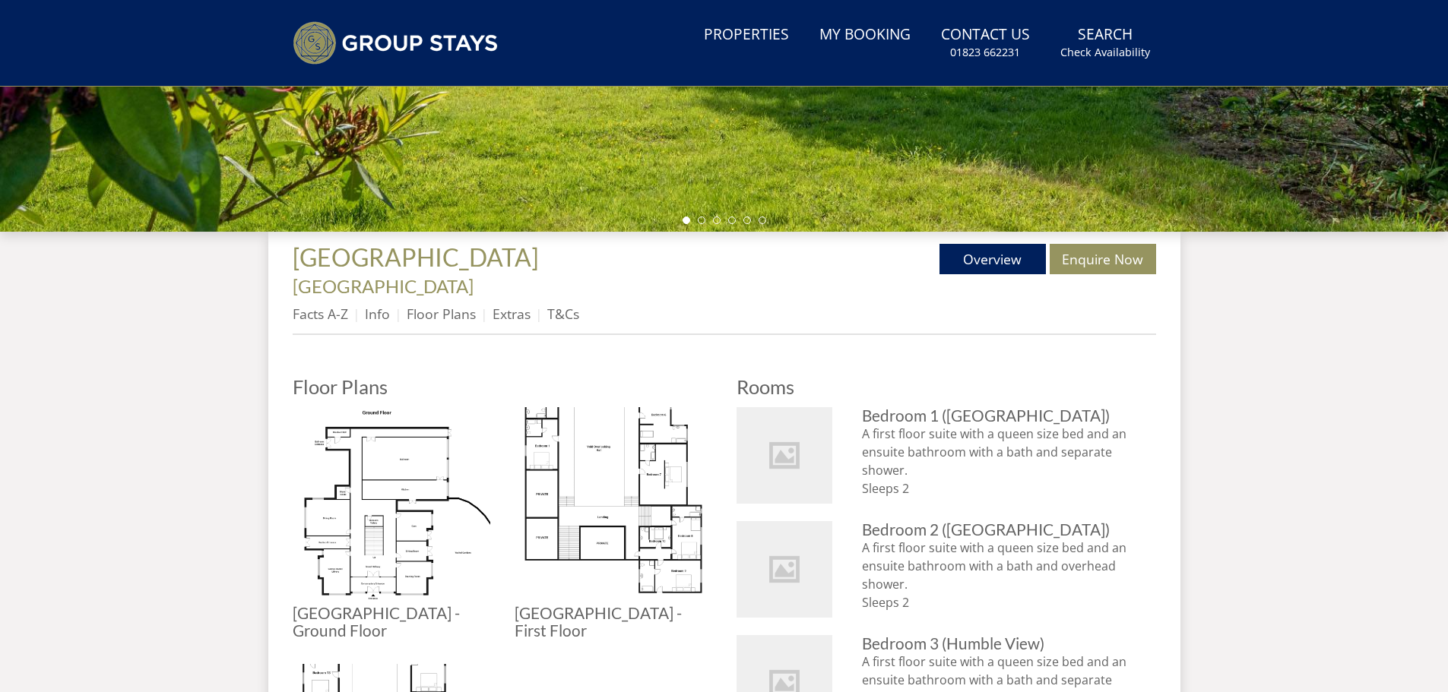
click at [564, 449] on img at bounding box center [614, 506] width 198 height 198
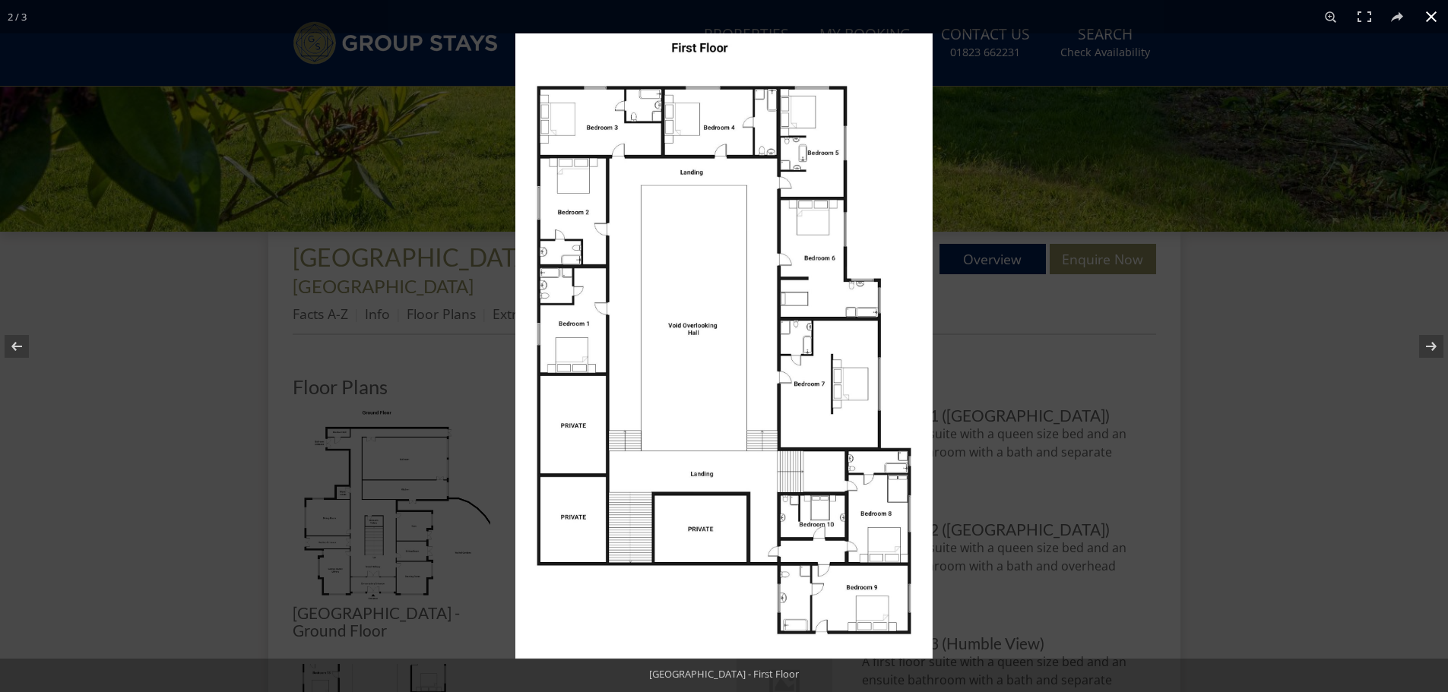
click at [1427, 12] on button at bounding box center [1430, 16] width 33 height 33
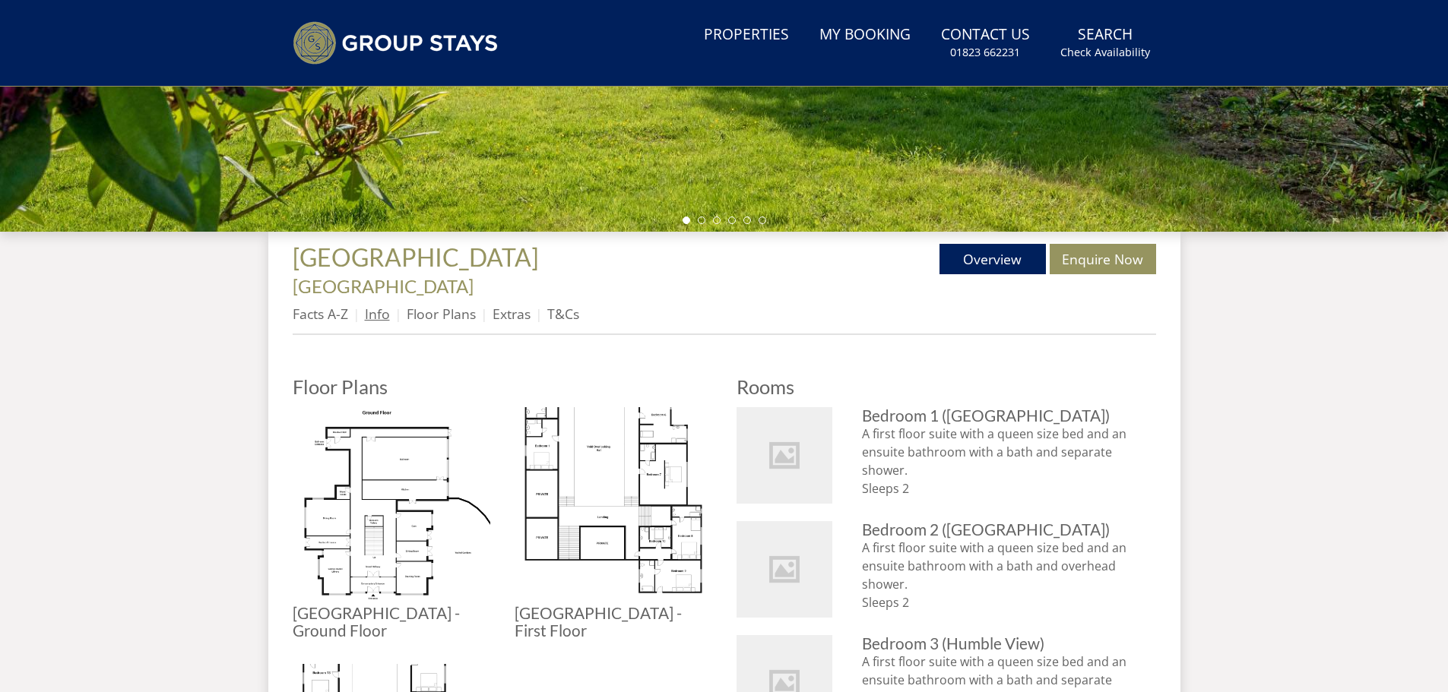
click at [388, 305] on link "Info" at bounding box center [377, 314] width 25 height 18
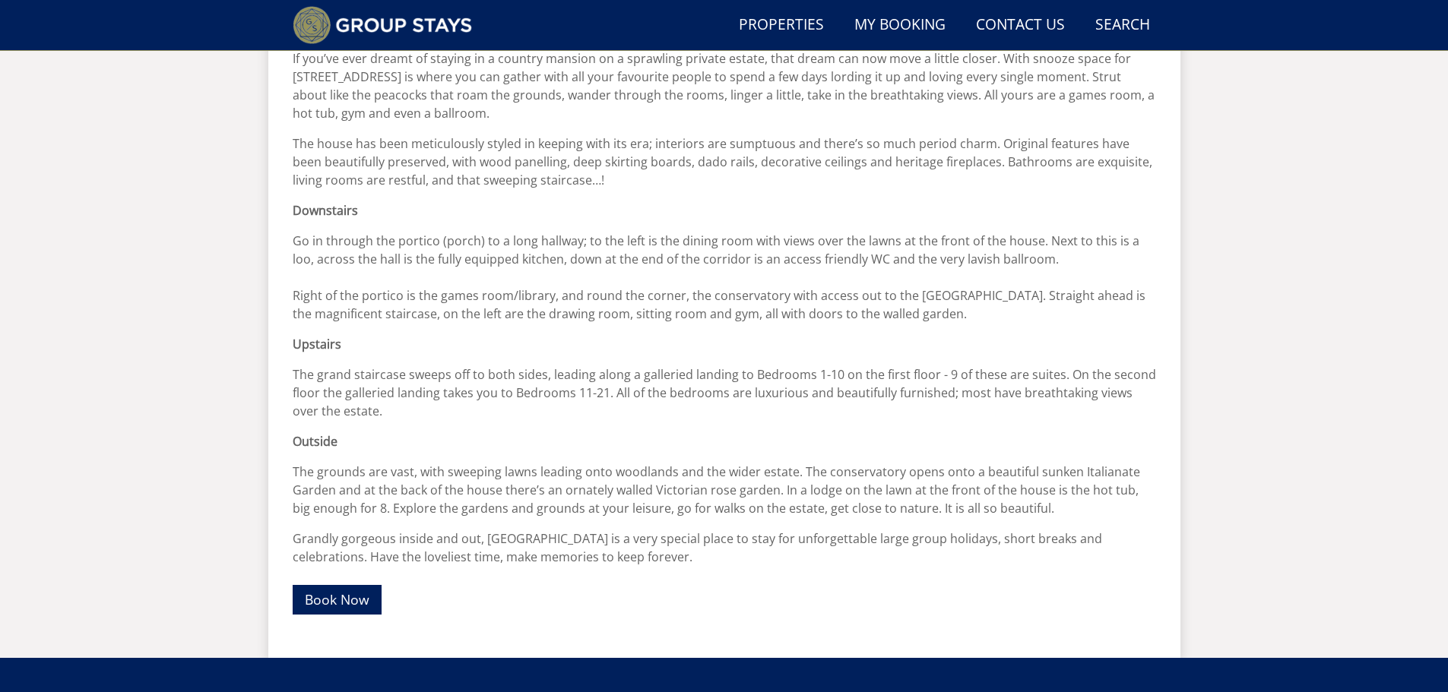
scroll to position [819, 0]
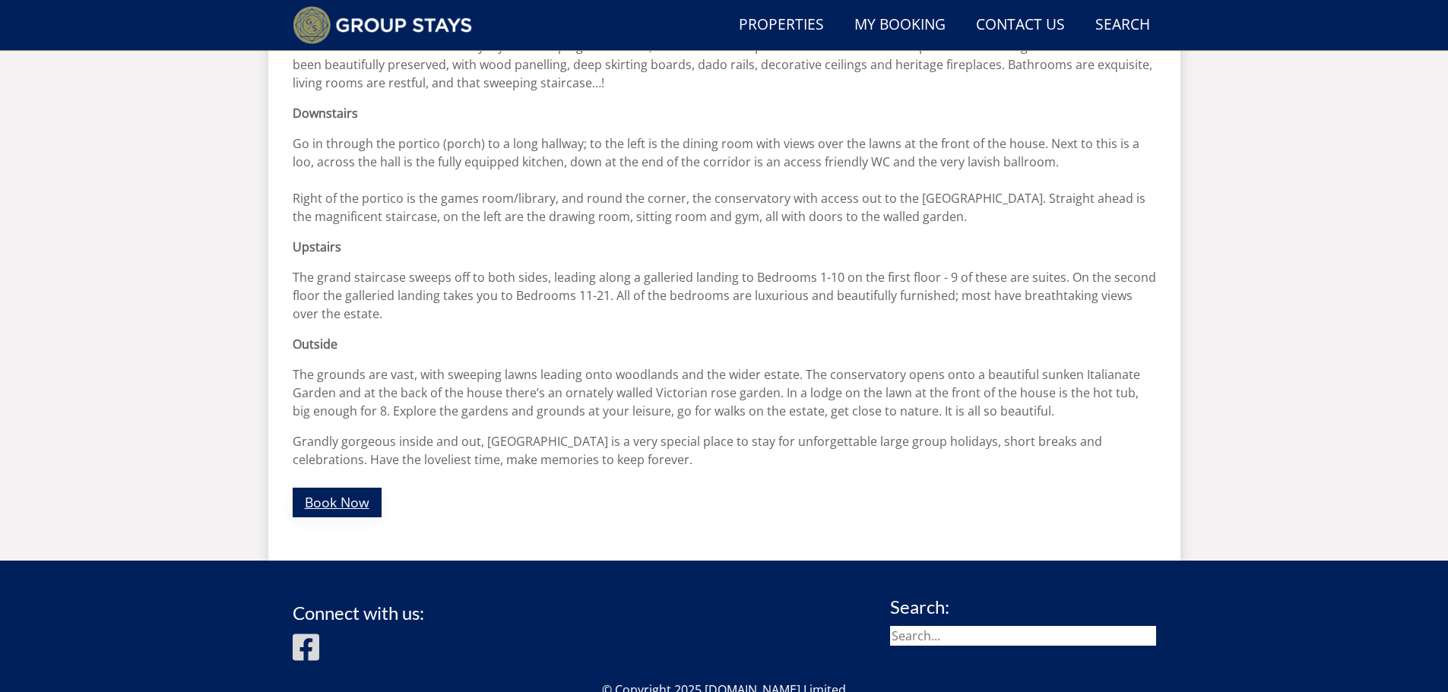
click at [353, 488] on link "Book Now" at bounding box center [337, 503] width 89 height 30
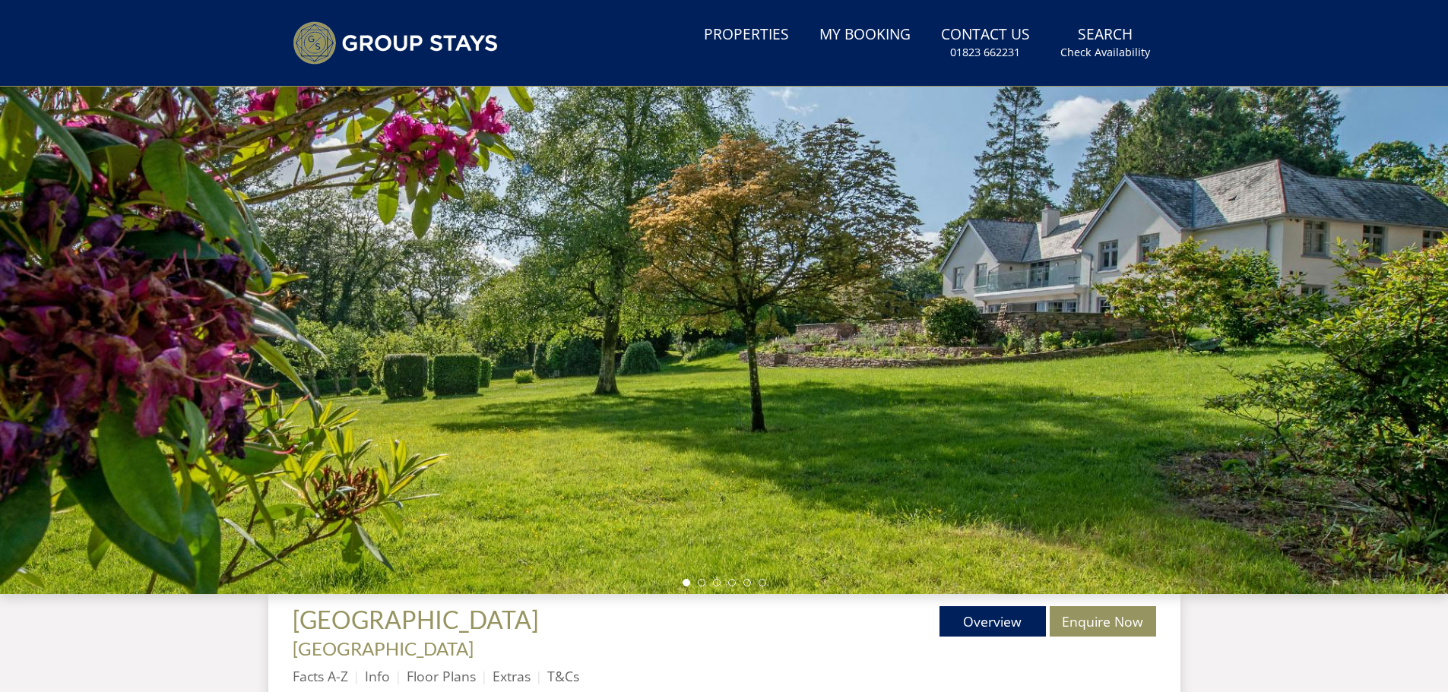
scroll to position [202, 0]
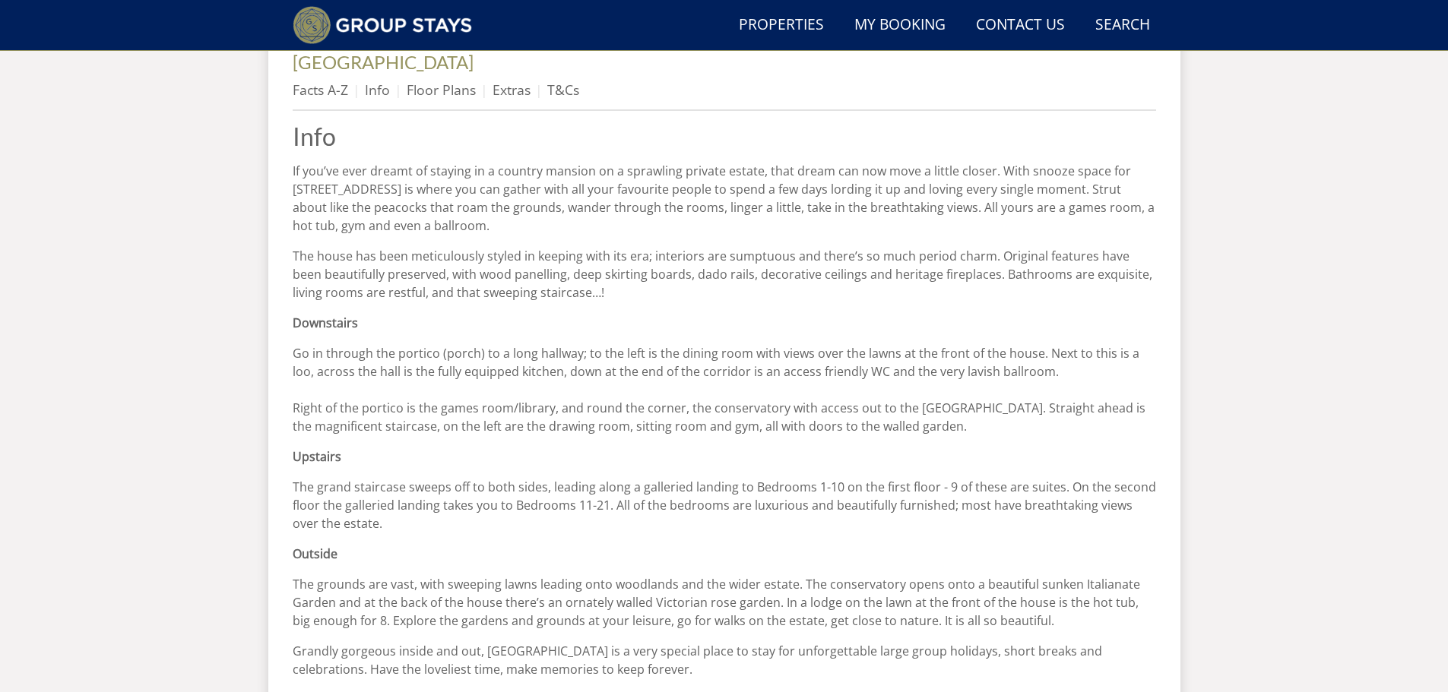
scroll to position [515, 0]
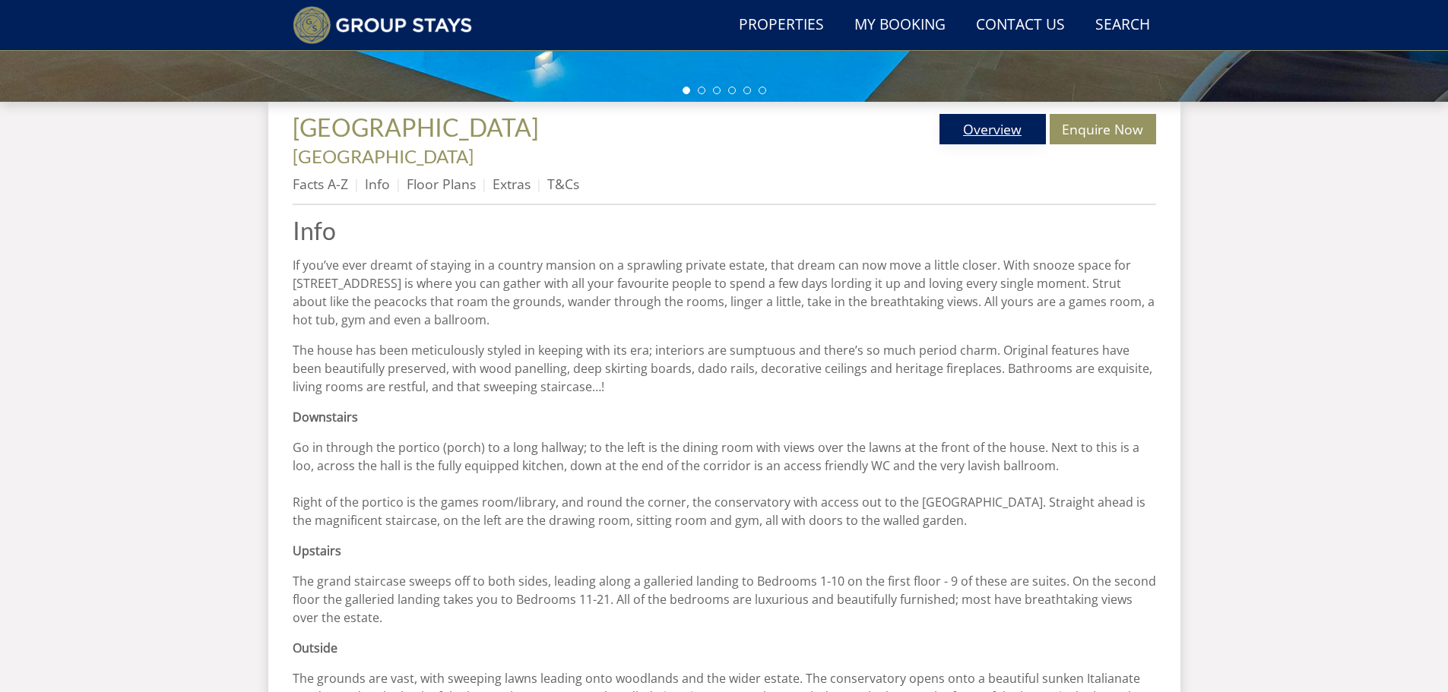
click at [971, 122] on link "Overview" at bounding box center [992, 129] width 106 height 30
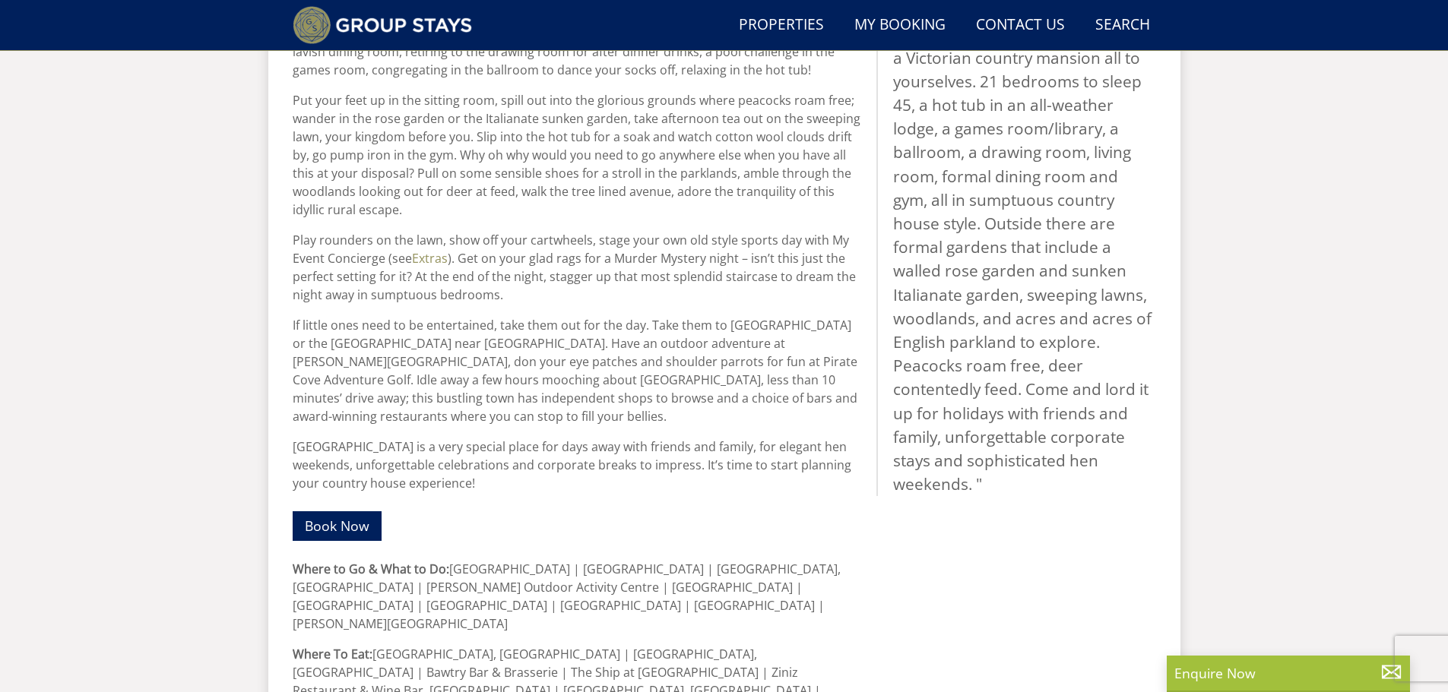
scroll to position [781, 0]
click at [323, 511] on link "Book Now" at bounding box center [337, 526] width 89 height 30
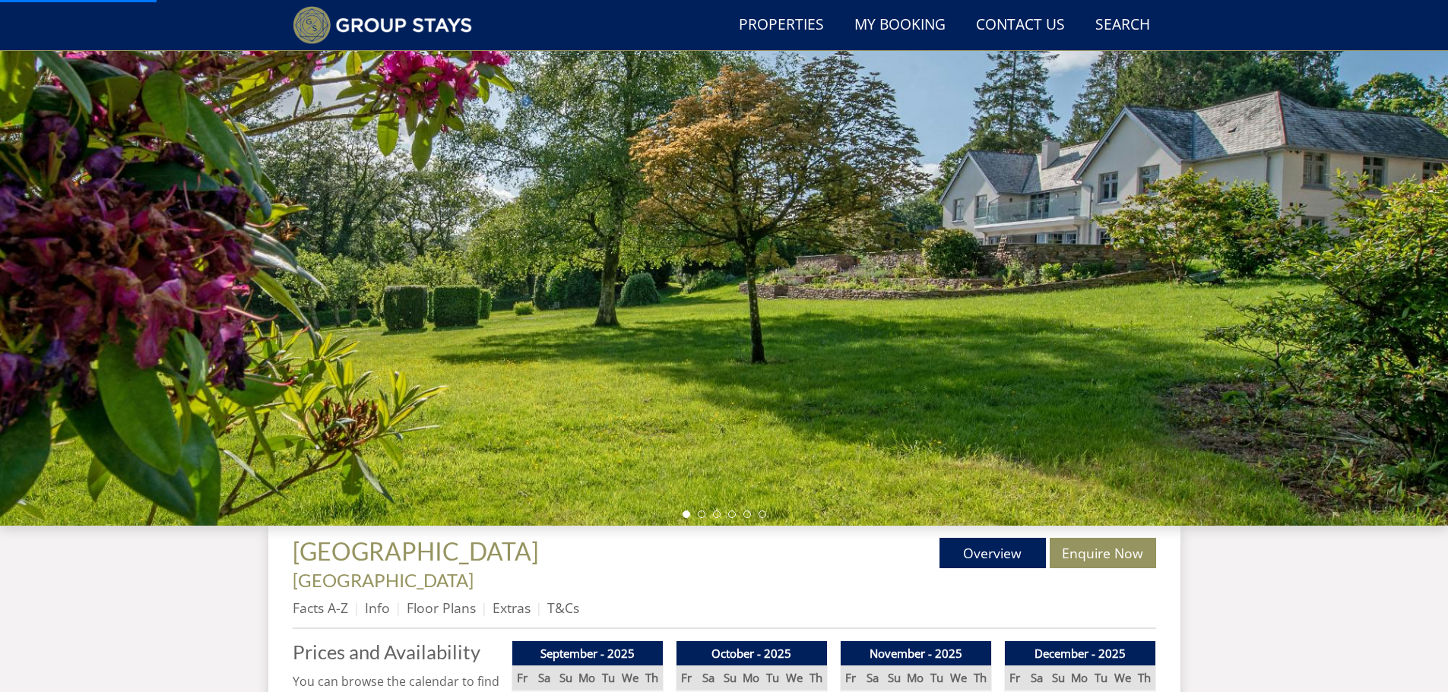
scroll to position [420, 0]
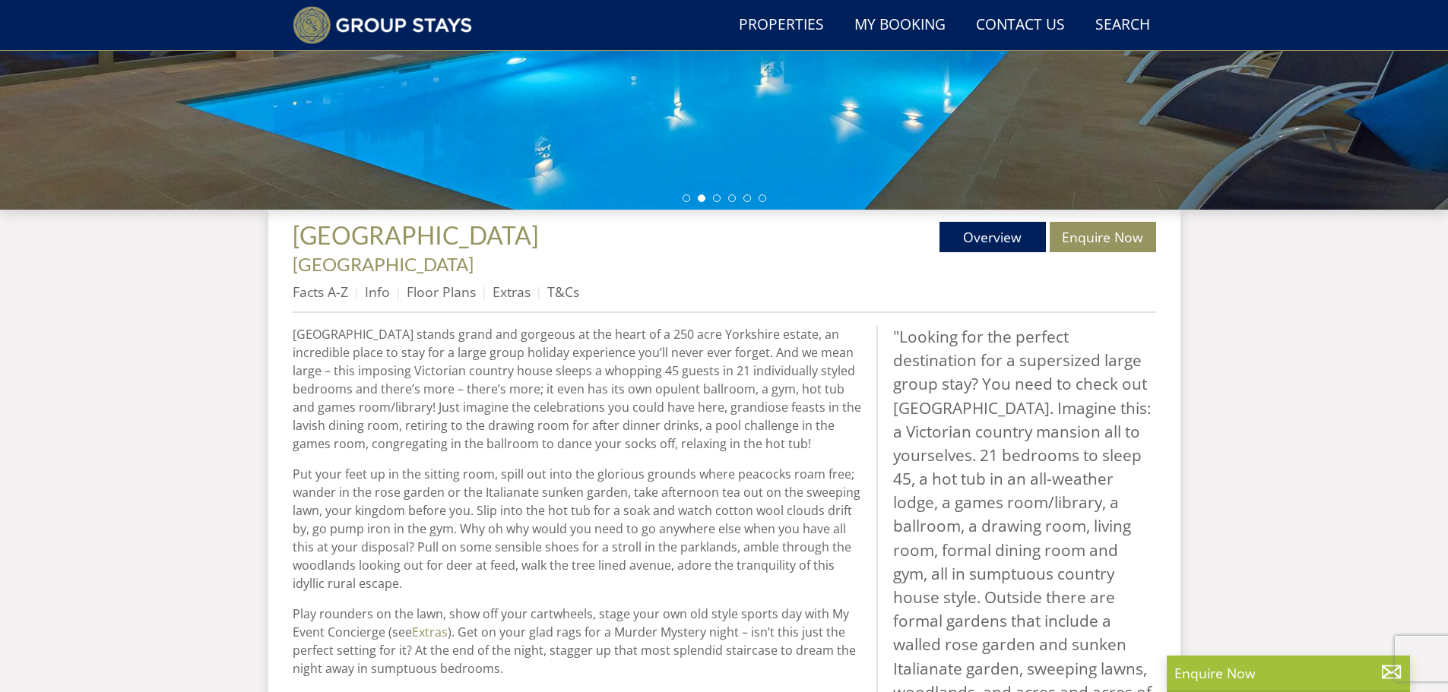
scroll to position [401, 0]
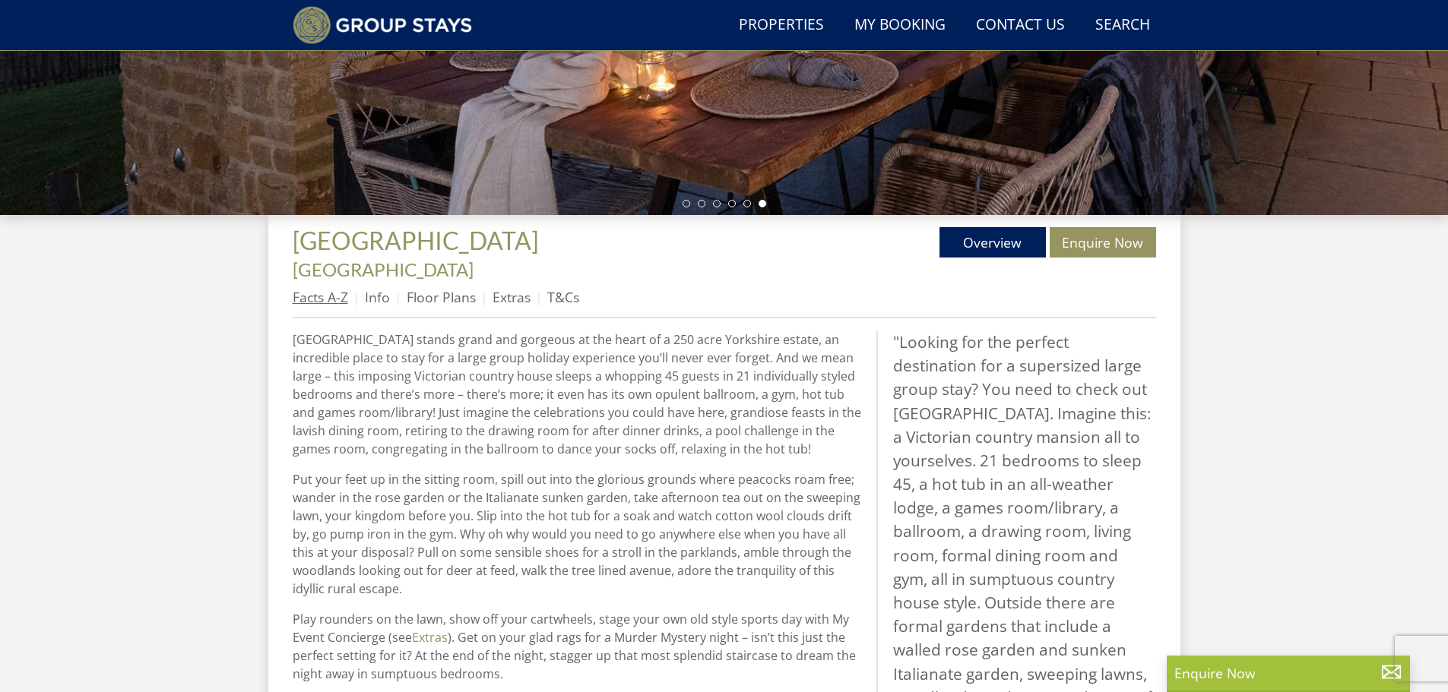
click at [337, 288] on link "Facts A-Z" at bounding box center [320, 297] width 55 height 18
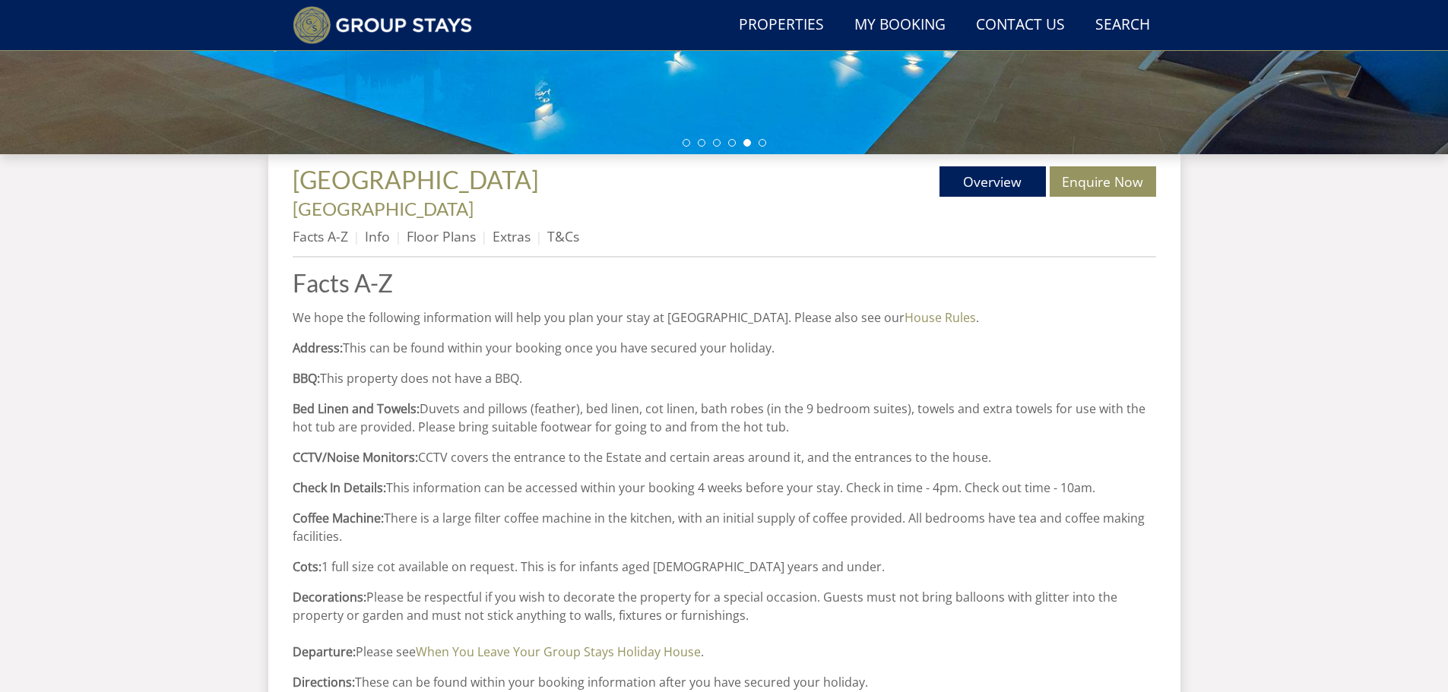
scroll to position [442, 0]
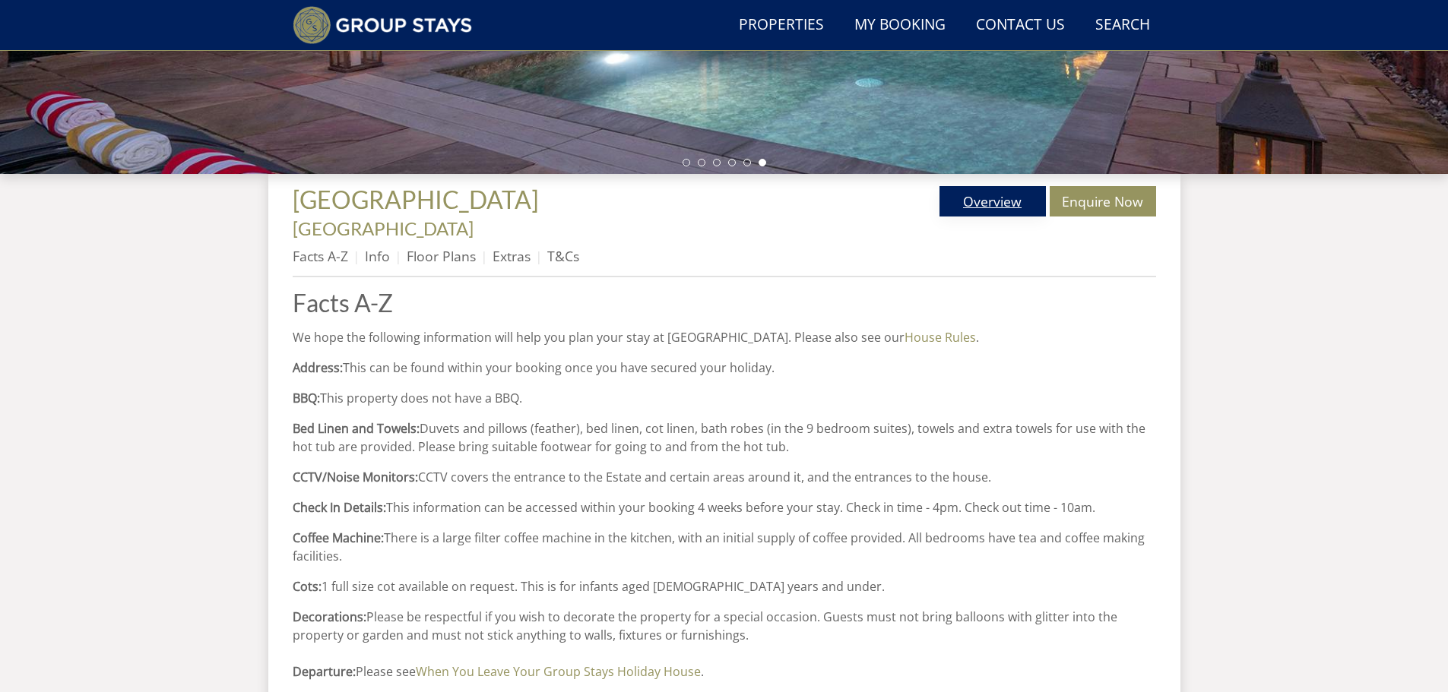
click at [1003, 209] on link "Overview" at bounding box center [992, 201] width 106 height 30
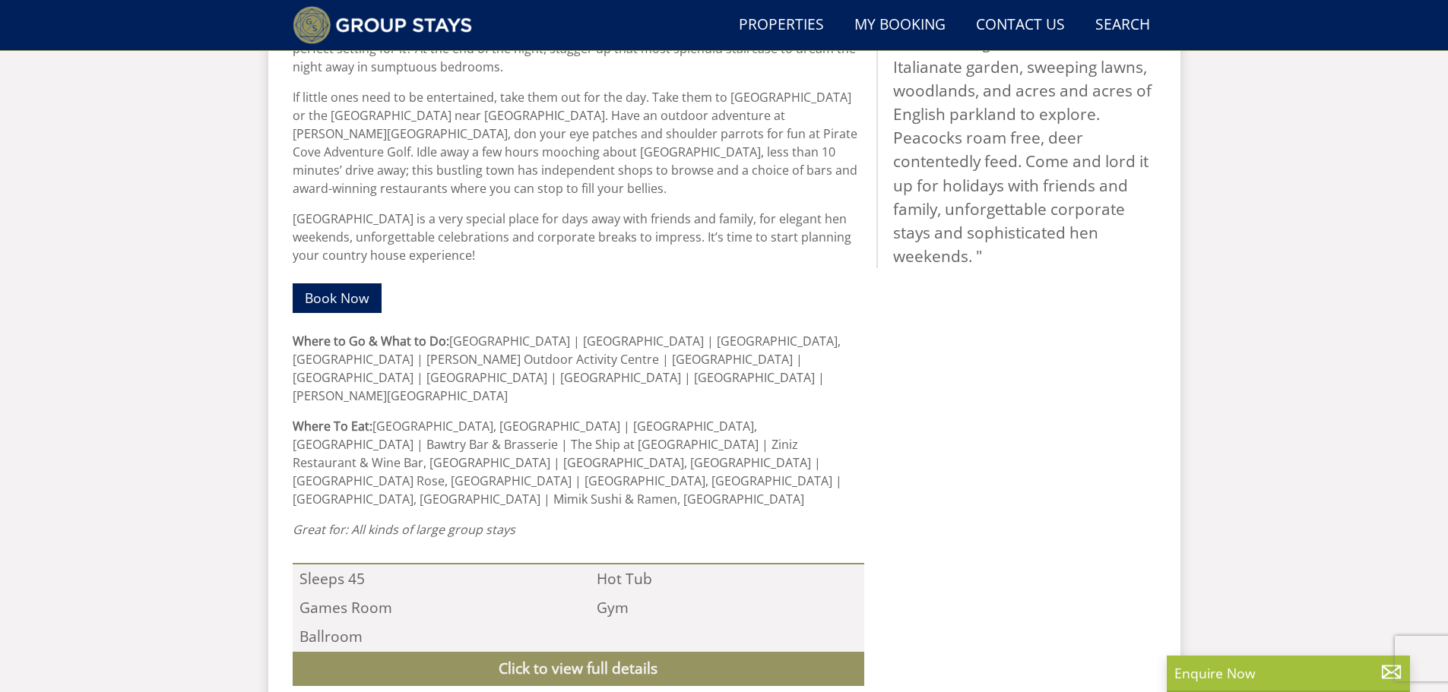
scroll to position [1009, 0]
click at [625, 651] on link "Click to view full details" at bounding box center [579, 668] width 572 height 34
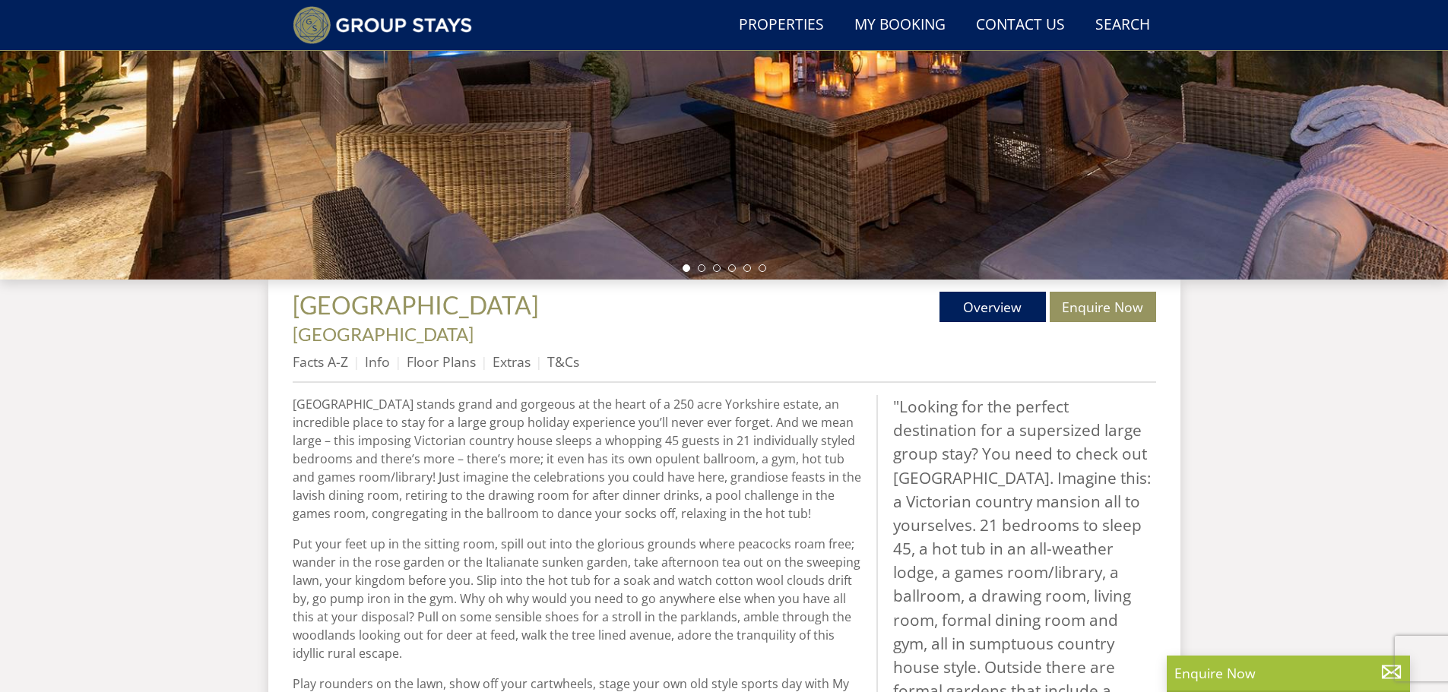
scroll to position [325, 0]
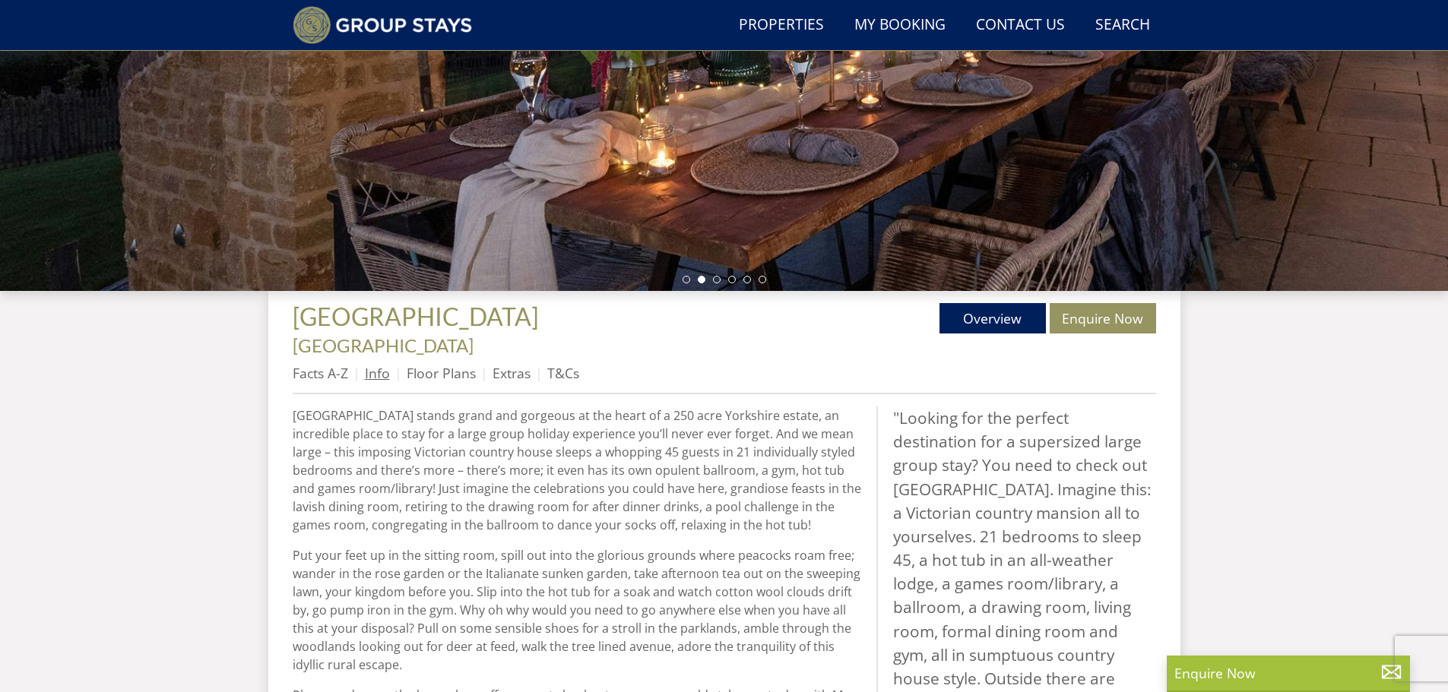
click at [378, 364] on link "Info" at bounding box center [377, 373] width 25 height 18
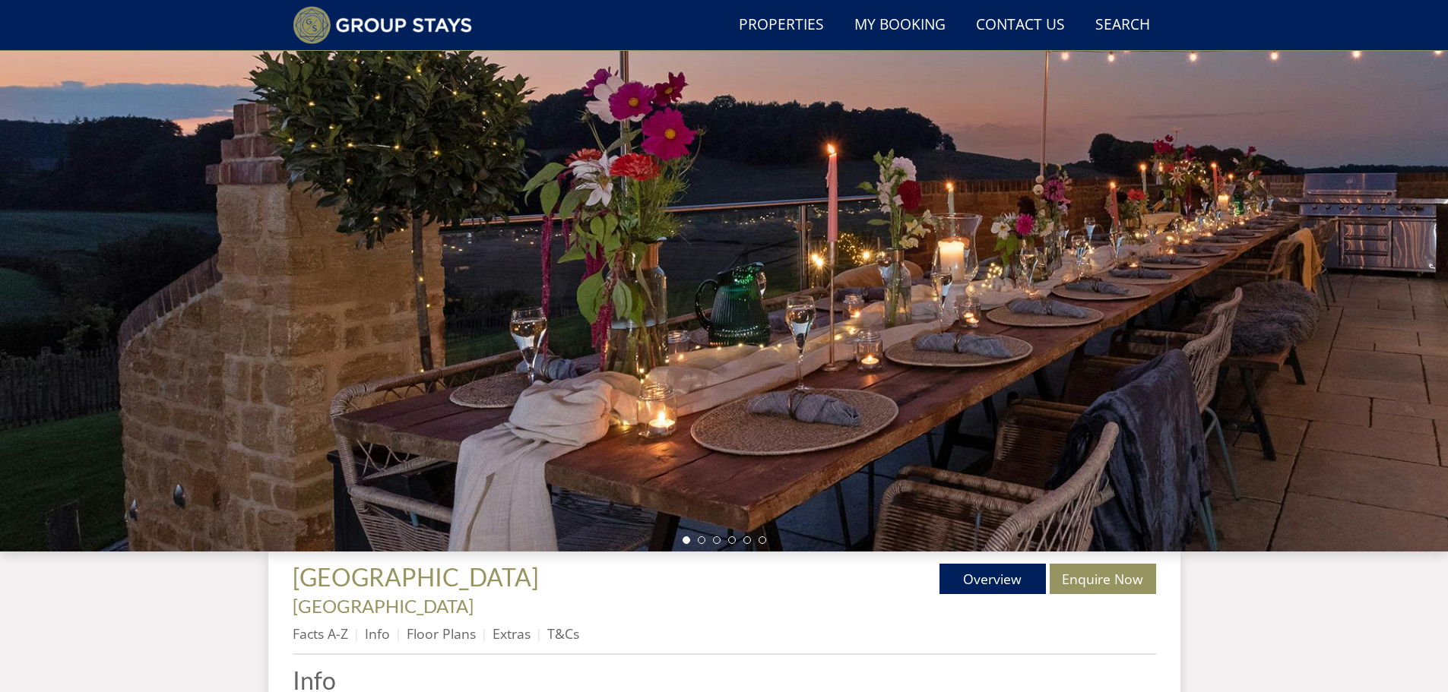
scroll to position [366, 0]
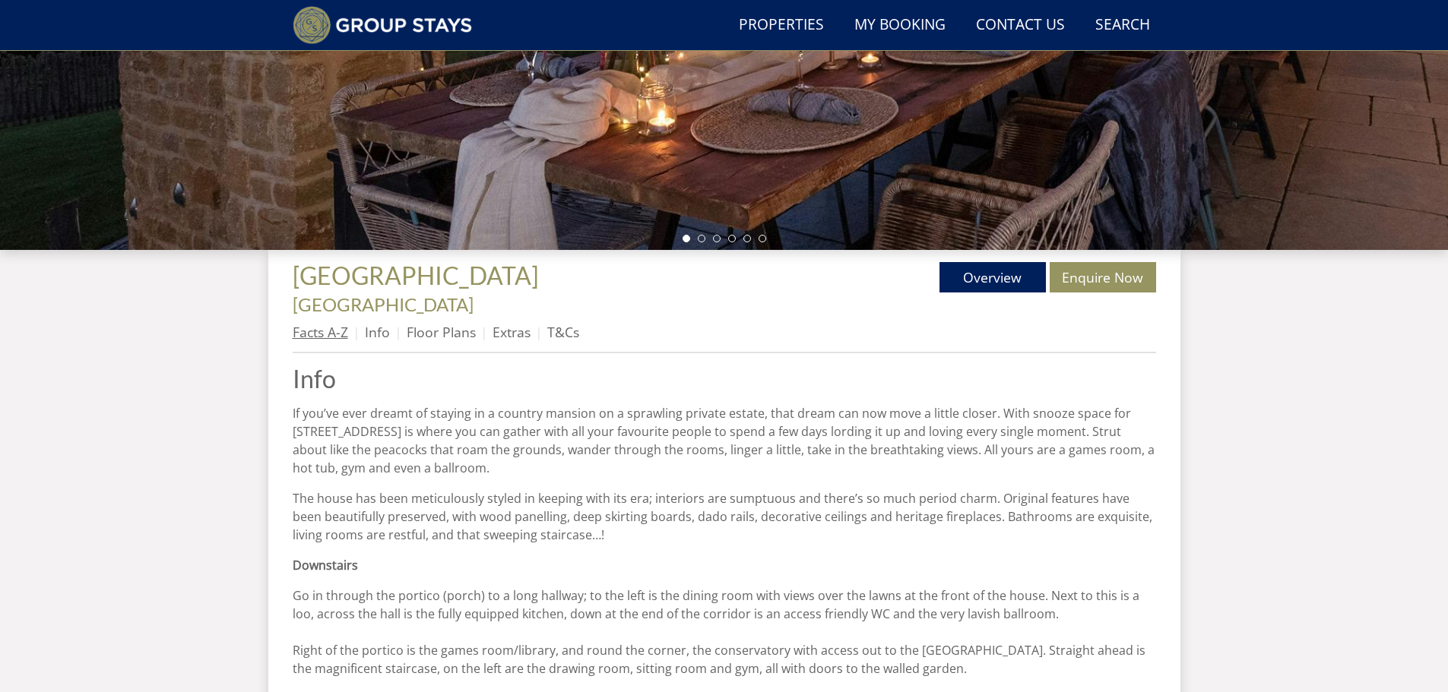
click at [312, 323] on link "Facts A-Z" at bounding box center [320, 332] width 55 height 18
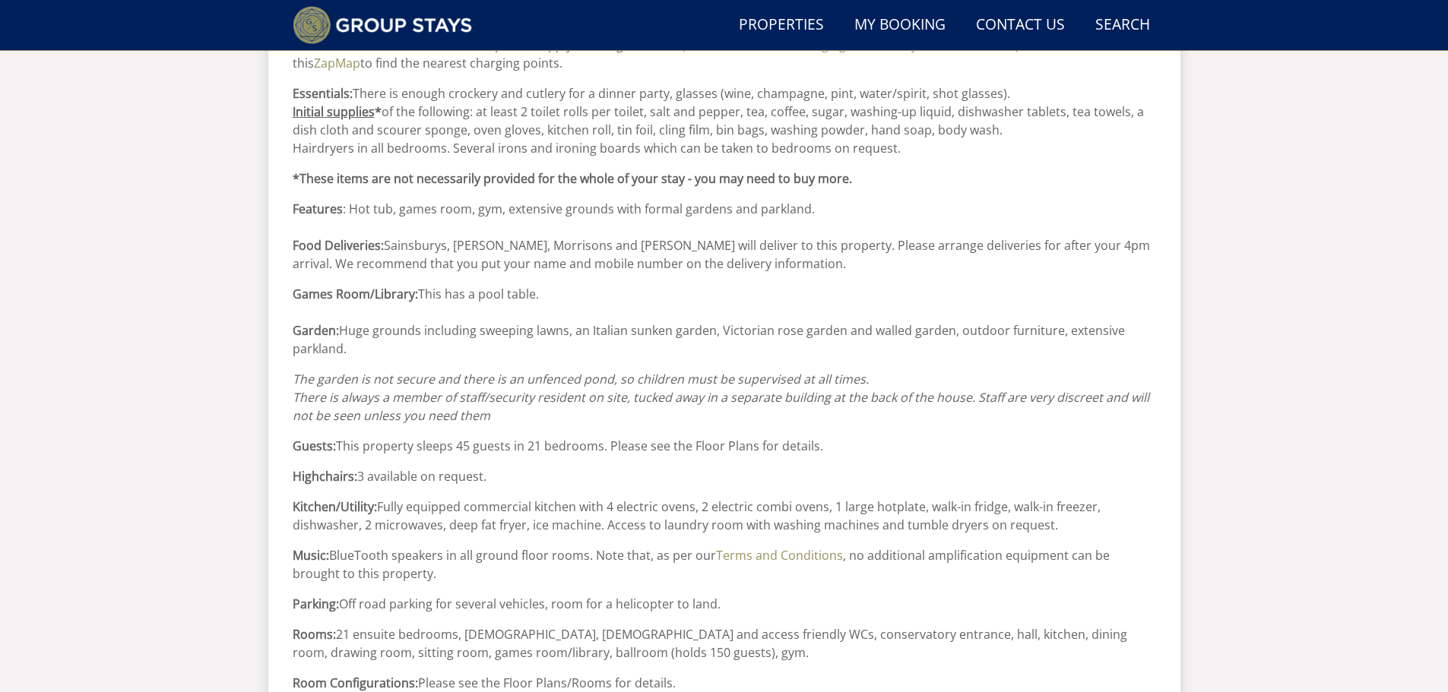
scroll to position [1202, 0]
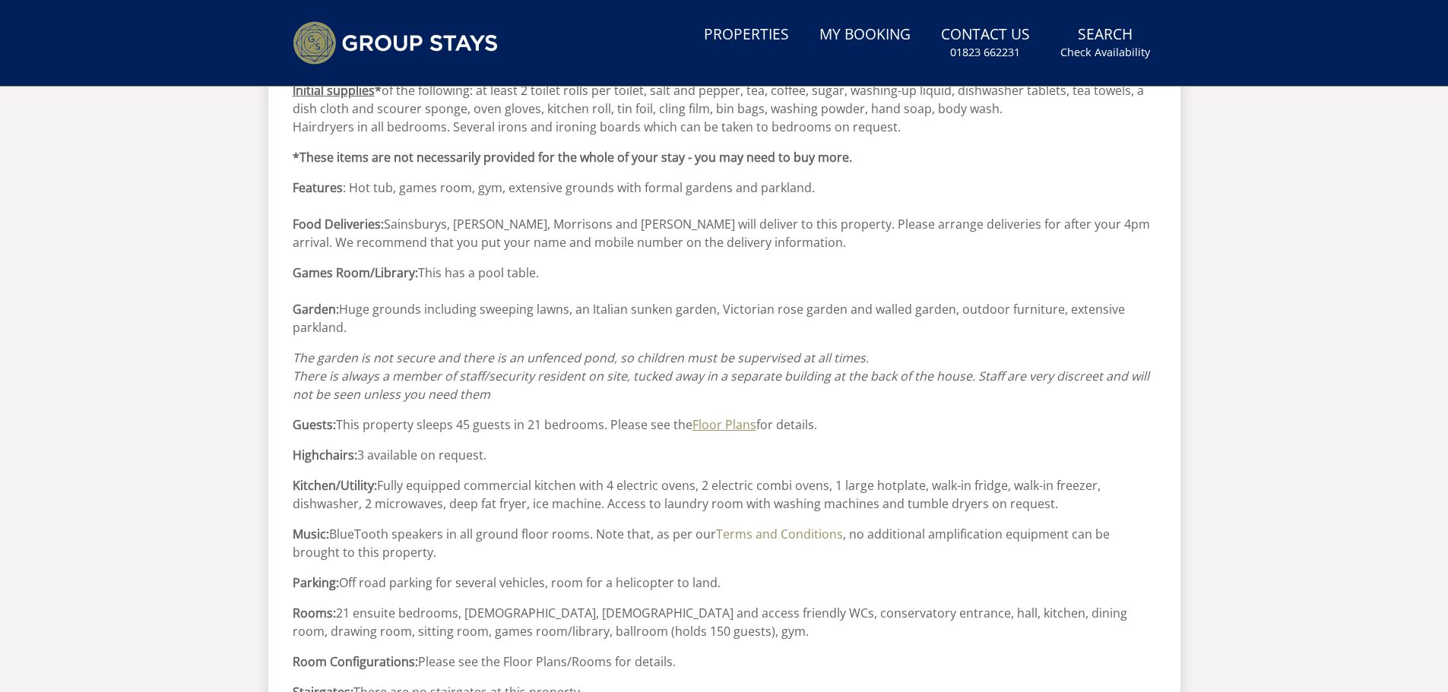
click at [711, 416] on link "Floor Plans" at bounding box center [724, 424] width 64 height 17
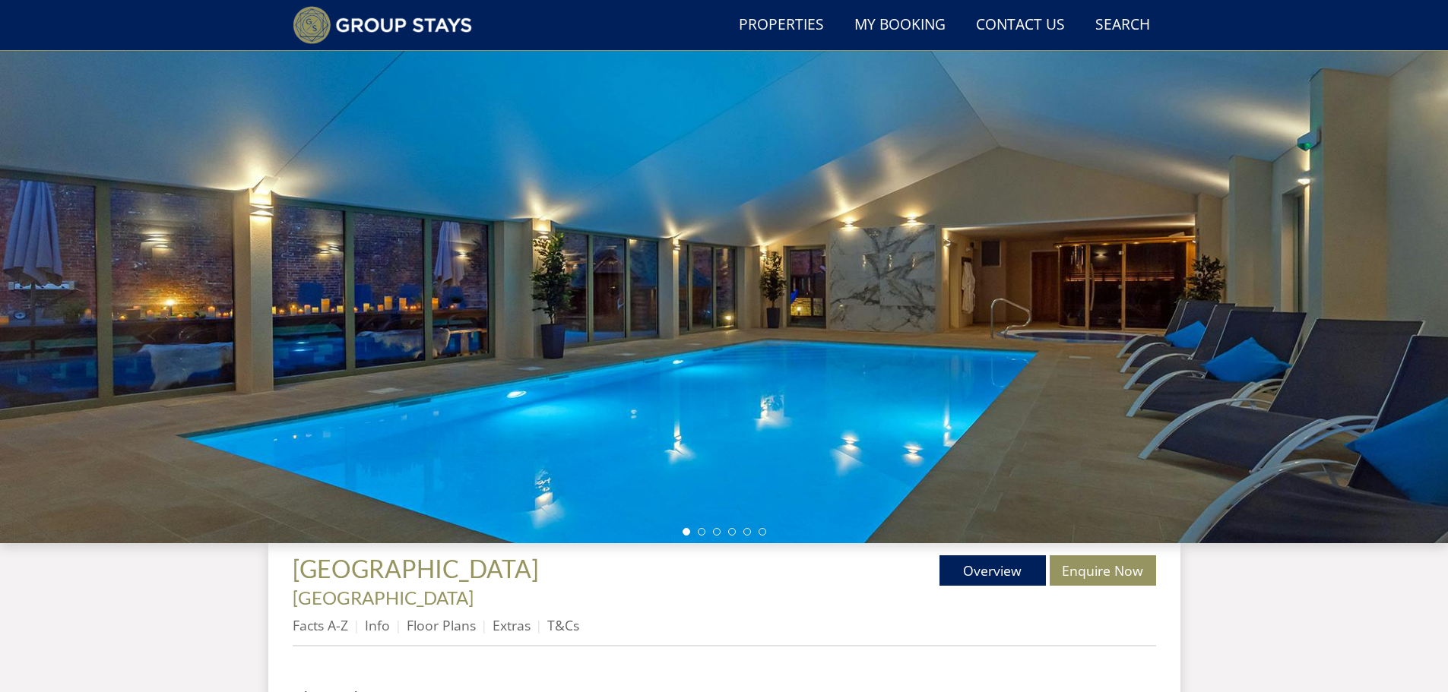
scroll to position [211, 0]
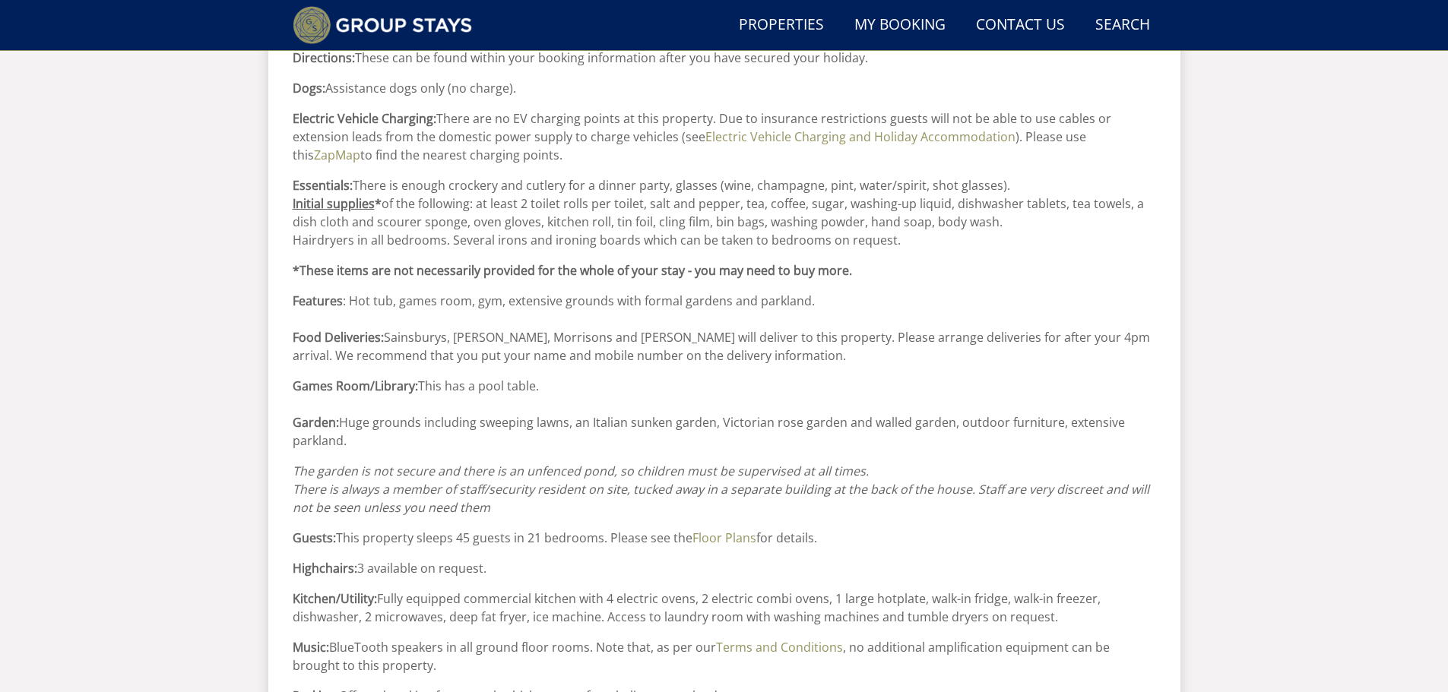
scroll to position [1180, 0]
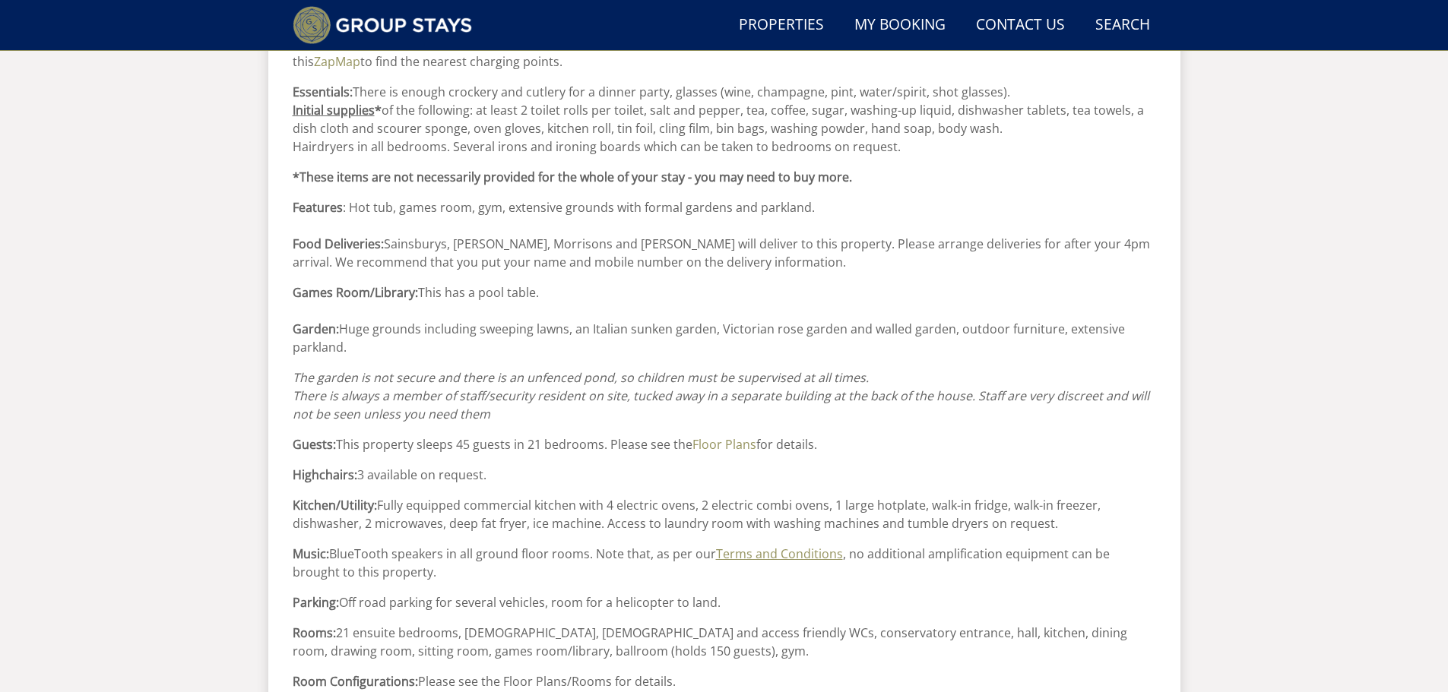
click at [778, 546] on link "Terms and Conditions" at bounding box center [779, 554] width 127 height 17
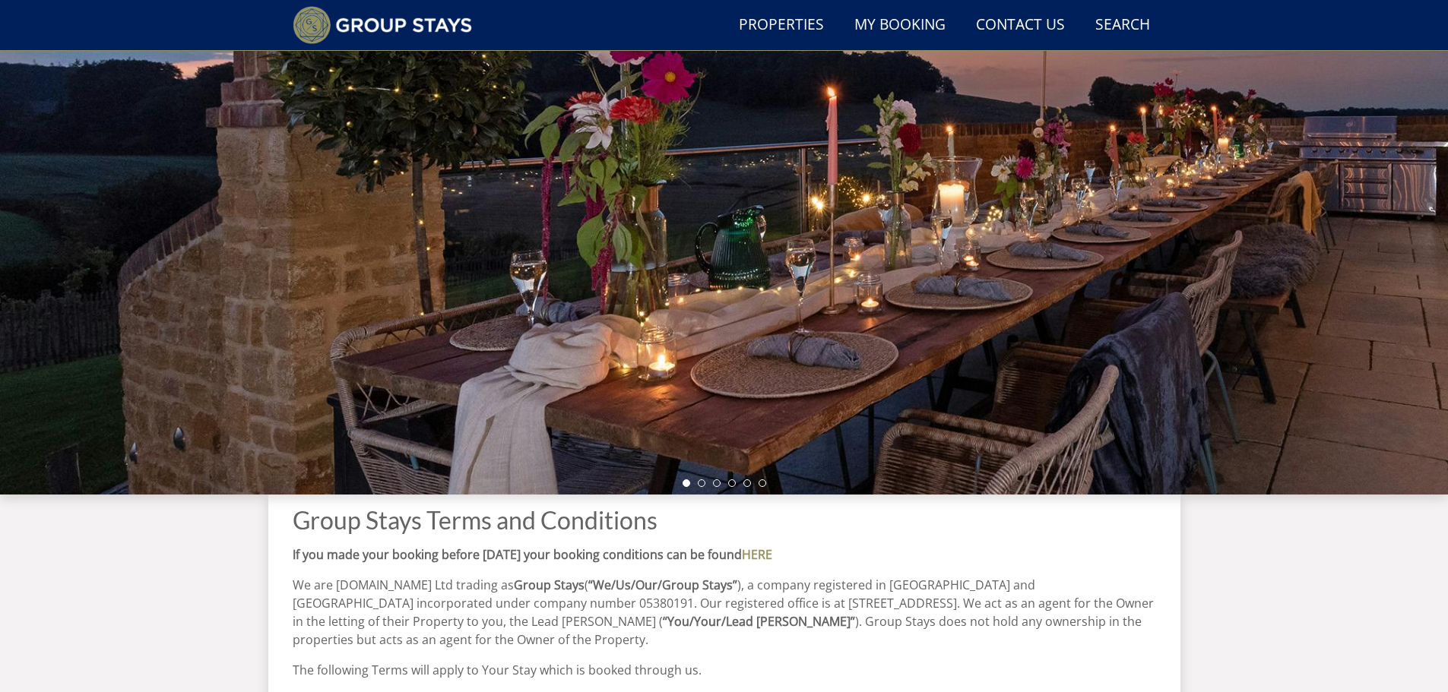
scroll to position [135, 0]
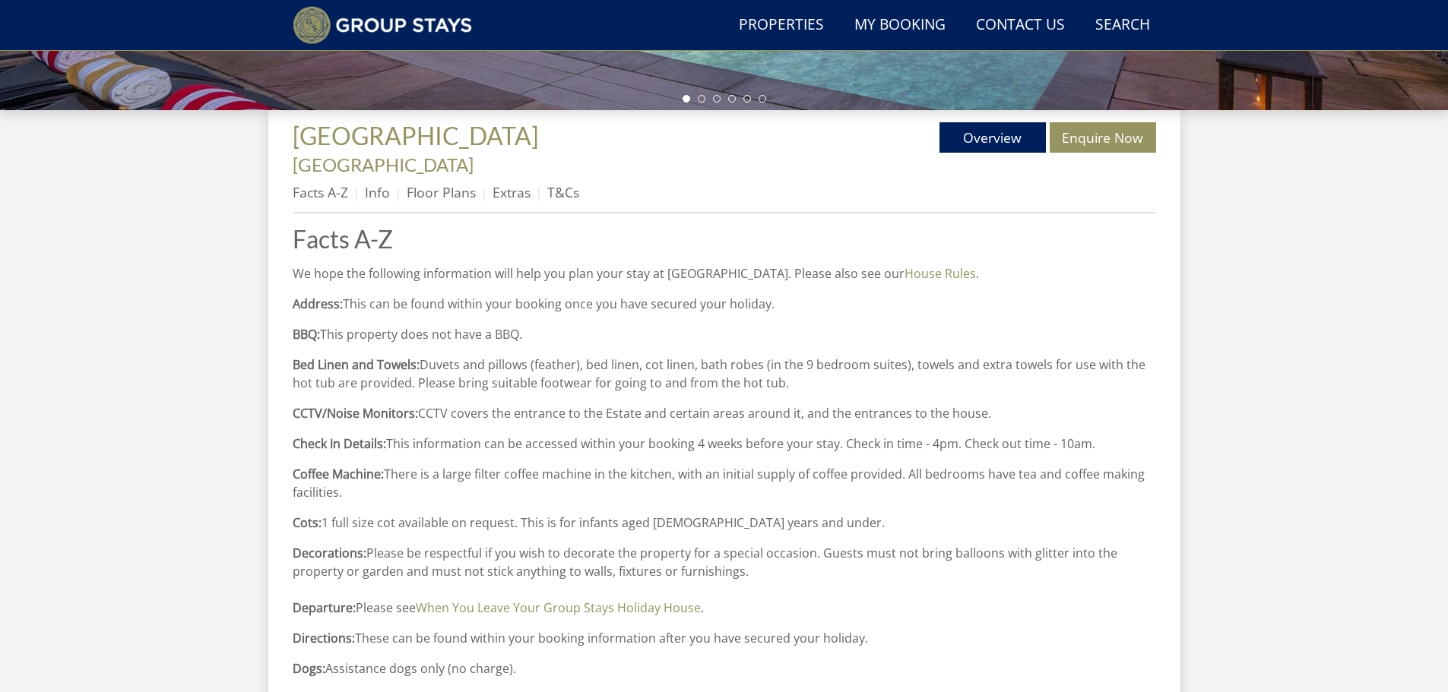
scroll to position [496, 0]
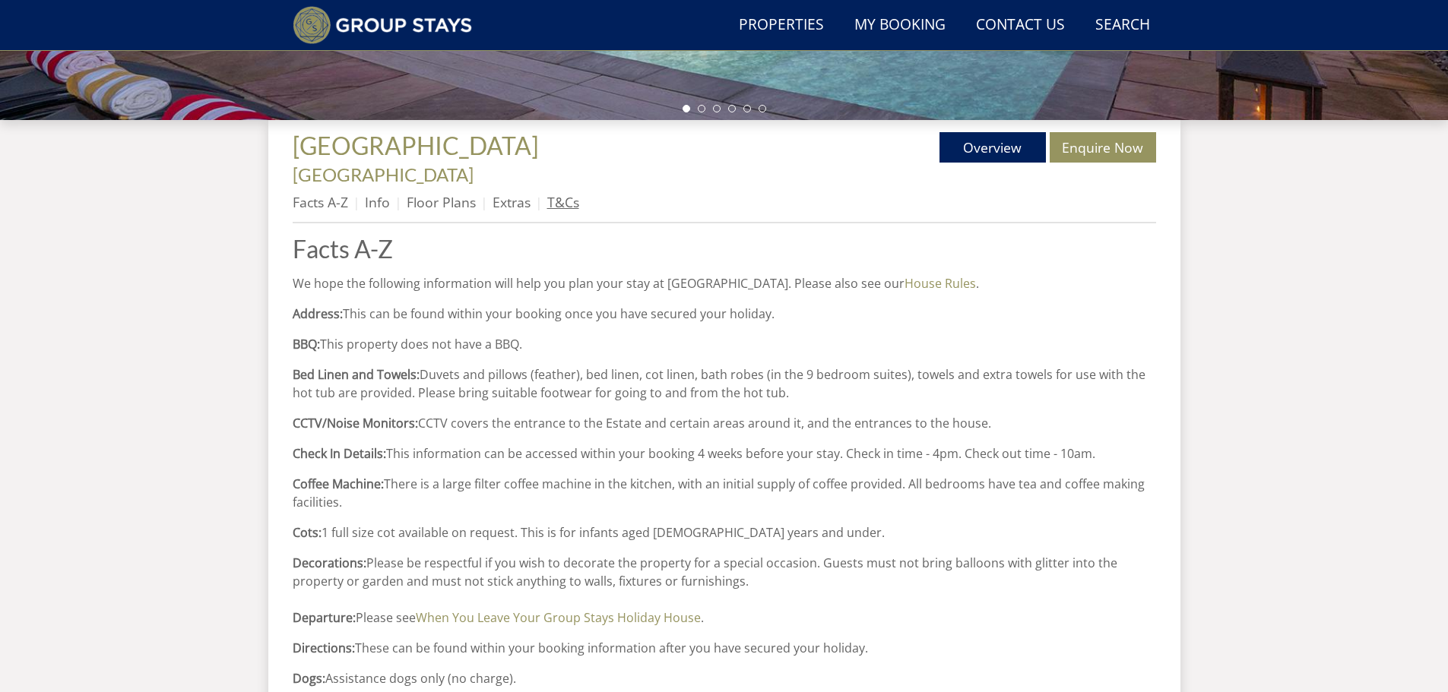
click at [554, 193] on link "T&Cs" at bounding box center [563, 202] width 32 height 18
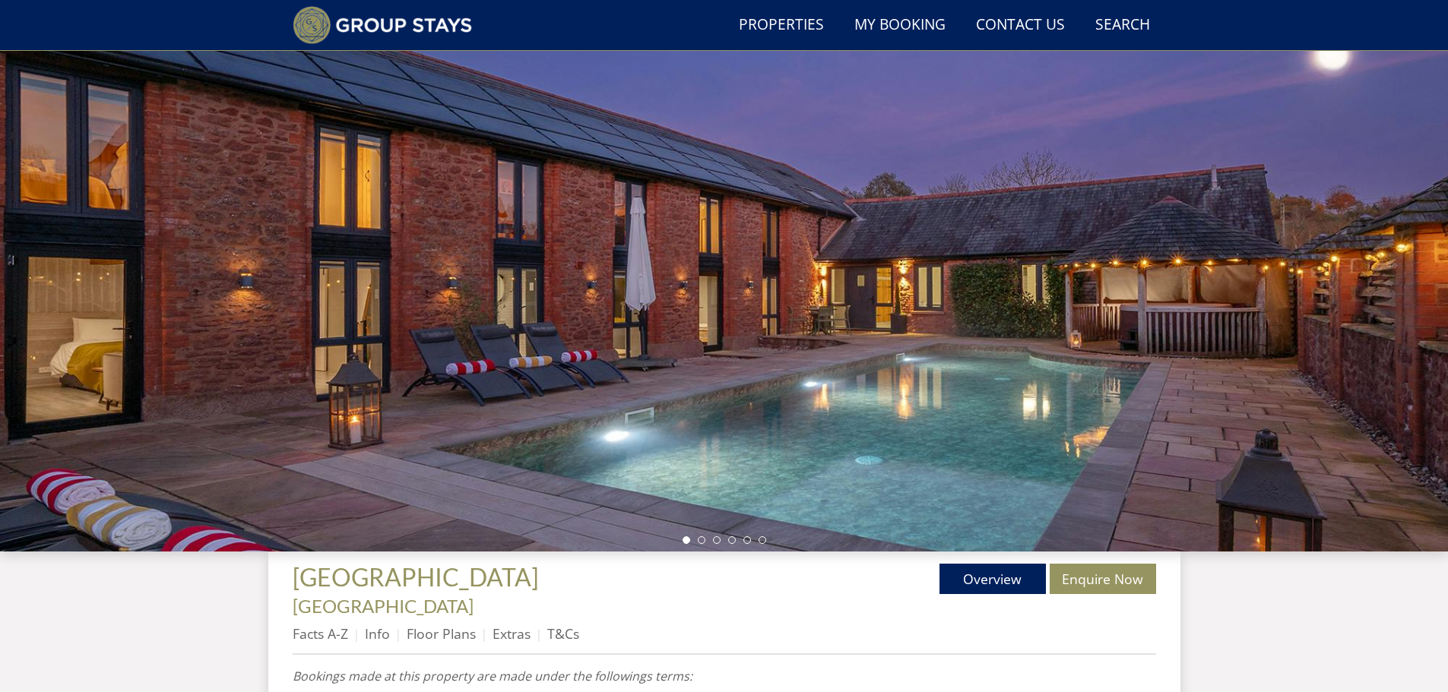
scroll to position [214, 0]
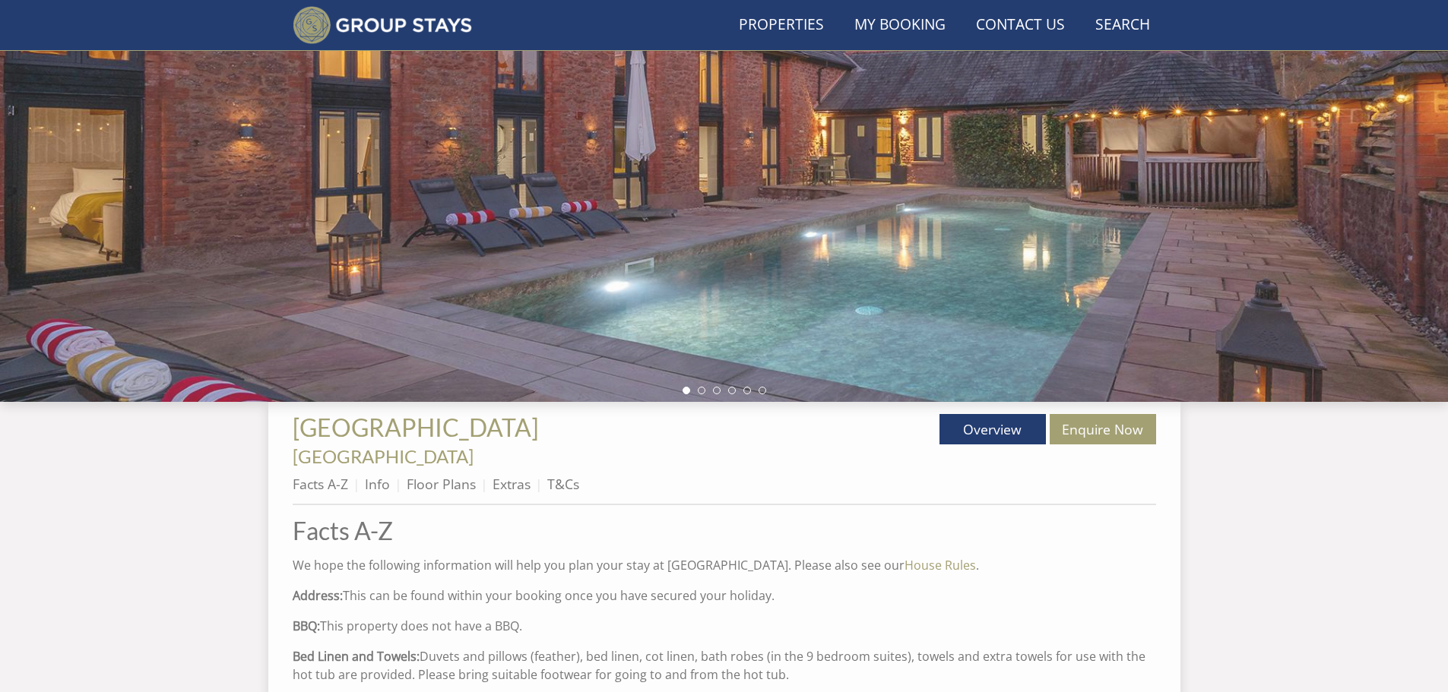
scroll to position [496, 0]
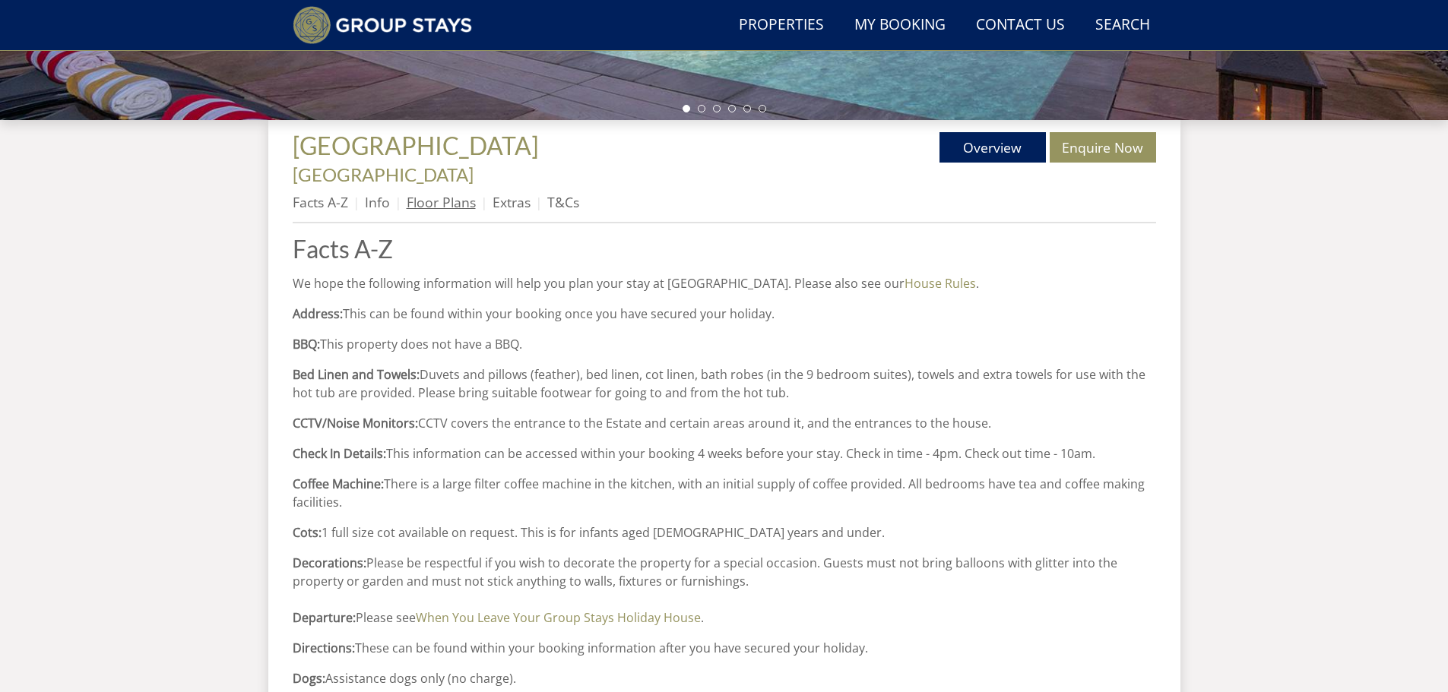
click at [443, 193] on link "Floor Plans" at bounding box center [441, 202] width 69 height 18
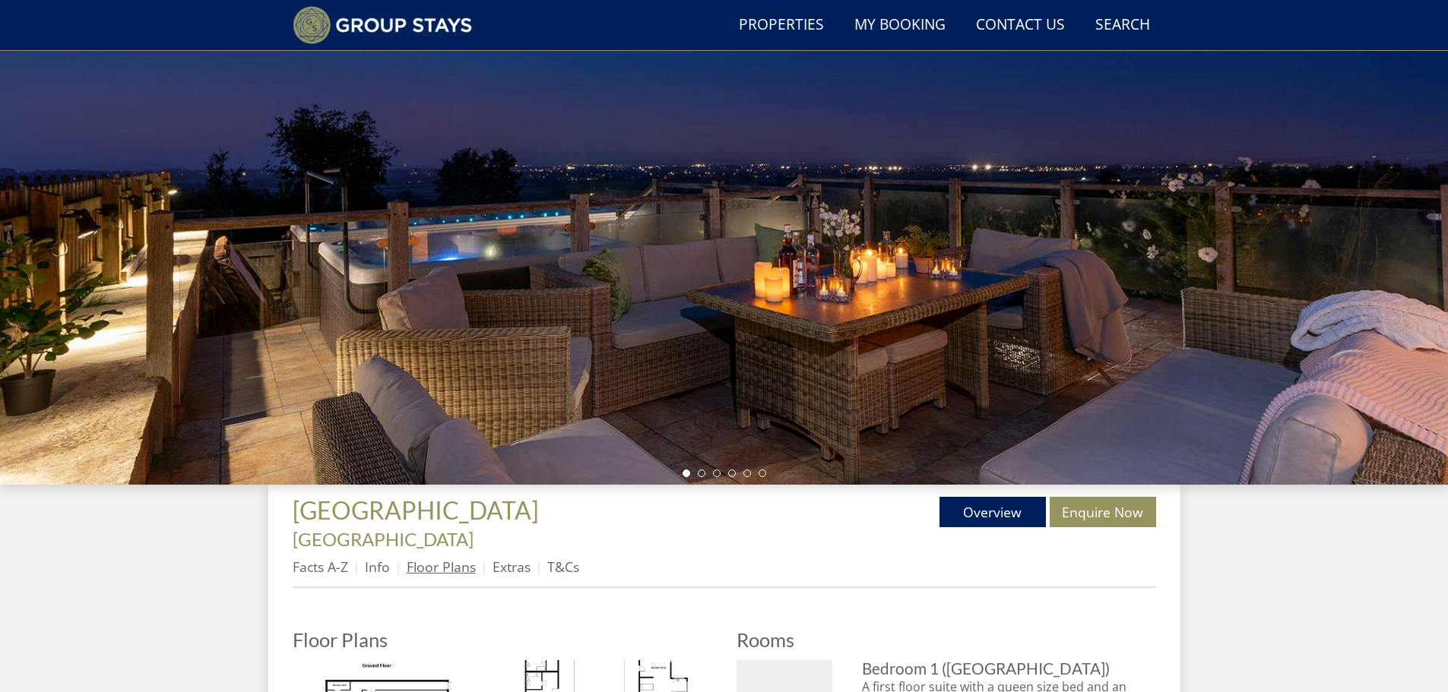
scroll to position [135, 0]
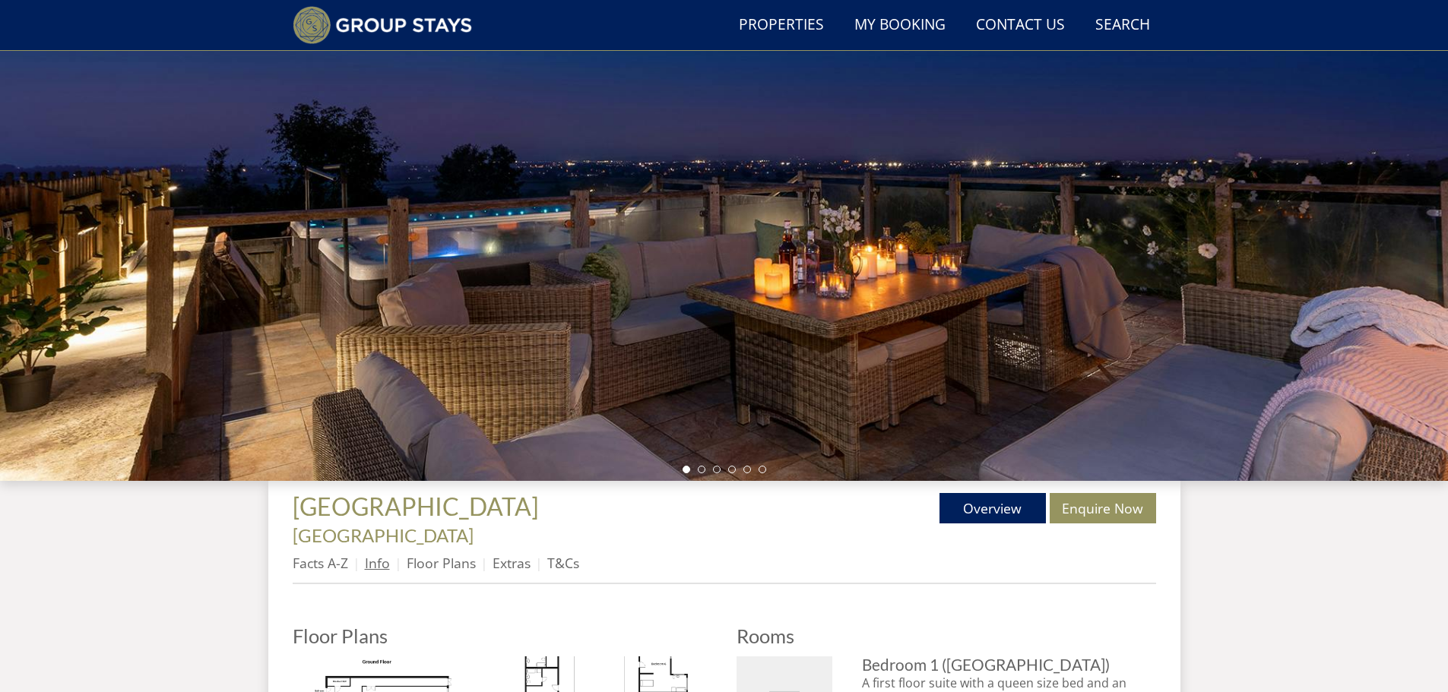
click at [381, 554] on link "Info" at bounding box center [377, 563] width 25 height 18
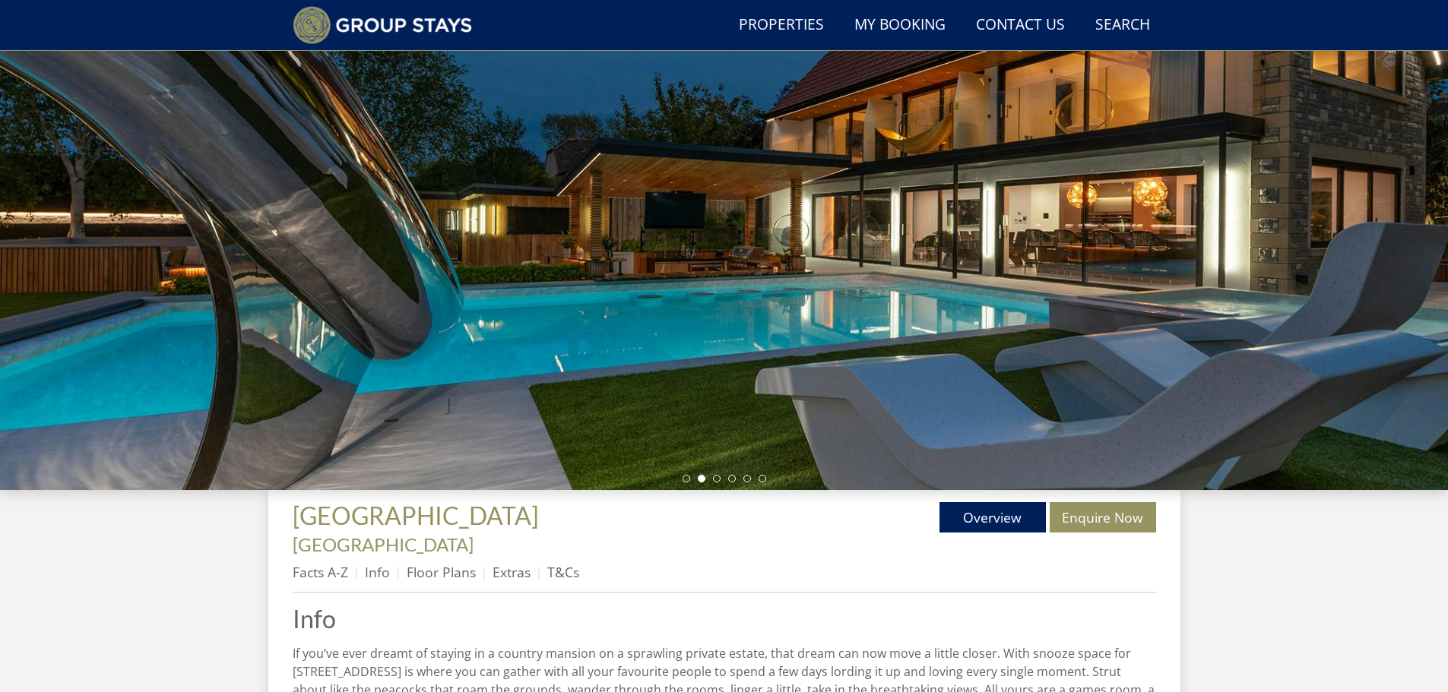
scroll to position [211, 0]
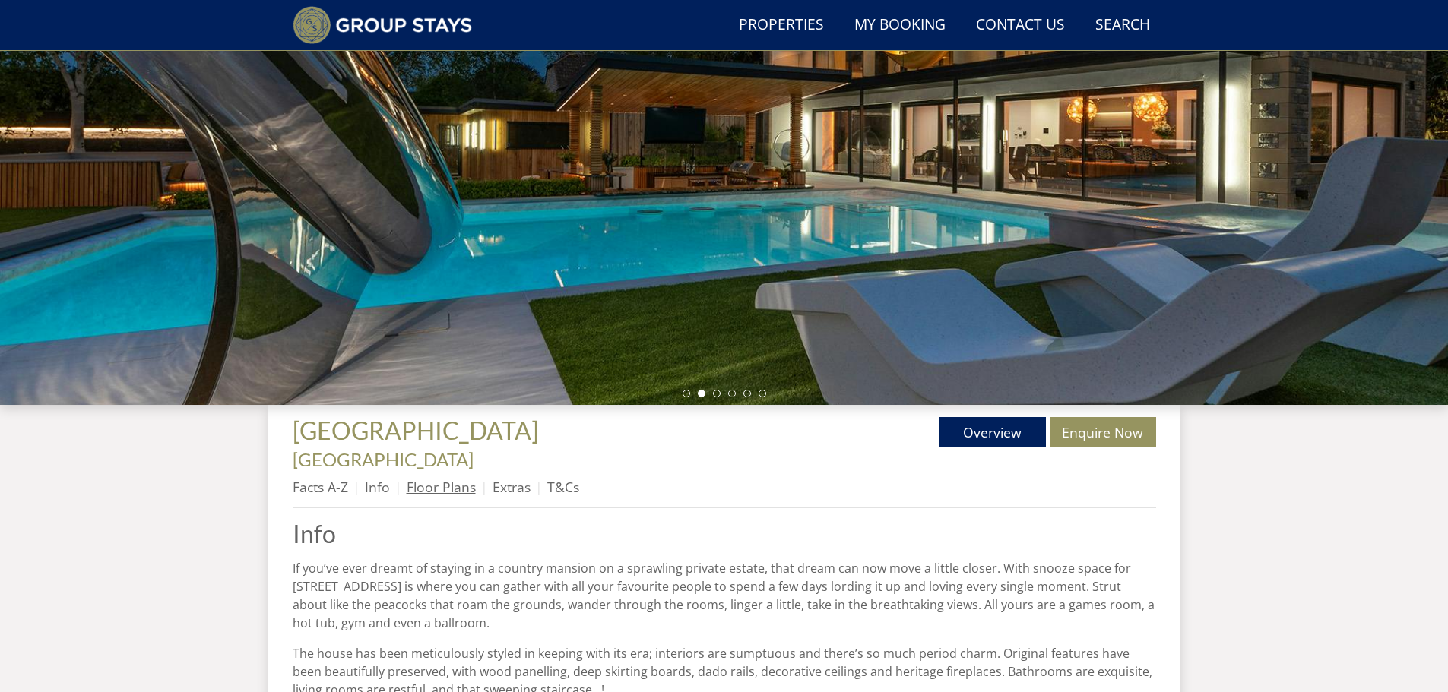
click at [458, 478] on link "Floor Plans" at bounding box center [441, 487] width 69 height 18
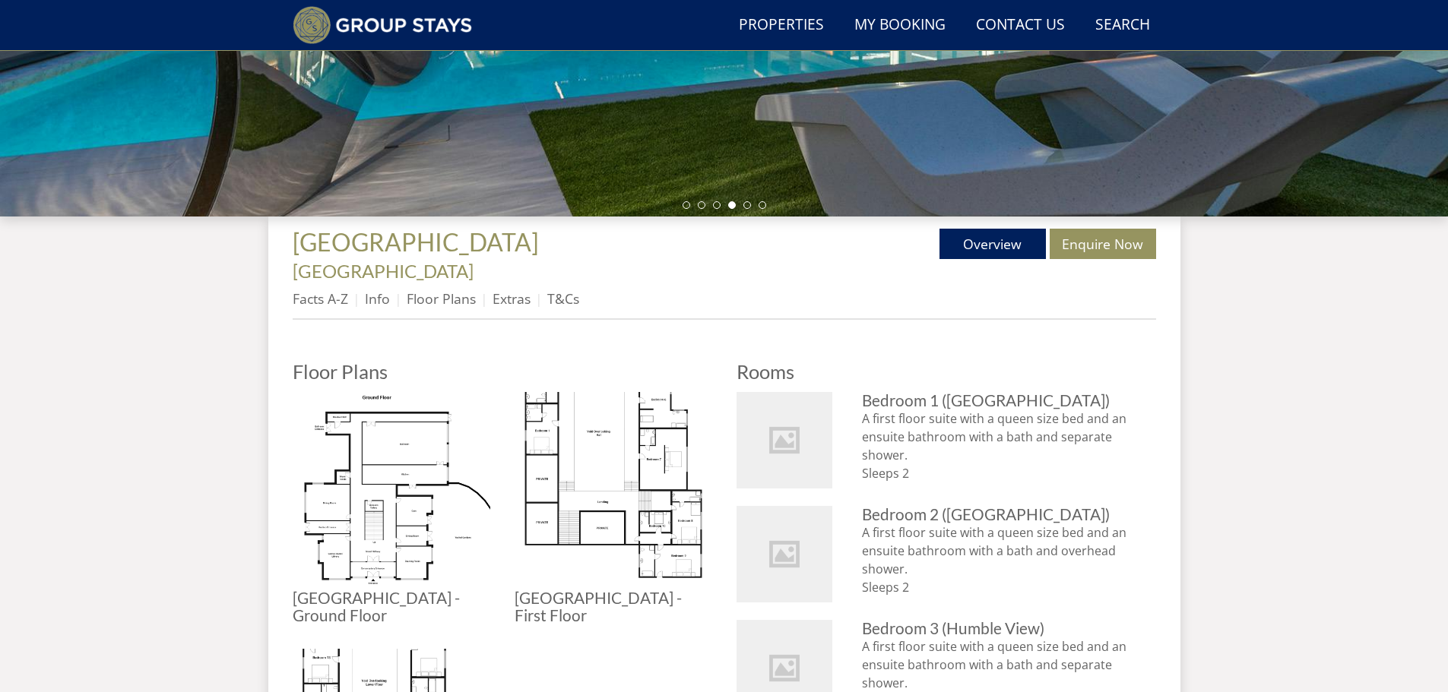
scroll to position [380, 0]
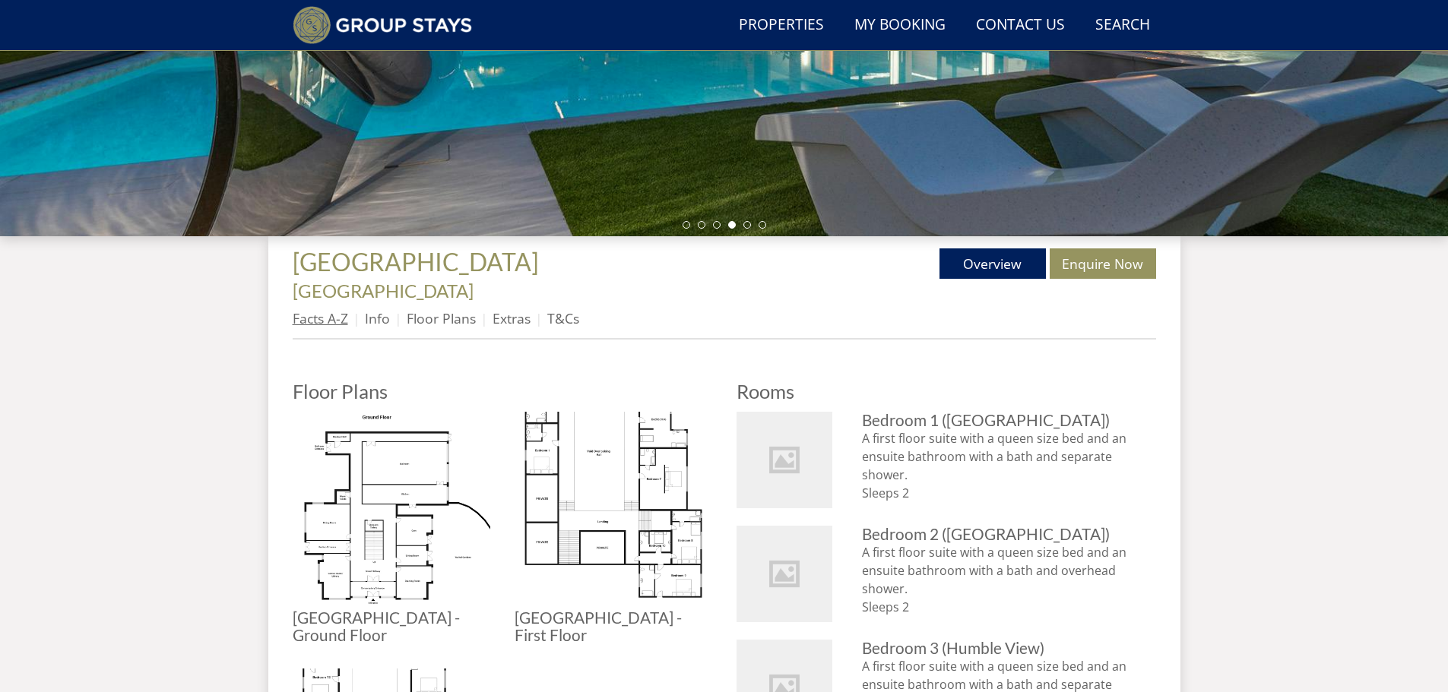
click at [305, 309] on link "Facts A-Z" at bounding box center [320, 318] width 55 height 18
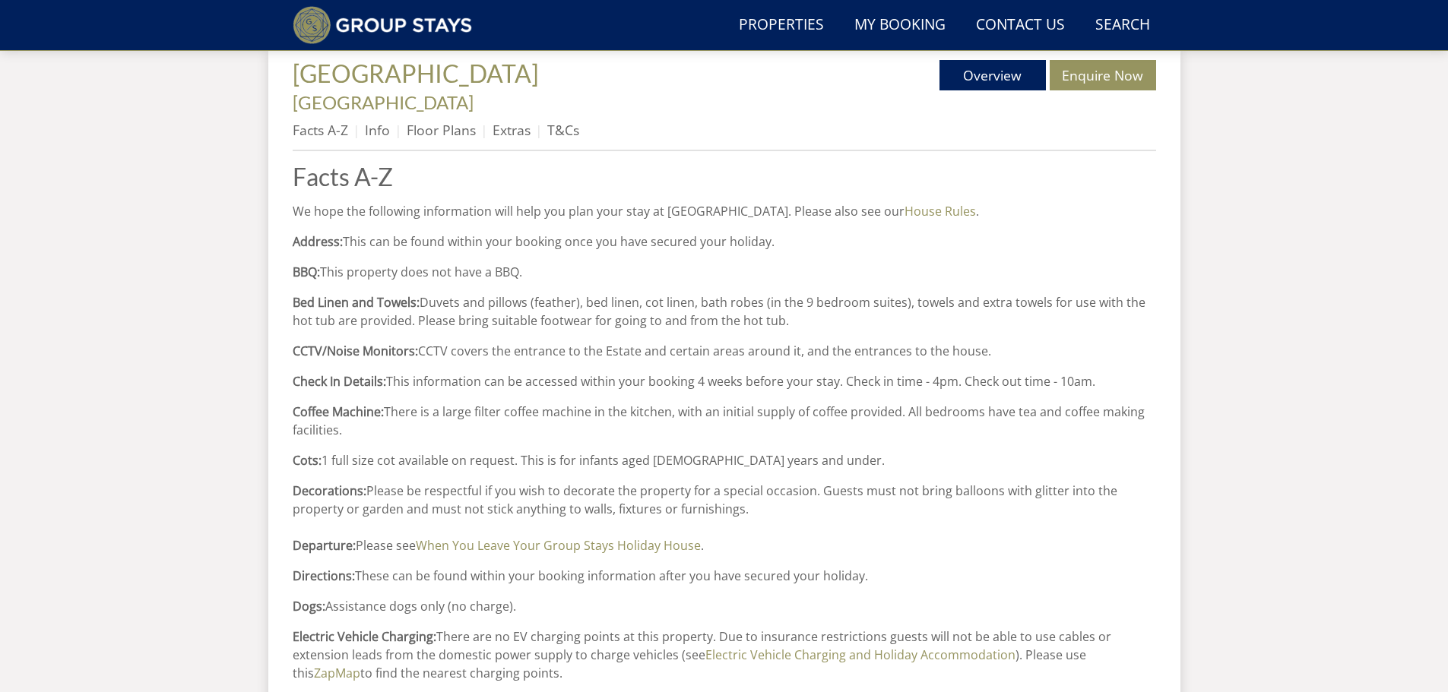
scroll to position [594, 0]
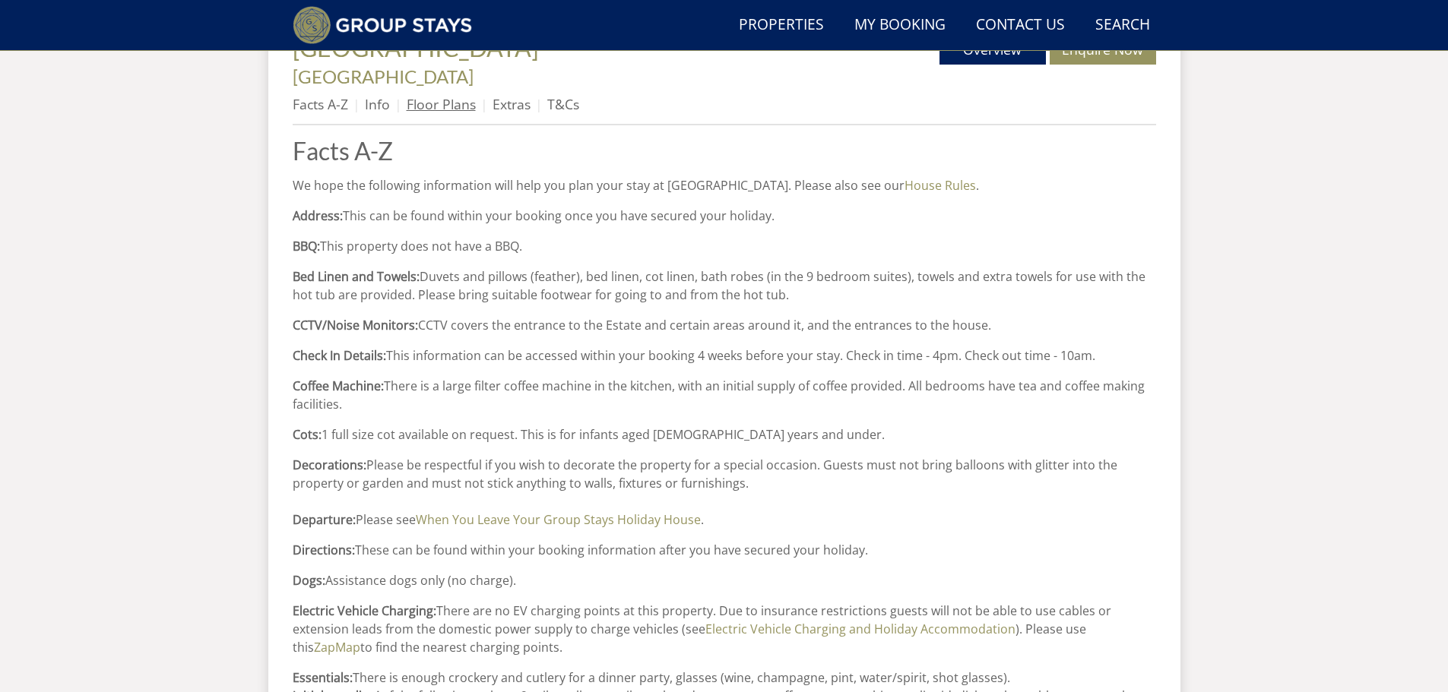
click at [446, 95] on link "Floor Plans" at bounding box center [441, 104] width 69 height 18
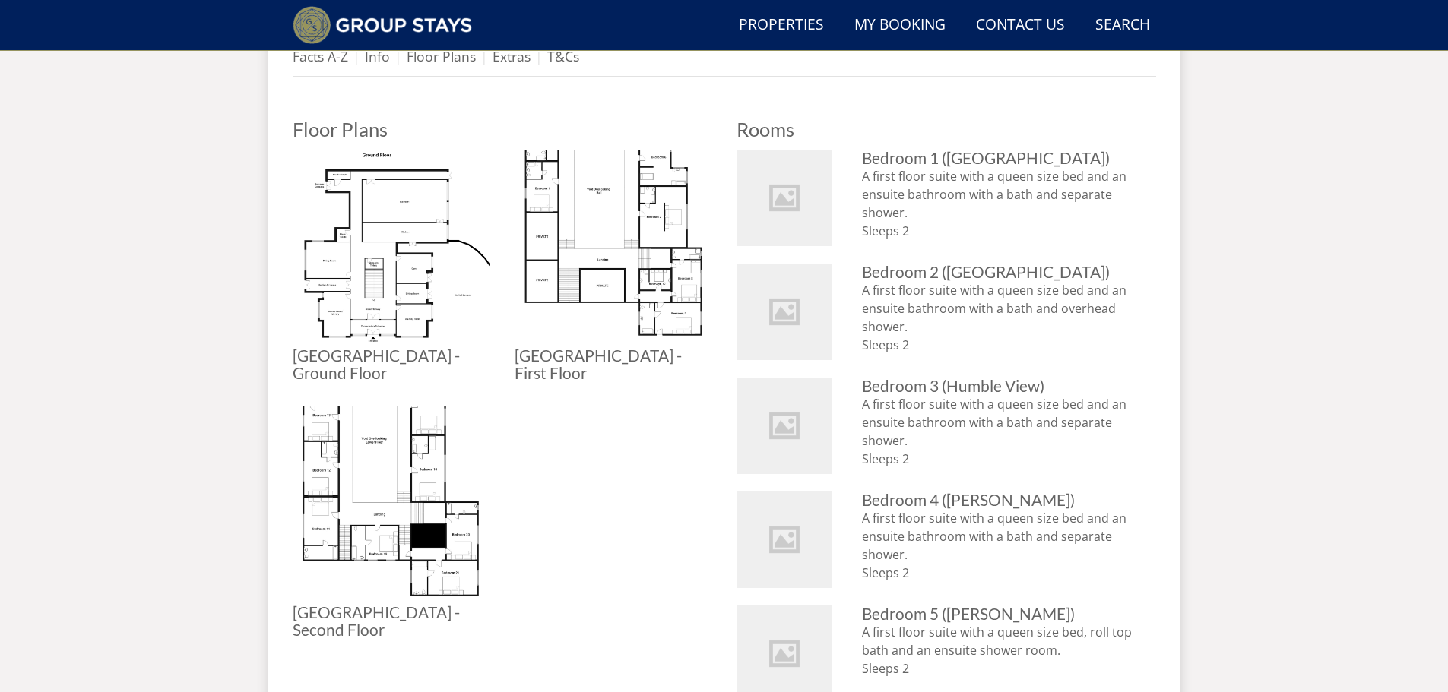
scroll to position [578, 0]
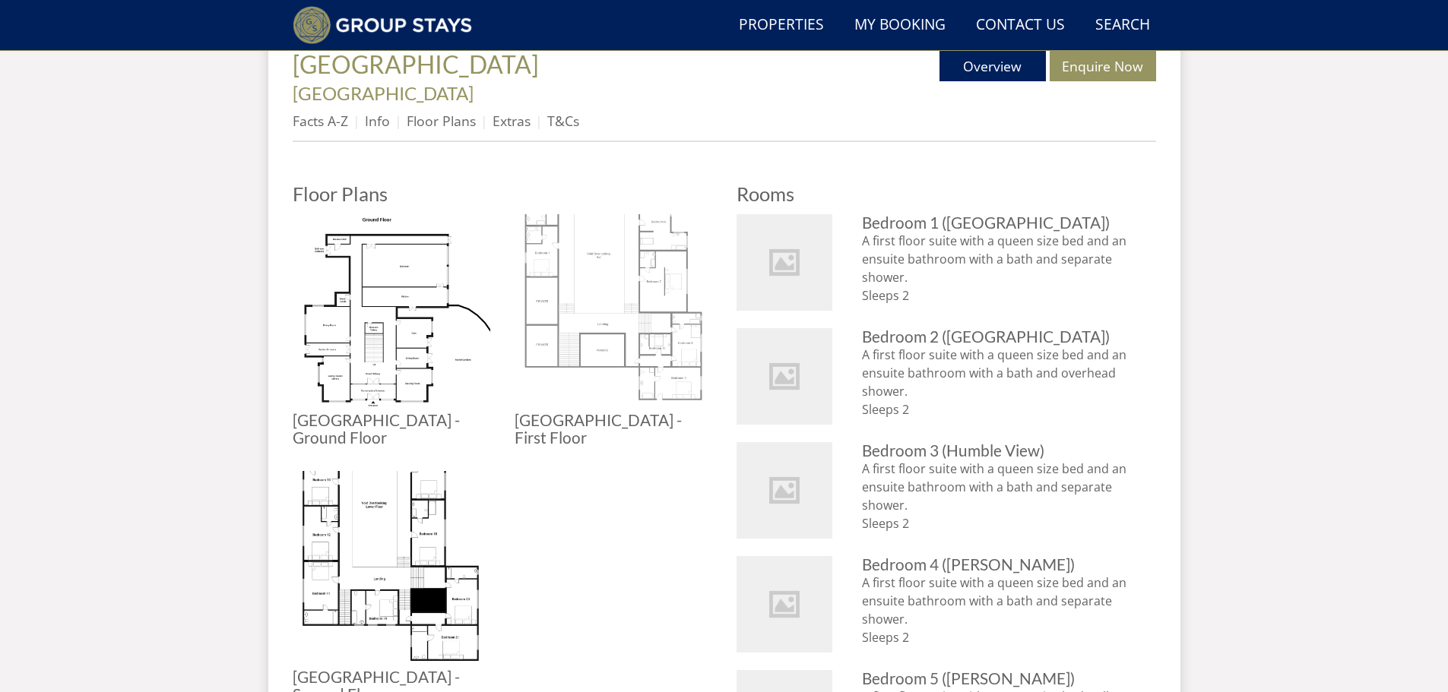
click at [668, 315] on img at bounding box center [614, 313] width 198 height 198
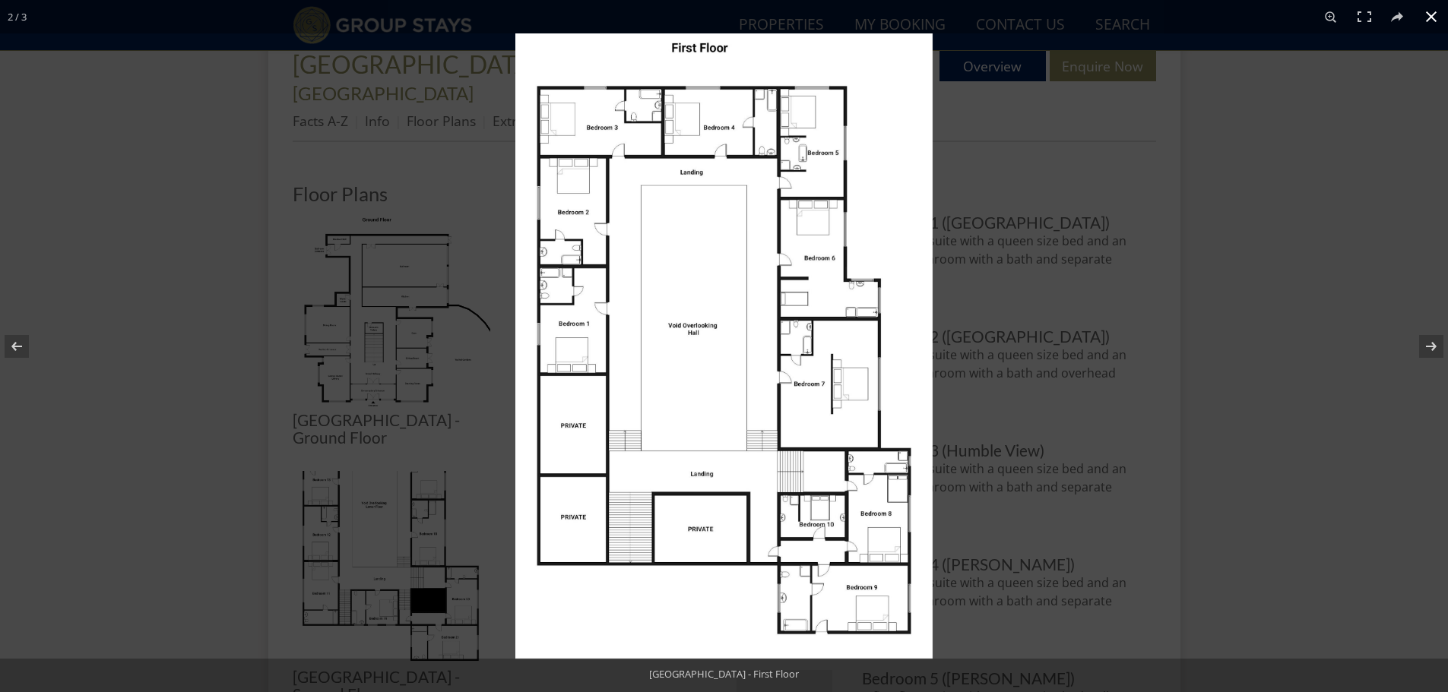
click at [1423, 15] on button at bounding box center [1430, 16] width 33 height 33
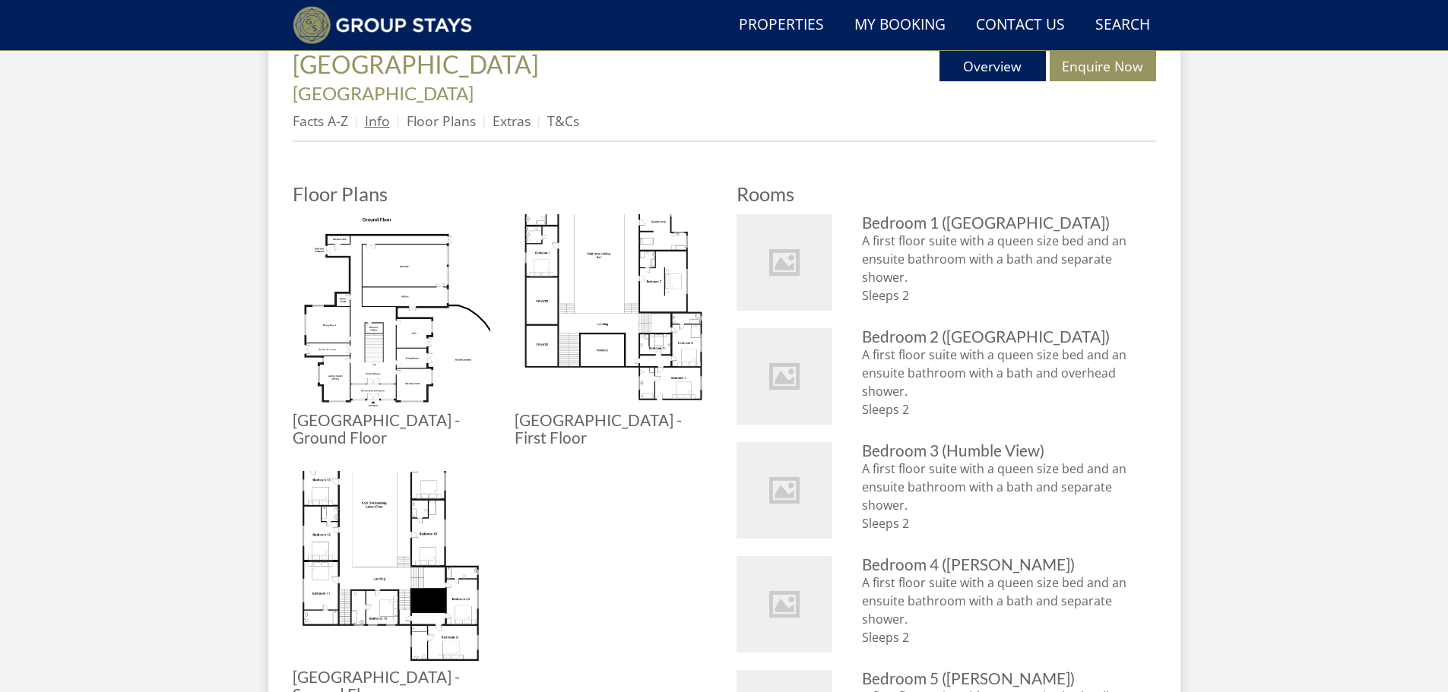
click at [386, 112] on link "Info" at bounding box center [377, 121] width 25 height 18
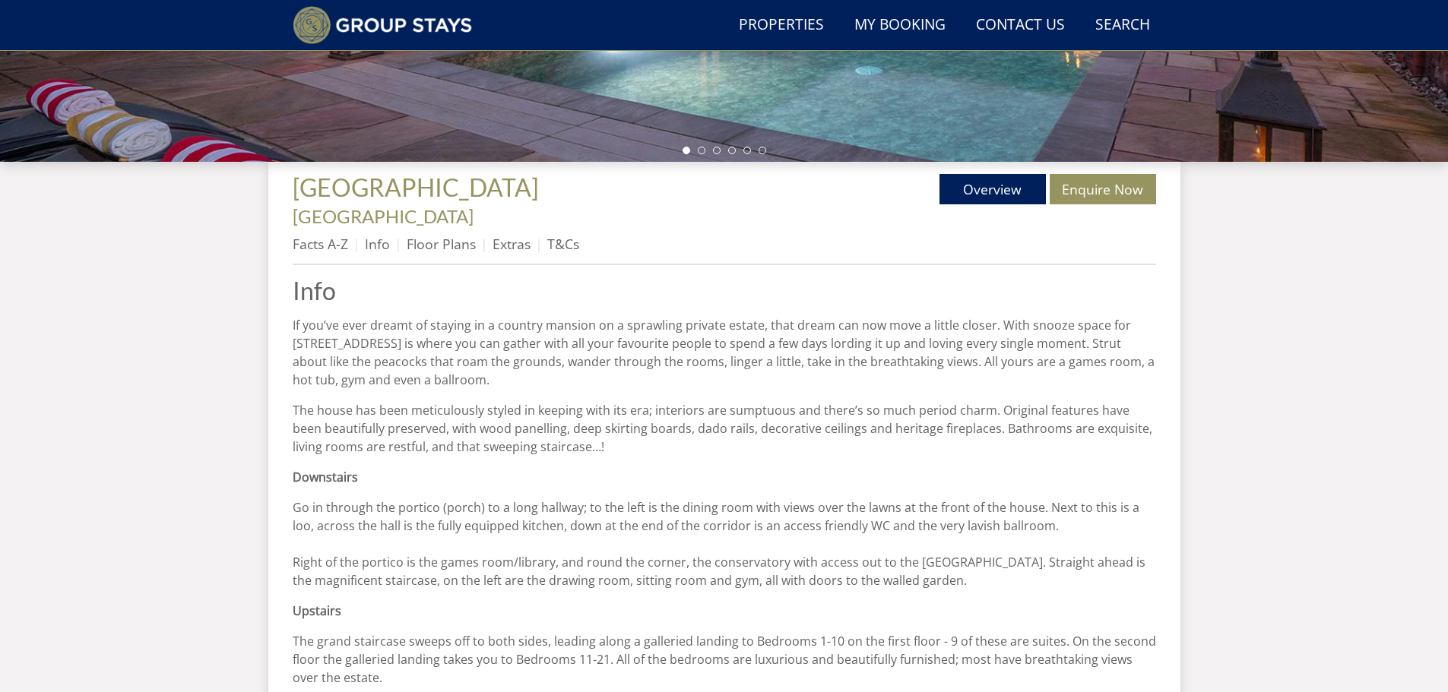
scroll to position [442, 0]
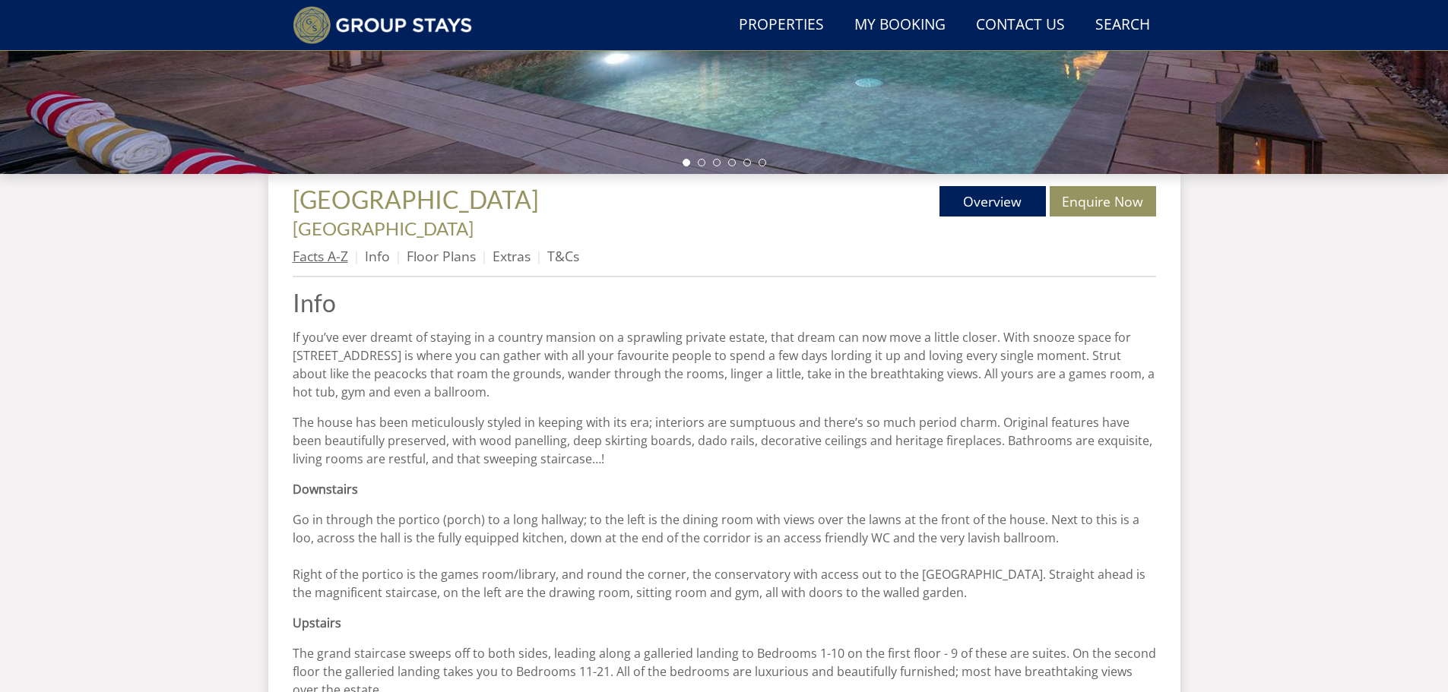
click at [313, 247] on link "Facts A-Z" at bounding box center [320, 256] width 55 height 18
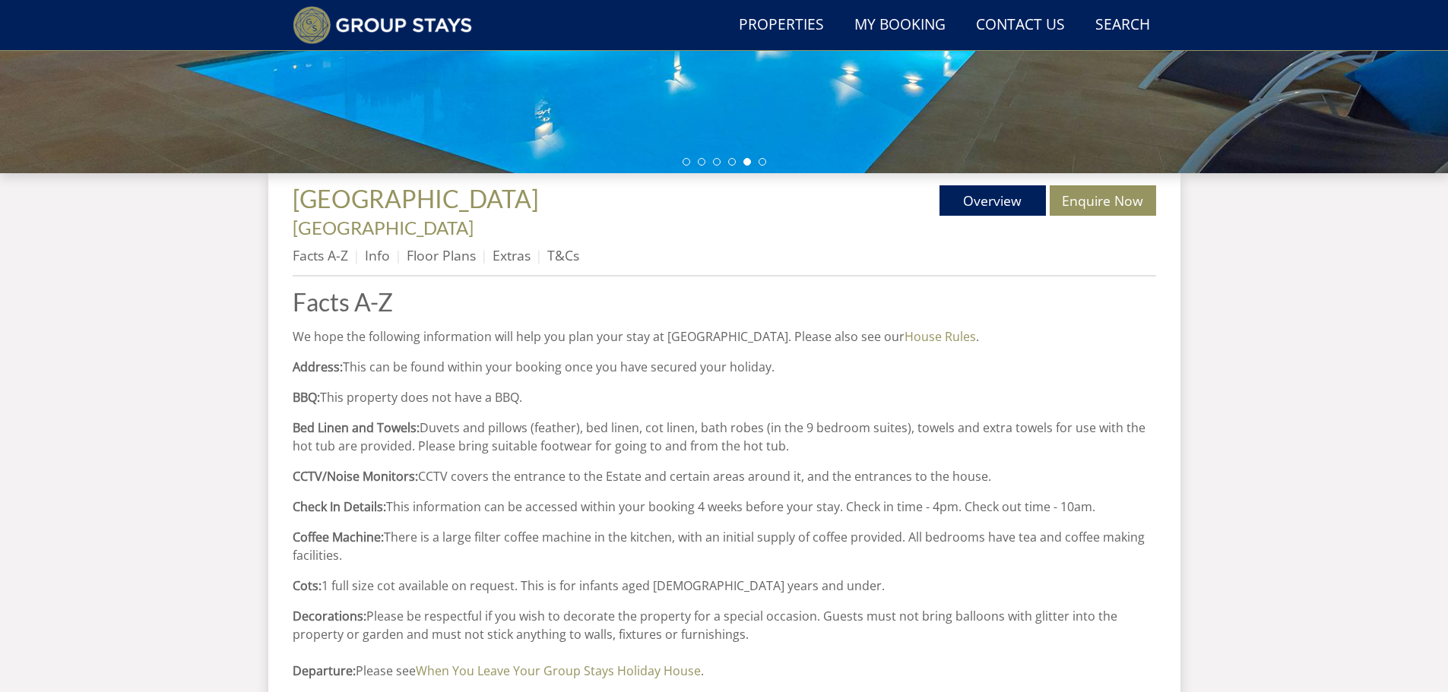
scroll to position [211, 0]
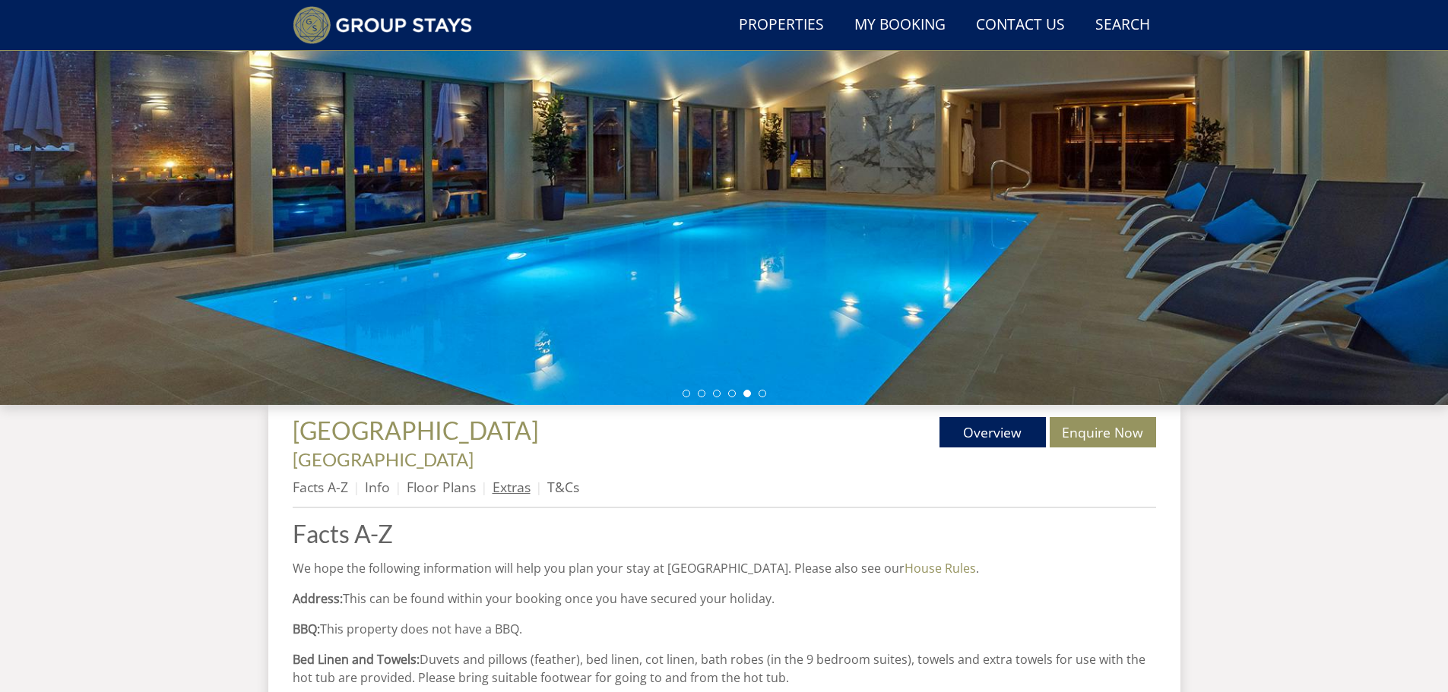
click at [517, 478] on link "Extras" at bounding box center [512, 487] width 38 height 18
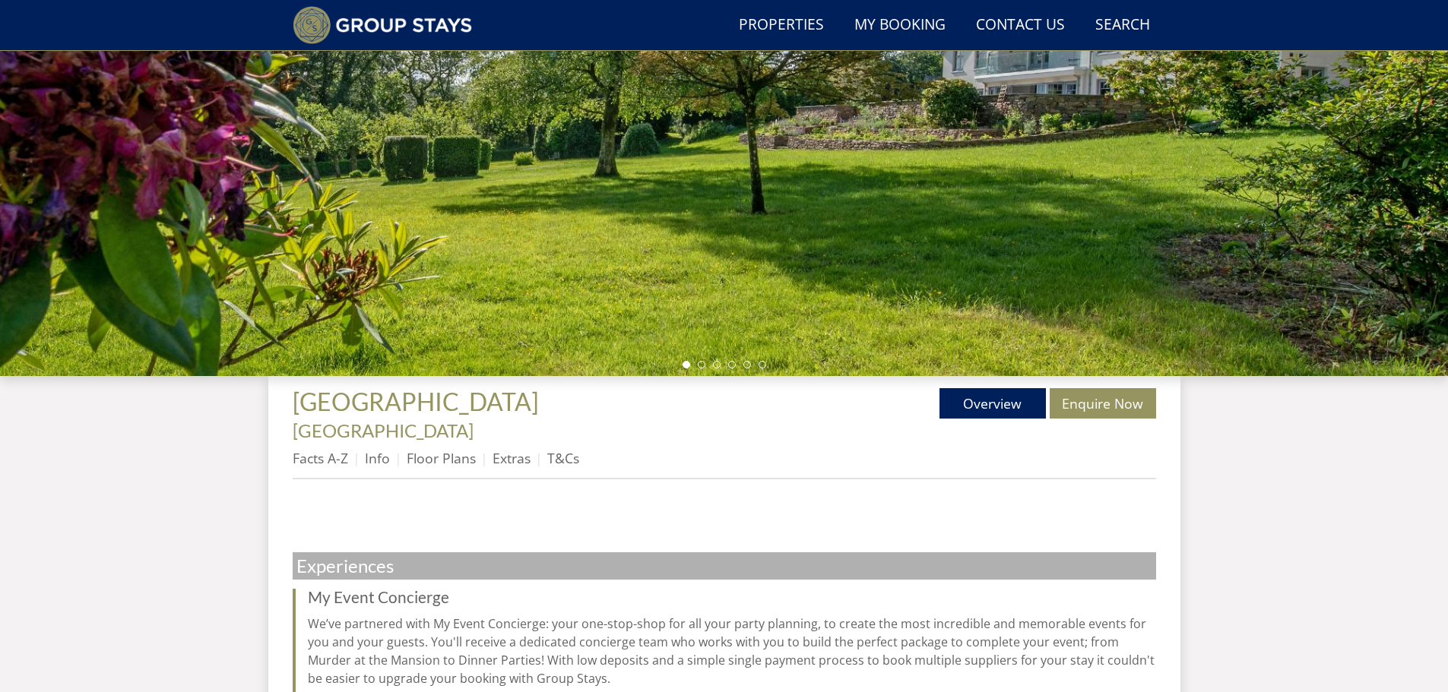
scroll to position [366, 0]
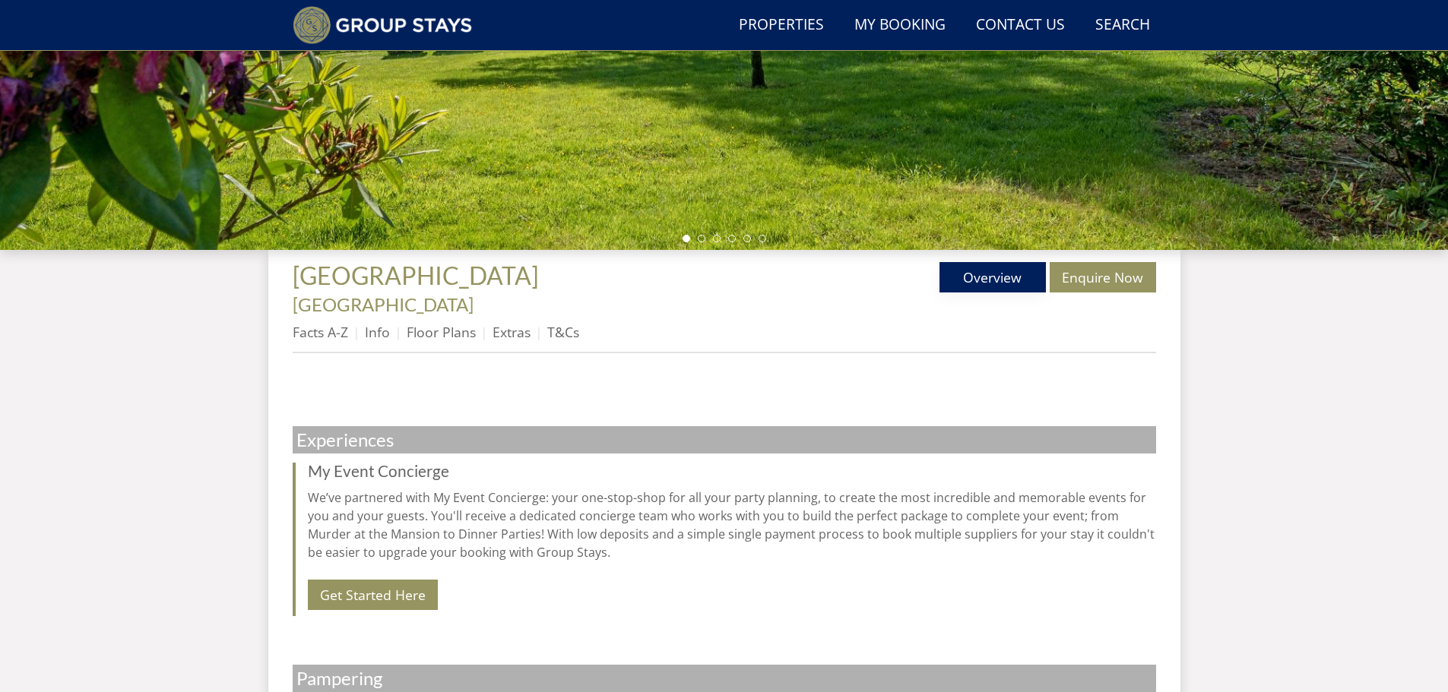
drag, startPoint x: 982, startPoint y: 278, endPoint x: 944, endPoint y: 304, distance: 46.0
click at [982, 278] on link "Overview" at bounding box center [992, 277] width 106 height 30
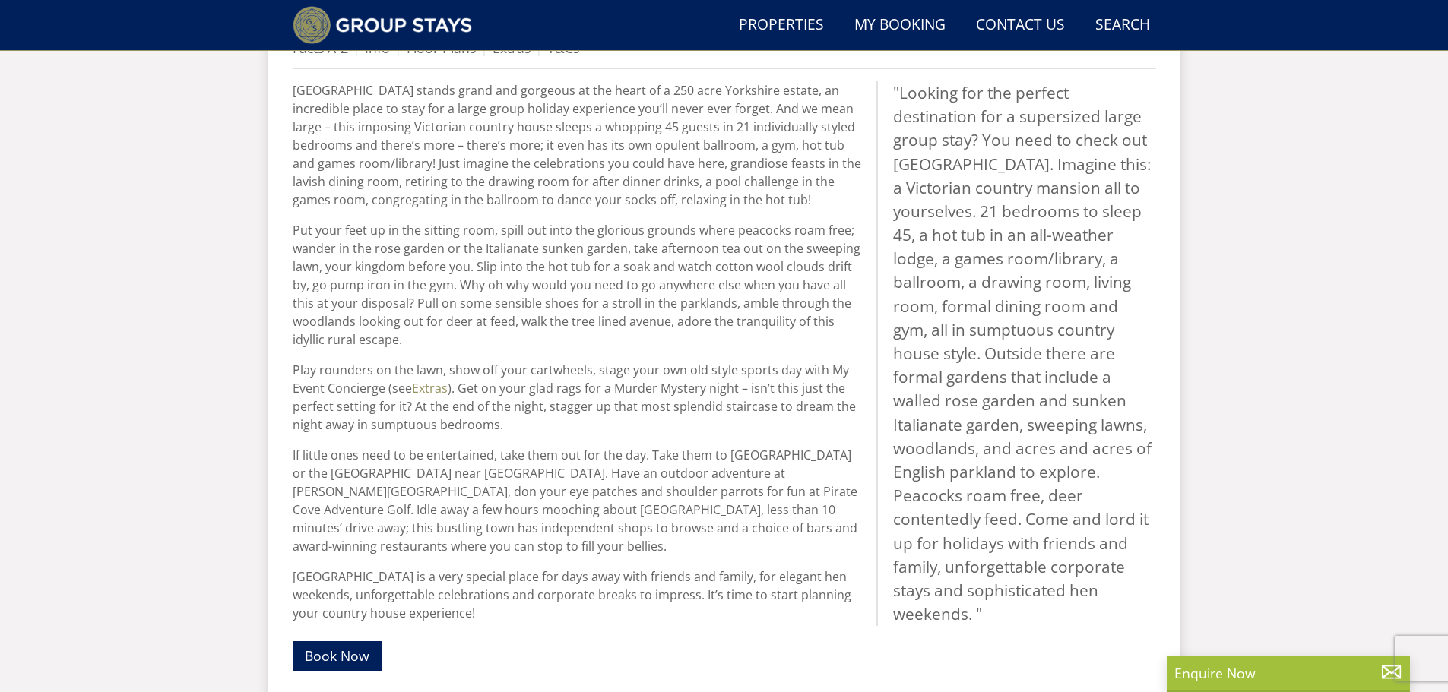
scroll to position [594, 0]
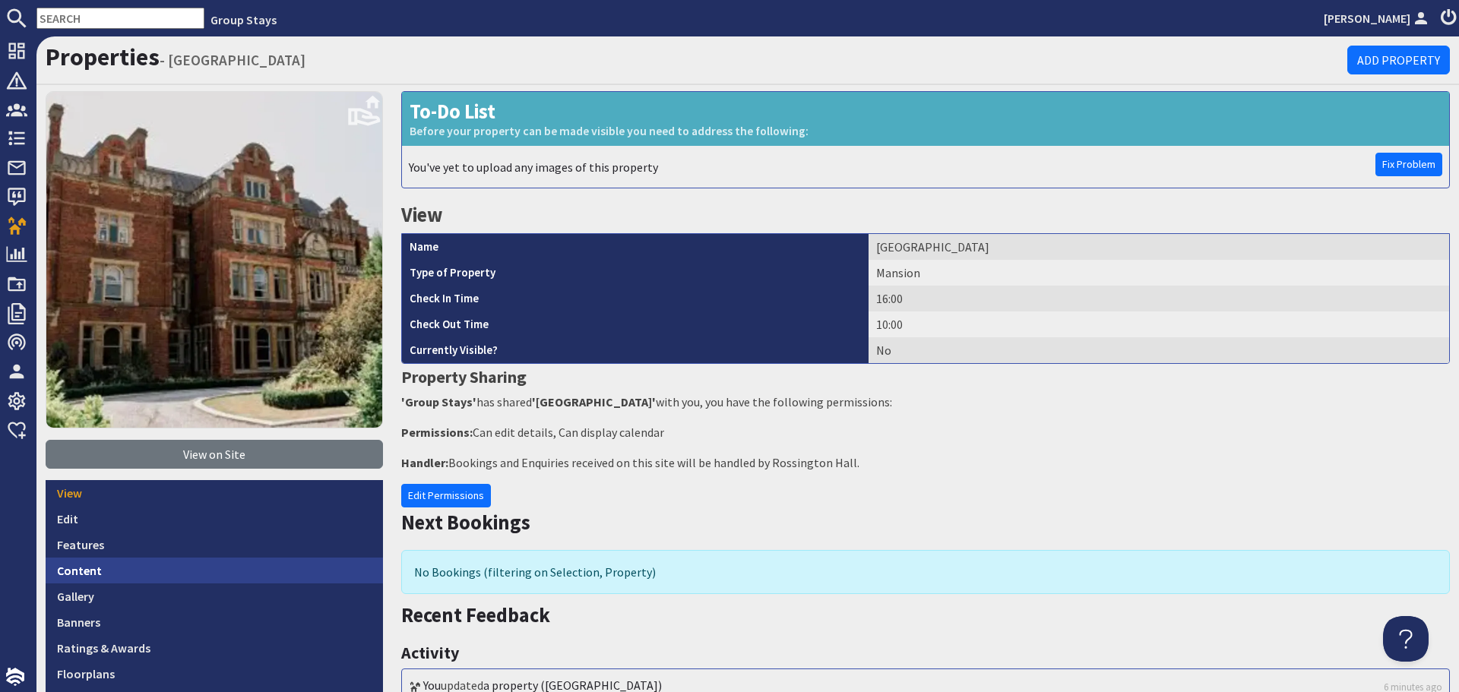
click at [233, 566] on link "Content" at bounding box center [214, 571] width 337 height 26
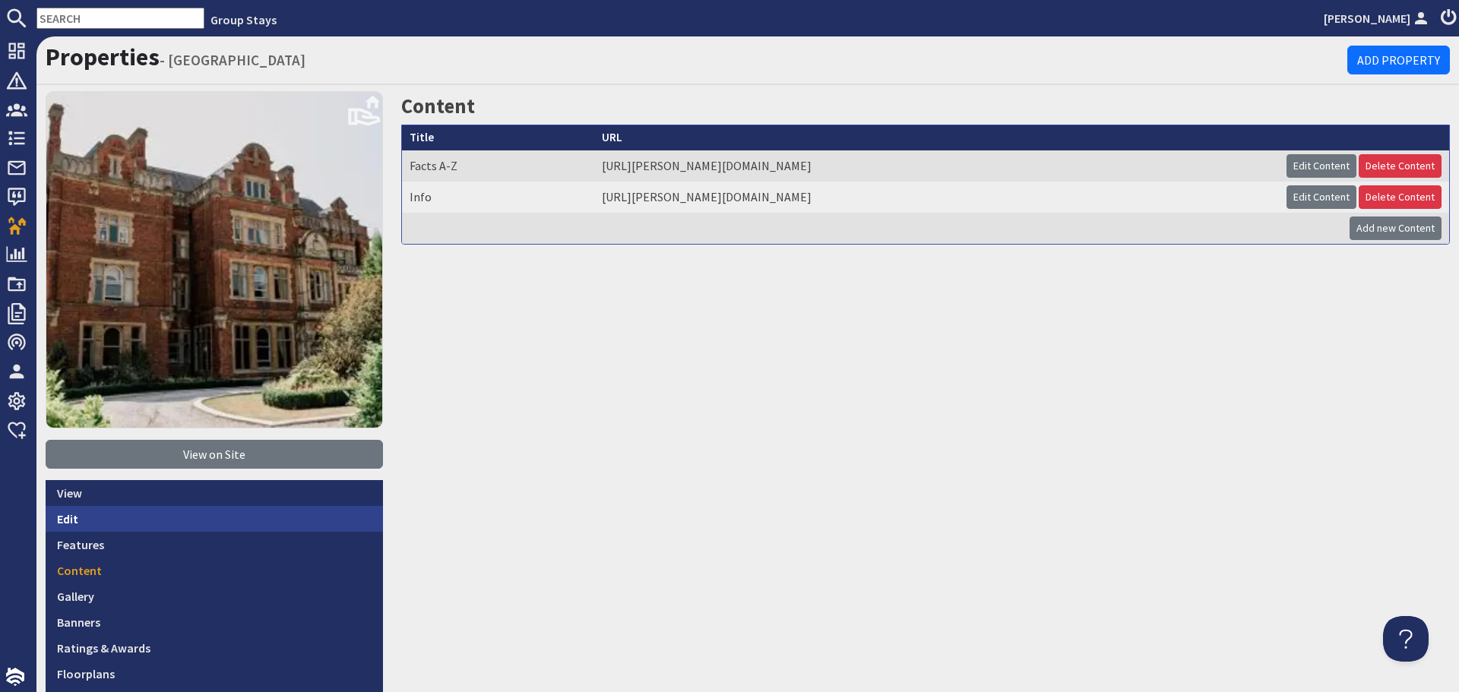
click at [197, 521] on link "Edit" at bounding box center [214, 519] width 337 height 26
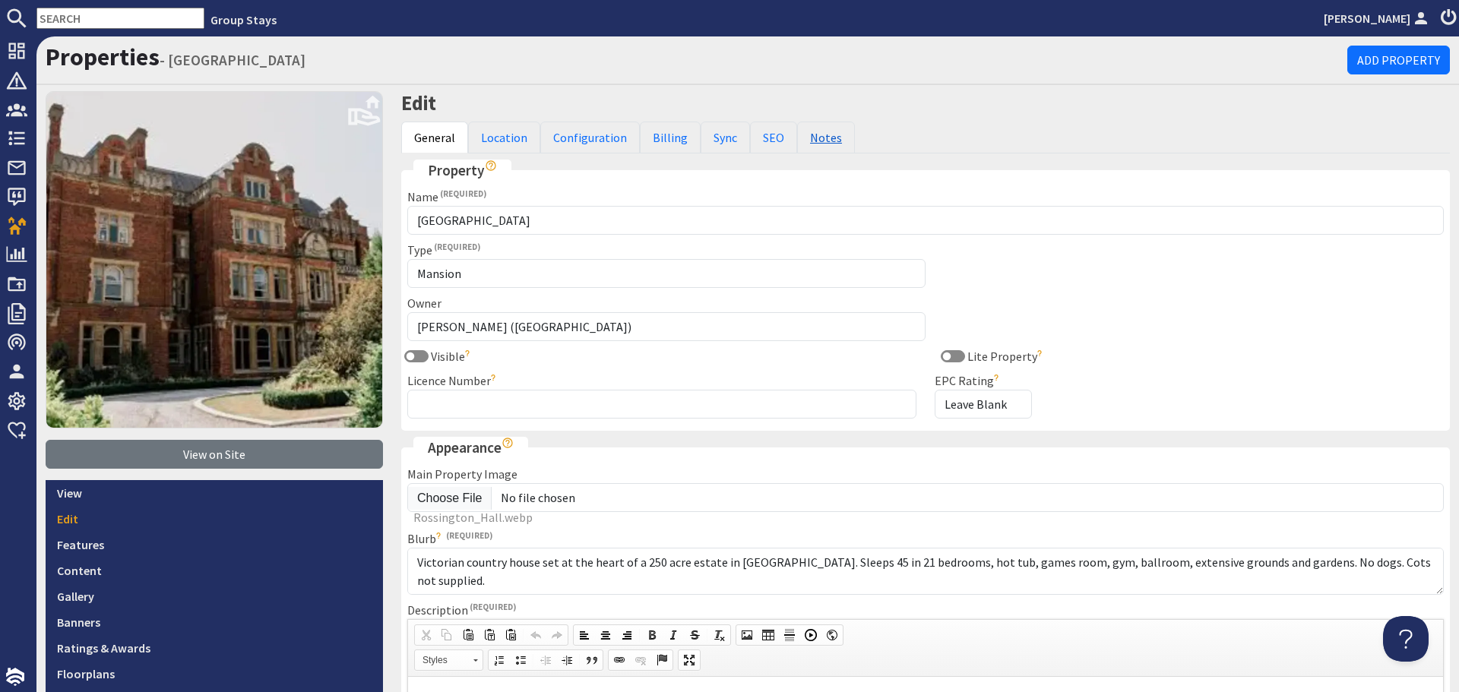
click at [803, 140] on link "Notes" at bounding box center [826, 138] width 58 height 32
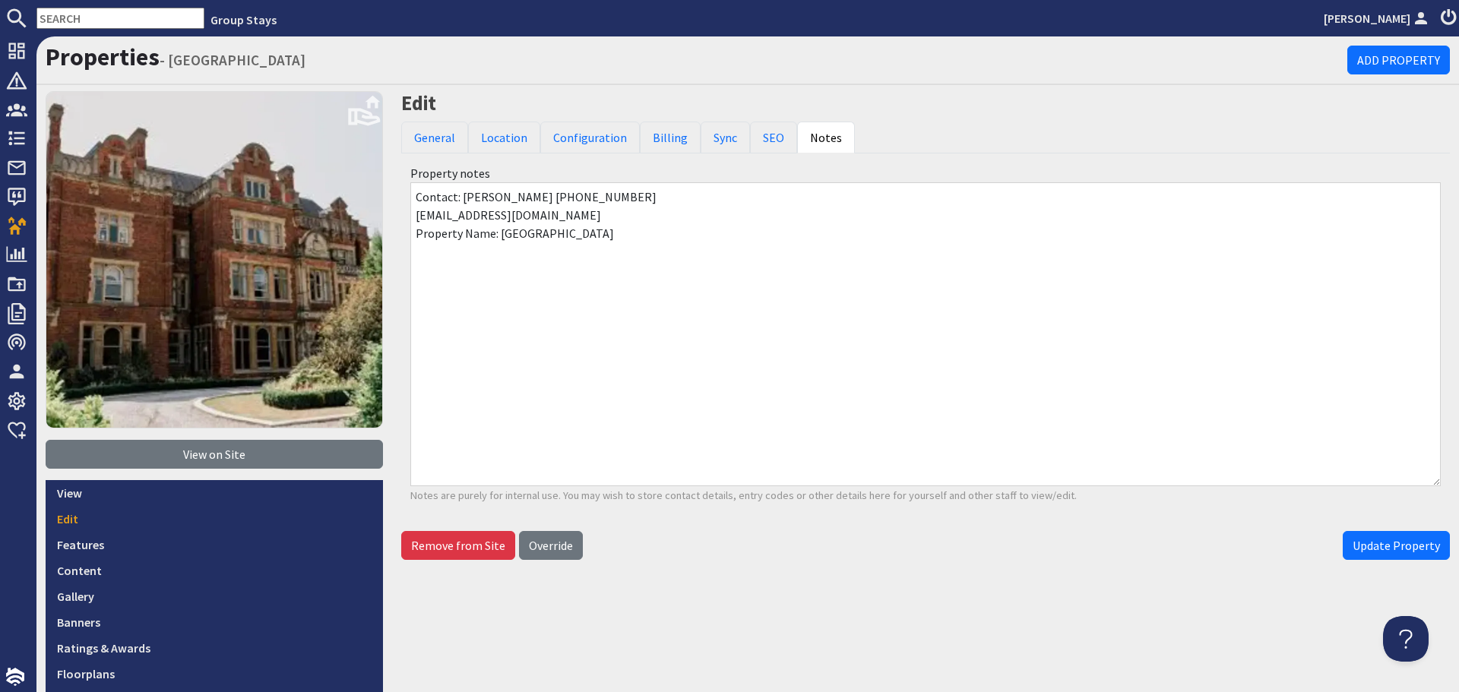
drag, startPoint x: 586, startPoint y: 199, endPoint x: 492, endPoint y: 198, distance: 94.2
click at [492, 198] on textarea "Contact: [PERSON_NAME] [PHONE_NUMBER] [EMAIL_ADDRESS][DOMAIN_NAME] Property Nam…" at bounding box center [925, 334] width 1031 height 304
click at [685, 314] on textarea "Contact: [PERSON_NAME] [PHONE_NUMBER] [EMAIL_ADDRESS][DOMAIN_NAME] Property Nam…" at bounding box center [925, 334] width 1031 height 304
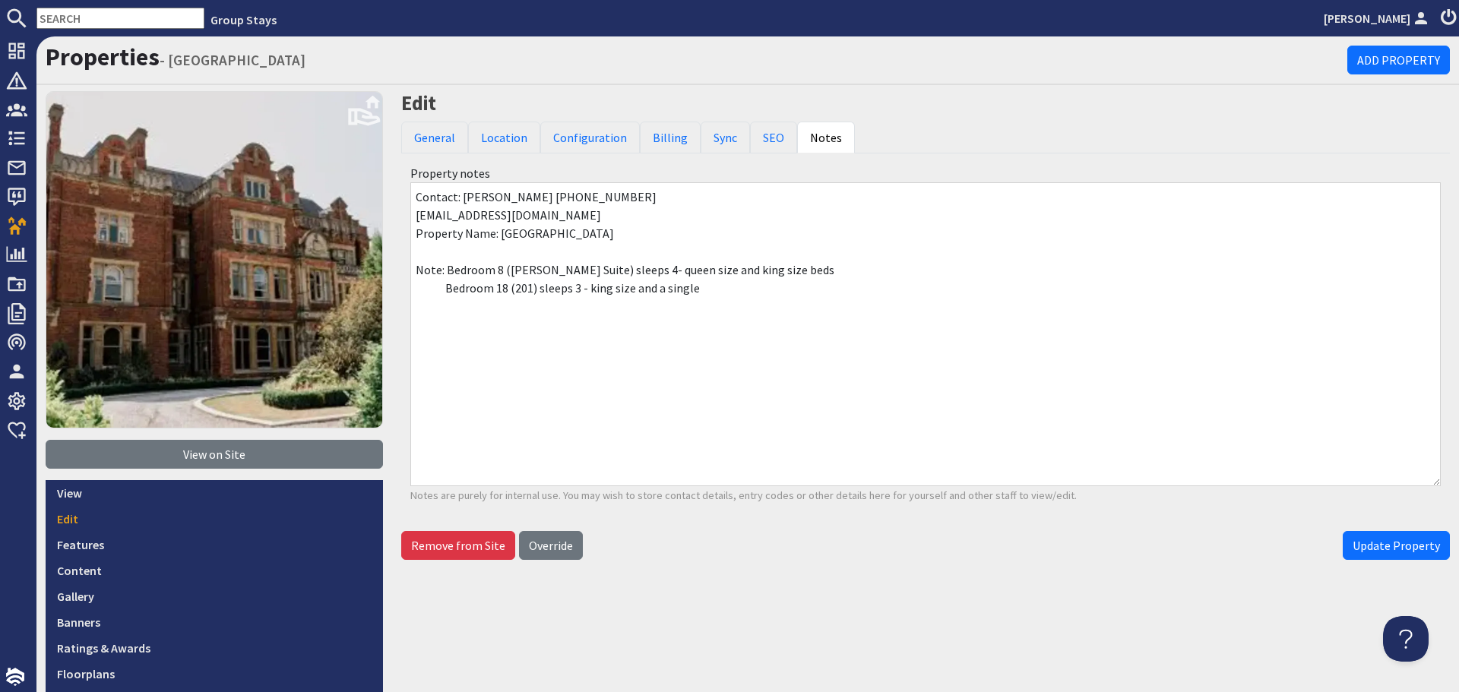
click at [648, 272] on textarea "Contact: [PERSON_NAME] [PHONE_NUMBER] [EMAIL_ADDRESS][DOMAIN_NAME] Property Nam…" at bounding box center [925, 334] width 1031 height 304
click at [708, 306] on textarea "Contact: [PERSON_NAME] [PHONE_NUMBER] [EMAIL_ADDRESS][DOMAIN_NAME] Property Nam…" at bounding box center [925, 334] width 1031 height 304
click at [837, 272] on textarea "Contact: [PERSON_NAME] [PHONE_NUMBER] [EMAIL_ADDRESS][DOMAIN_NAME] Property Nam…" at bounding box center [925, 334] width 1031 height 304
click at [604, 270] on textarea "Contact: Katey Dent 07796 544749 sales@crownhotel-bawtry.com Property Name: Ros…" at bounding box center [925, 334] width 1031 height 304
click at [535, 288] on textarea "Contact: Katey Dent 07796 544749 sales@crownhotel-bawtry.com Property Name: Ros…" at bounding box center [925, 334] width 1031 height 304
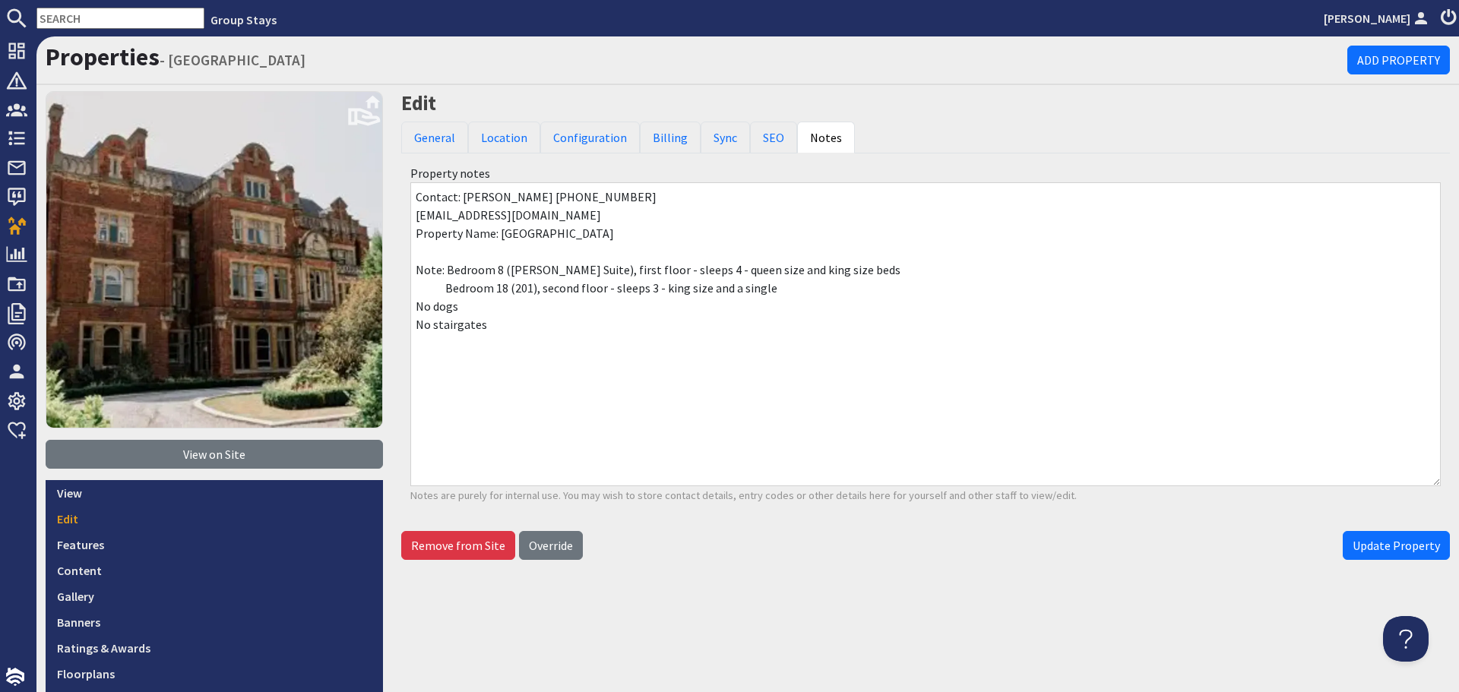
click at [538, 366] on textarea "Contact: Katey Dent 07796 544749 sales@crownhotel-bawtry.com Property Name: Ros…" at bounding box center [925, 334] width 1031 height 304
click at [787, 289] on textarea "Contact: Katey Dent 07796 544749 sales@crownhotel-bawtry.com Property Name: Ros…" at bounding box center [925, 334] width 1031 height 304
click at [532, 359] on textarea "Contact: Katey Dent 07796 544749 sales@crownhotel-bawtry.com Property Name: Ros…" at bounding box center [925, 334] width 1031 height 304
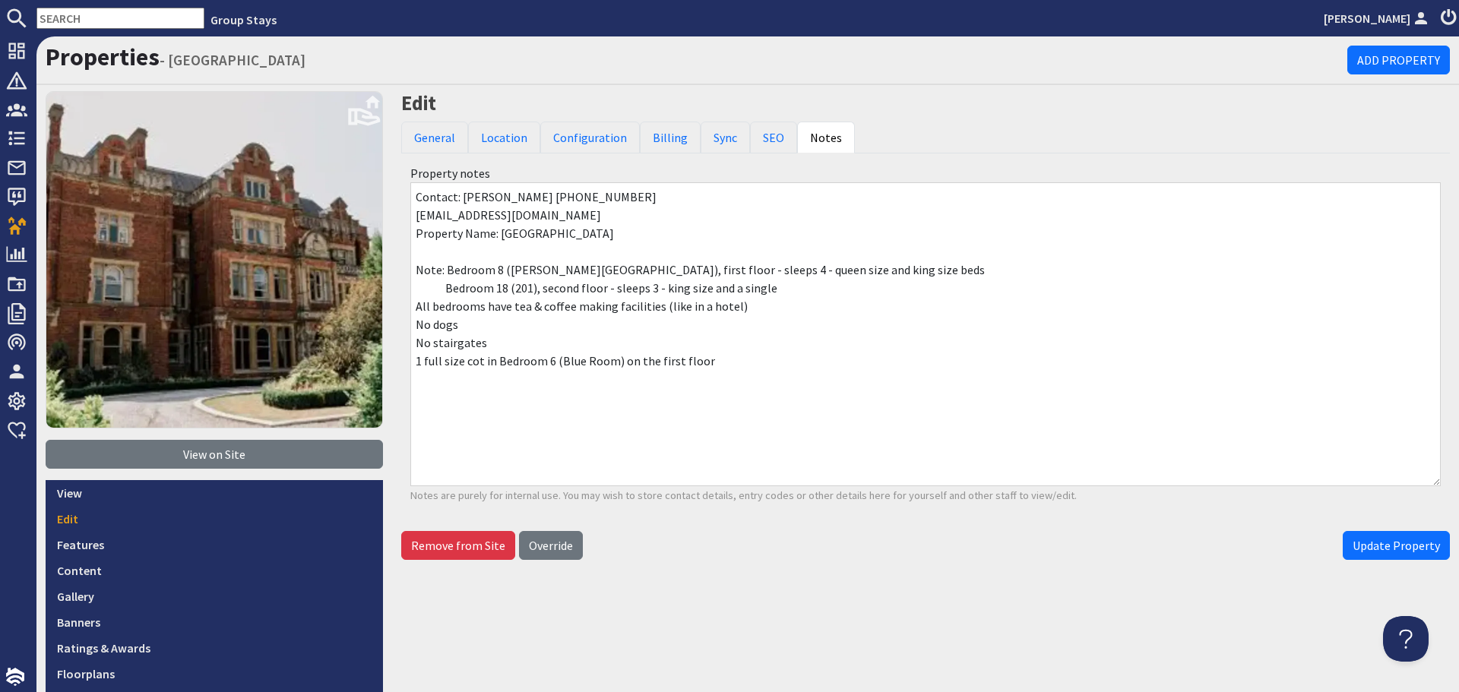
click at [578, 389] on textarea "Contact: Katey Dent 07796 544749 sales@crownhotel-bawtry.com Property Name: Ros…" at bounding box center [925, 334] width 1031 height 304
click at [709, 362] on textarea "Contact: Katey Dent 07796 544749 sales@crownhotel-bawtry.com Property Name: Ros…" at bounding box center [925, 334] width 1031 height 304
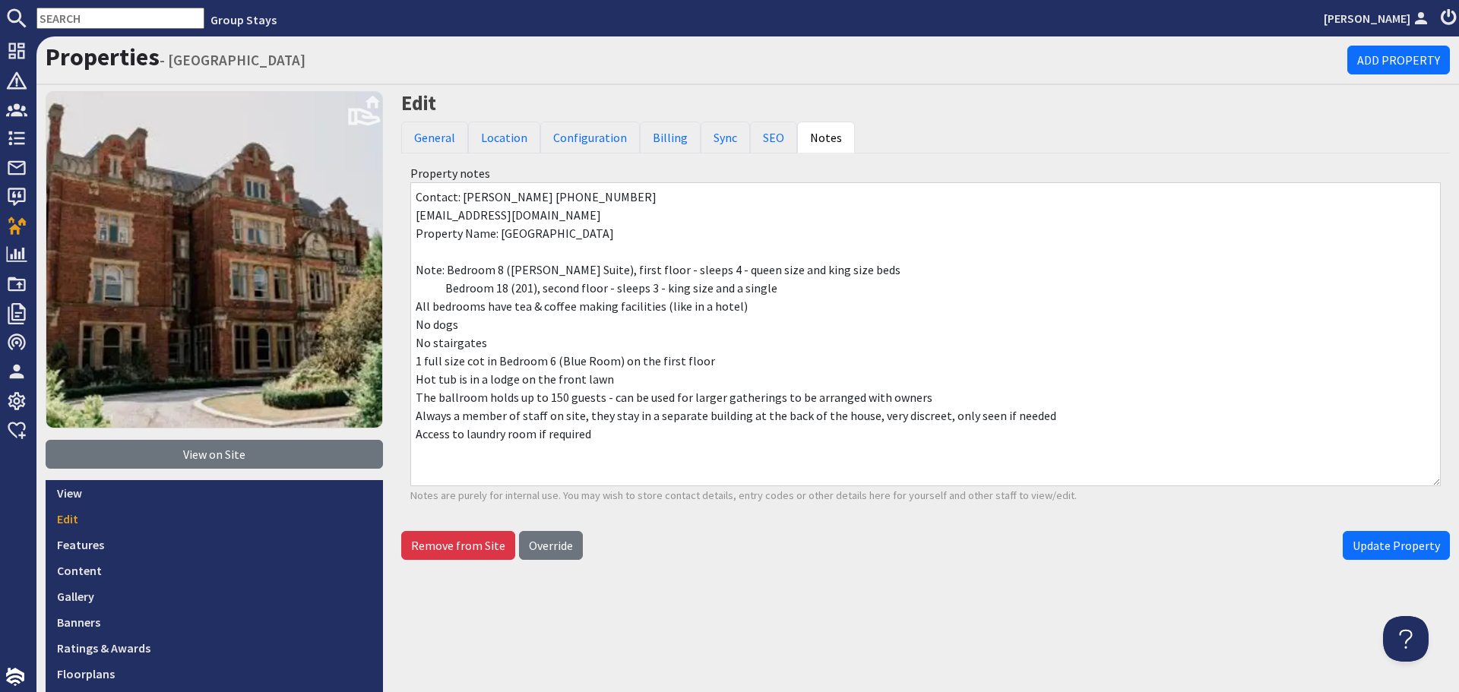
click at [506, 340] on textarea "Contact: Katey Dent 07796 544749 sales@crownhotel-bawtry.com Property Name: Ros…" at bounding box center [925, 334] width 1031 height 304
click at [716, 360] on textarea "Contact: Katey Dent 07796 544749 sales@crownhotel-bawtry.com Property Name: Ros…" at bounding box center [925, 334] width 1031 height 304
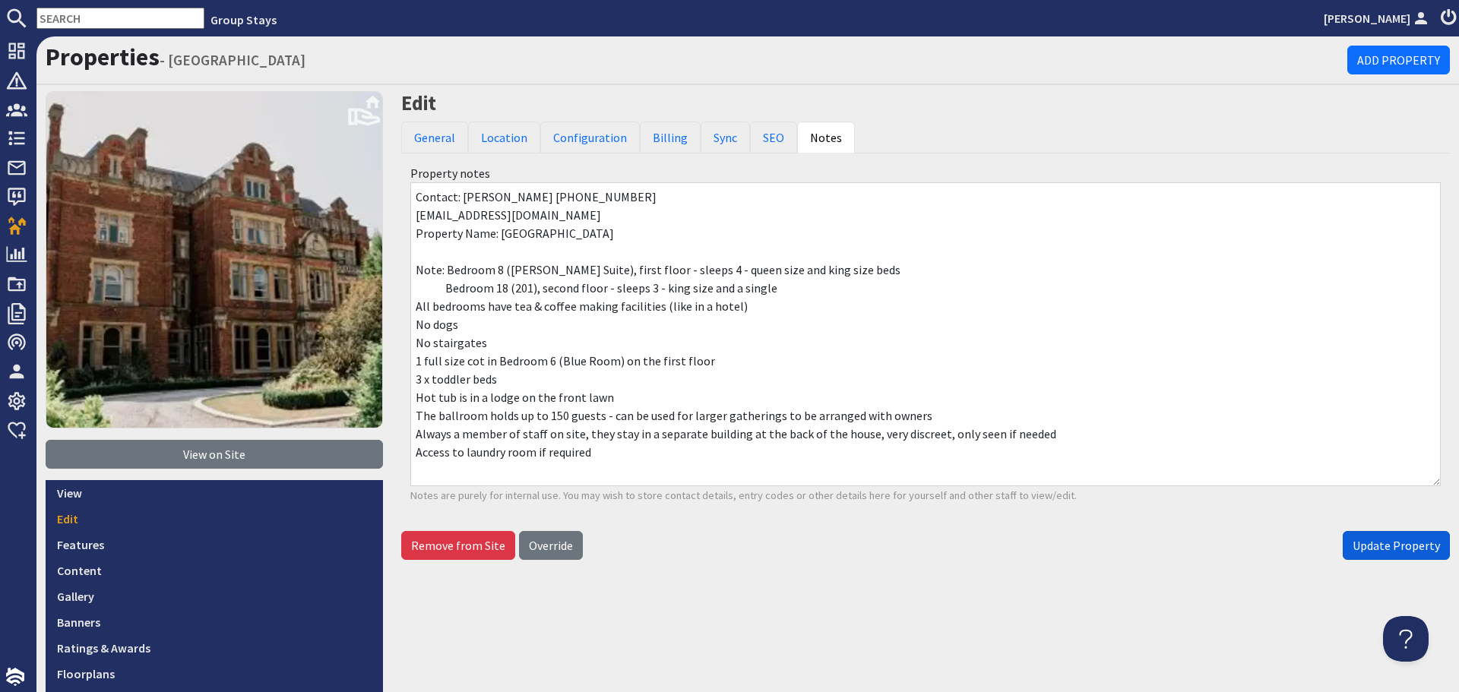
type textarea "Contact: Katey Dent 07796 544749 sales@crownhotel-bawtry.com Property Name: Ros…"
click at [1393, 550] on span "Update Property" at bounding box center [1396, 545] width 87 height 15
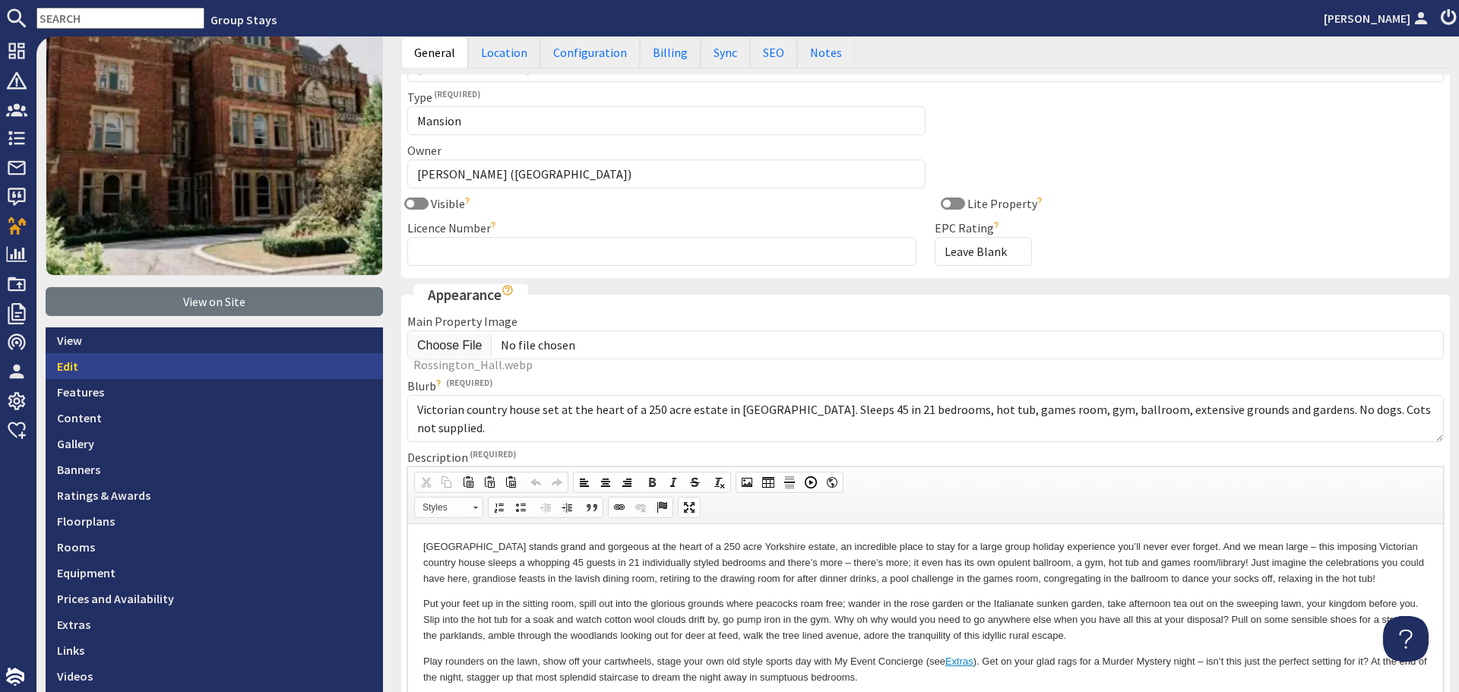
scroll to position [228, 0]
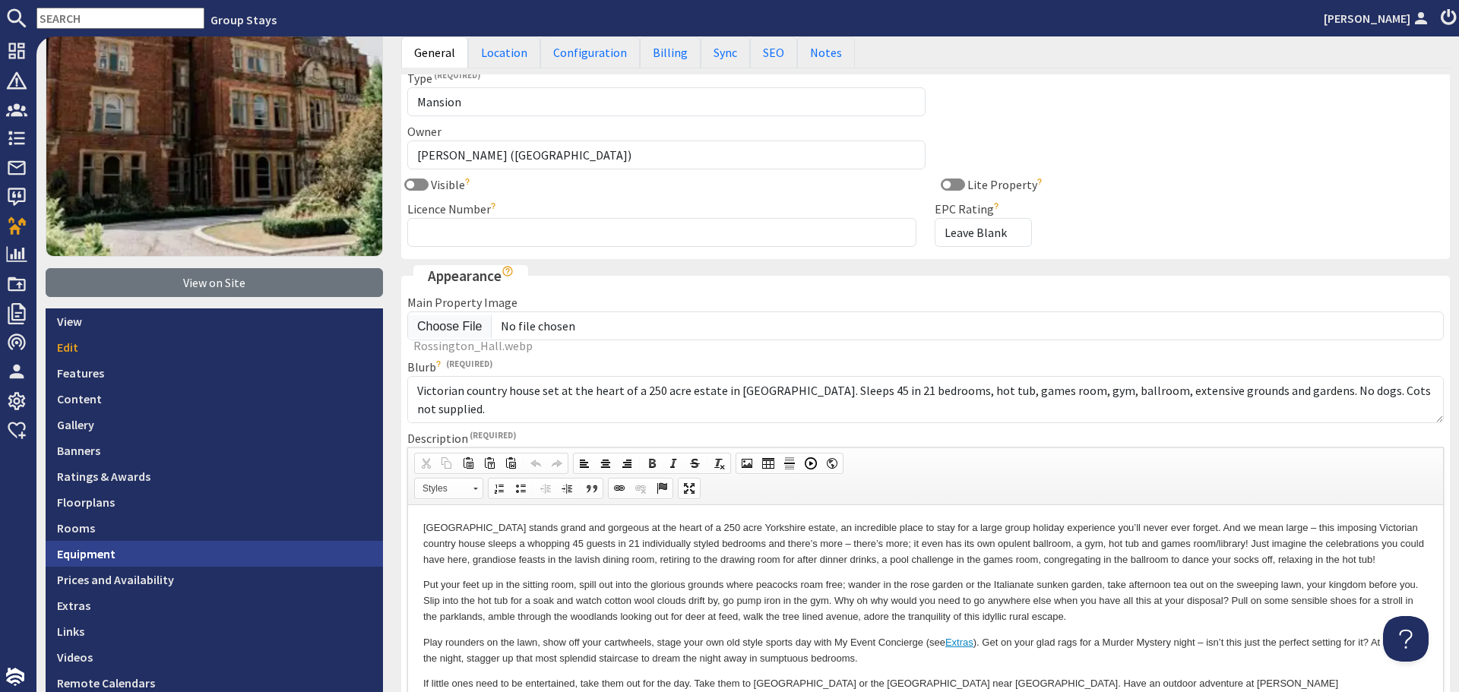
click at [174, 549] on link "Equipment" at bounding box center [214, 554] width 337 height 26
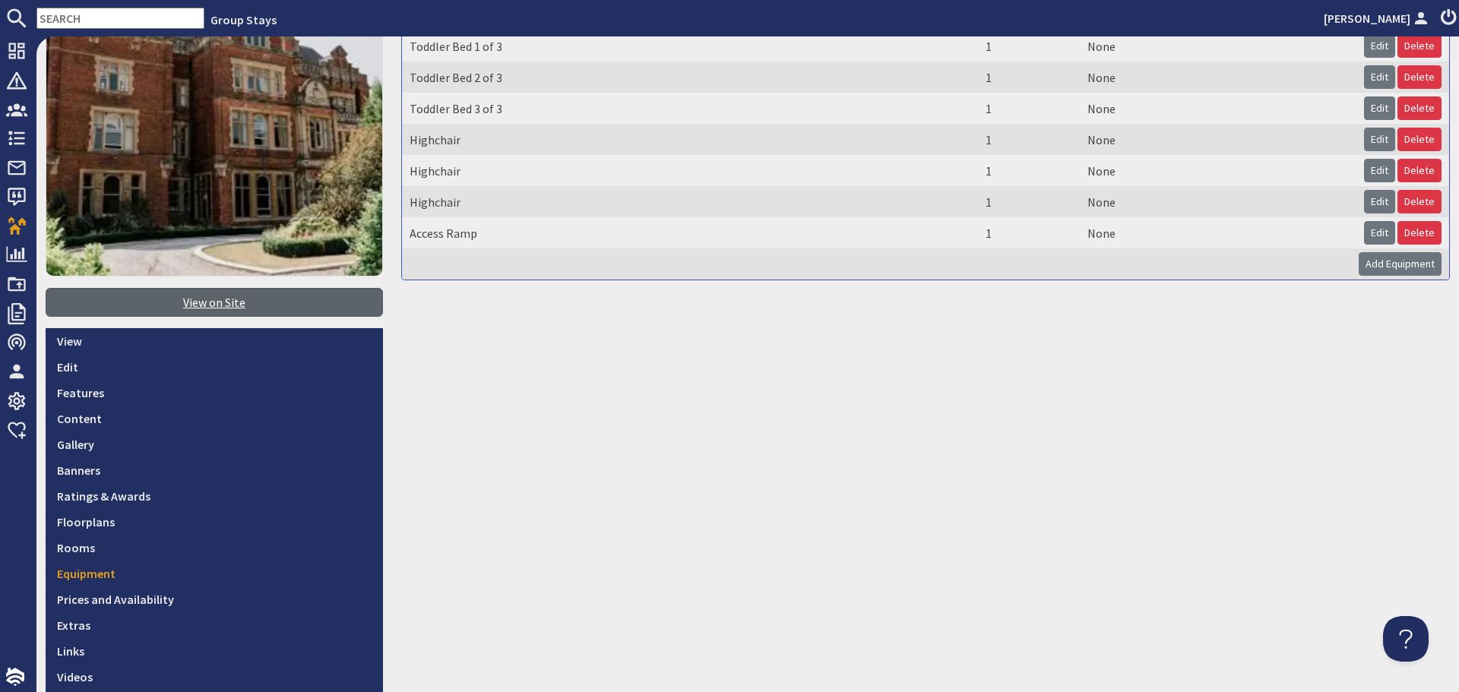
scroll to position [228, 0]
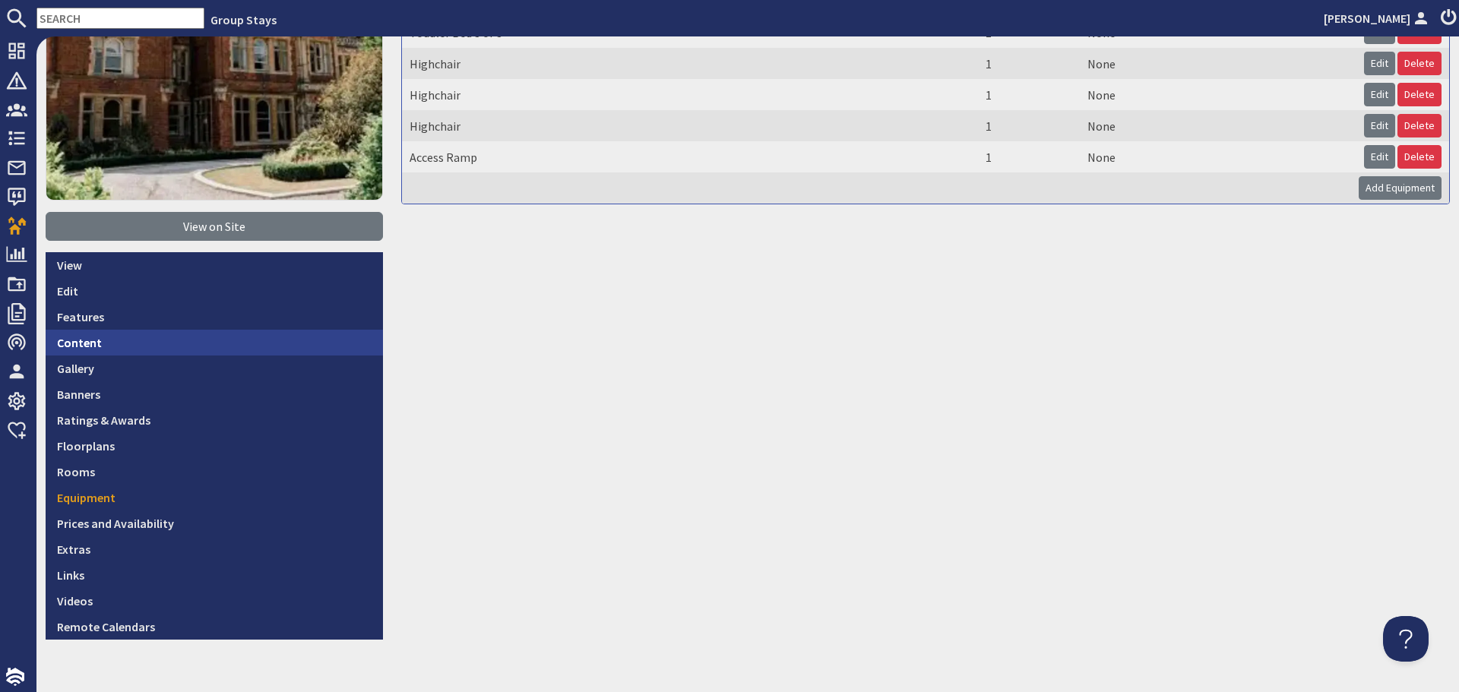
click at [236, 344] on link "Content" at bounding box center [214, 343] width 337 height 26
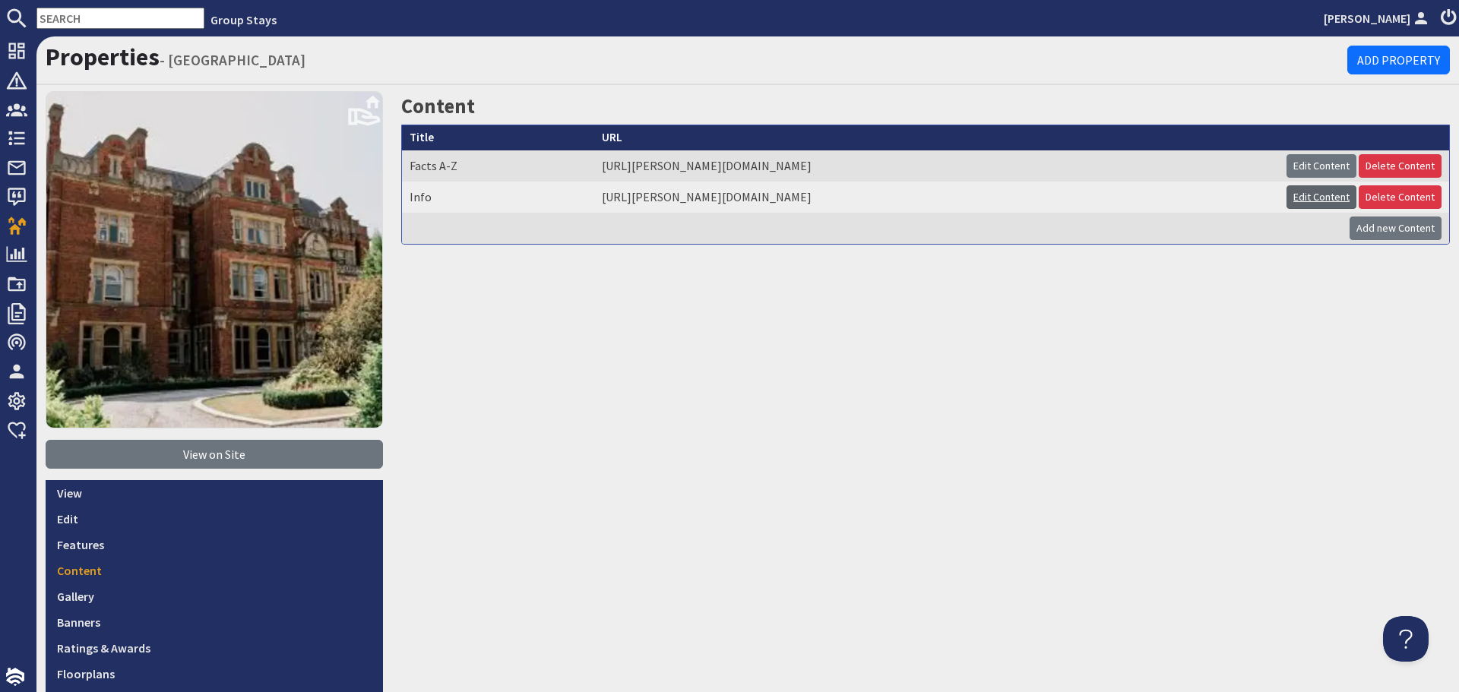
click at [1300, 198] on link "Edit Content" at bounding box center [1322, 197] width 70 height 24
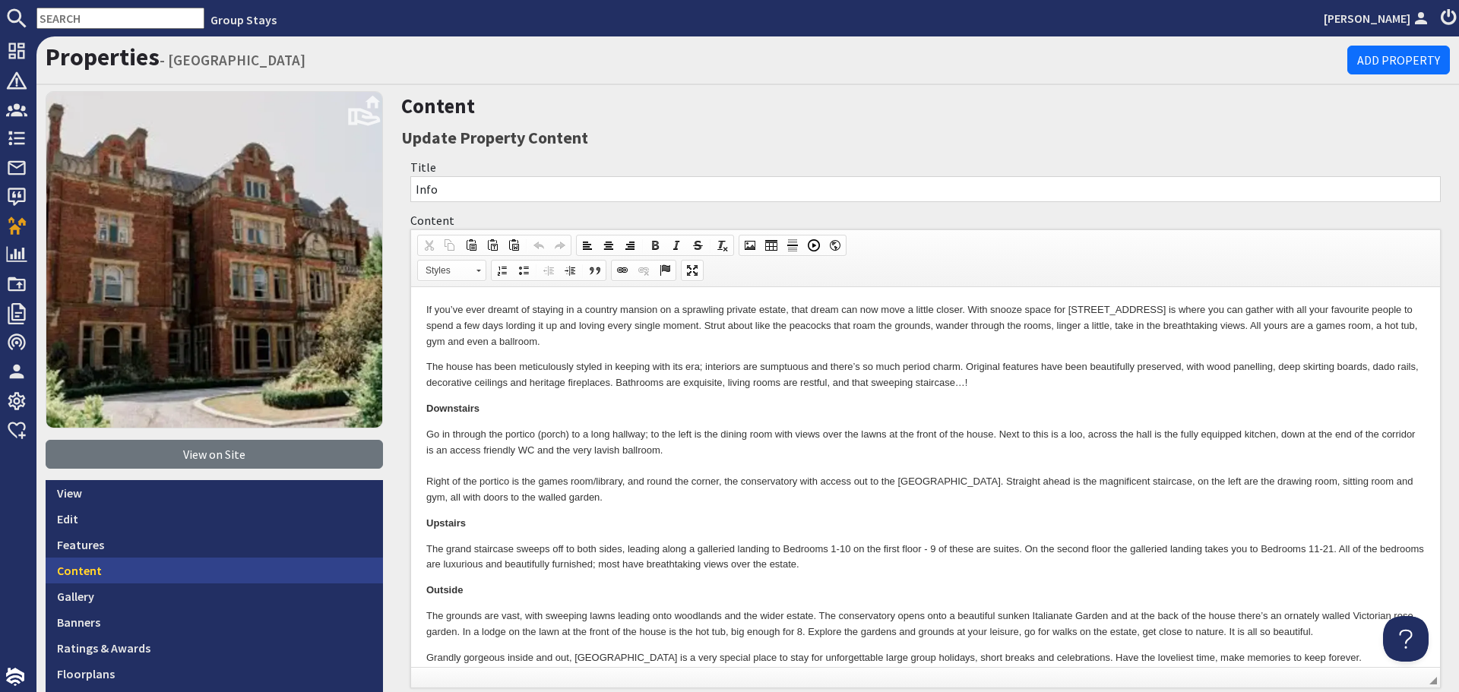
click at [77, 561] on link "Content" at bounding box center [214, 571] width 337 height 26
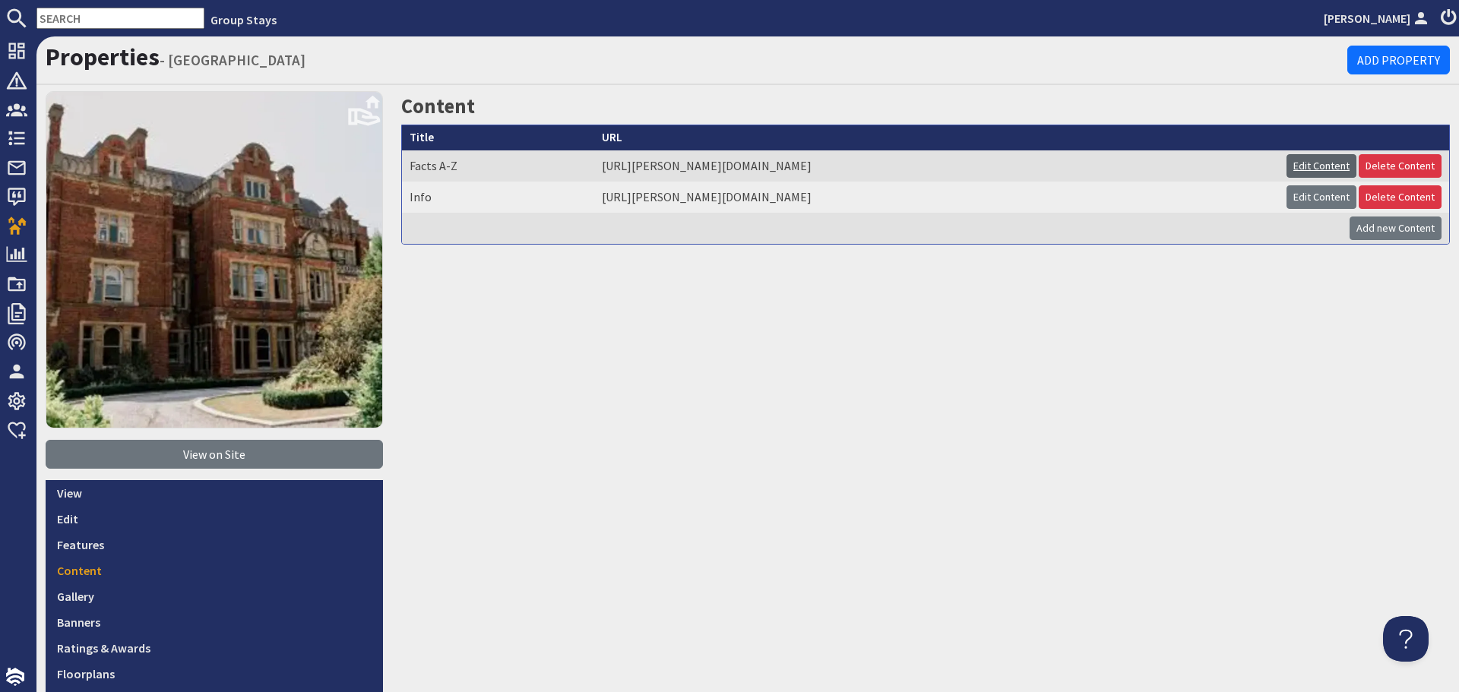
click at [1296, 163] on link "Edit Content" at bounding box center [1322, 166] width 70 height 24
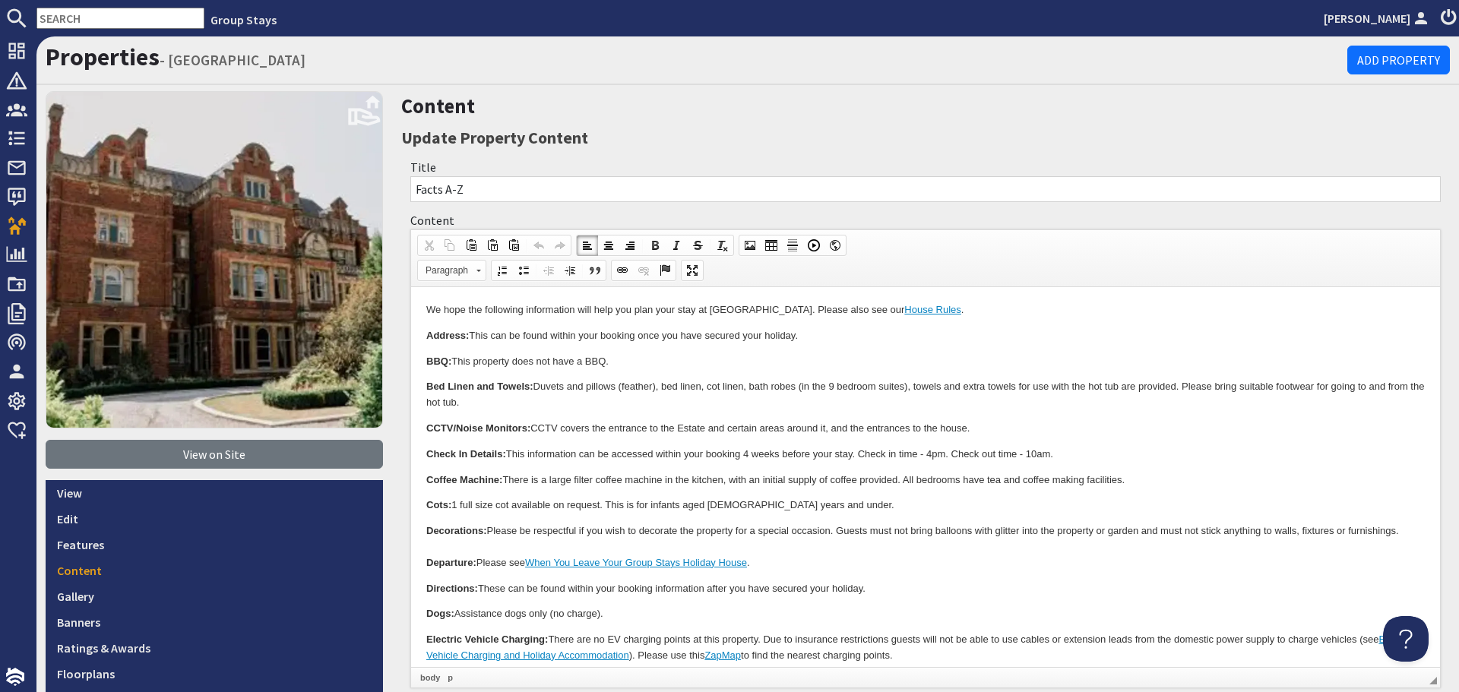
click at [490, 479] on strong "Coffee Machine:" at bounding box center [464, 479] width 76 height 11
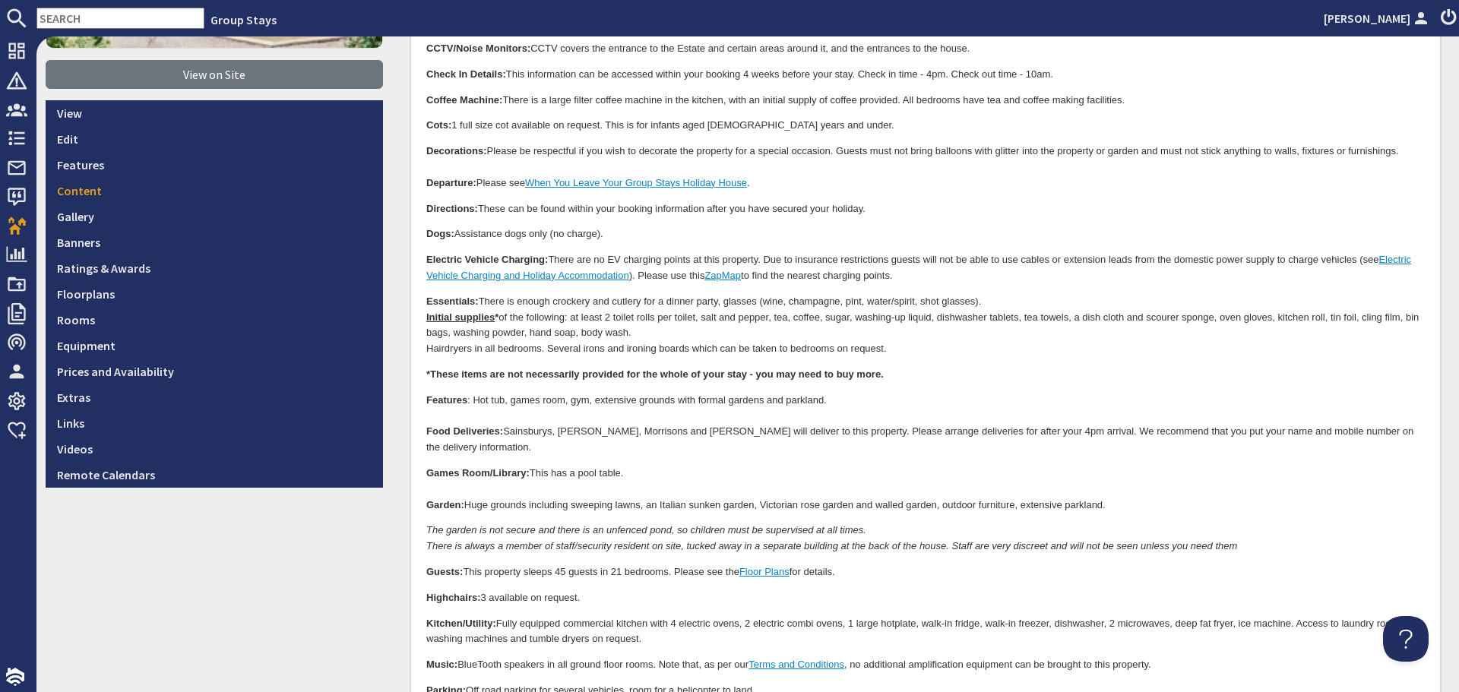
click at [849, 565] on p "Guests: This property sleeps 45 guests in 21 bedrooms. Please see the Floor Pla…" at bounding box center [925, 573] width 999 height 16
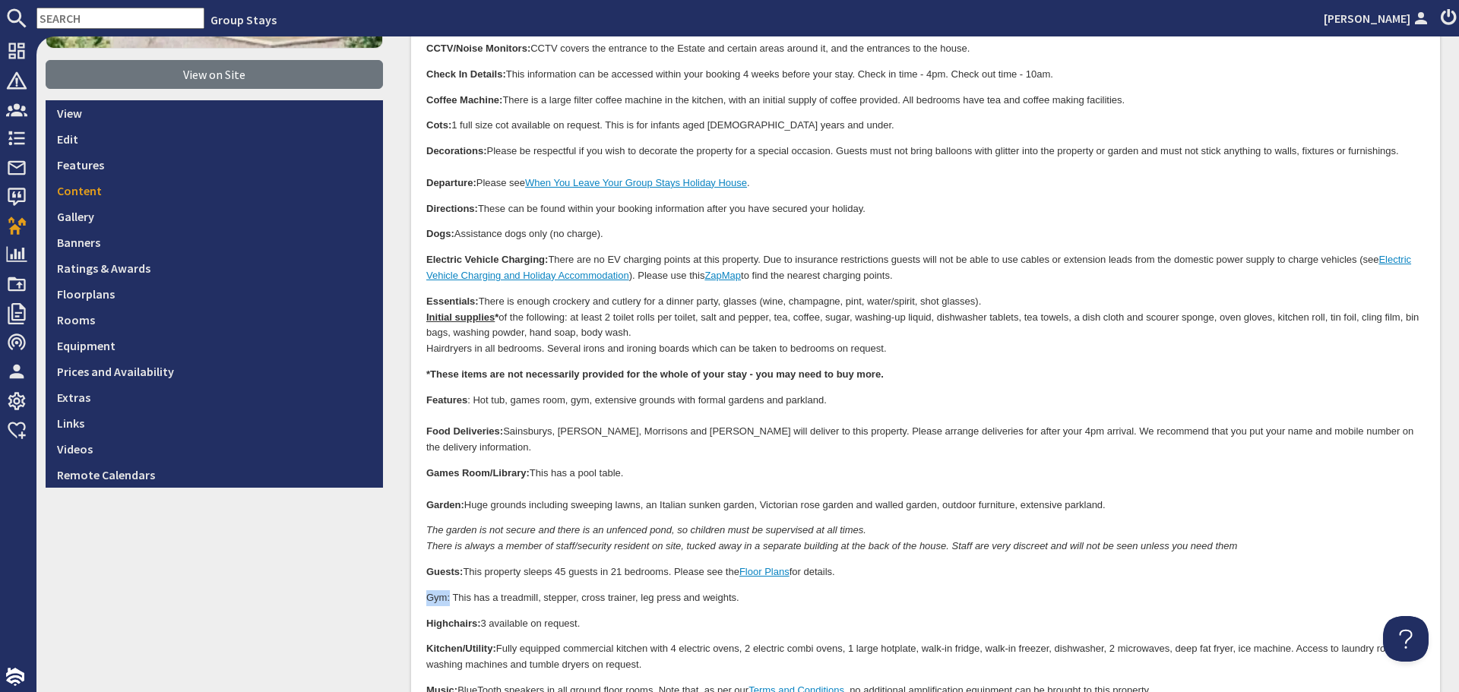
drag, startPoint x: 424, startPoint y: 582, endPoint x: 449, endPoint y: 583, distance: 25.1
click at [449, 583] on html "We hope the following information will help you plan your stay at Pennons Park.…" at bounding box center [925, 442] width 1029 height 1069
click at [809, 617] on p "Highchairs: 3 available on request." at bounding box center [925, 625] width 999 height 16
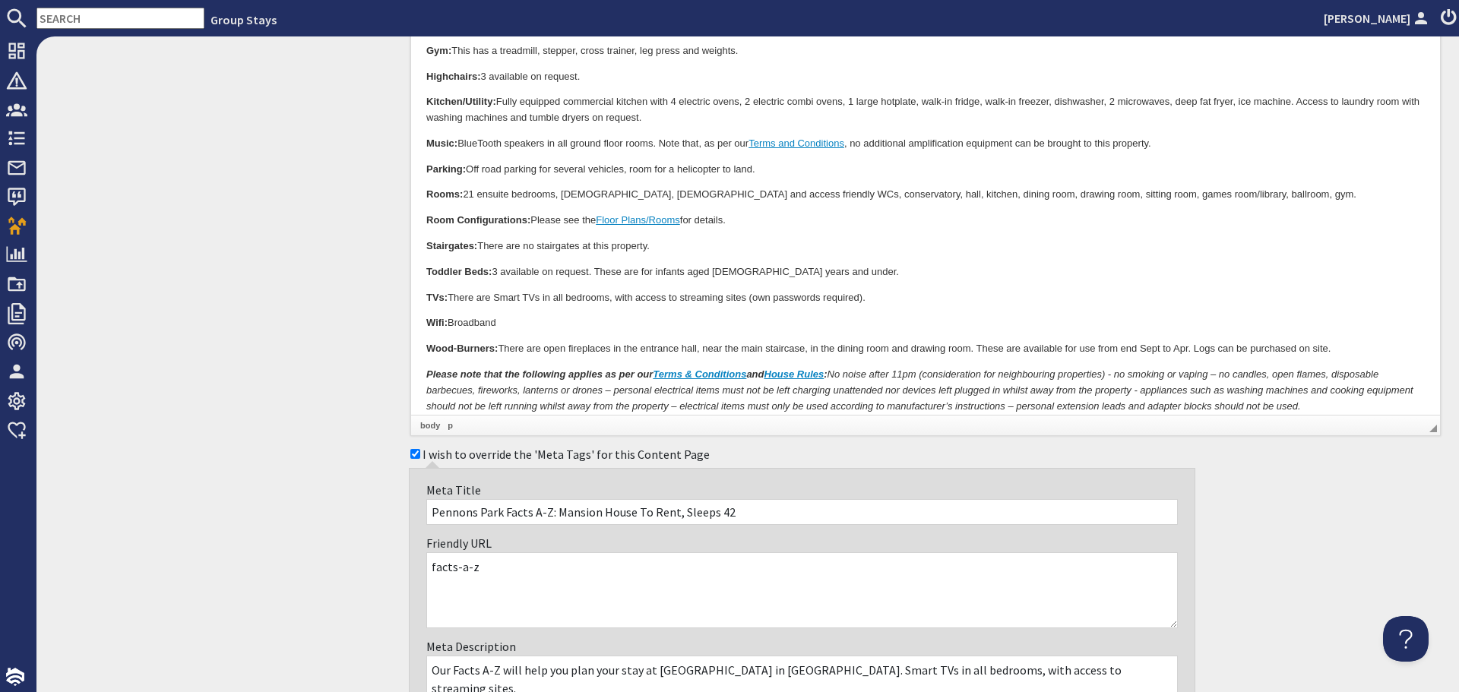
scroll to position [1216, 0]
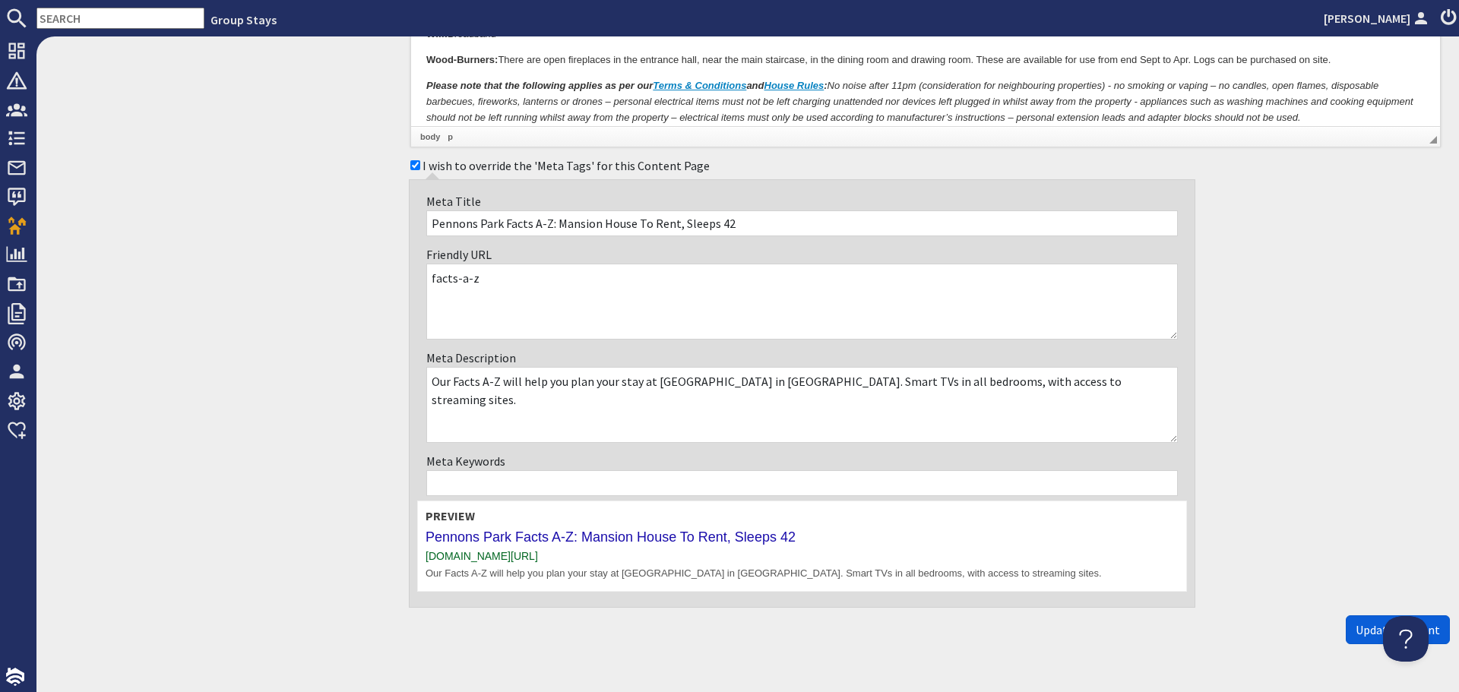
click at [1356, 628] on span "Update Content" at bounding box center [1398, 629] width 84 height 15
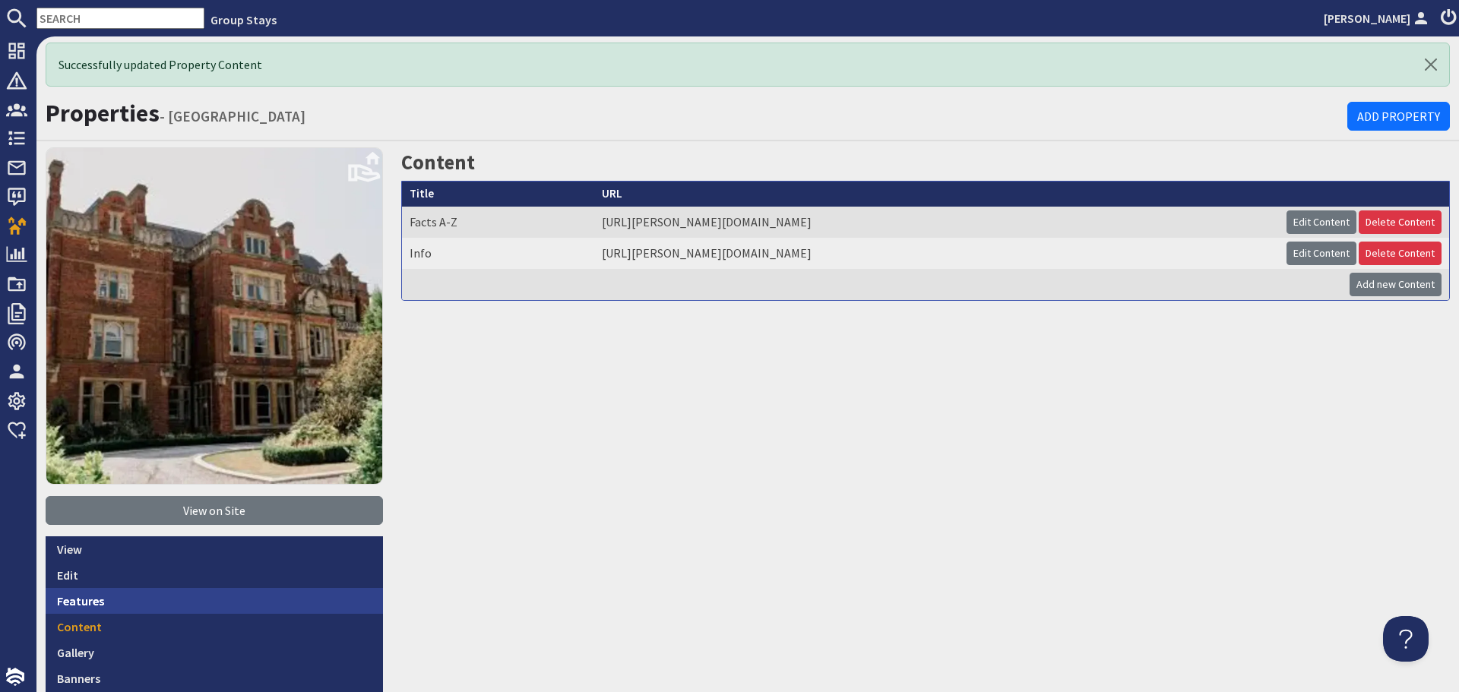
click at [209, 597] on link "Features" at bounding box center [214, 601] width 337 height 26
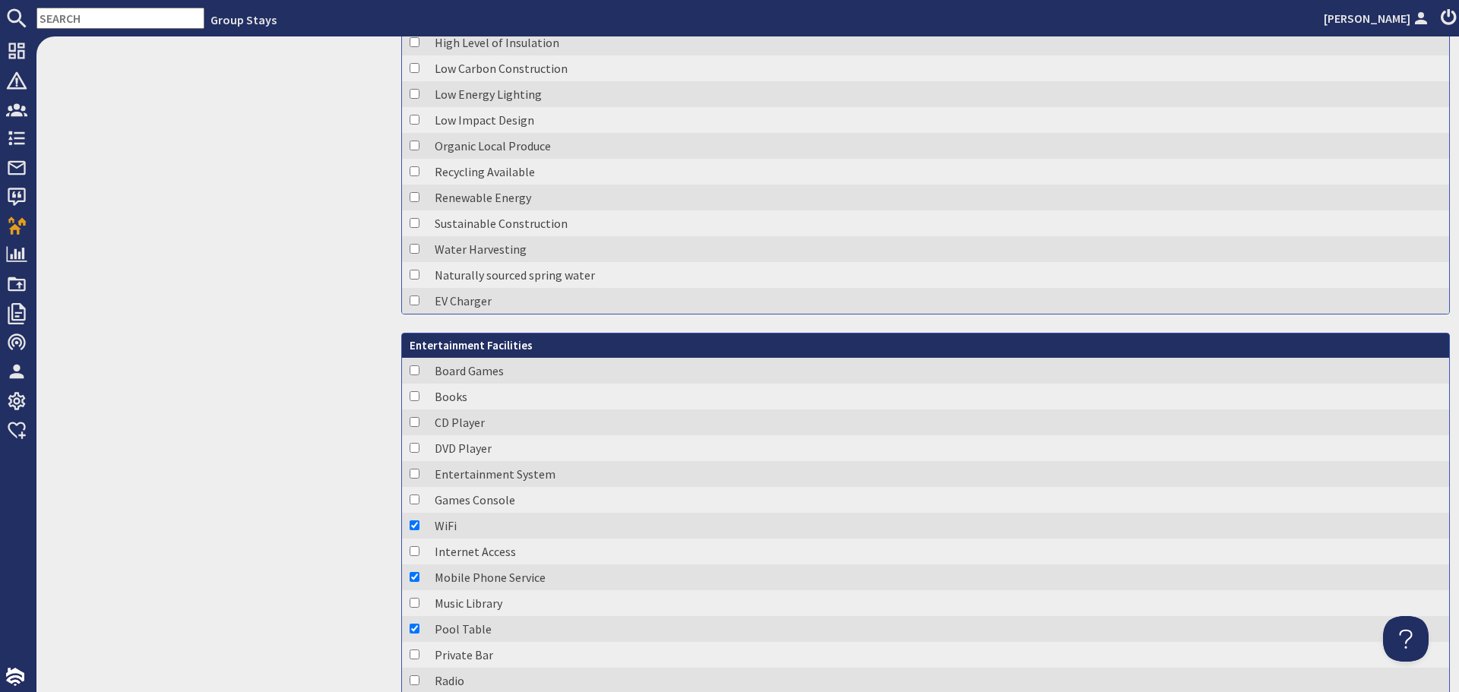
scroll to position [1596, 0]
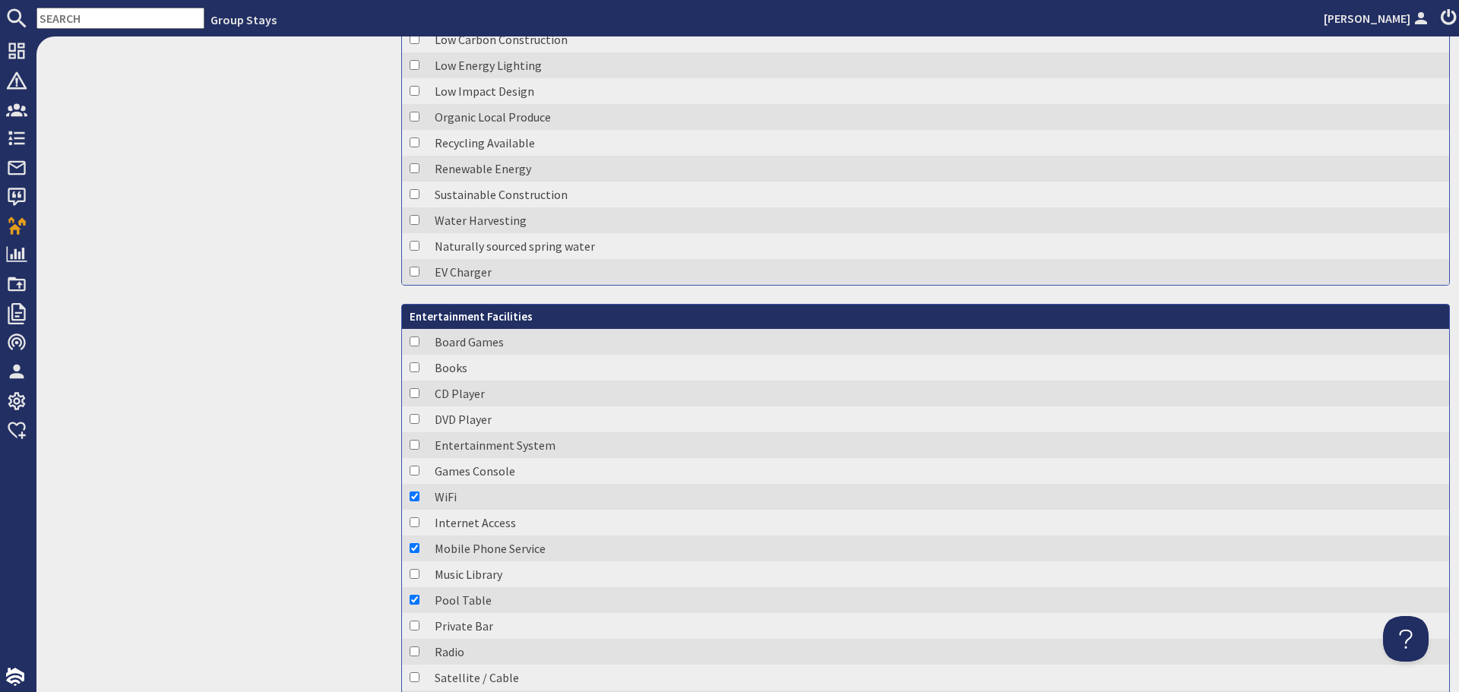
checkbox input "true"
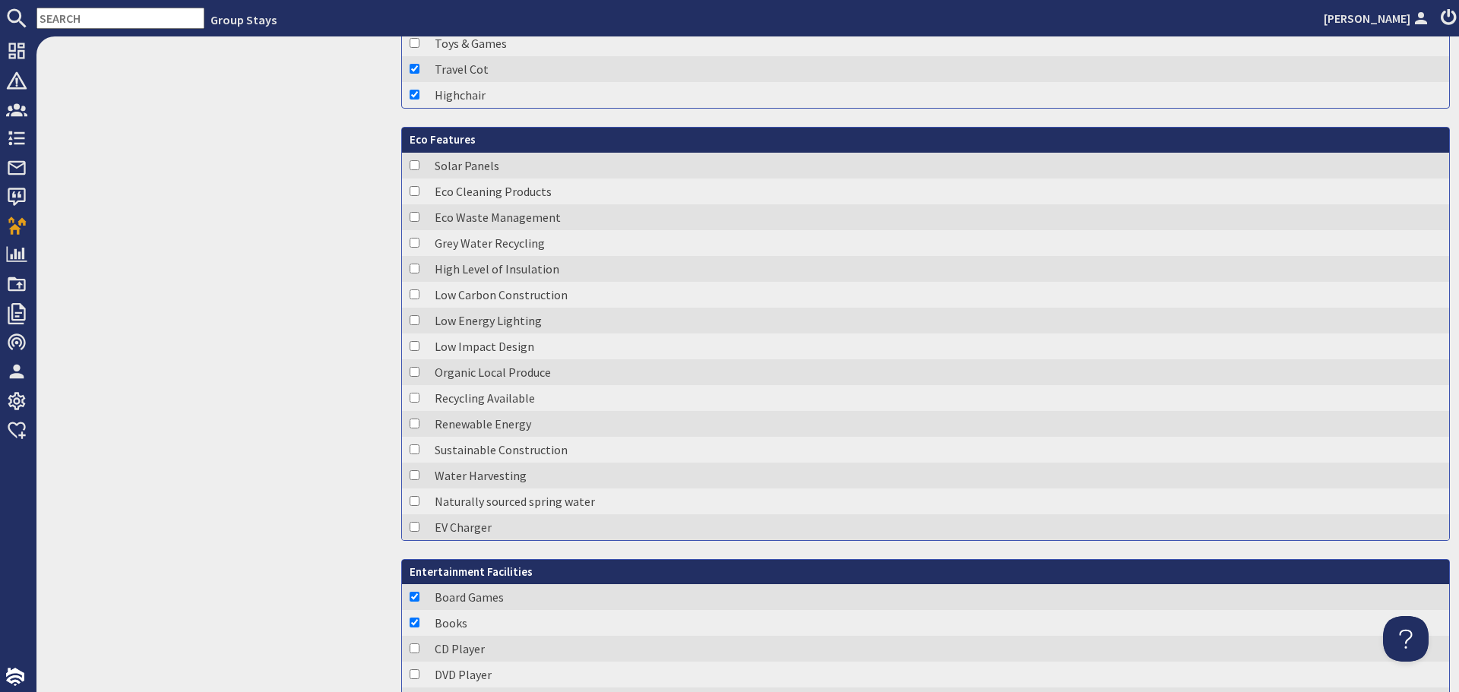
scroll to position [1064, 0]
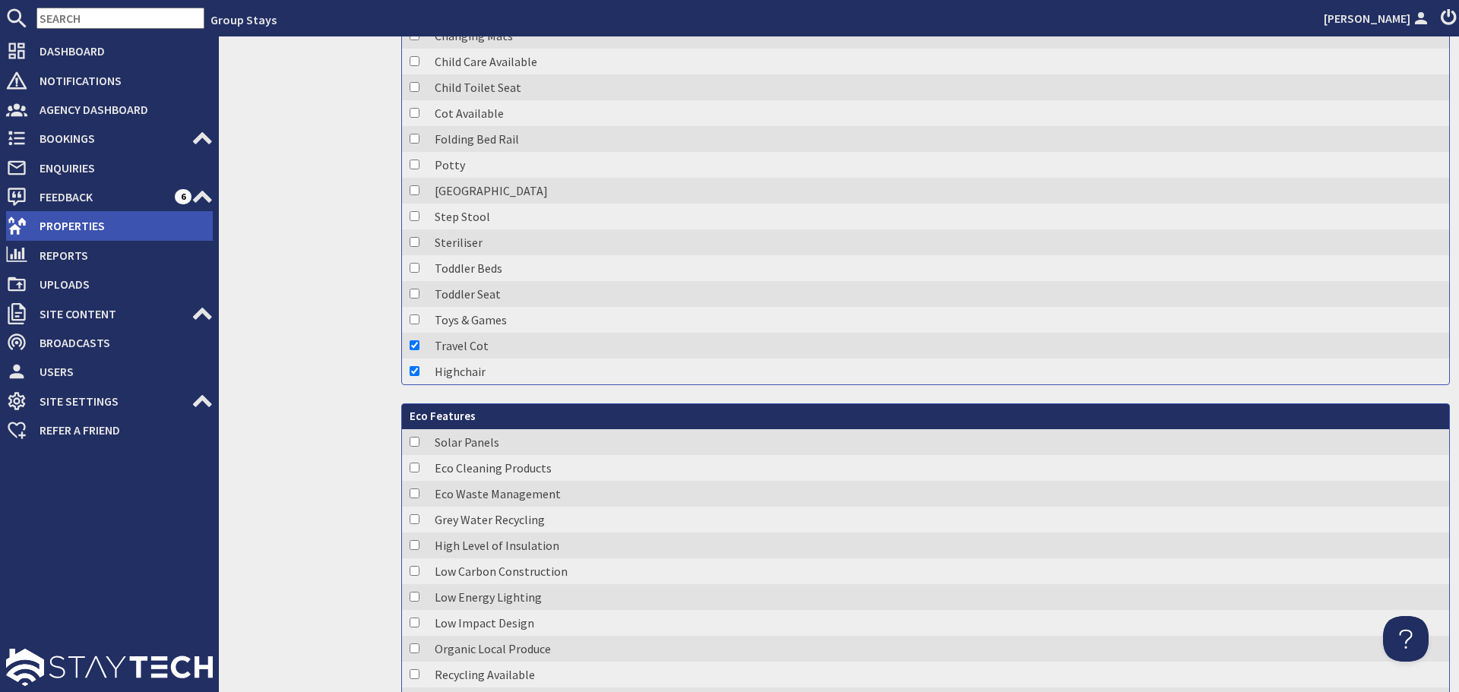
click at [46, 230] on span "Properties" at bounding box center [119, 226] width 185 height 24
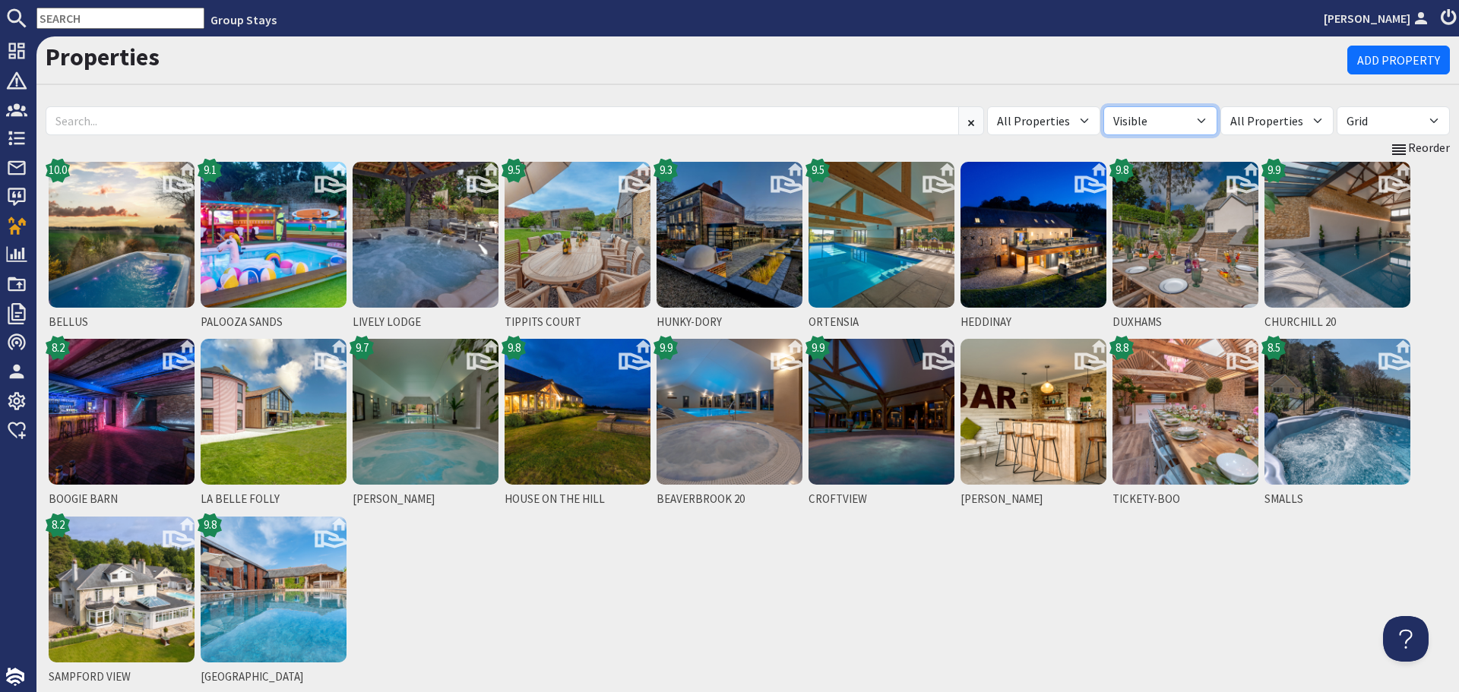
drag, startPoint x: 1210, startPoint y: 119, endPoint x: 1200, endPoint y: 135, distance: 18.8
click at [1210, 119] on select "All Visible Not Visible" at bounding box center [1160, 120] width 113 height 29
select select "false"
click at [1132, 106] on select "All Visible Not Visible" at bounding box center [1160, 120] width 113 height 29
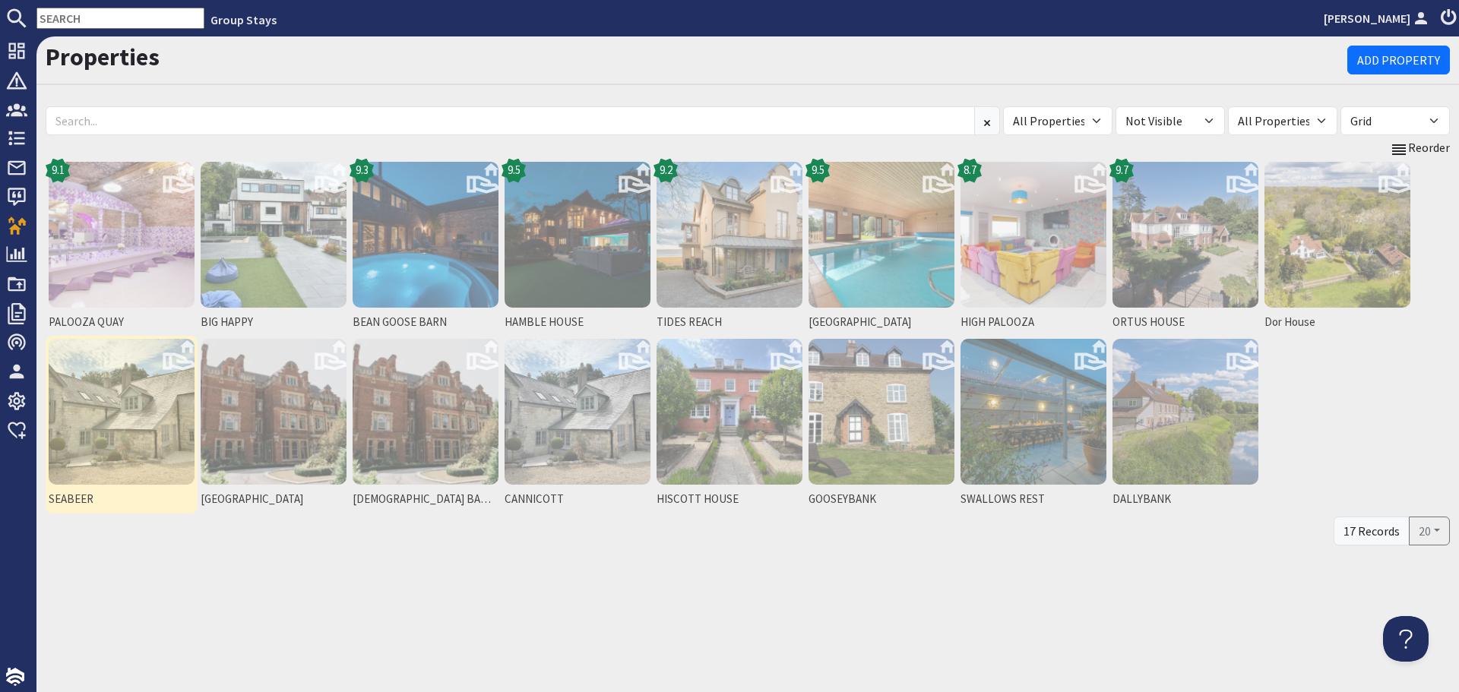
click at [78, 442] on img at bounding box center [122, 412] width 146 height 146
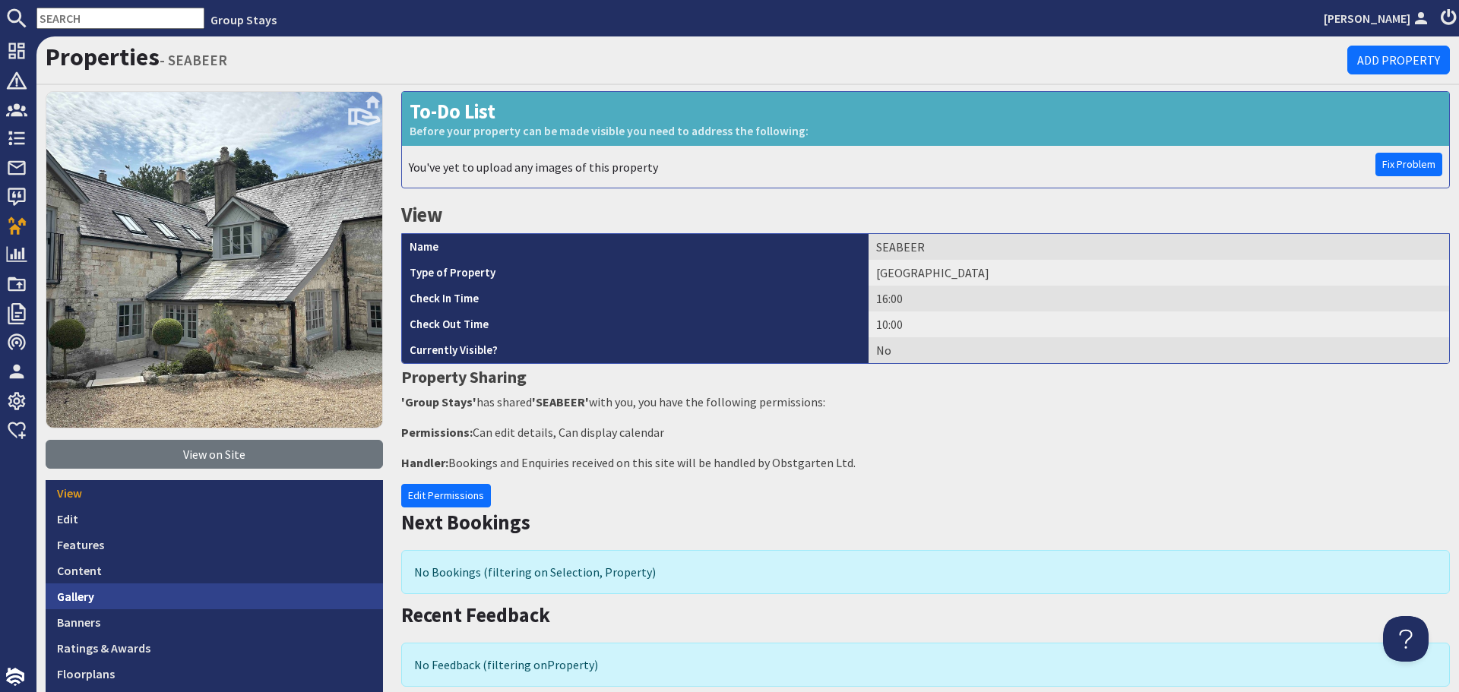
click at [72, 591] on link "Gallery" at bounding box center [214, 597] width 337 height 26
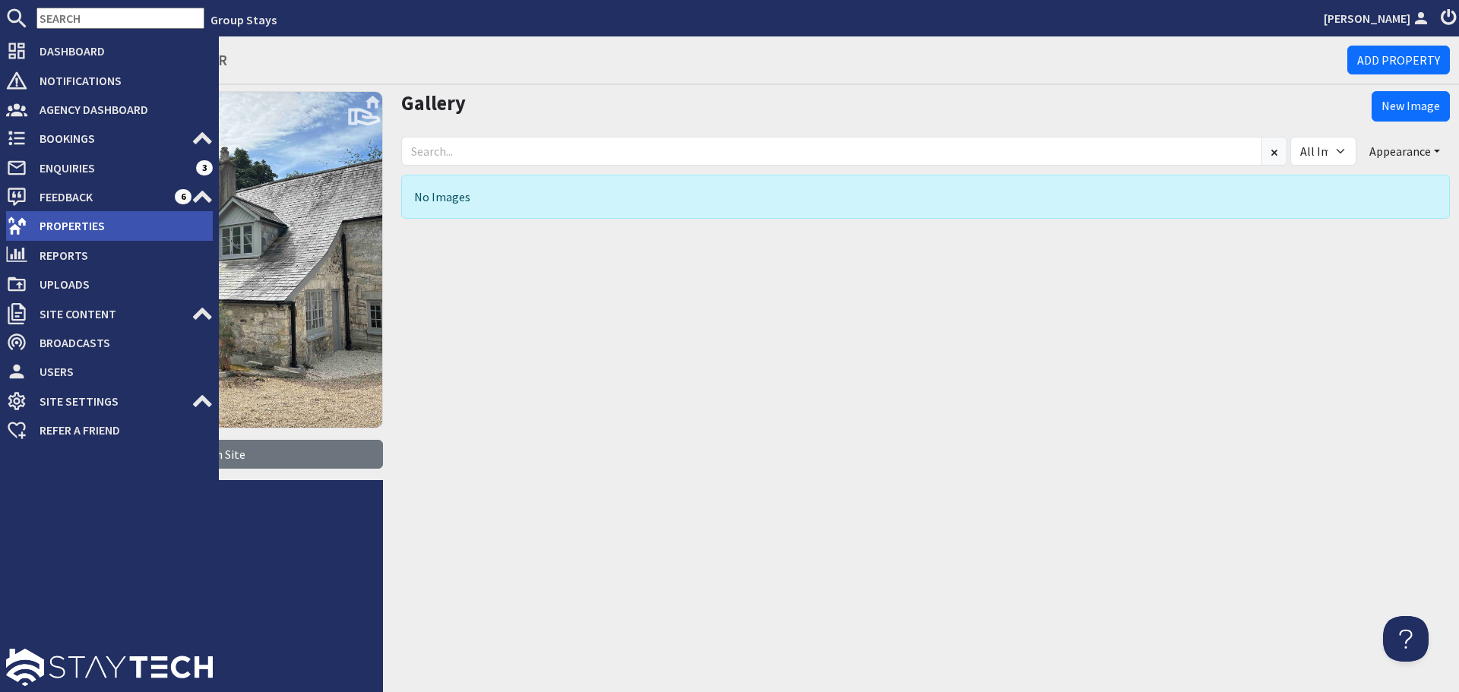
click at [27, 226] on icon at bounding box center [16, 225] width 21 height 21
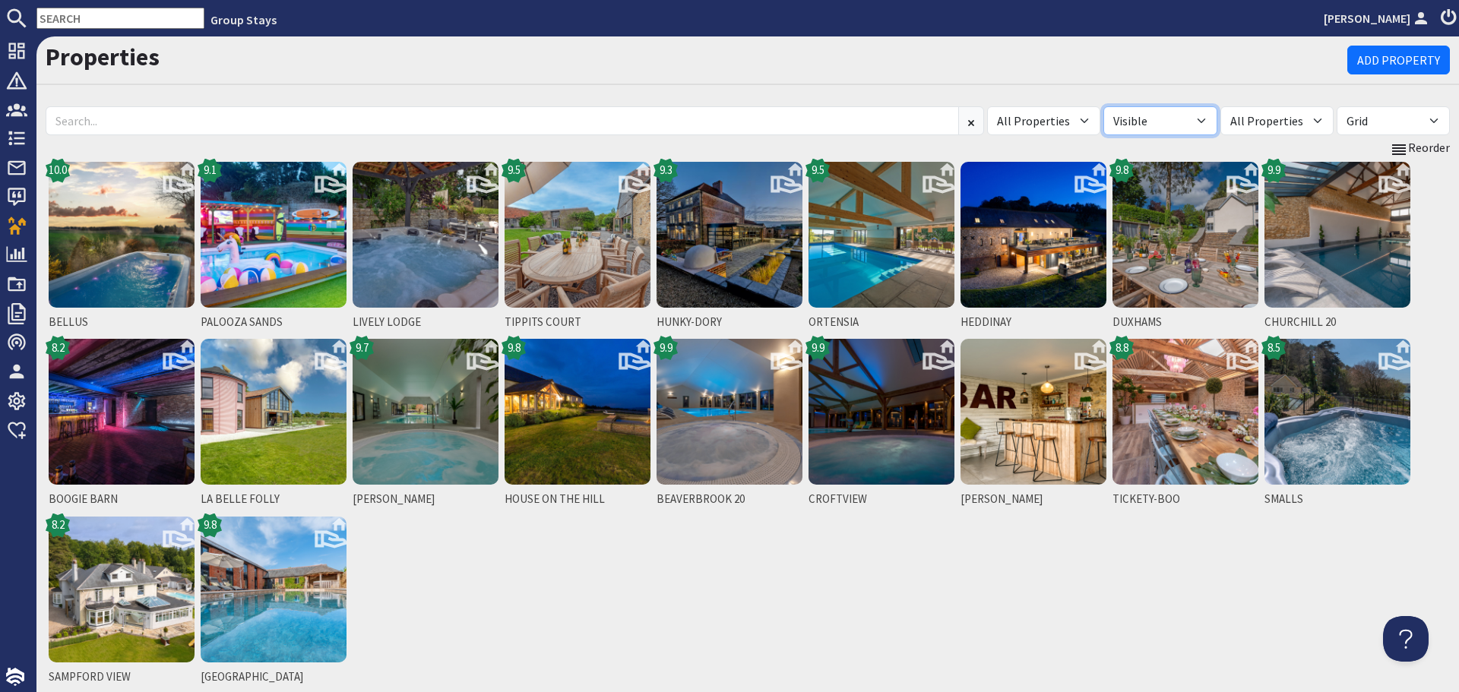
click at [1217, 116] on select "All Visible Not Visible" at bounding box center [1160, 120] width 113 height 29
select select "false"
click at [1132, 106] on select "All Visible Not Visible" at bounding box center [1160, 120] width 113 height 29
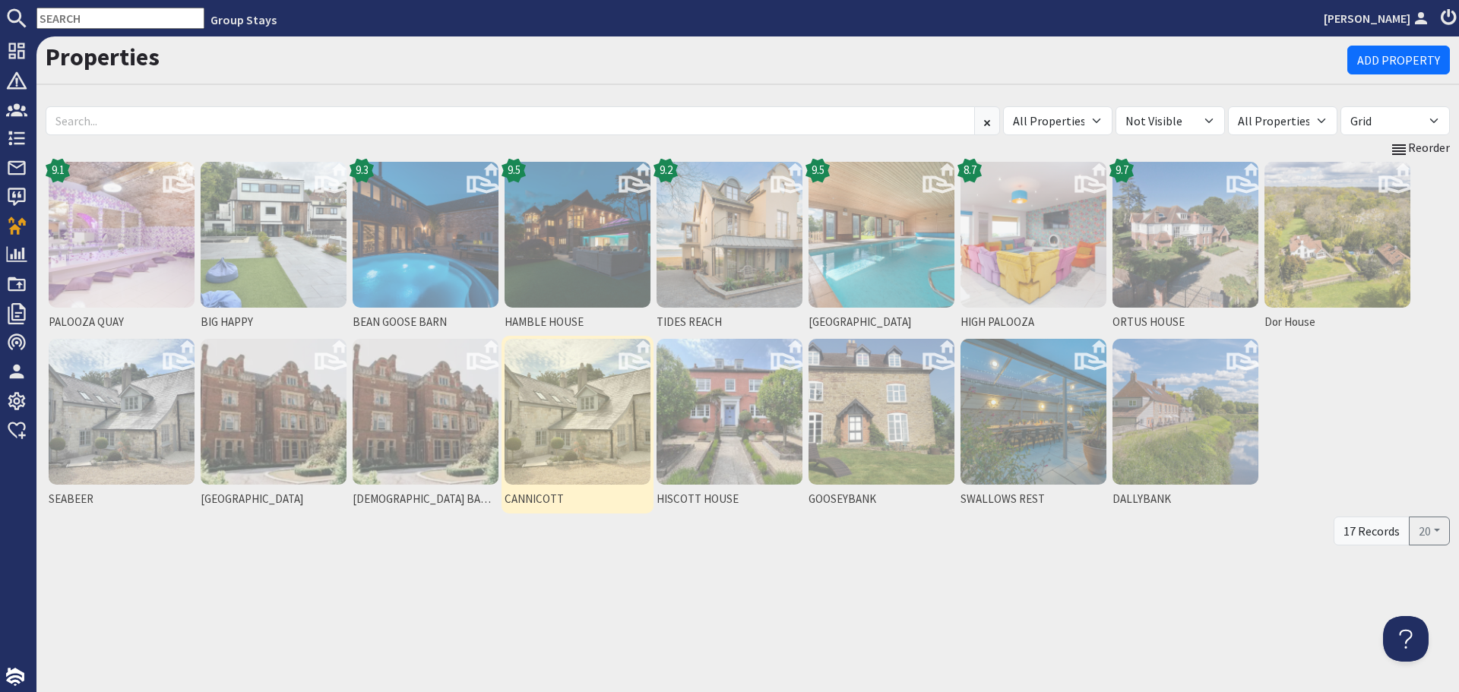
click at [554, 439] on img at bounding box center [578, 412] width 146 height 146
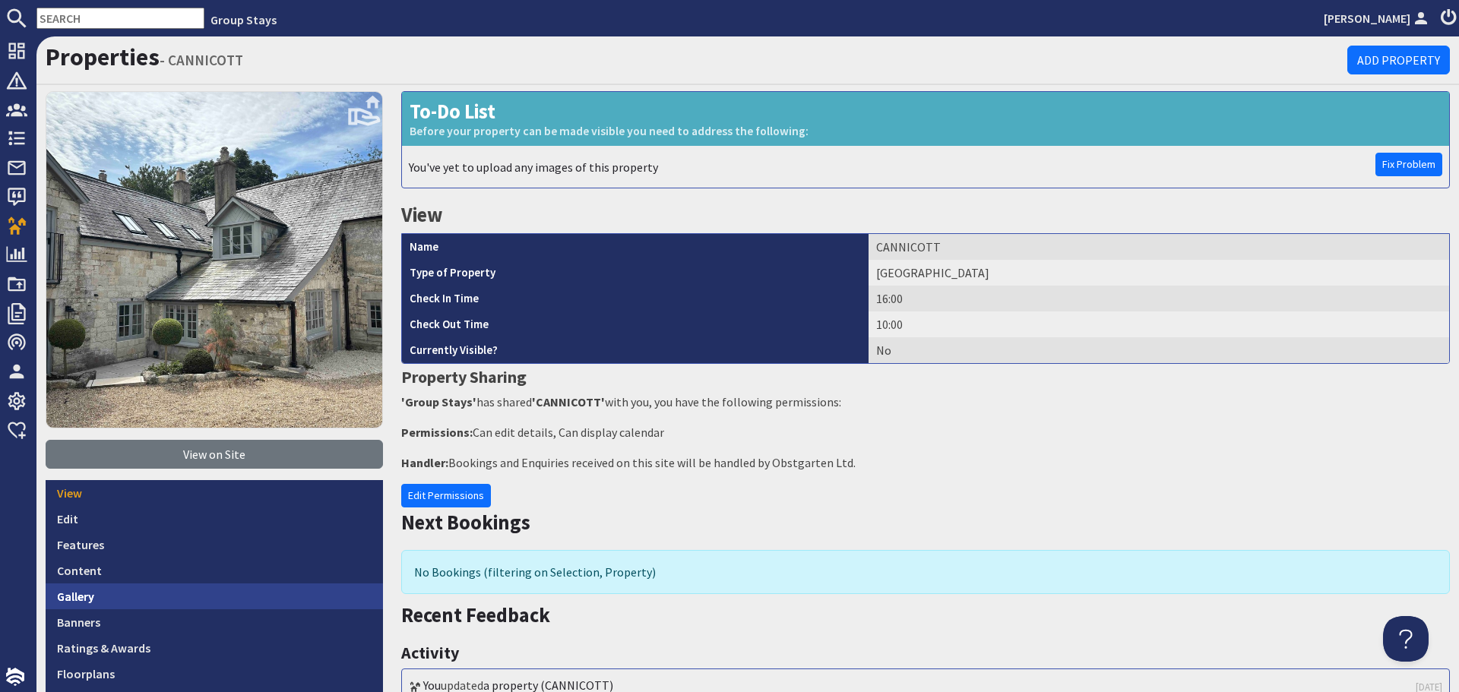
click at [186, 597] on link "Gallery" at bounding box center [214, 597] width 337 height 26
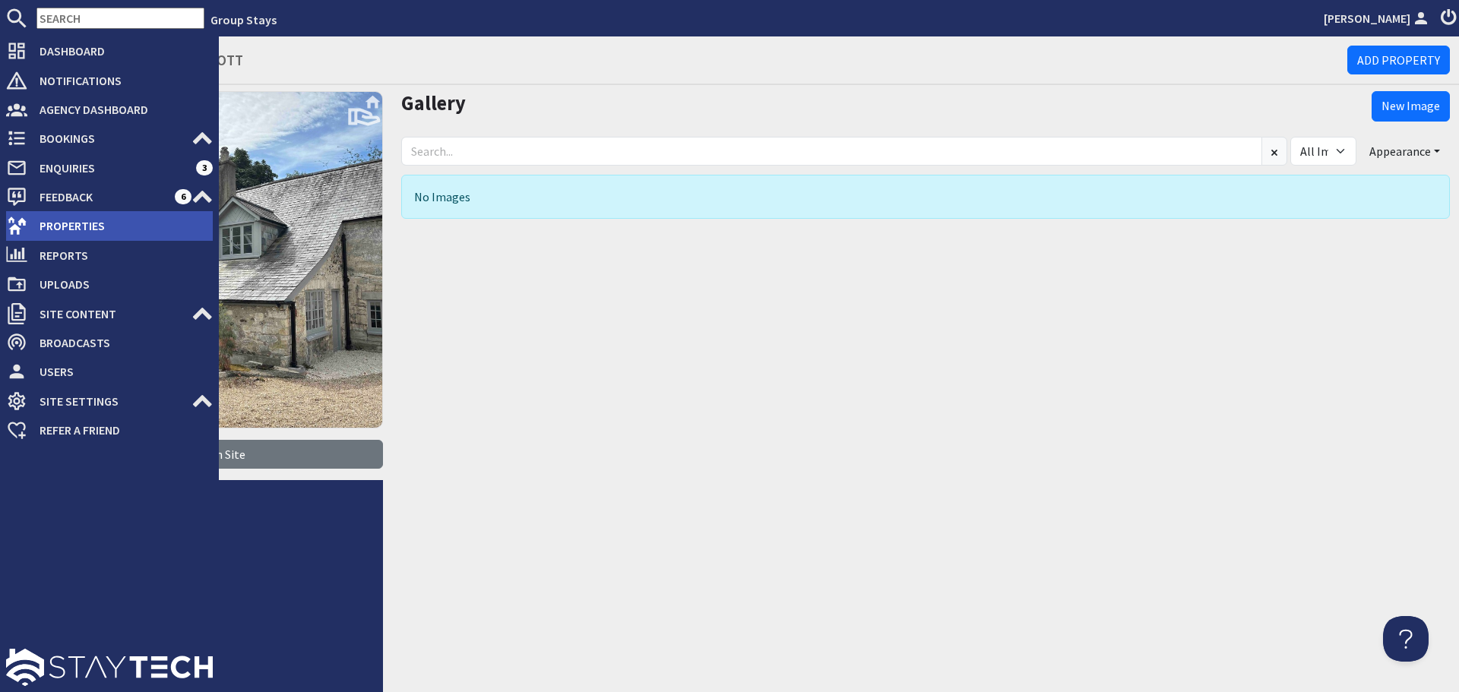
click at [26, 229] on icon at bounding box center [16, 225] width 21 height 21
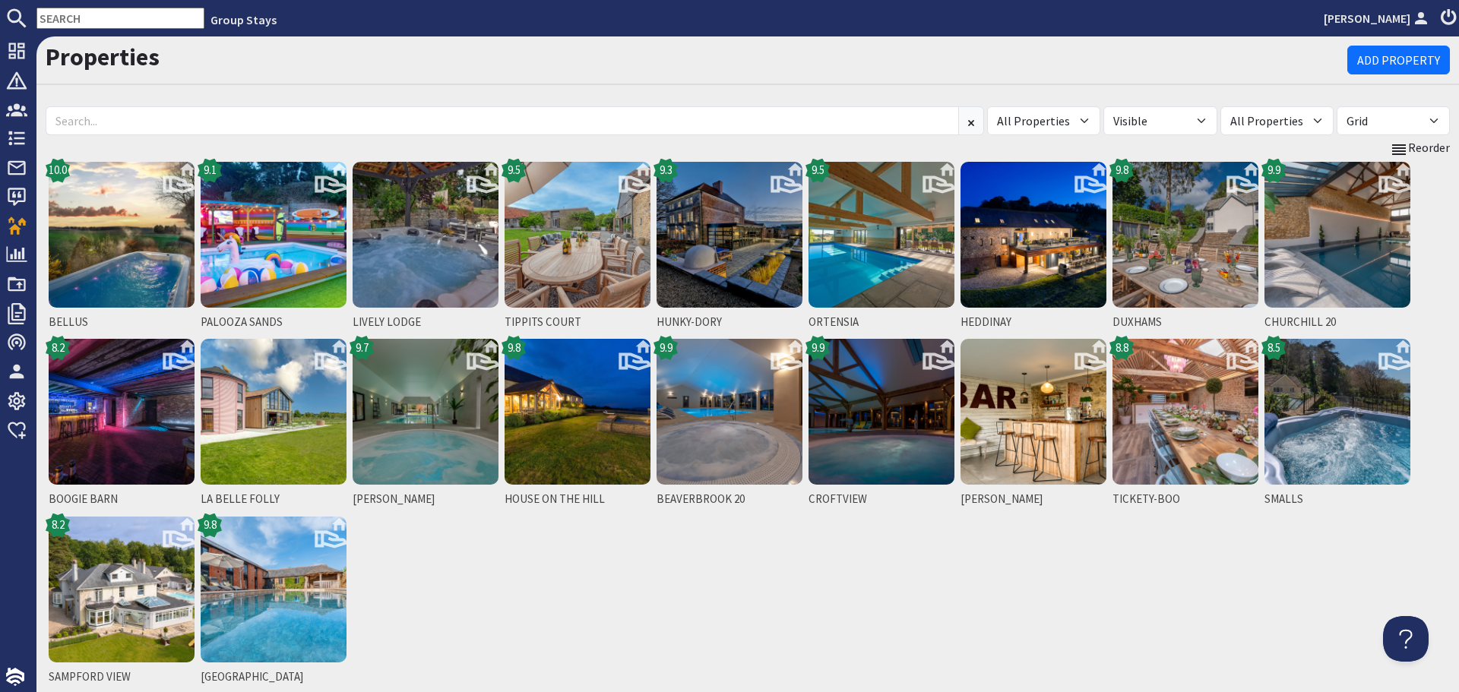
click at [1443, 13] on use at bounding box center [1449, 16] width 16 height 17
